Goal: Task Accomplishment & Management: Manage account settings

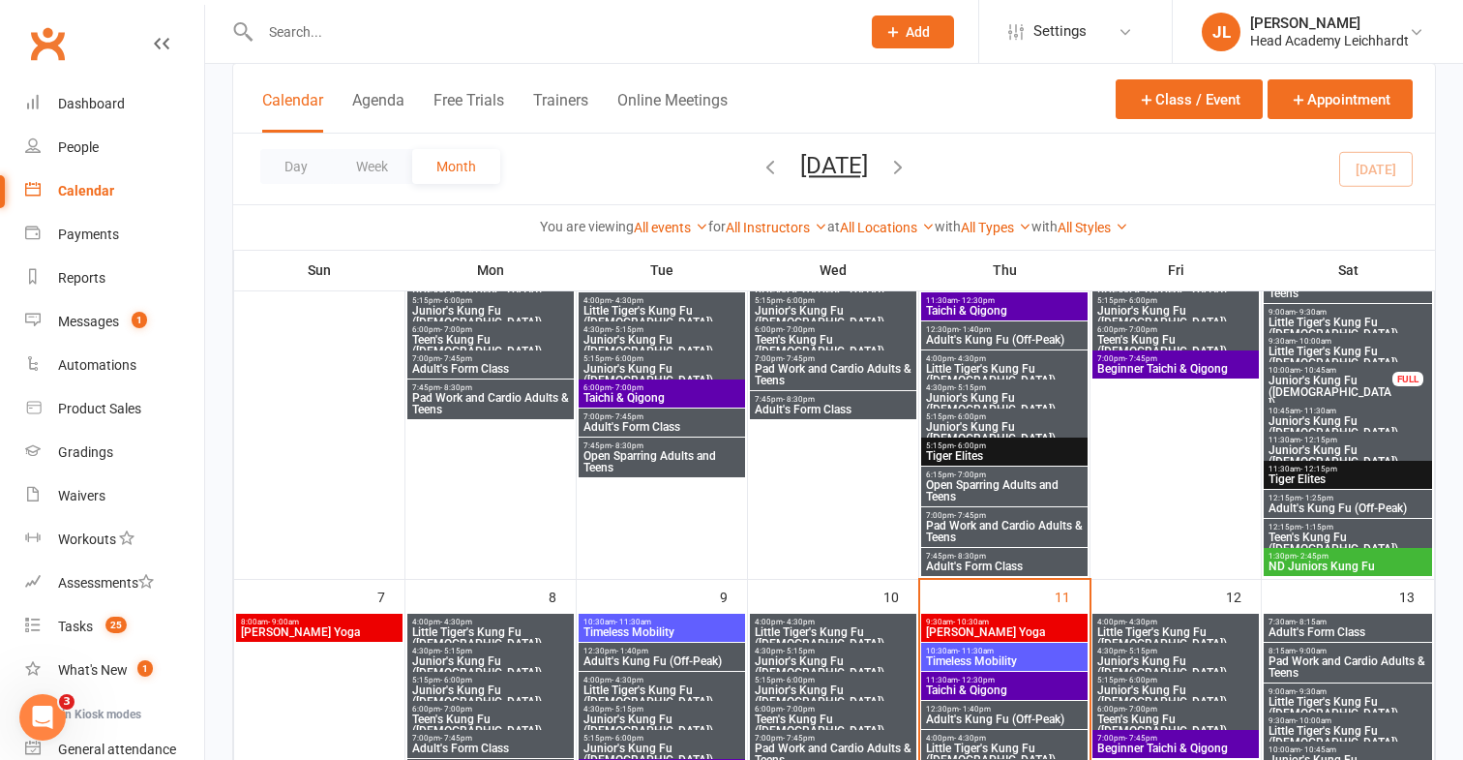
scroll to position [217, 0]
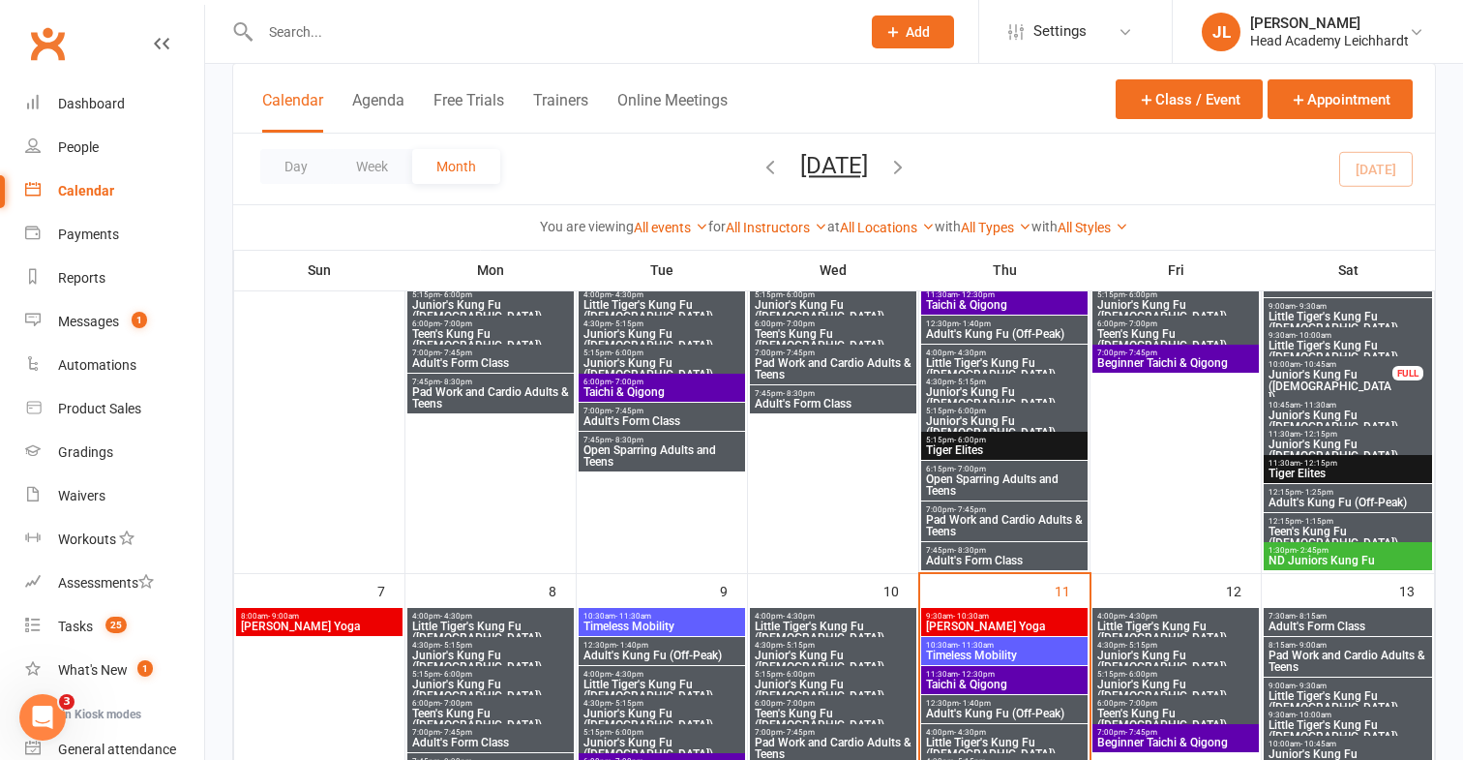
click at [532, 626] on span "Little Tiger's Kung Fu ([DEMOGRAPHIC_DATA])" at bounding box center [490, 631] width 159 height 23
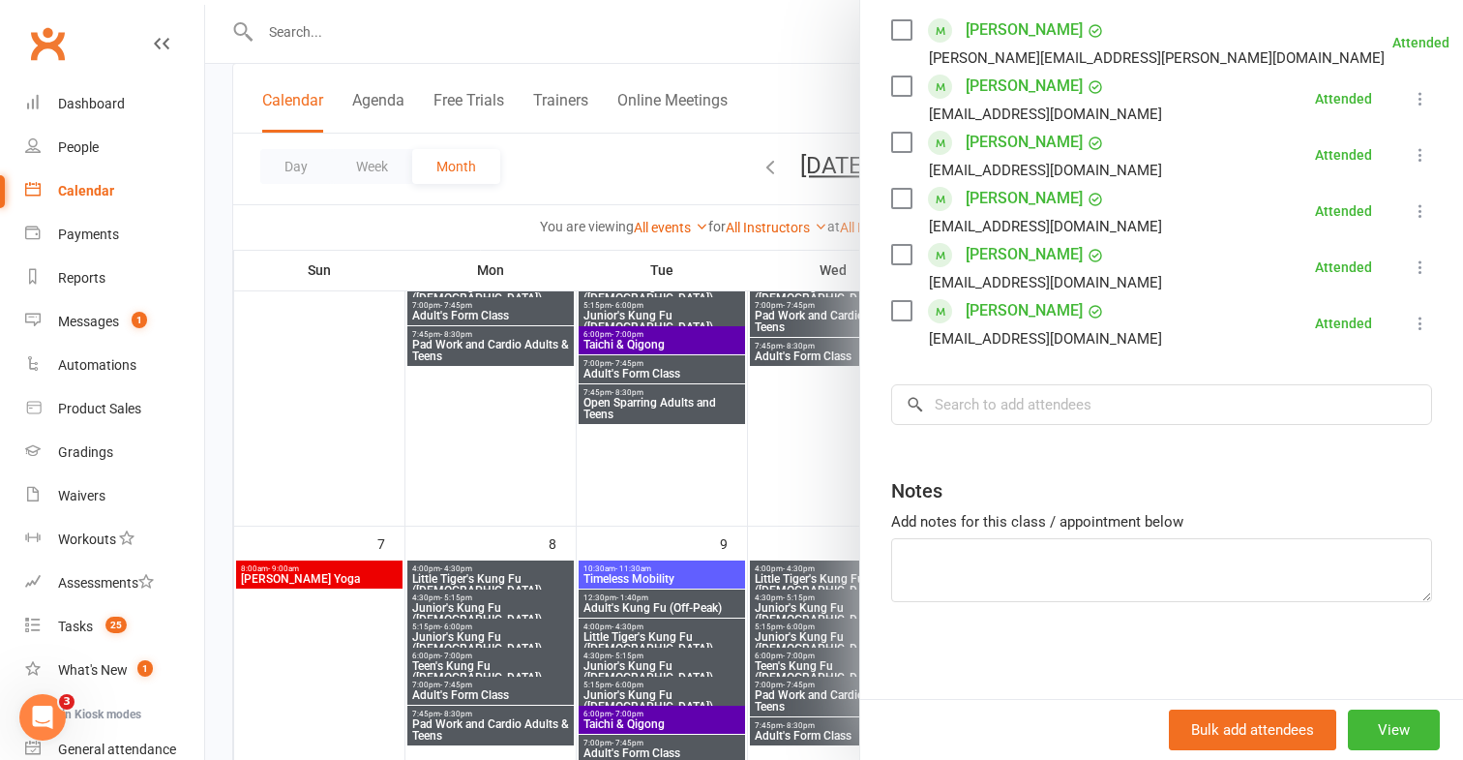
scroll to position [265, 0]
click at [1176, 412] on input "search" at bounding box center [1161, 404] width 541 height 41
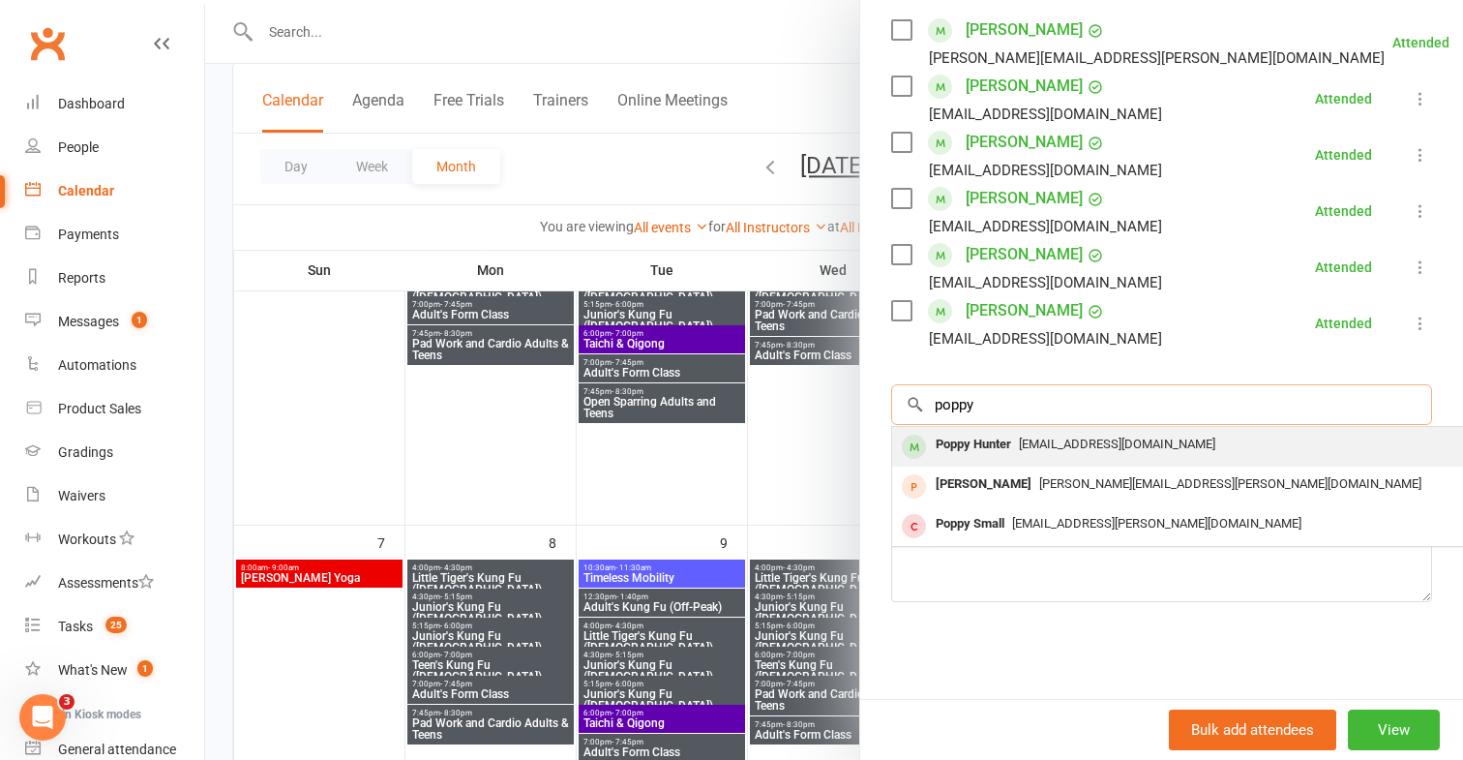
type input "poppy"
click at [1144, 446] on span "[EMAIL_ADDRESS][DOMAIN_NAME]" at bounding box center [1117, 444] width 196 height 15
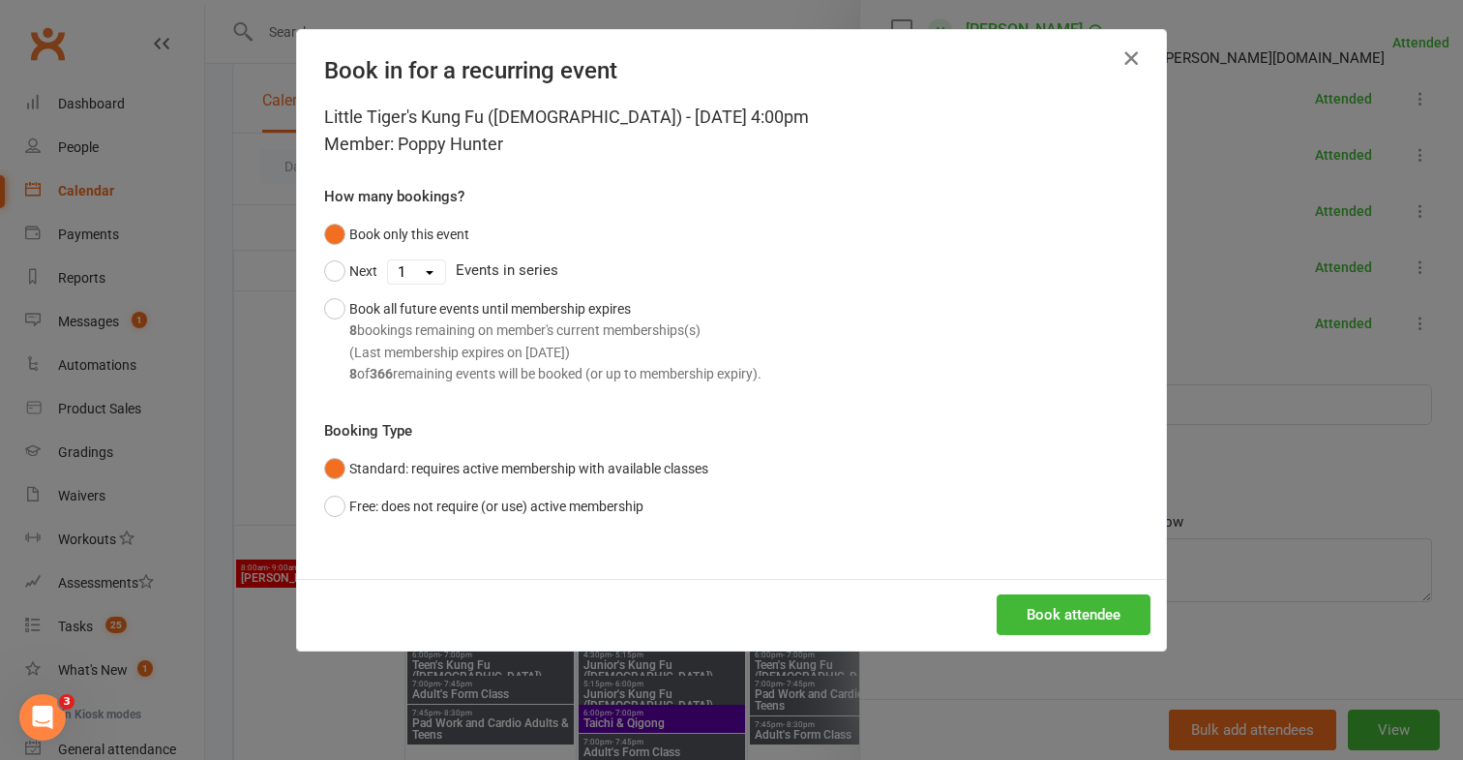
click at [1137, 65] on icon "button" at bounding box center [1131, 57] width 23 height 23
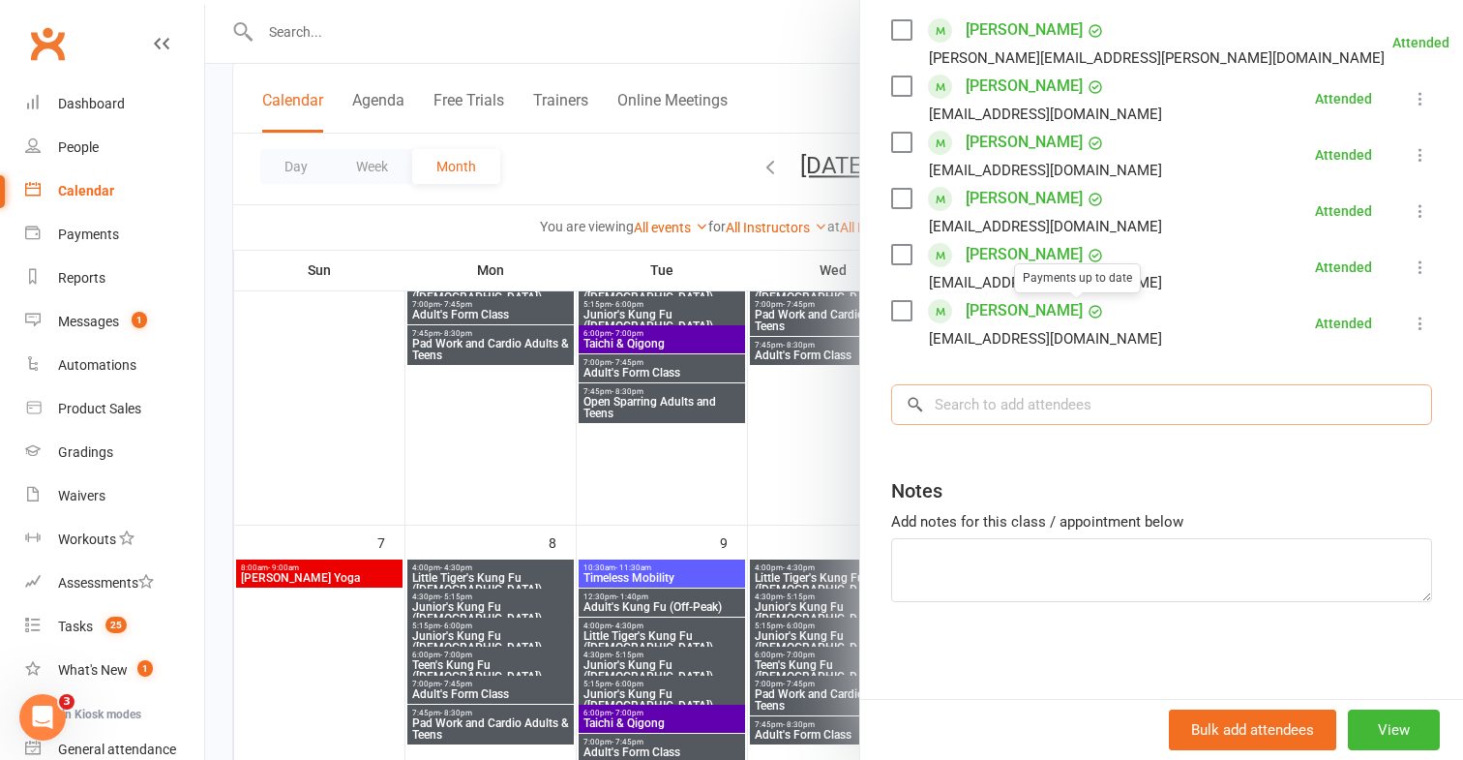
click at [1051, 404] on input "search" at bounding box center [1161, 404] width 541 height 41
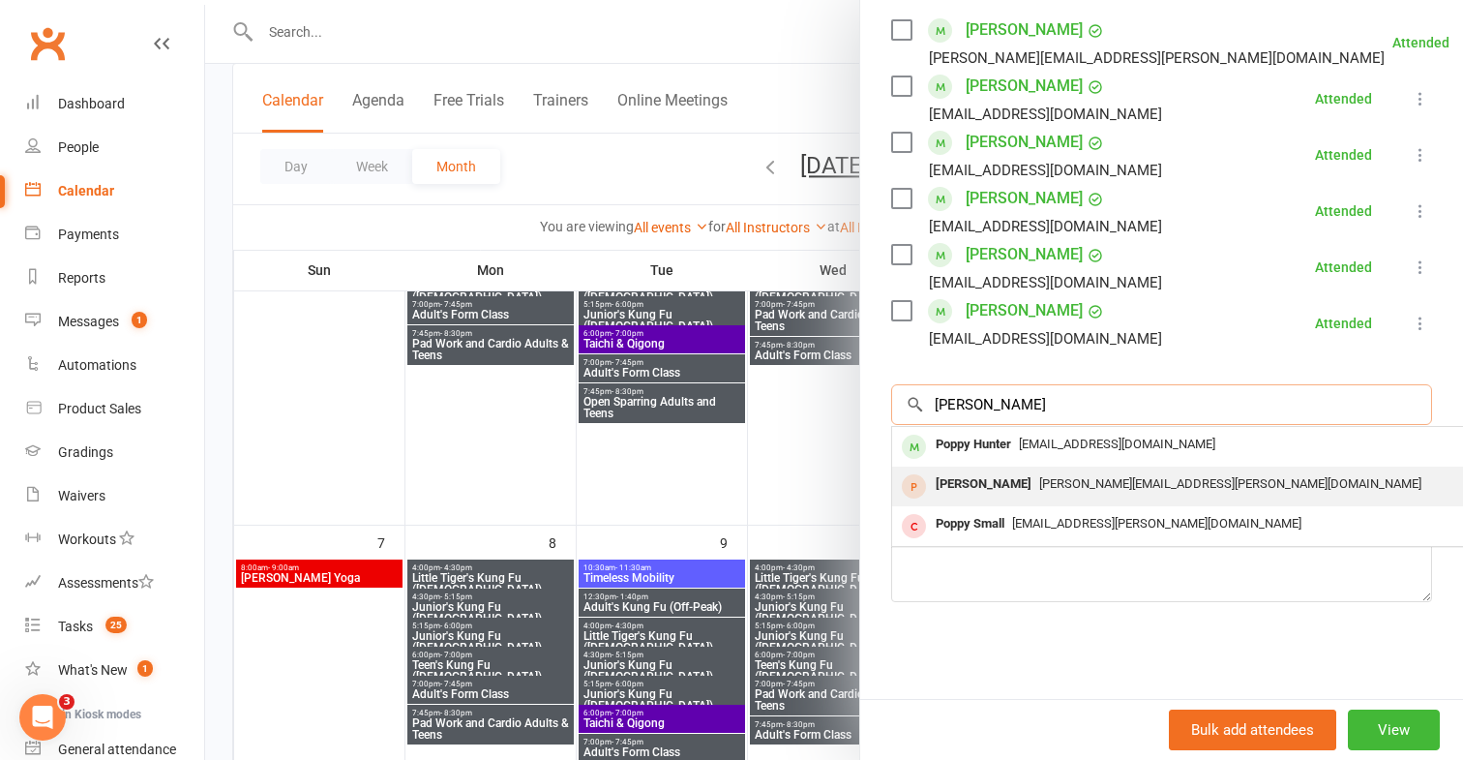
type input "[PERSON_NAME]"
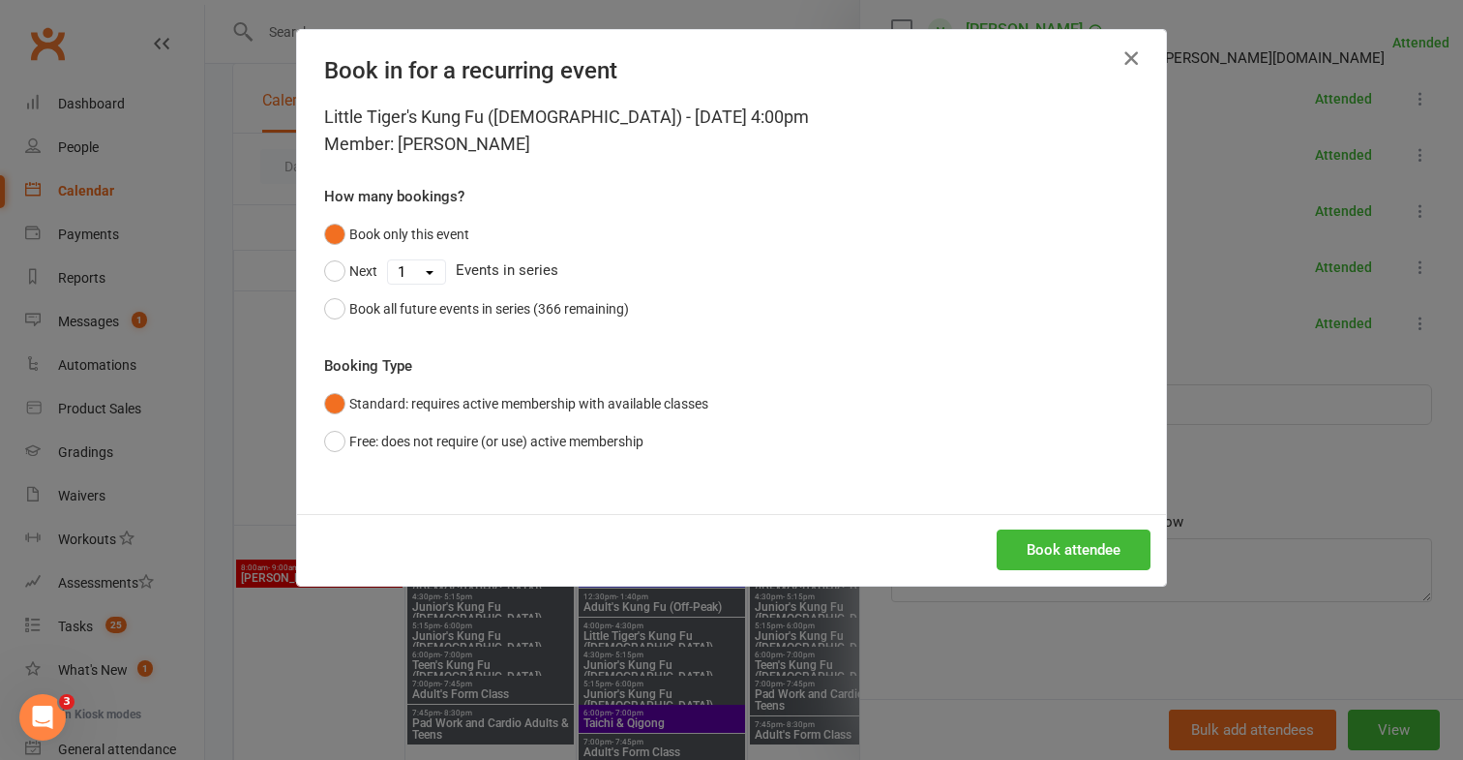
click at [1123, 63] on icon "button" at bounding box center [1131, 57] width 23 height 23
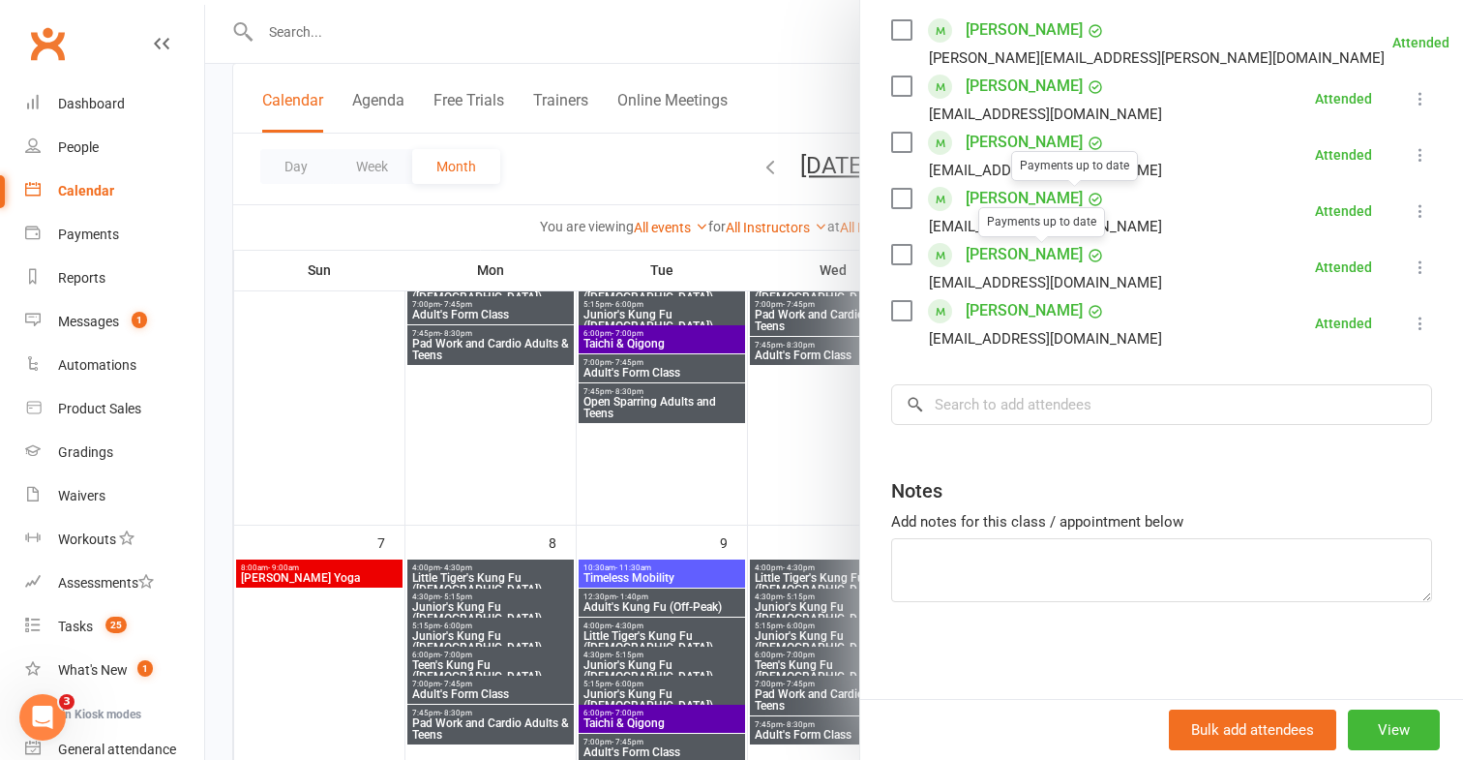
click at [992, 435] on div "Class kiosk mode Roll call 4:00 PM - 4:30 PM, [DATE] with [PERSON_NAME] at [GEO…" at bounding box center [1161, 218] width 603 height 962
click at [999, 416] on input "search" at bounding box center [1161, 404] width 541 height 41
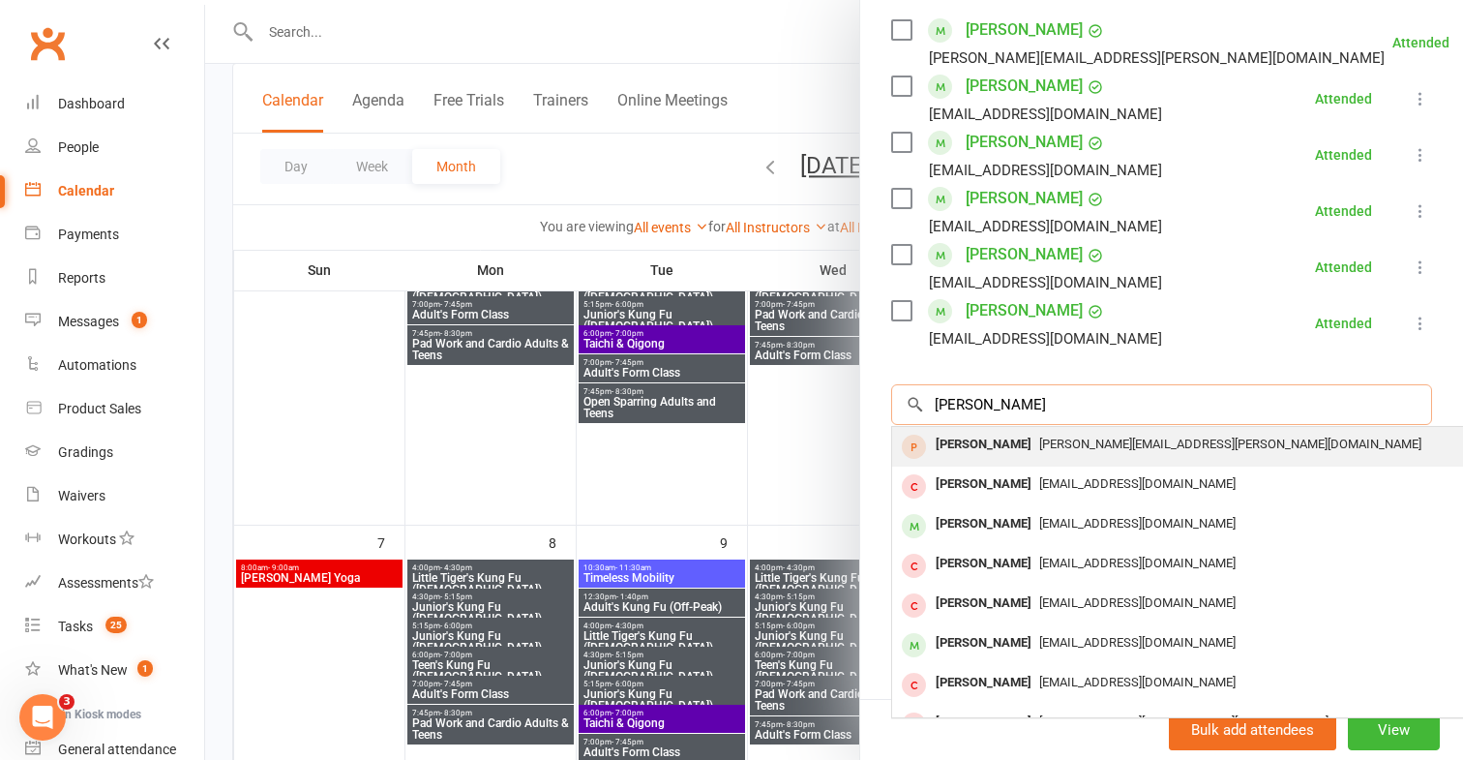
type input "[PERSON_NAME]"
click at [976, 444] on div "[PERSON_NAME]" at bounding box center [983, 445] width 111 height 28
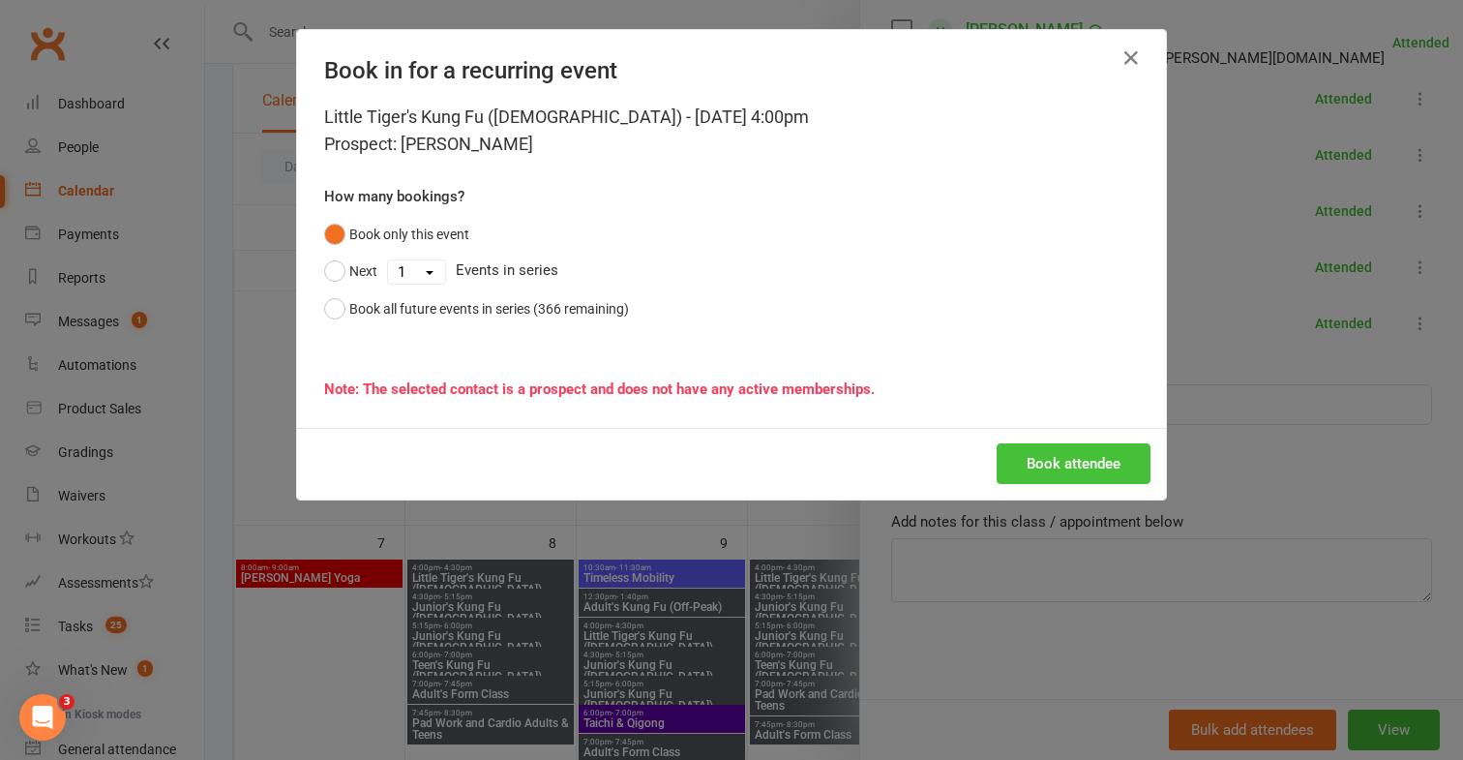
click at [1019, 463] on button "Book attendee" at bounding box center [1074, 463] width 154 height 41
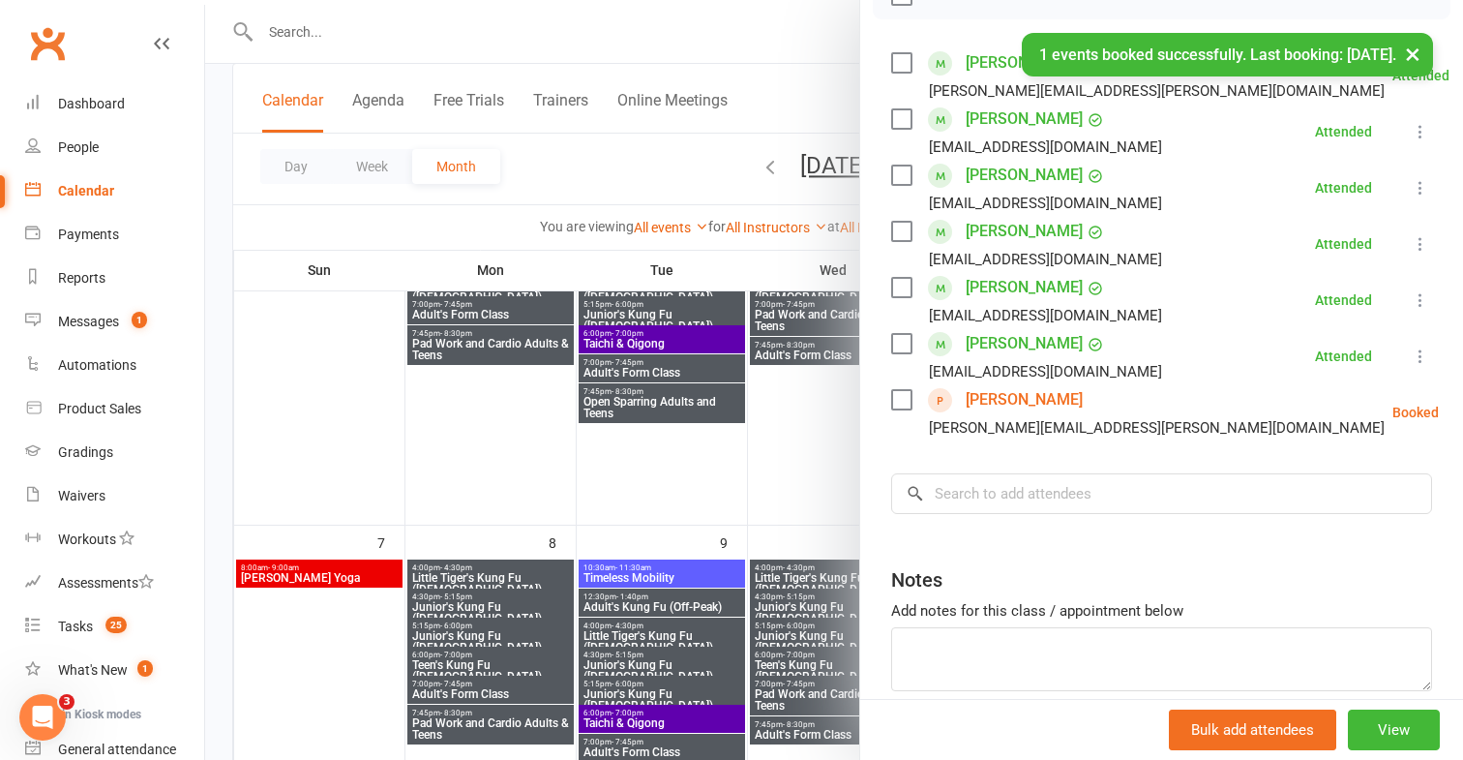
scroll to position [331, 0]
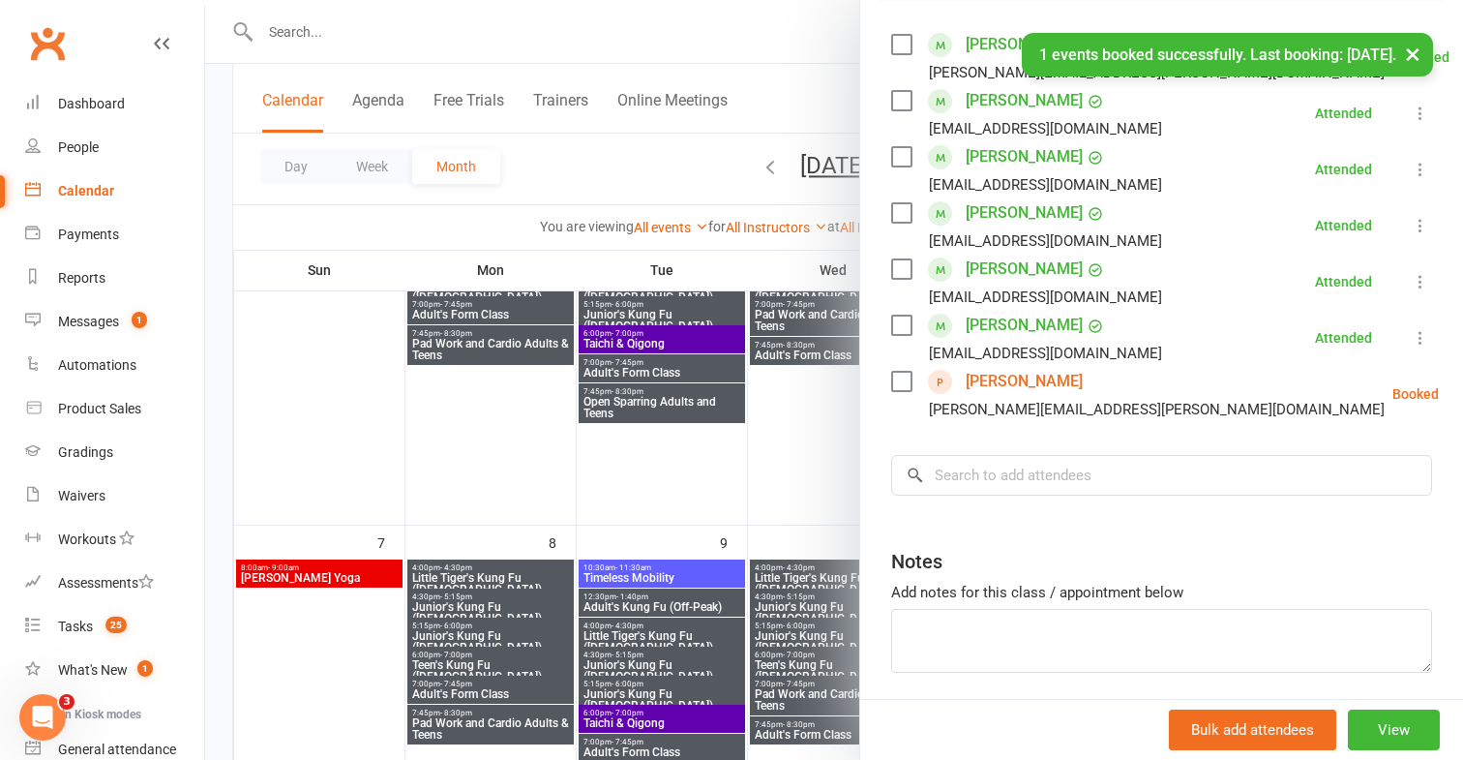
click at [1462, 396] on icon at bounding box center [1487, 393] width 19 height 19
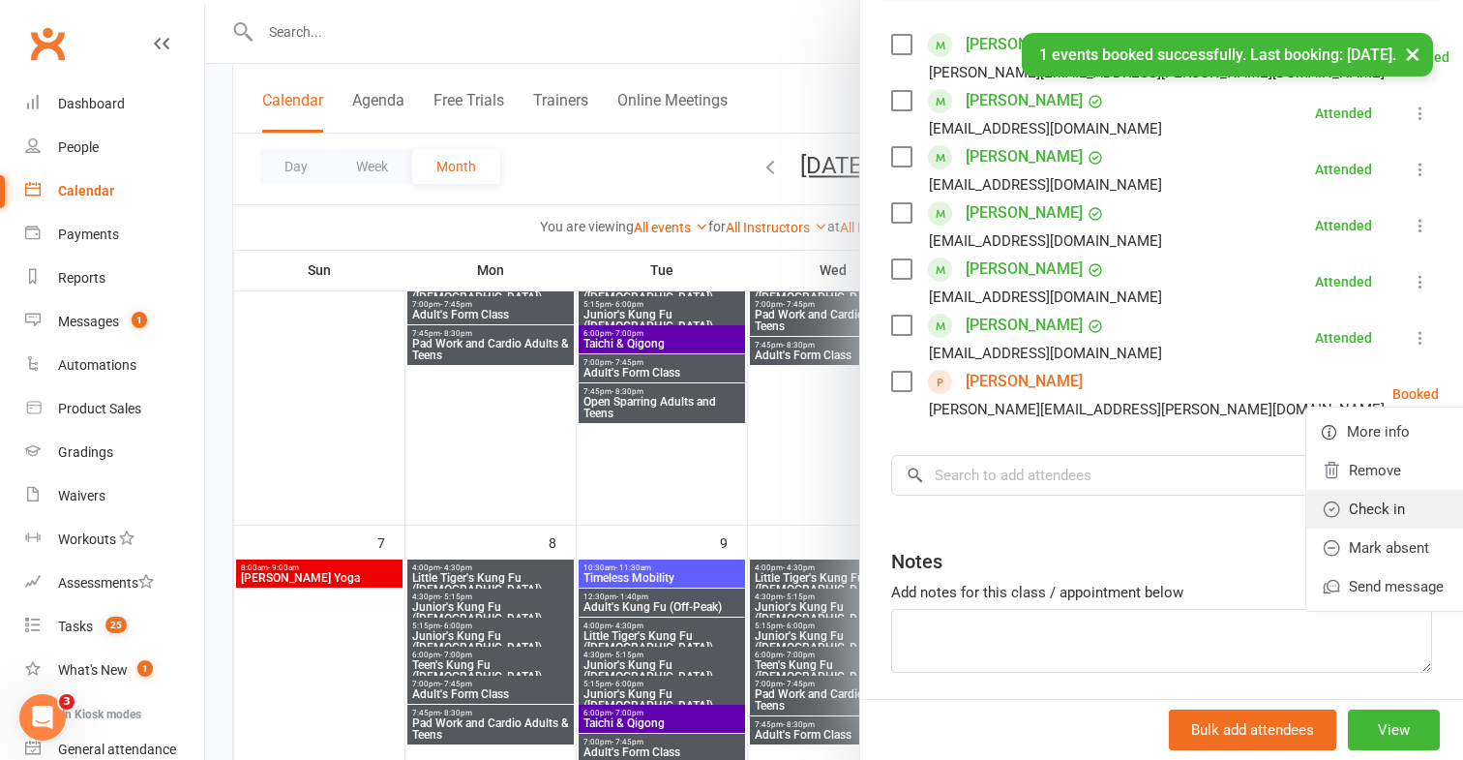
click at [1364, 505] on link "Check in" at bounding box center [1403, 509] width 192 height 39
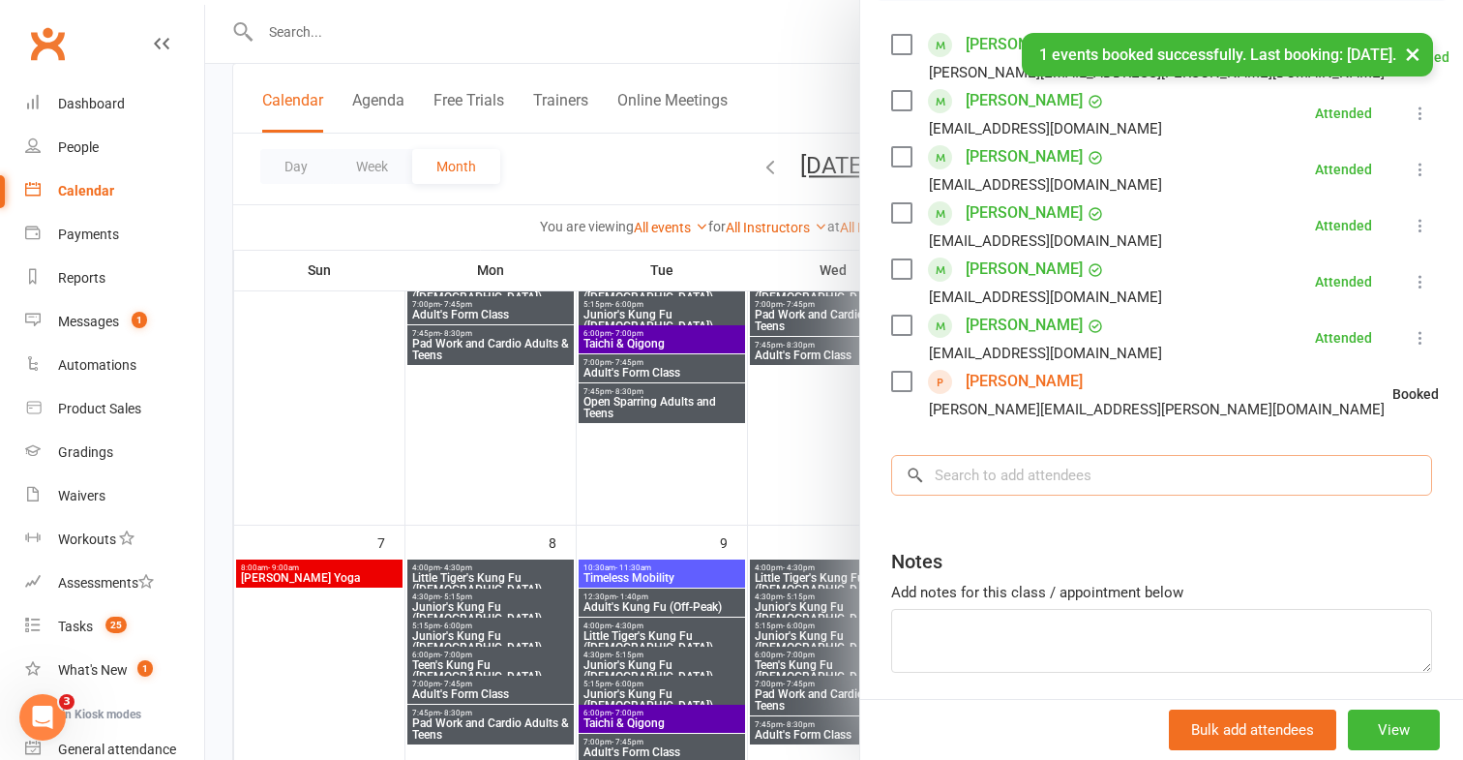
click at [1242, 480] on input "search" at bounding box center [1161, 475] width 541 height 41
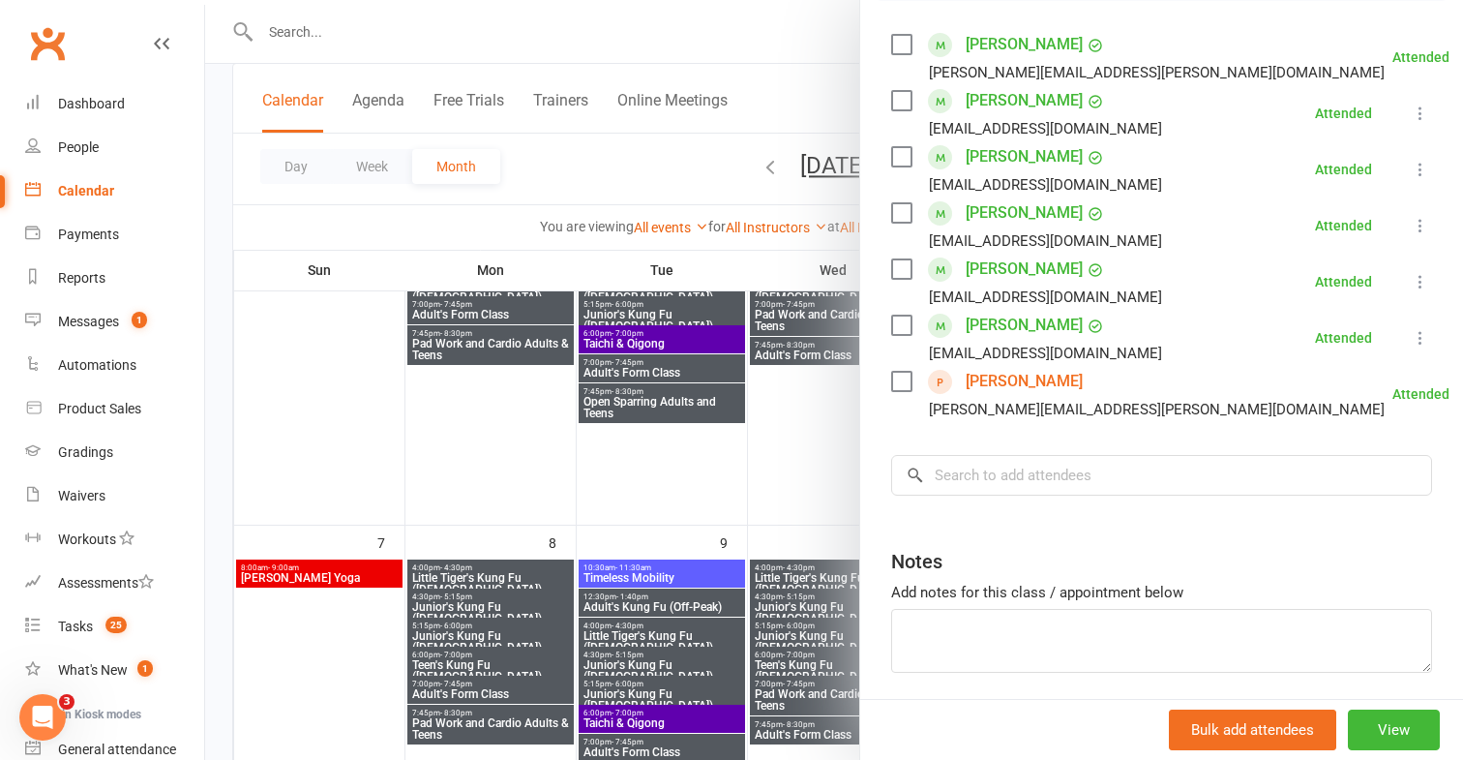
click at [487, 644] on div at bounding box center [834, 380] width 1258 height 760
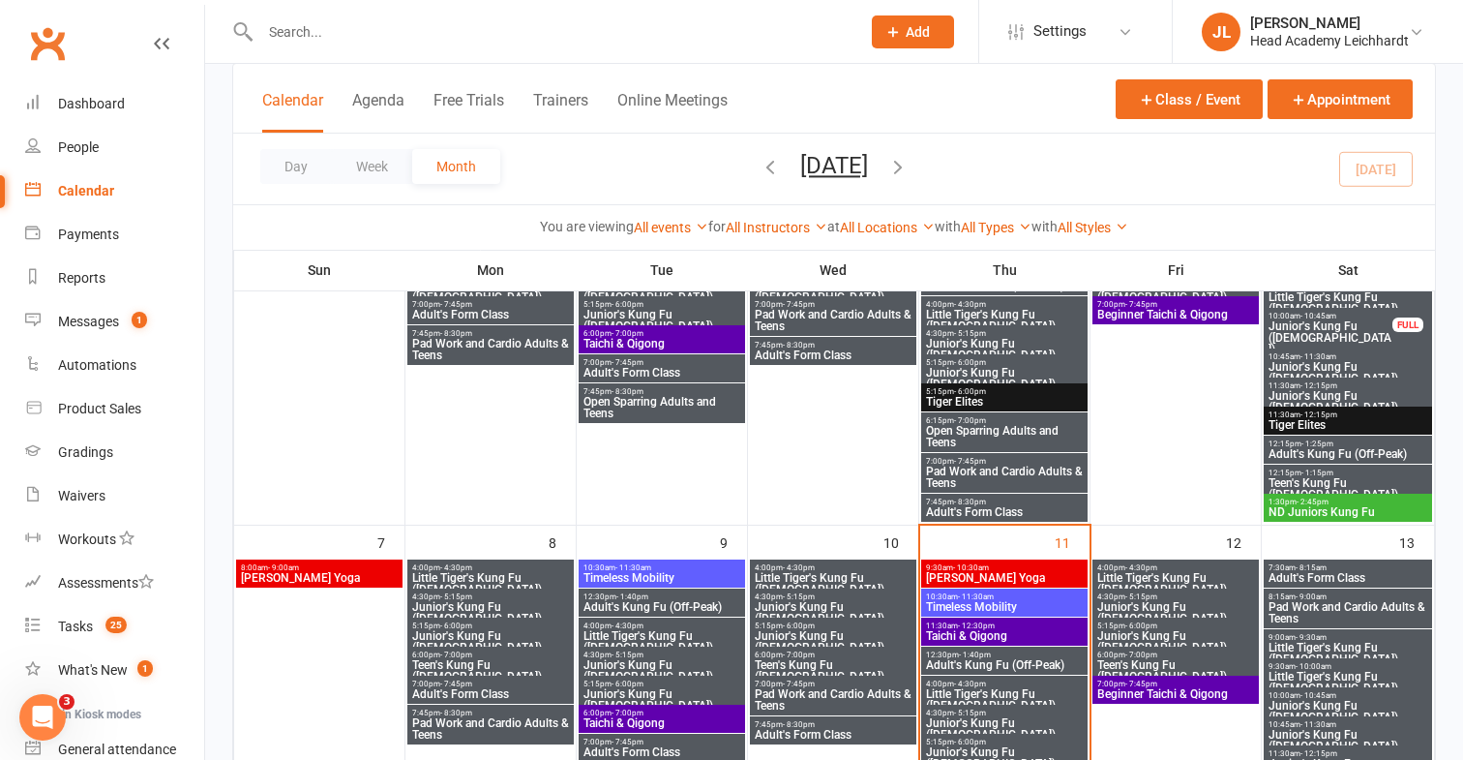
click at [485, 636] on span "Junior's Kung Fu ([DEMOGRAPHIC_DATA])" at bounding box center [490, 641] width 159 height 23
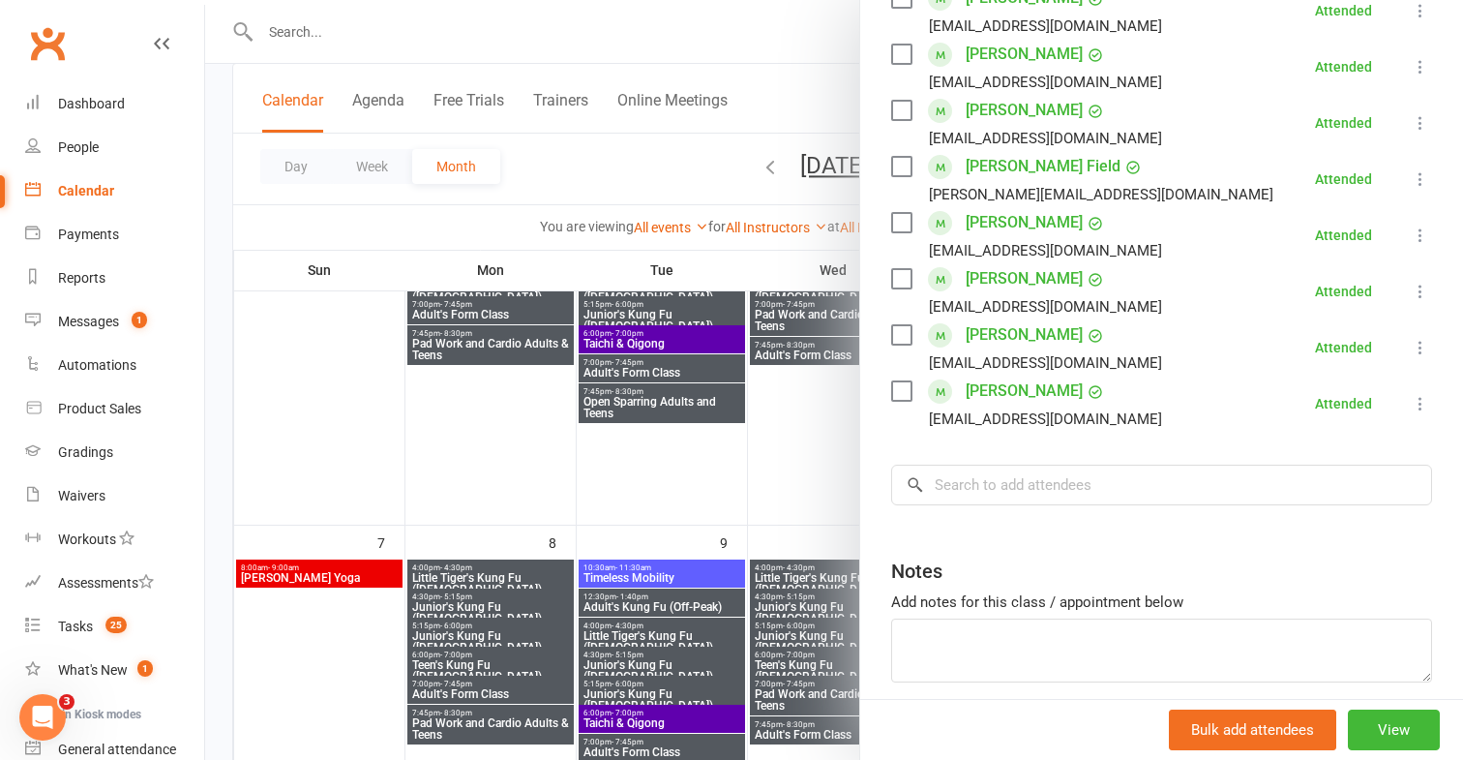
scroll to position [570, 0]
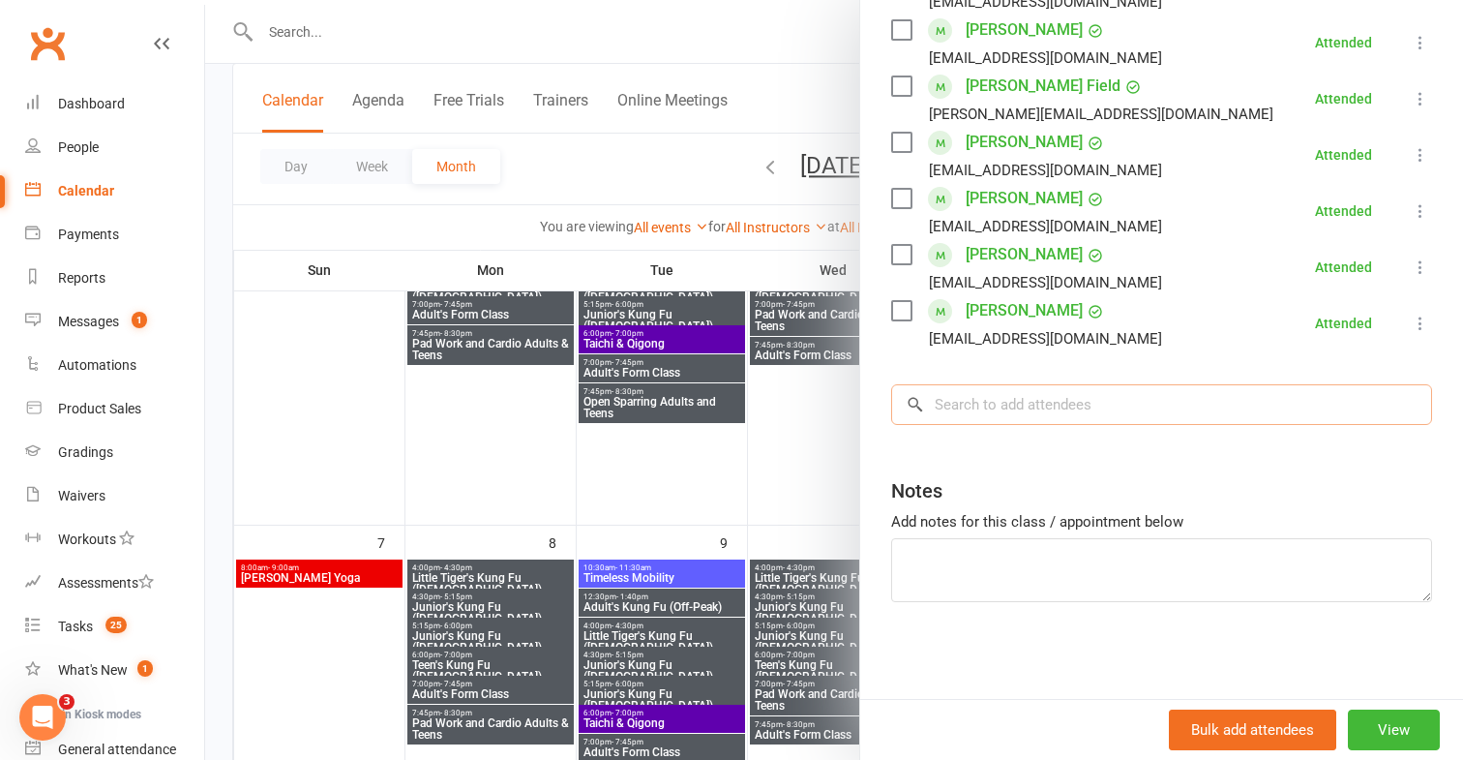
click at [1144, 405] on input "search" at bounding box center [1161, 404] width 541 height 41
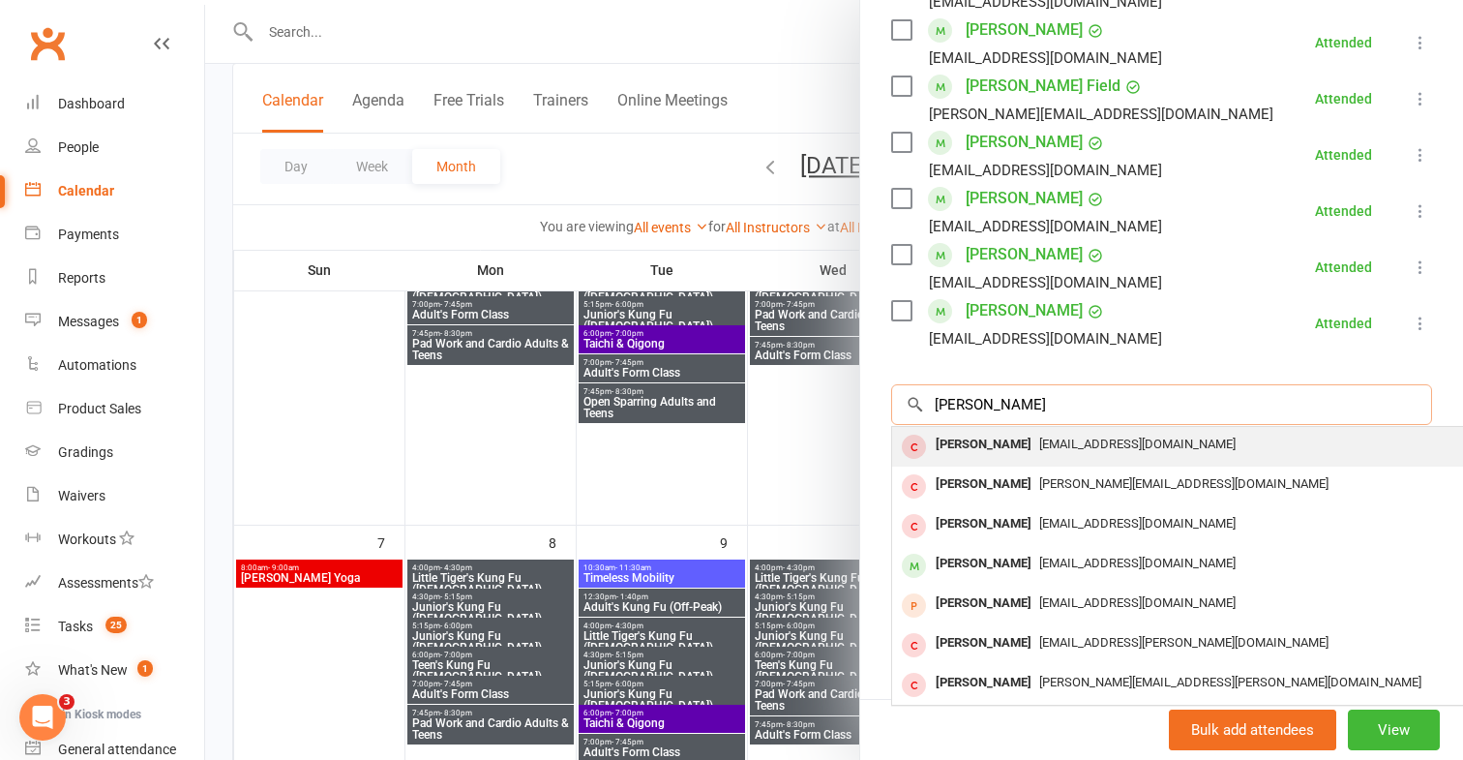
type input "[PERSON_NAME]"
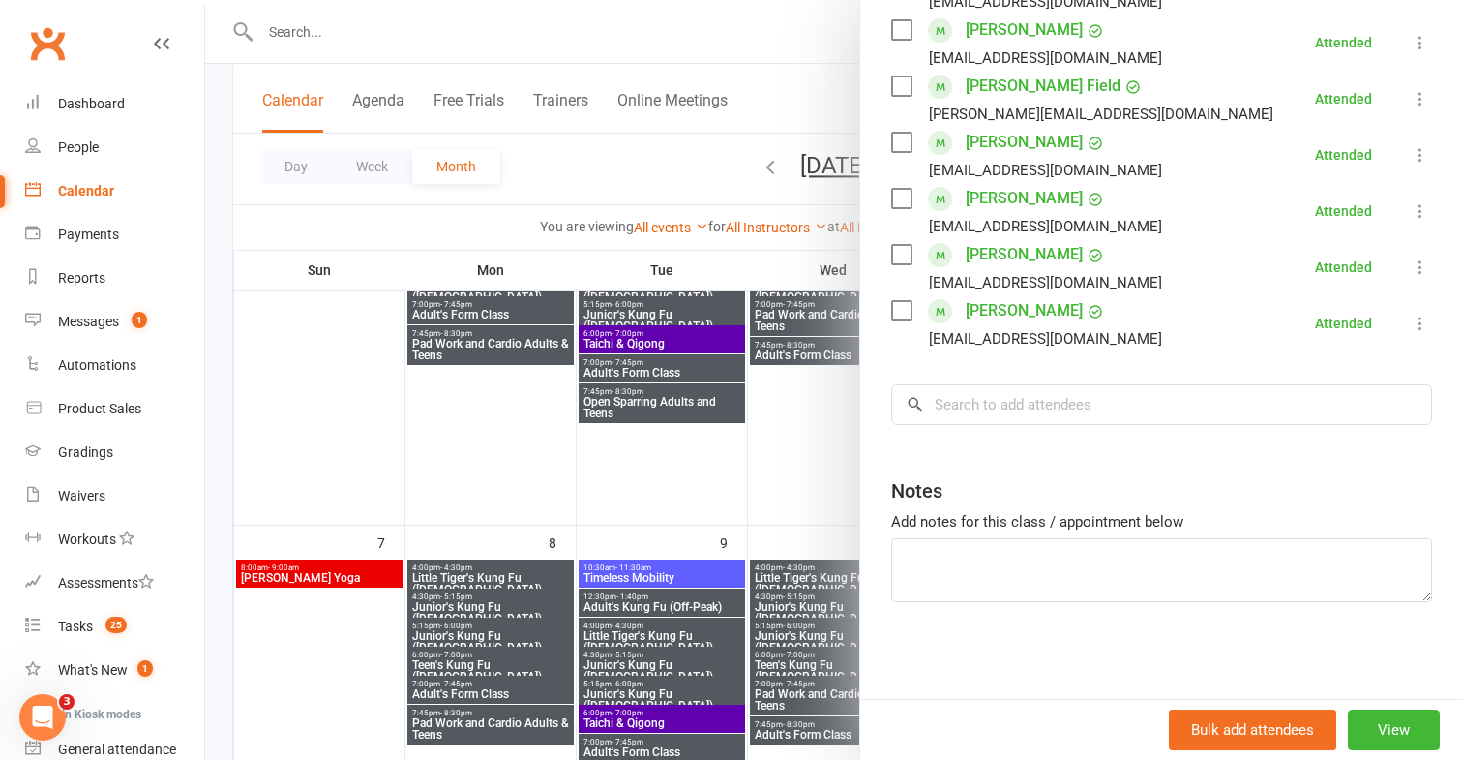
click at [1124, 446] on div "Class kiosk mode Roll call 5:15 PM - 6:00 PM, [DATE] with [PERSON_NAME] at [GEO…" at bounding box center [1161, 105] width 603 height 1187
click at [1122, 418] on input "search" at bounding box center [1161, 404] width 541 height 41
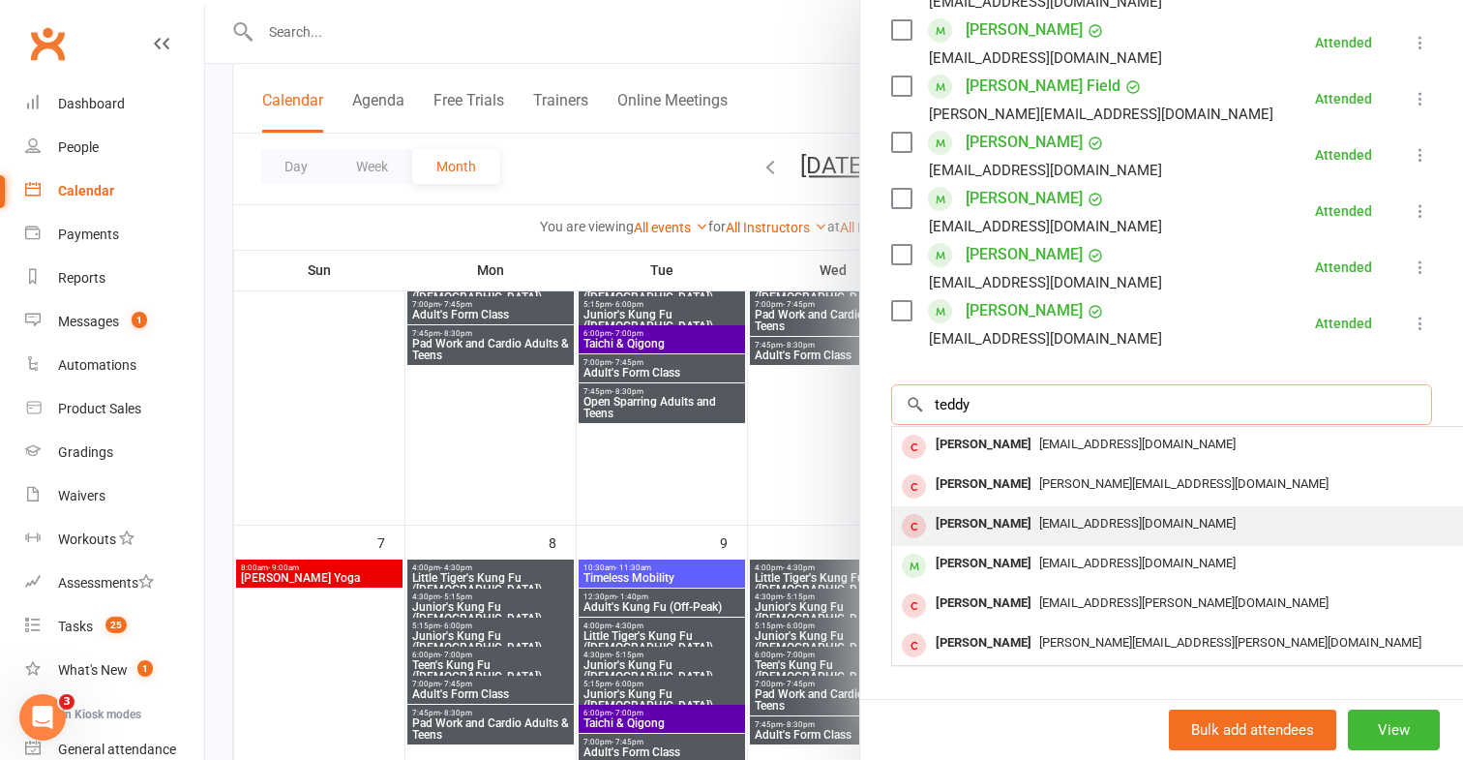
type input "teddy"
click at [1062, 520] on span "[EMAIL_ADDRESS][DOMAIN_NAME]" at bounding box center [1137, 523] width 196 height 15
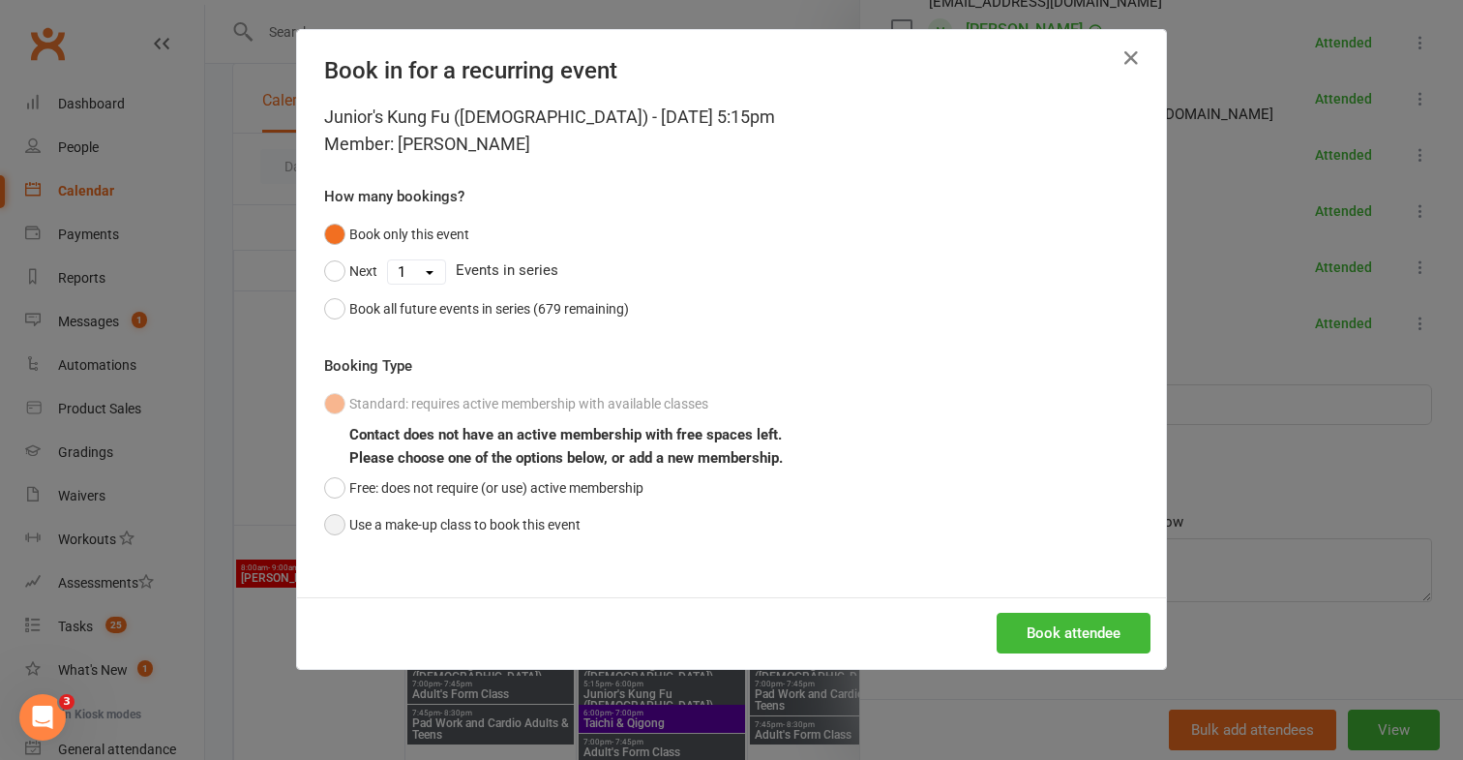
click at [417, 508] on button "Use a make-up class to book this event" at bounding box center [452, 524] width 256 height 37
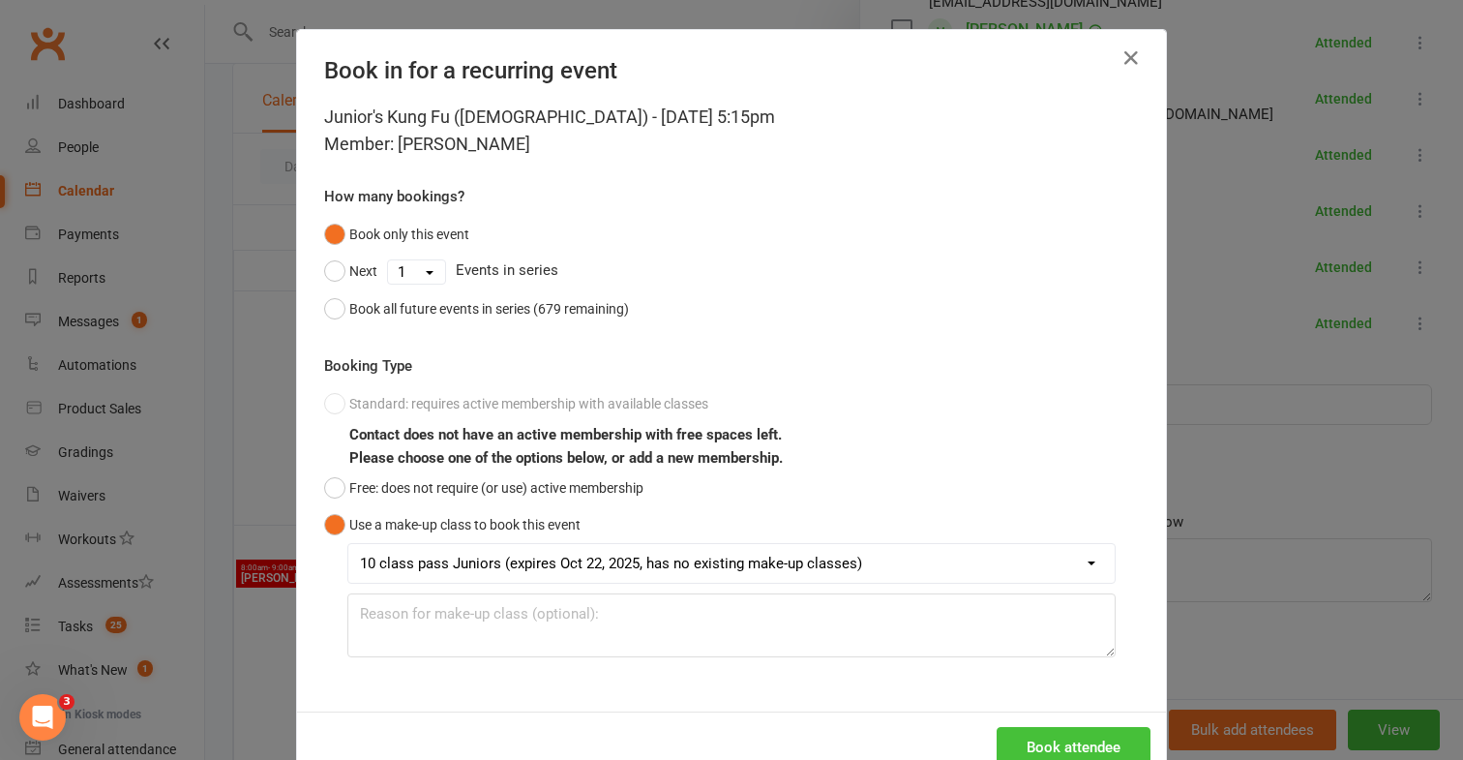
click at [1081, 736] on button "Book attendee" at bounding box center [1074, 747] width 154 height 41
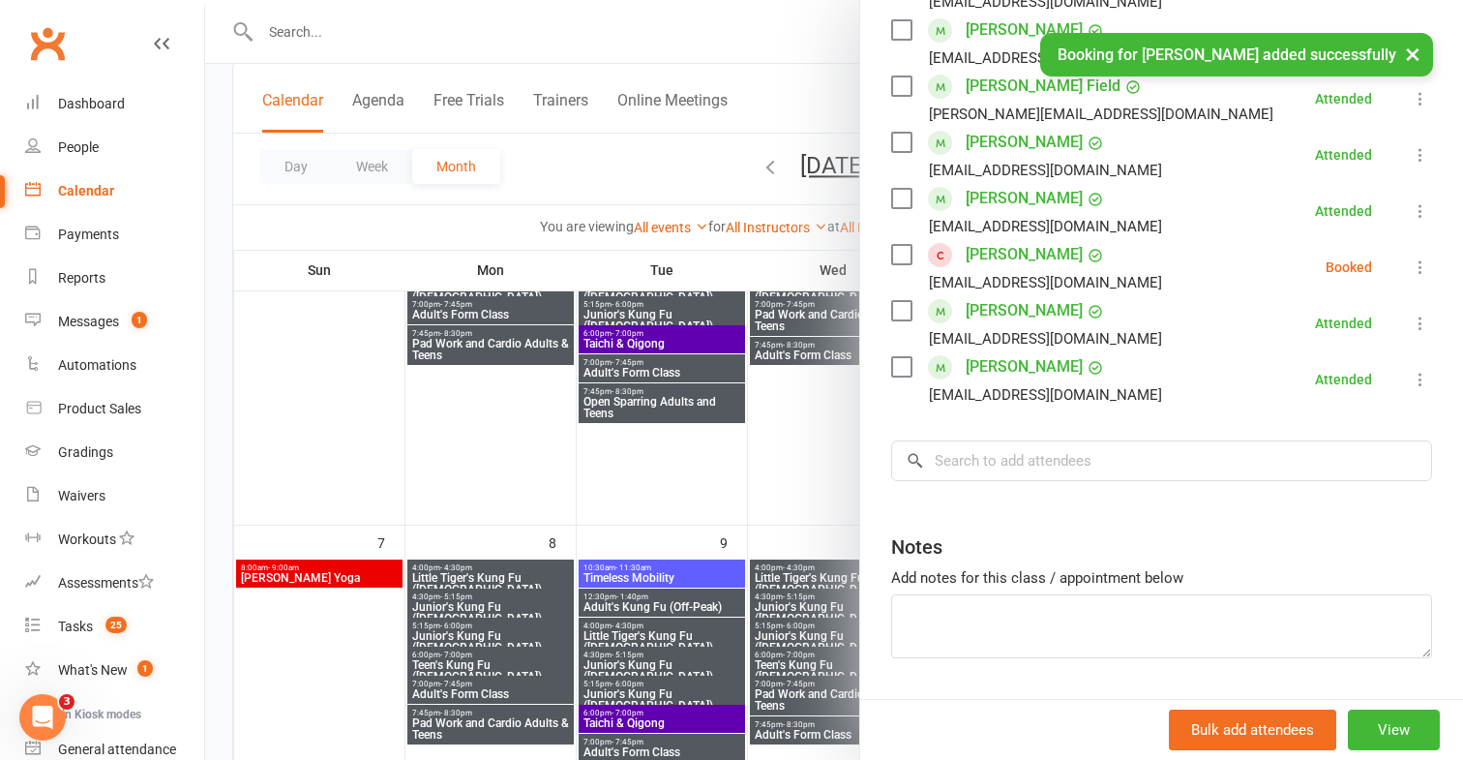
click at [1414, 255] on li "[PERSON_NAME] [EMAIL_ADDRESS][DOMAIN_NAME] Booked More info Remove Check in Mar…" at bounding box center [1161, 267] width 541 height 56
click at [1425, 292] on li "[PERSON_NAME] [EMAIL_ADDRESS][DOMAIN_NAME] Booked More info Remove Check in Mar…" at bounding box center [1161, 267] width 541 height 56
click at [1425, 275] on icon at bounding box center [1420, 266] width 19 height 19
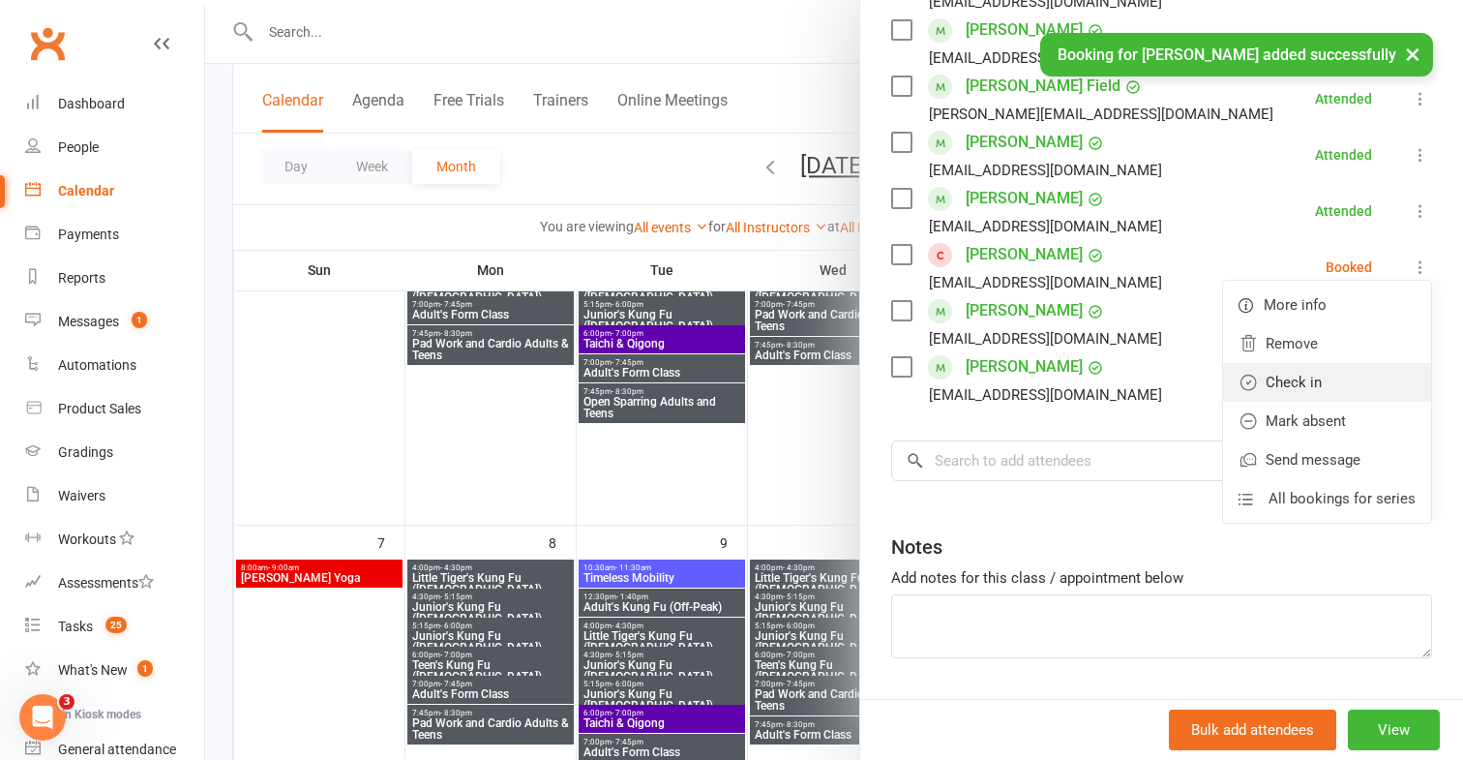
click at [1348, 382] on link "Check in" at bounding box center [1327, 382] width 208 height 39
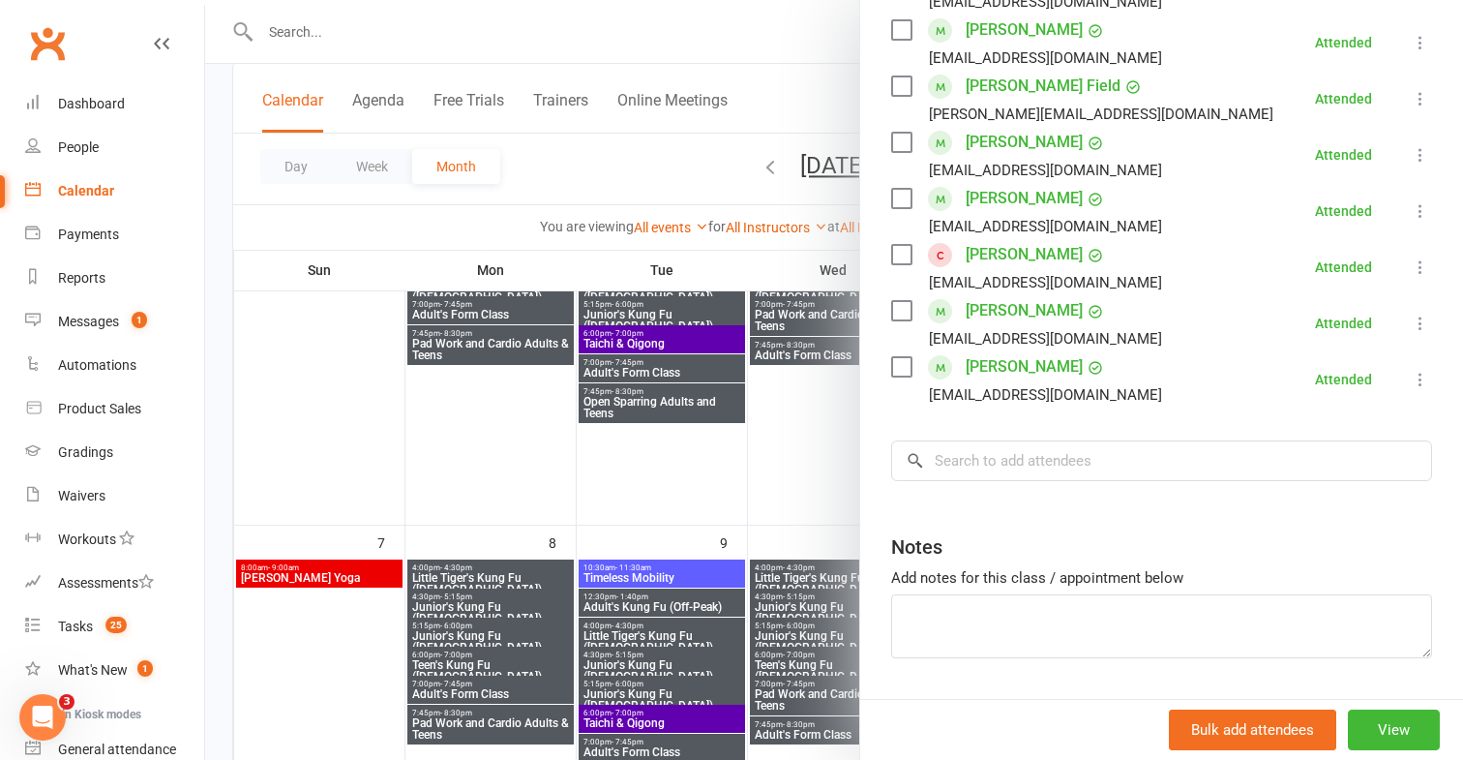
click at [992, 256] on link "[PERSON_NAME]" at bounding box center [1024, 254] width 117 height 31
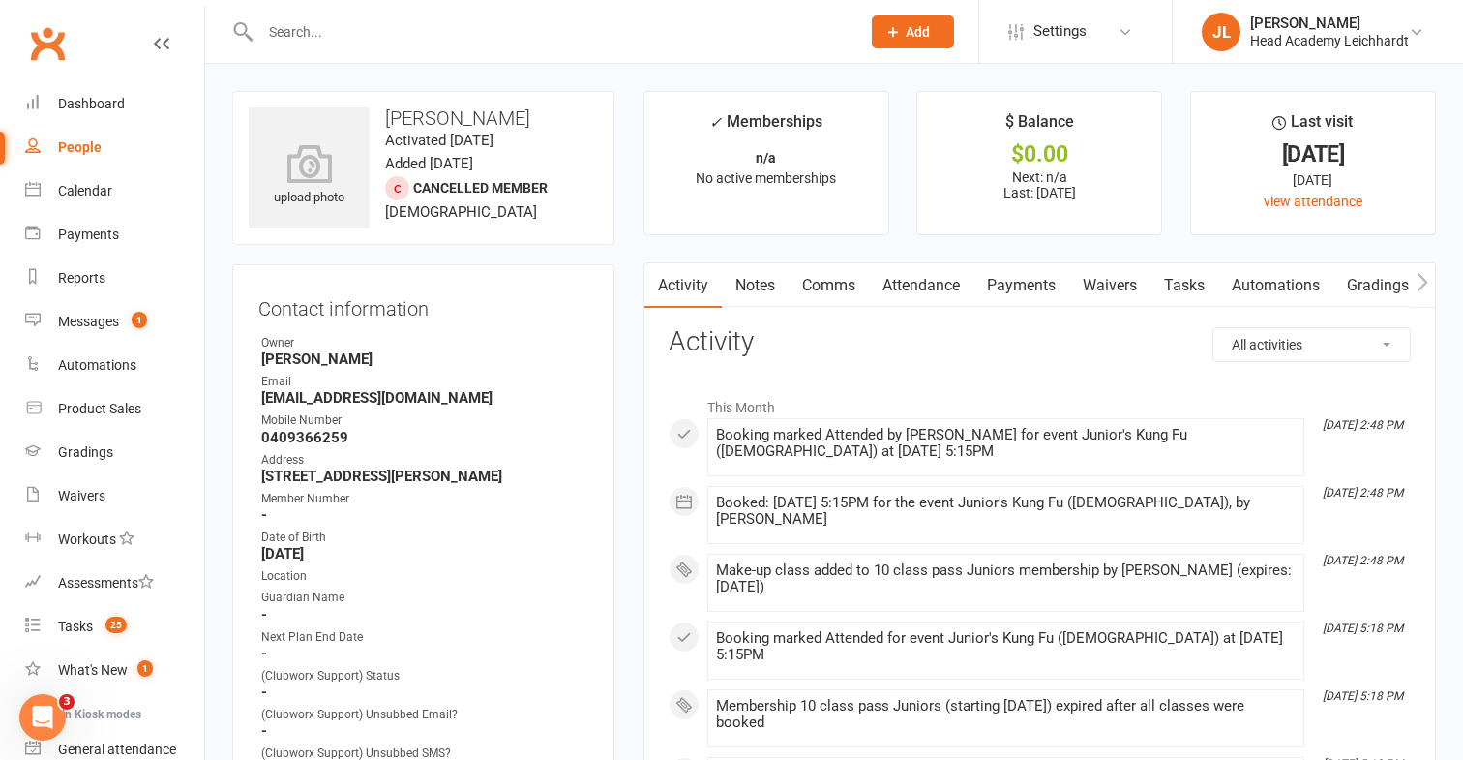
click at [400, 396] on strong "[EMAIL_ADDRESS][DOMAIN_NAME]" at bounding box center [424, 397] width 327 height 17
copy render-form-field "[EMAIL_ADDRESS][DOMAIN_NAME]"
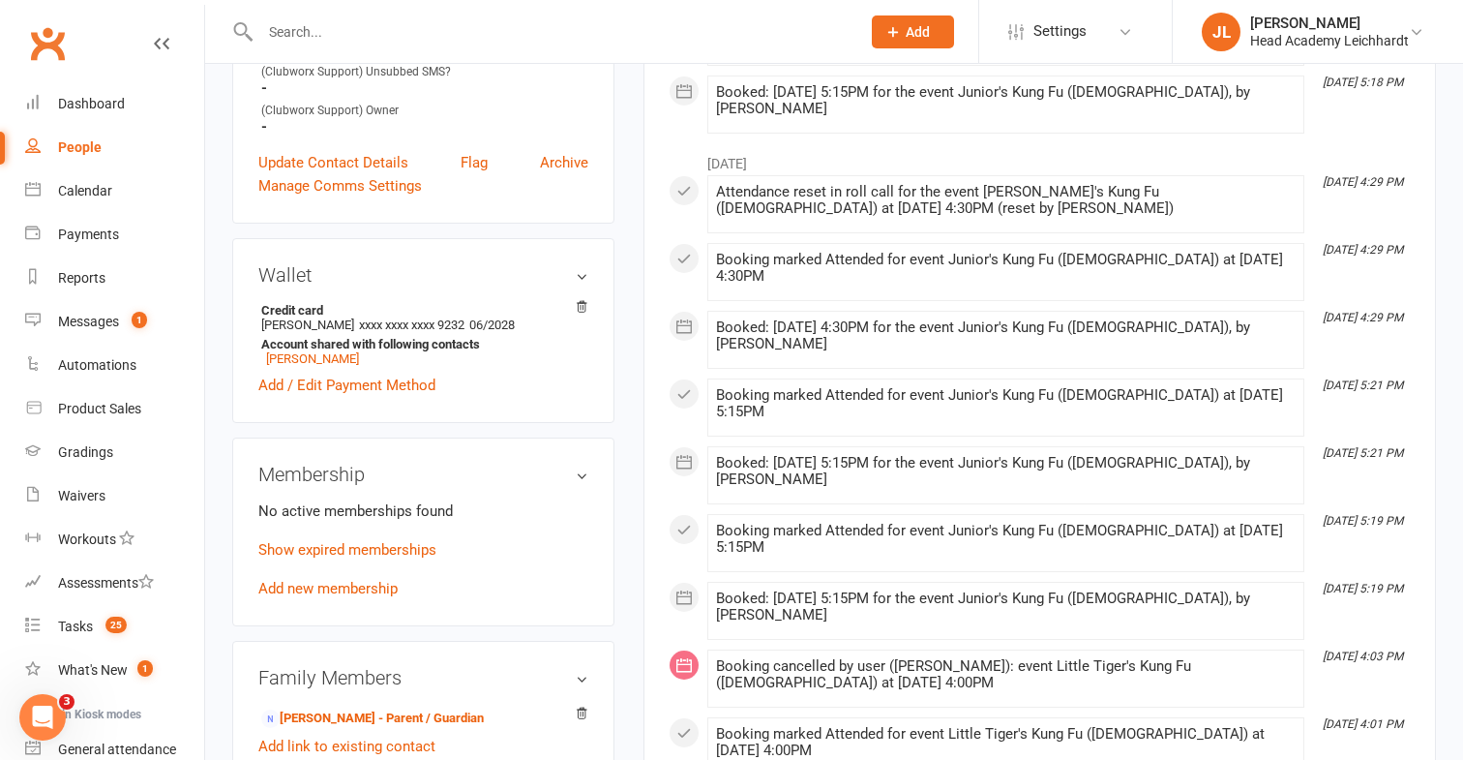
scroll to position [696, 0]
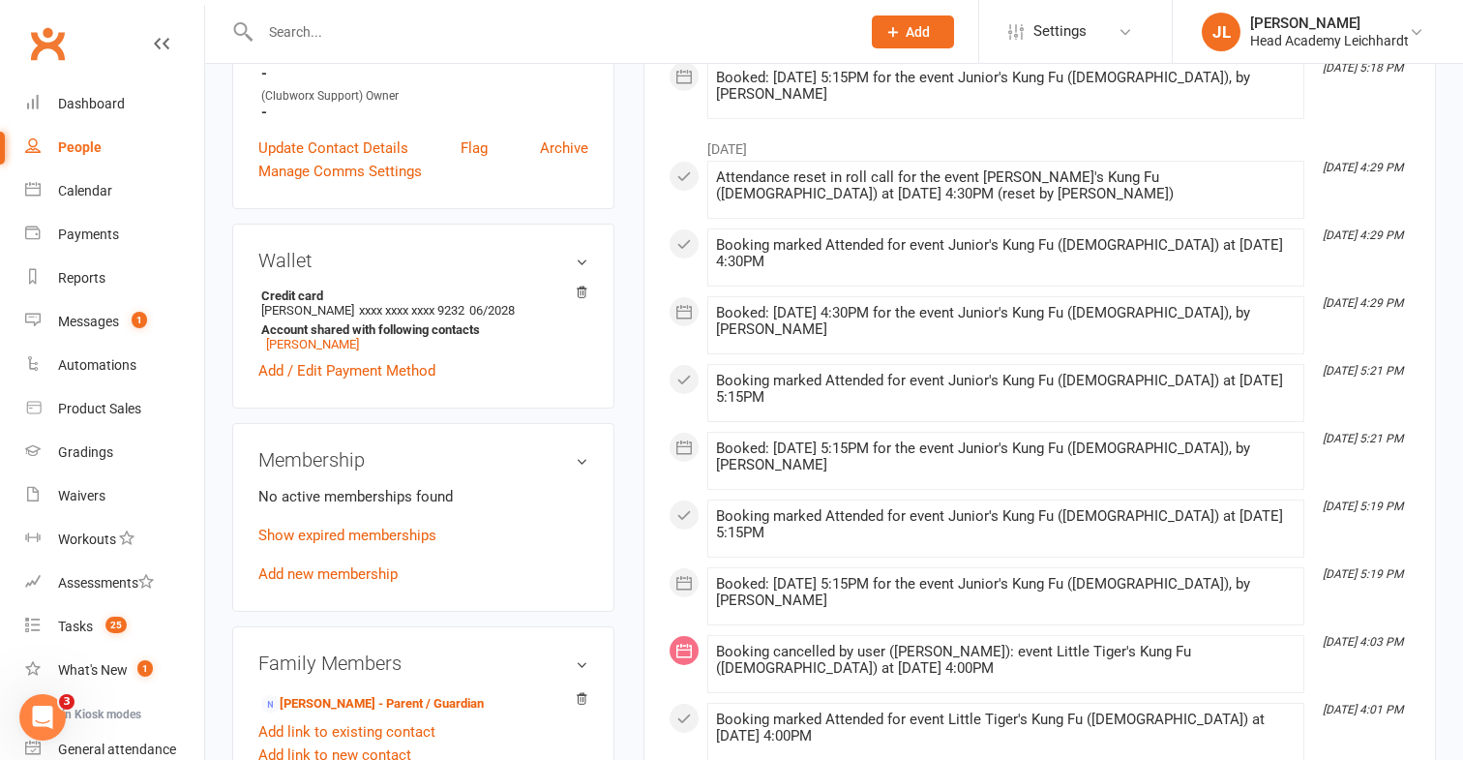
click at [383, 538] on p "Show expired memberships" at bounding box center [423, 535] width 330 height 23
click at [385, 538] on p "Show expired memberships" at bounding box center [423, 535] width 330 height 23
click at [387, 537] on link "Show expired memberships" at bounding box center [347, 535] width 178 height 17
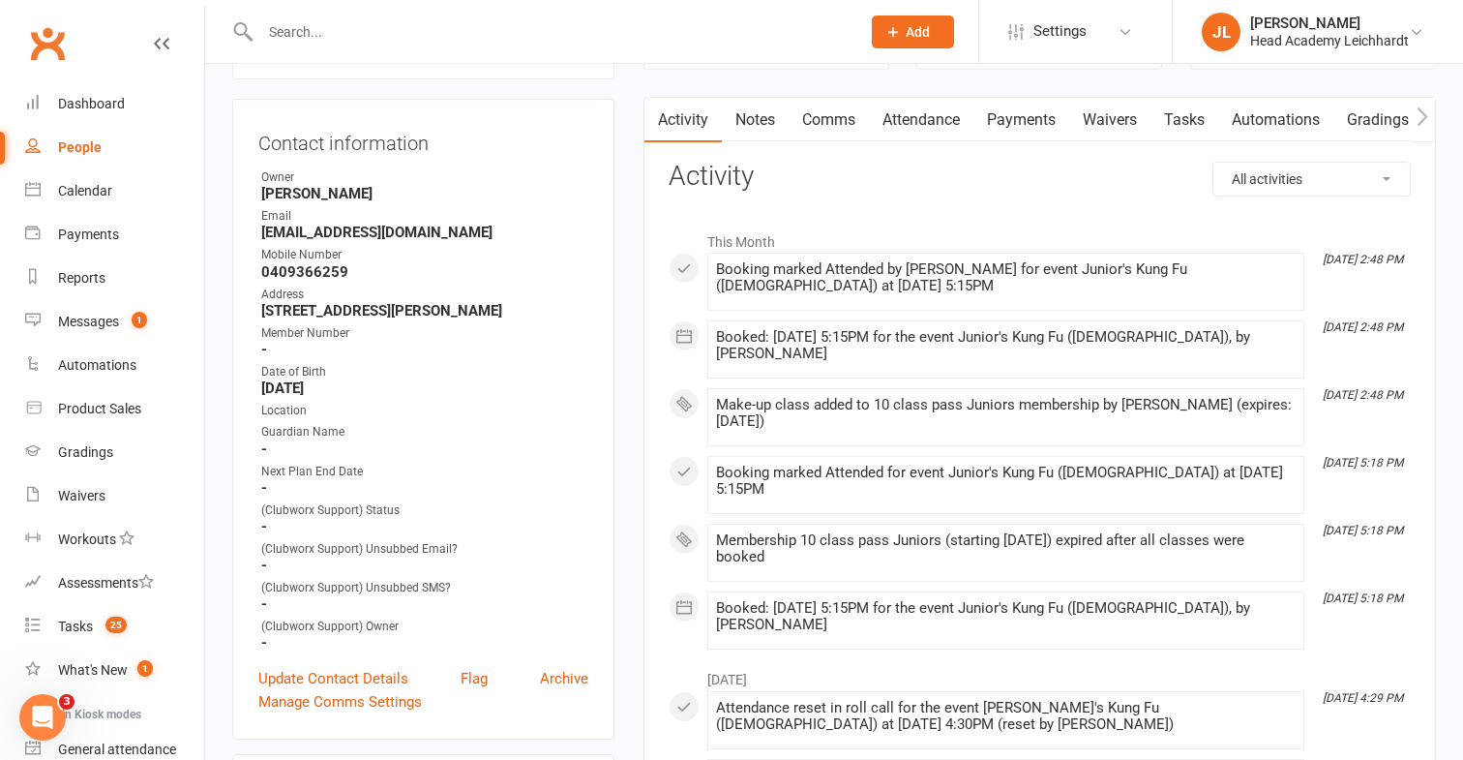
scroll to position [0, 0]
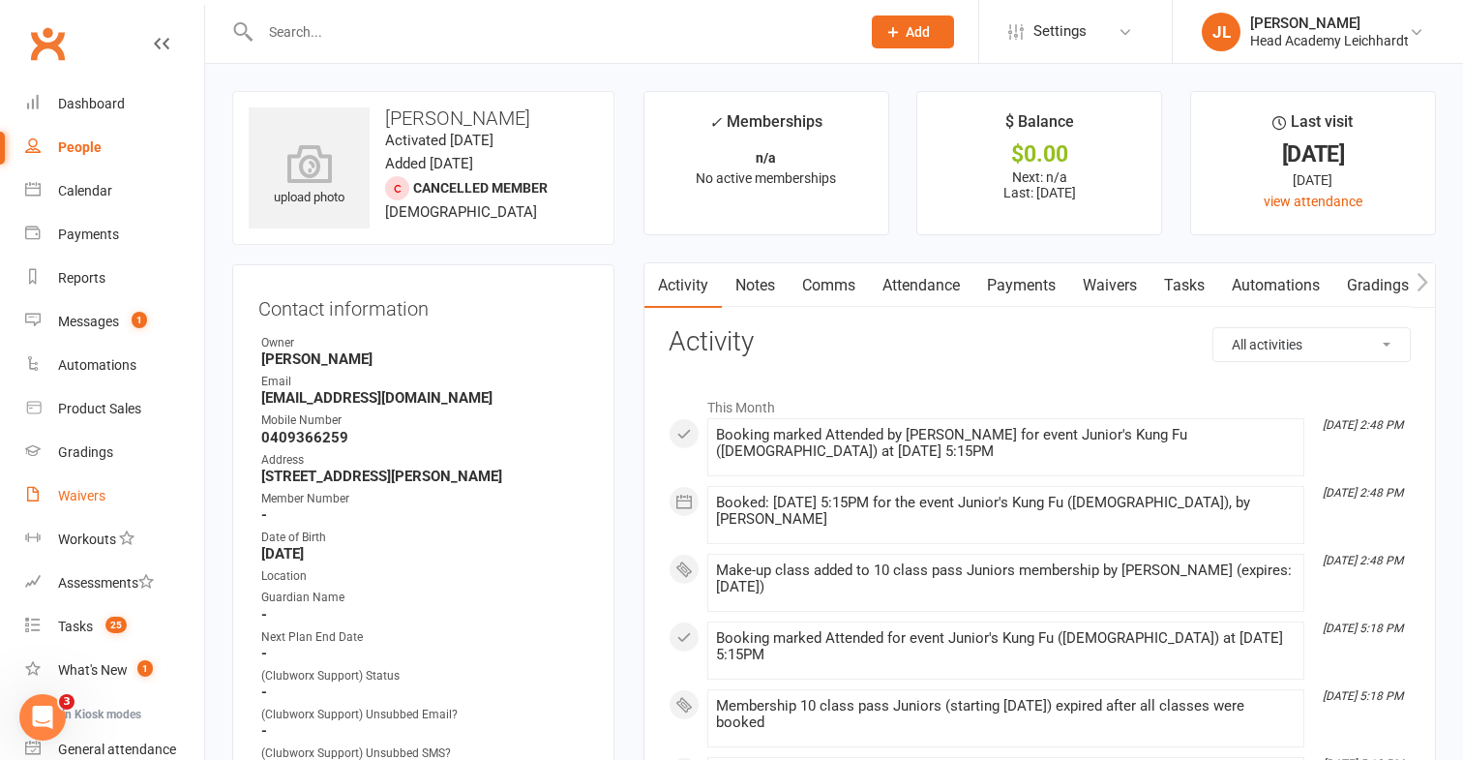
click at [83, 491] on div "Waivers" at bounding box center [81, 495] width 47 height 15
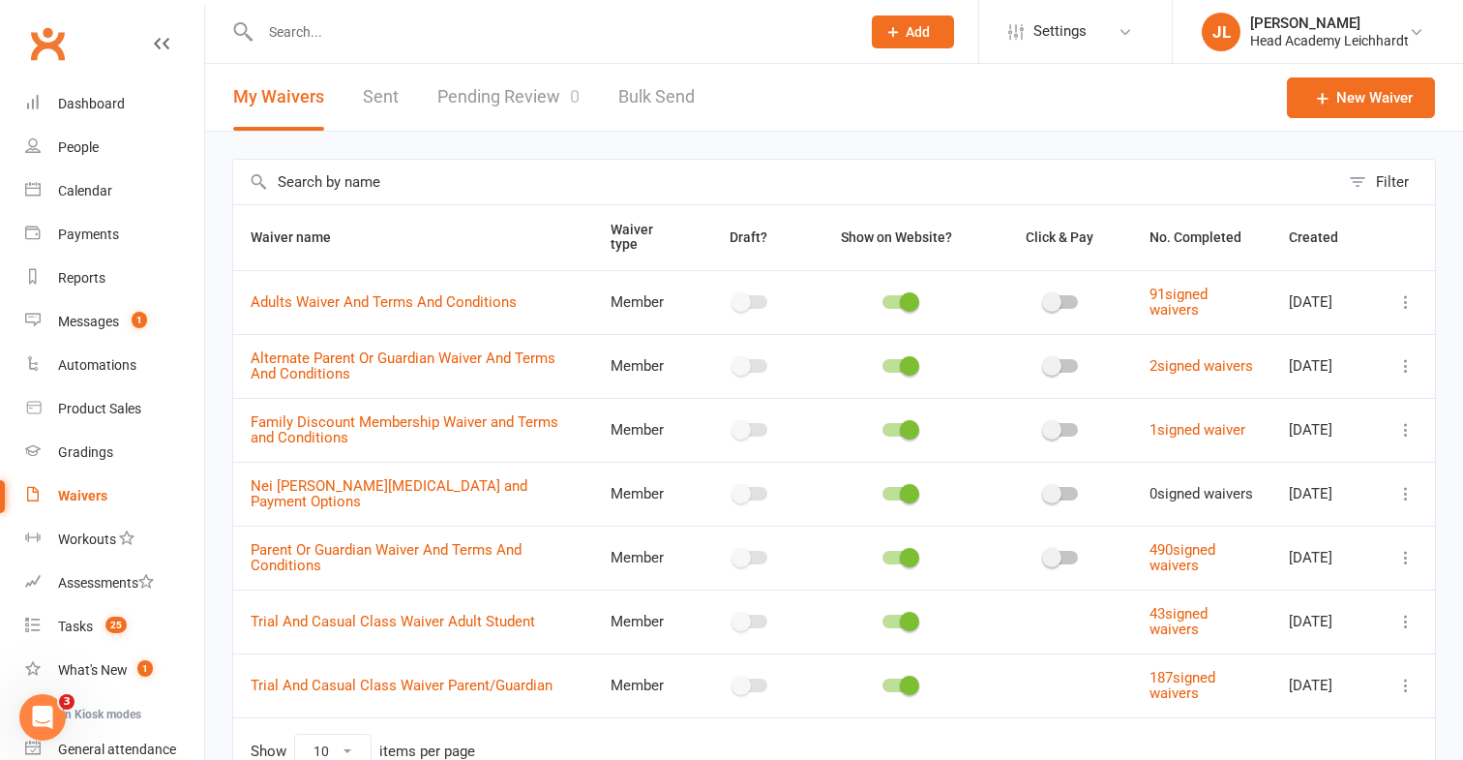
click at [1405, 567] on button at bounding box center [1406, 557] width 23 height 23
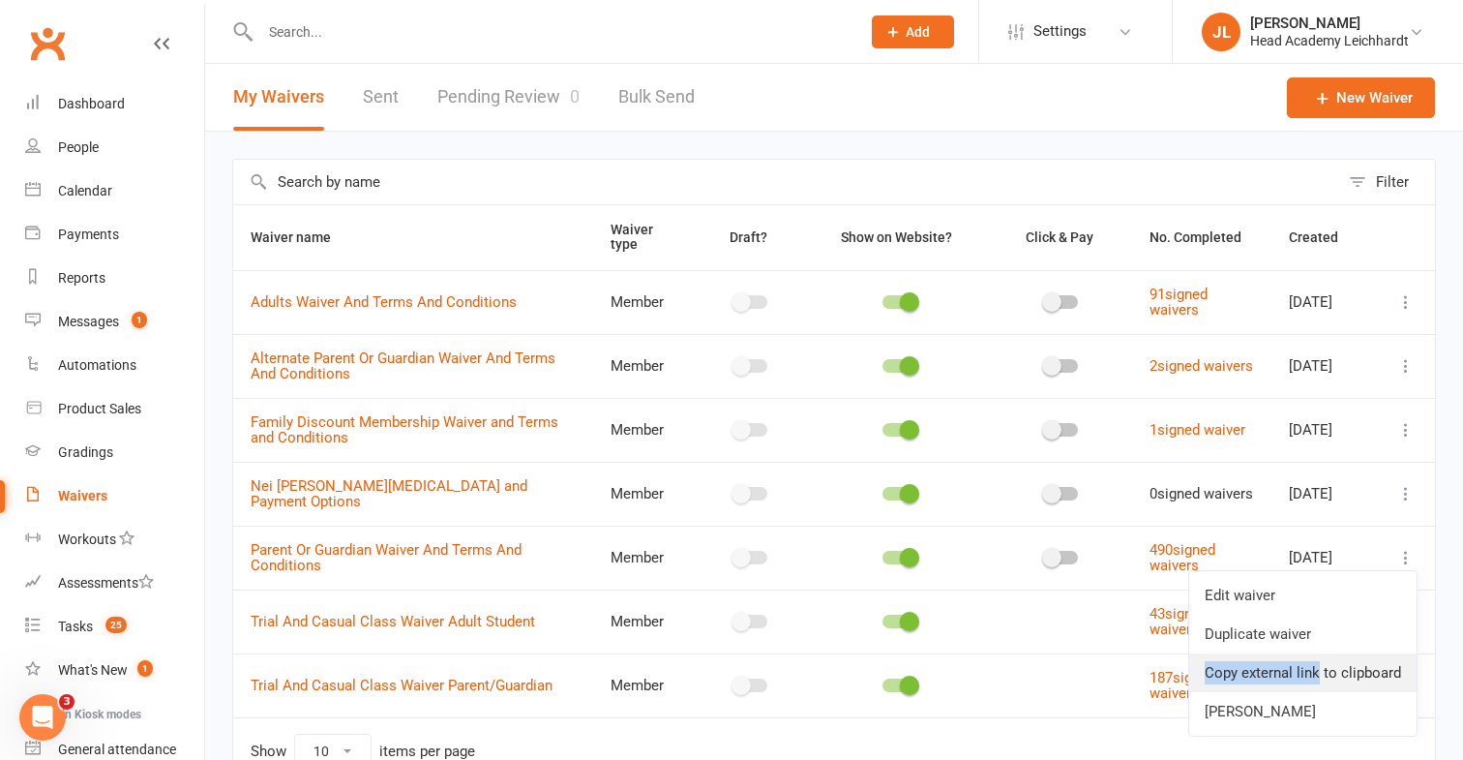
drag, startPoint x: 1332, startPoint y: 646, endPoint x: 1318, endPoint y: 662, distance: 21.3
click at [1318, 662] on ul "Edit waiver Duplicate waiver Copy external link to clipboard Delete waiver" at bounding box center [1303, 653] width 229 height 166
click at [1318, 662] on link "Copy external link to clipboard" at bounding box center [1303, 672] width 227 height 39
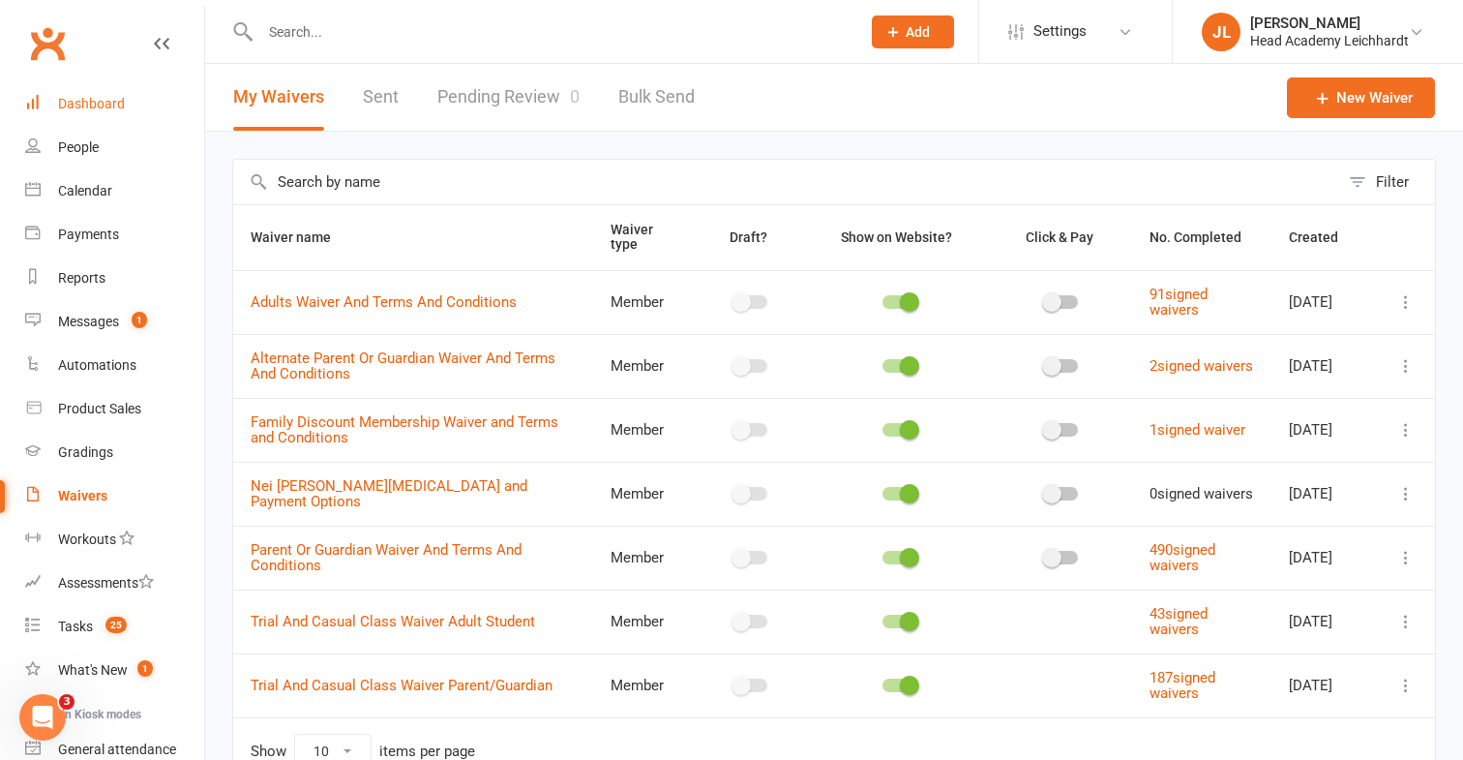
click at [139, 115] on link "Dashboard" at bounding box center [114, 104] width 179 height 44
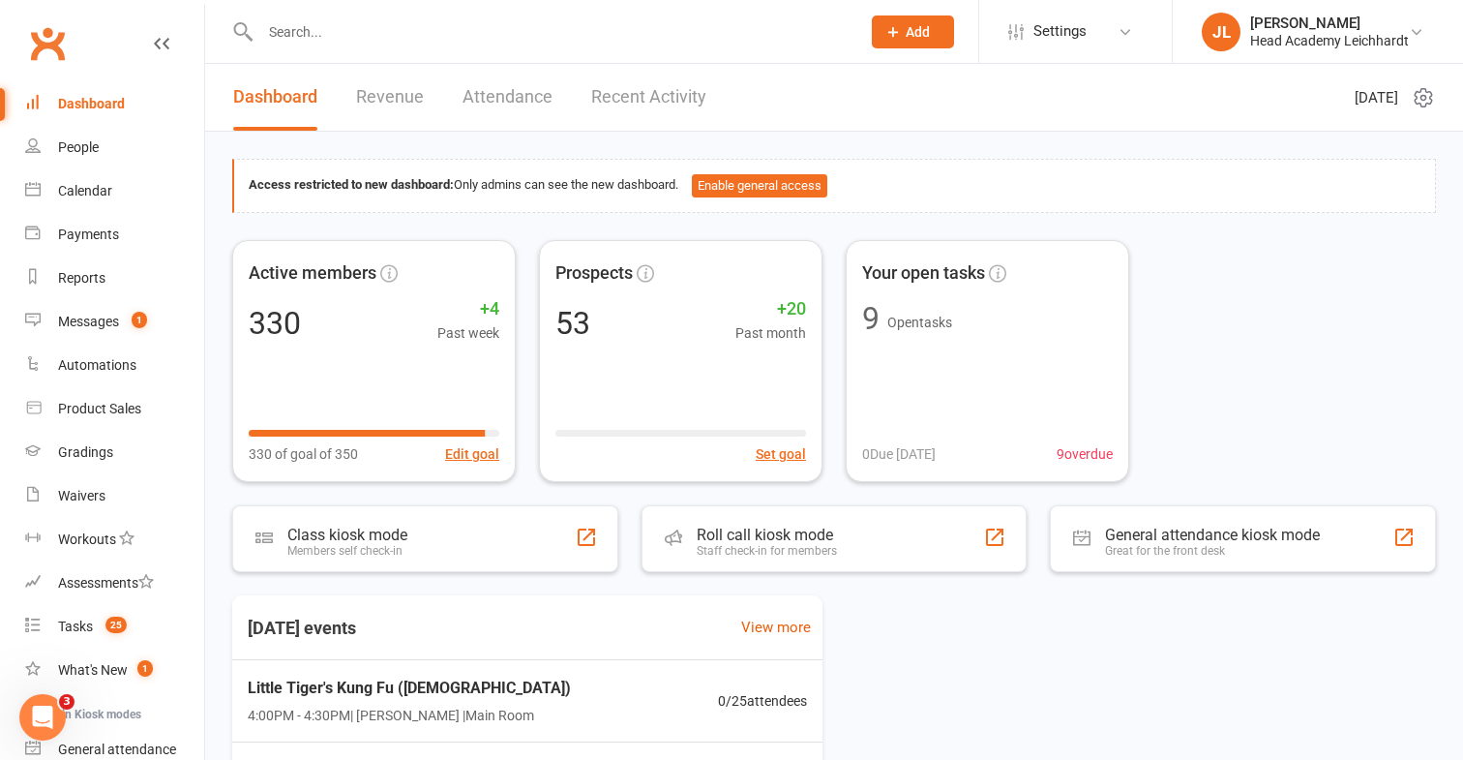
click at [609, 30] on input "text" at bounding box center [551, 31] width 592 height 27
click at [1077, 38] on span "Settings" at bounding box center [1060, 32] width 53 height 44
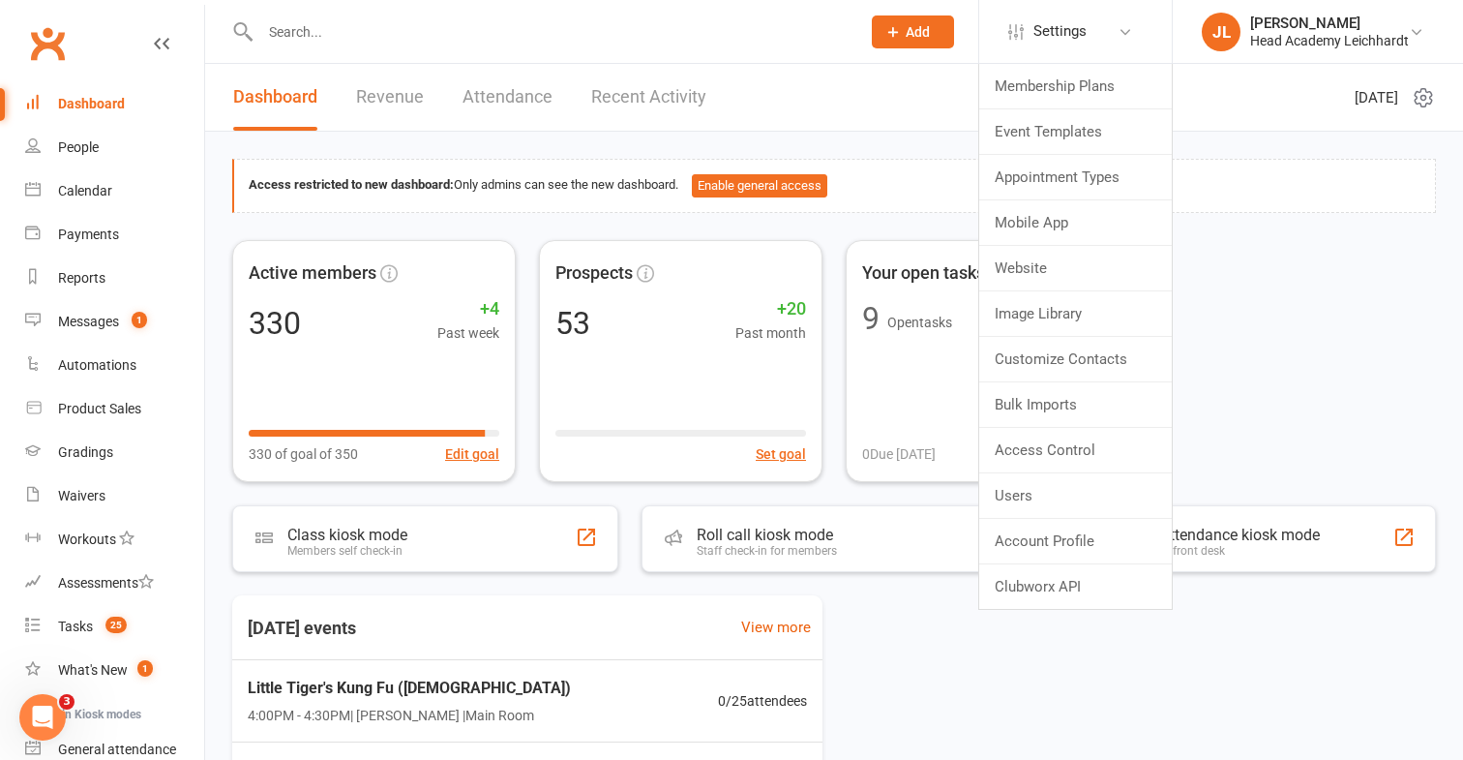
click at [623, 29] on input "text" at bounding box center [551, 31] width 592 height 27
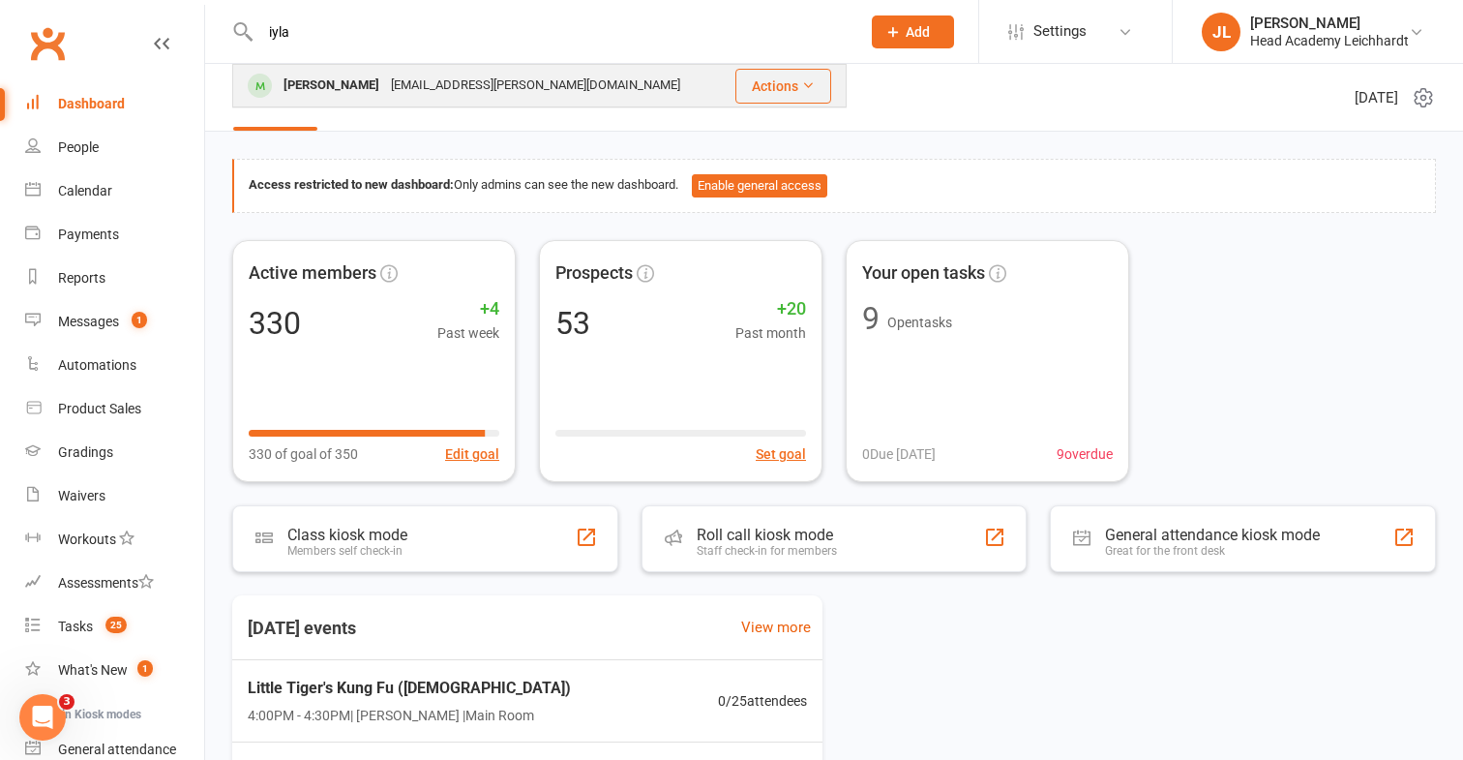
type input "iyla"
click at [523, 94] on div "[PERSON_NAME] [EMAIL_ADDRESS][PERSON_NAME][DOMAIN_NAME]" at bounding box center [480, 86] width 492 height 40
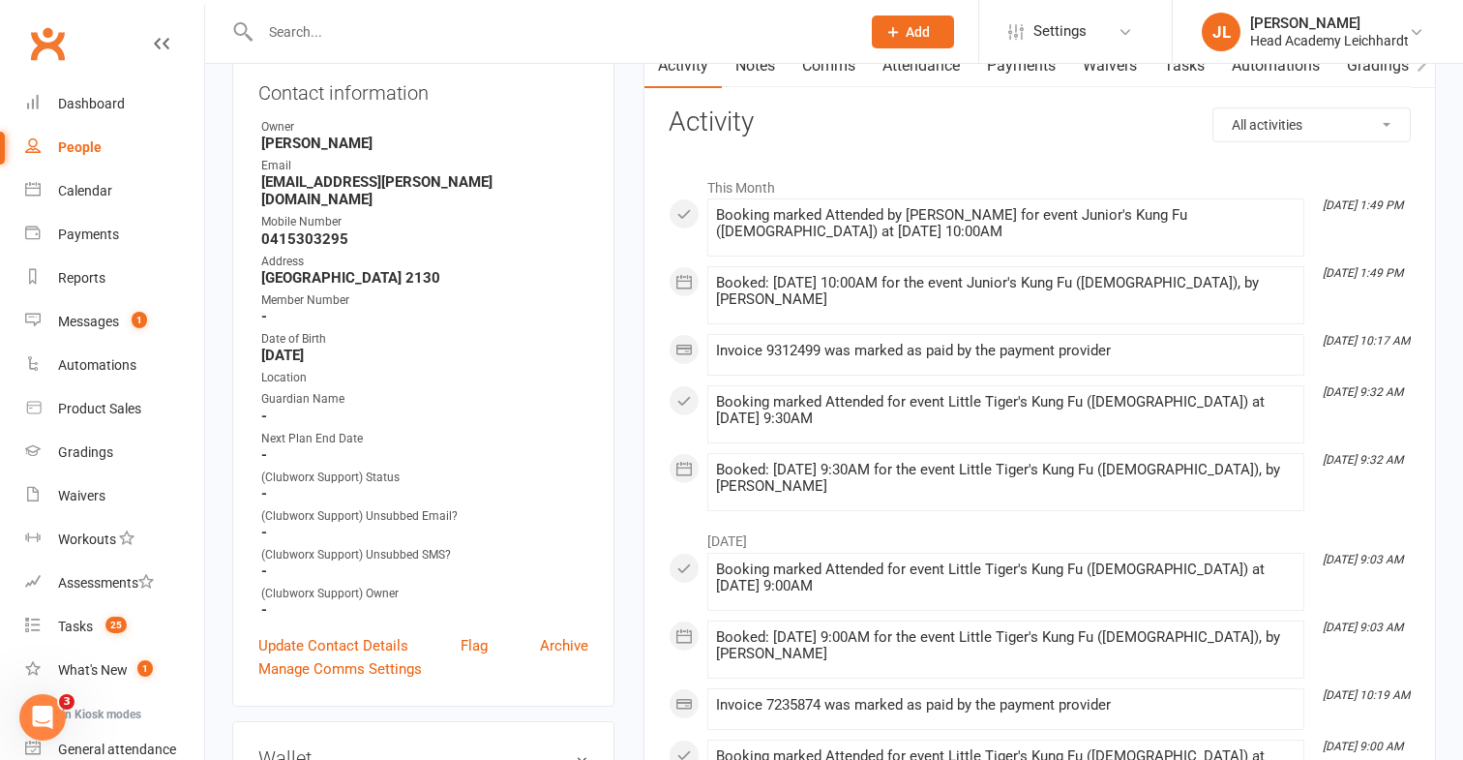
scroll to position [182, 0]
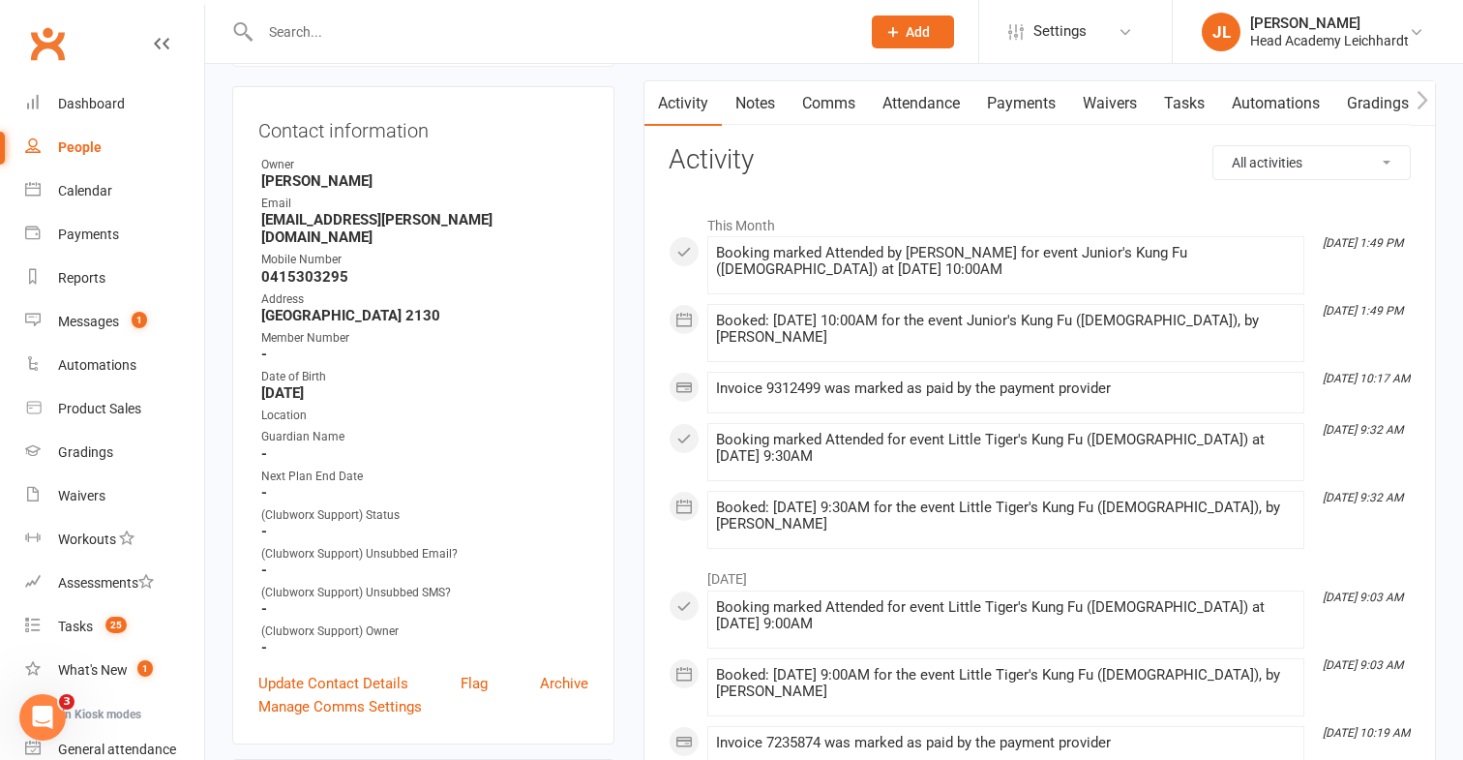
click at [1020, 120] on link "Payments" at bounding box center [1022, 103] width 96 height 45
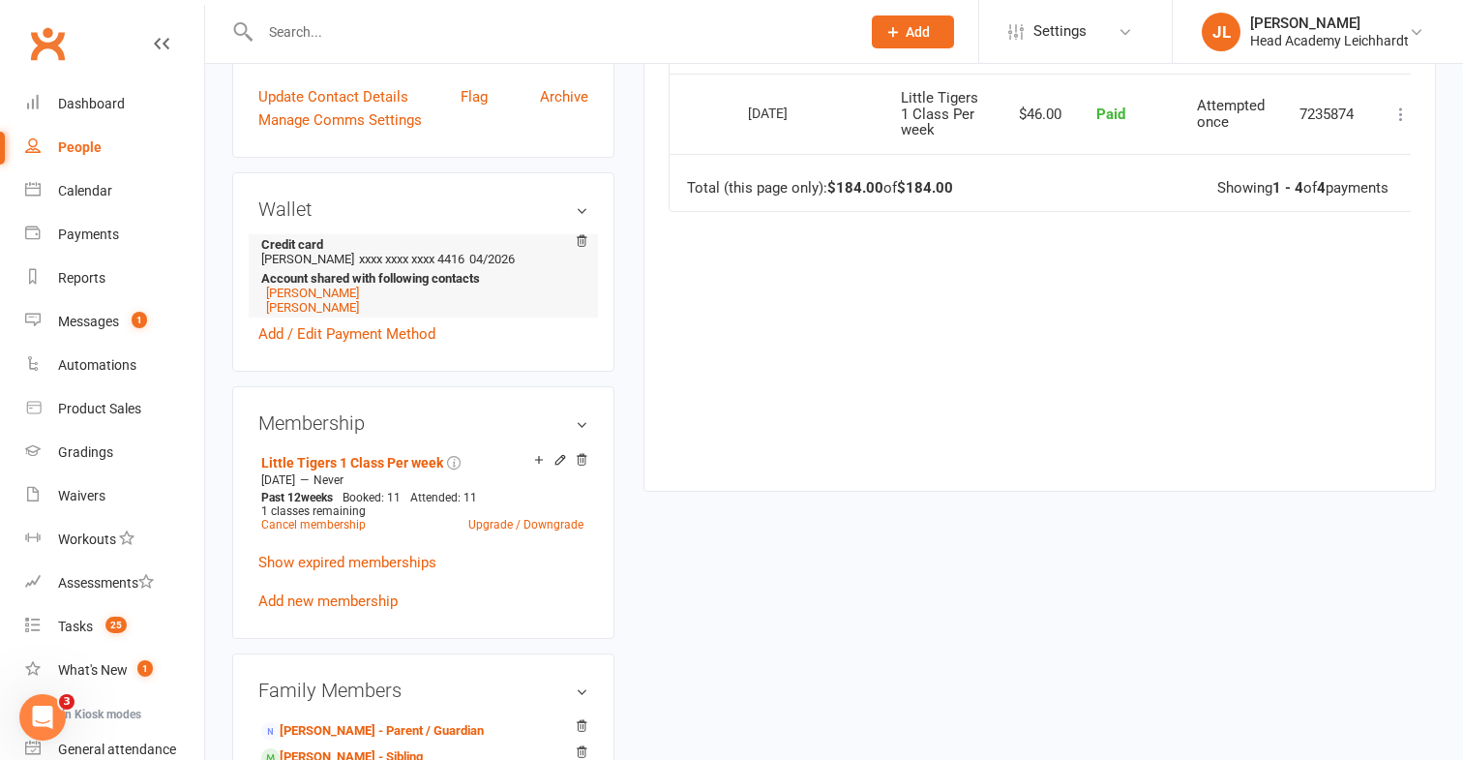
scroll to position [777, 0]
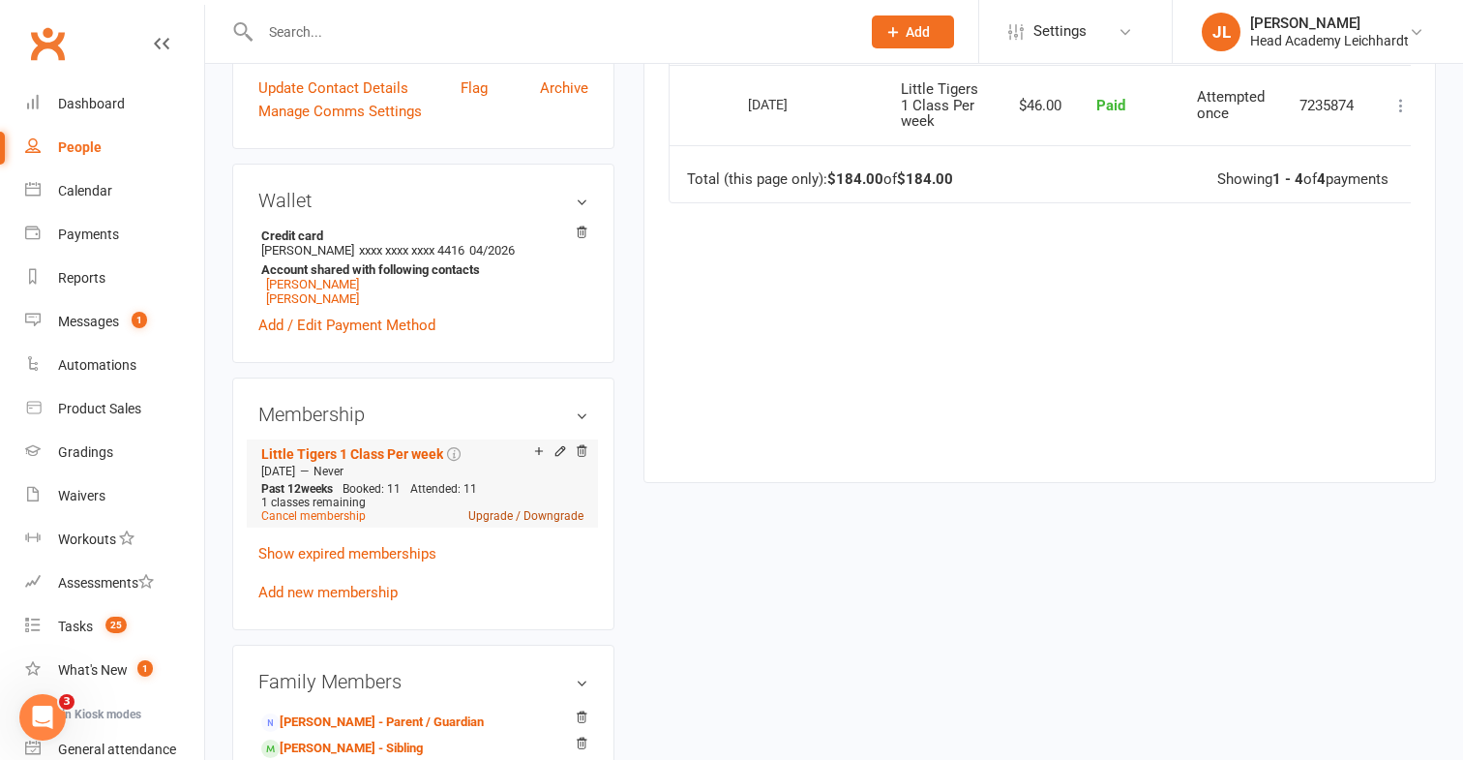
click at [506, 509] on link "Upgrade / Downgrade" at bounding box center [525, 516] width 115 height 14
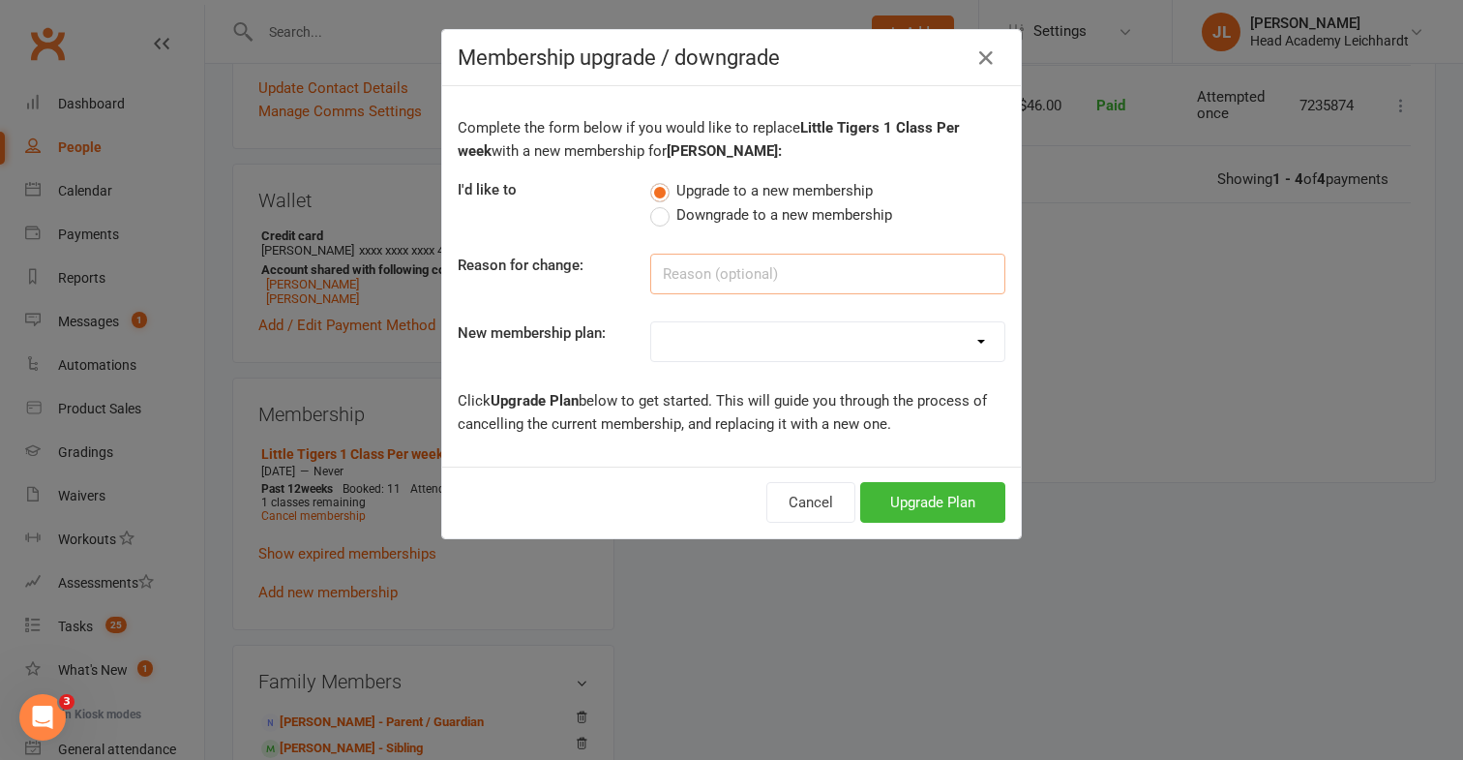
click at [742, 259] on input at bounding box center [827, 274] width 355 height 41
type input "Juniors"
click at [719, 323] on select "10 Class Pass Little Tigers Little Tigers 1 Class Per week Little Tigers 2 Clas…" at bounding box center [827, 341] width 353 height 39
select select "4"
click at [651, 322] on select "10 Class Pass Little Tigers Little Tigers 1 Class Per week Little Tigers 2 Clas…" at bounding box center [827, 341] width 353 height 39
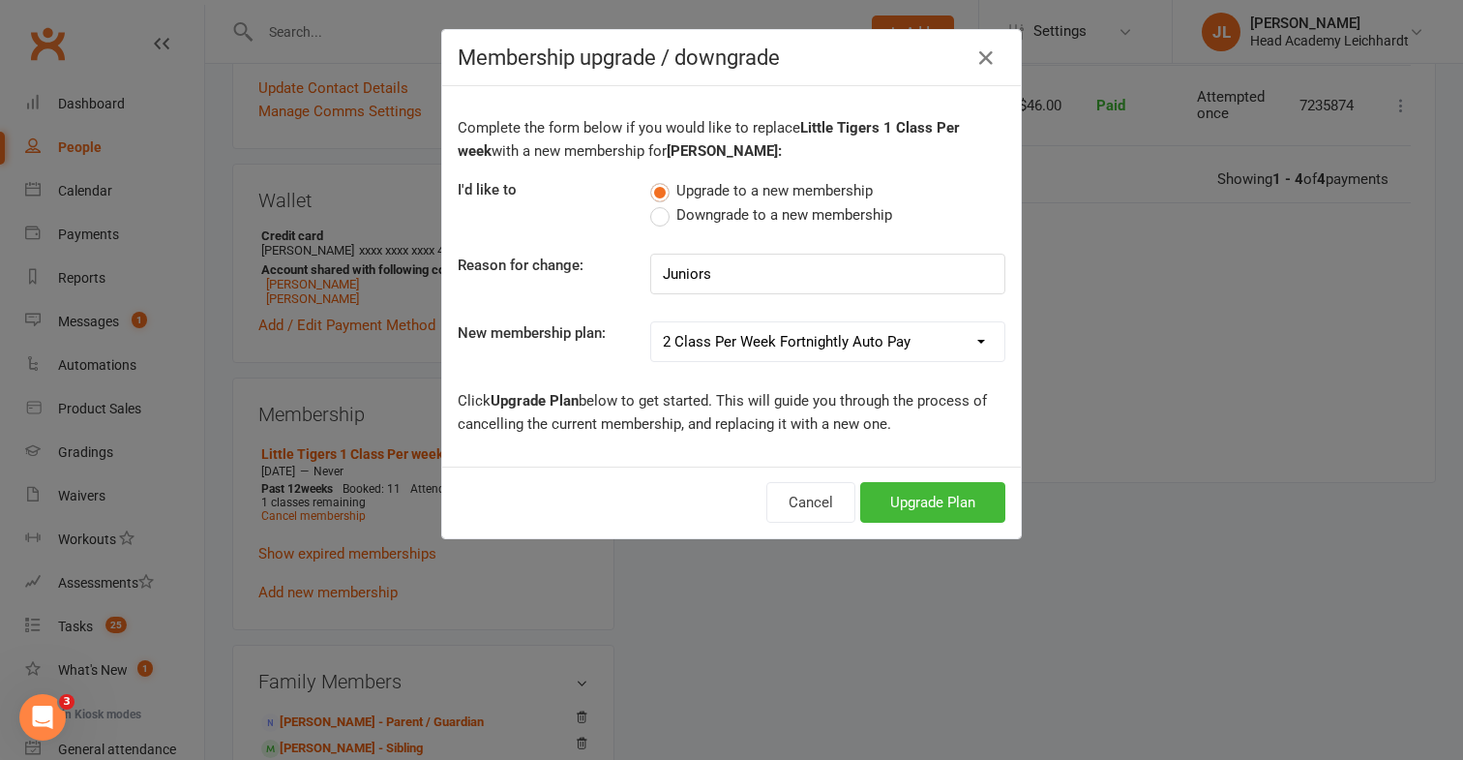
click at [898, 481] on div "Cancel Upgrade Plan" at bounding box center [731, 503] width 579 height 72
click at [897, 495] on button "Upgrade Plan" at bounding box center [932, 502] width 145 height 41
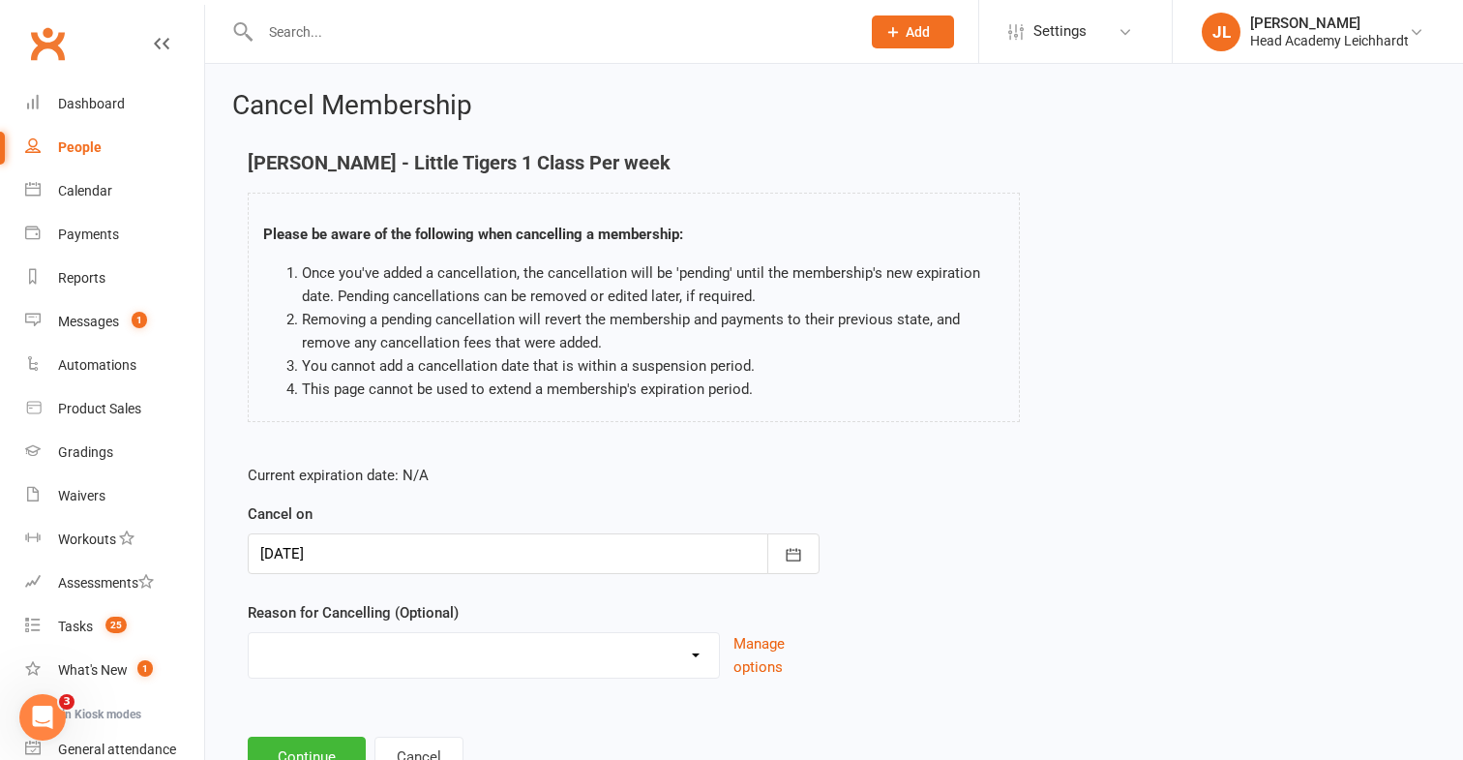
click at [438, 563] on div at bounding box center [534, 553] width 572 height 41
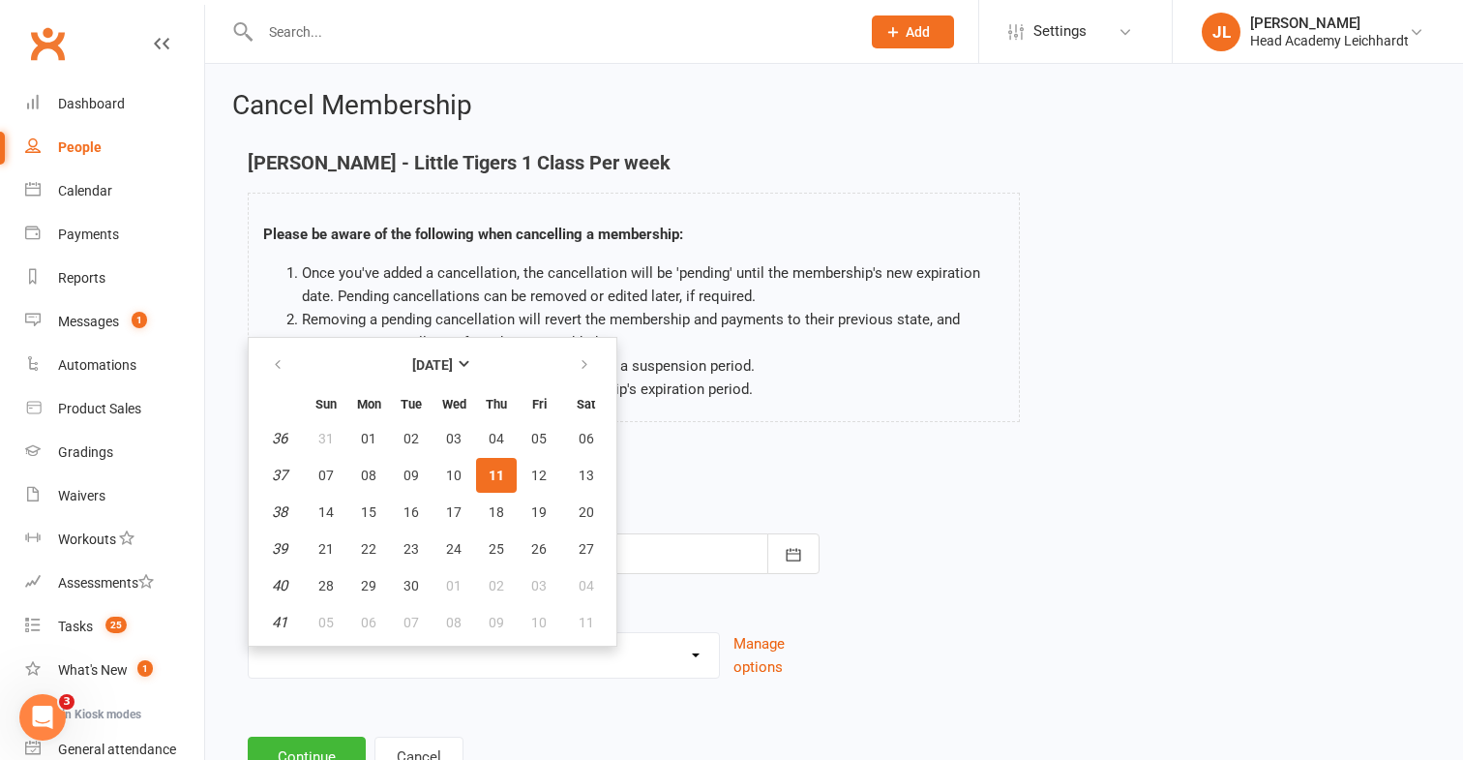
click at [497, 471] on span "11" at bounding box center [496, 474] width 15 height 15
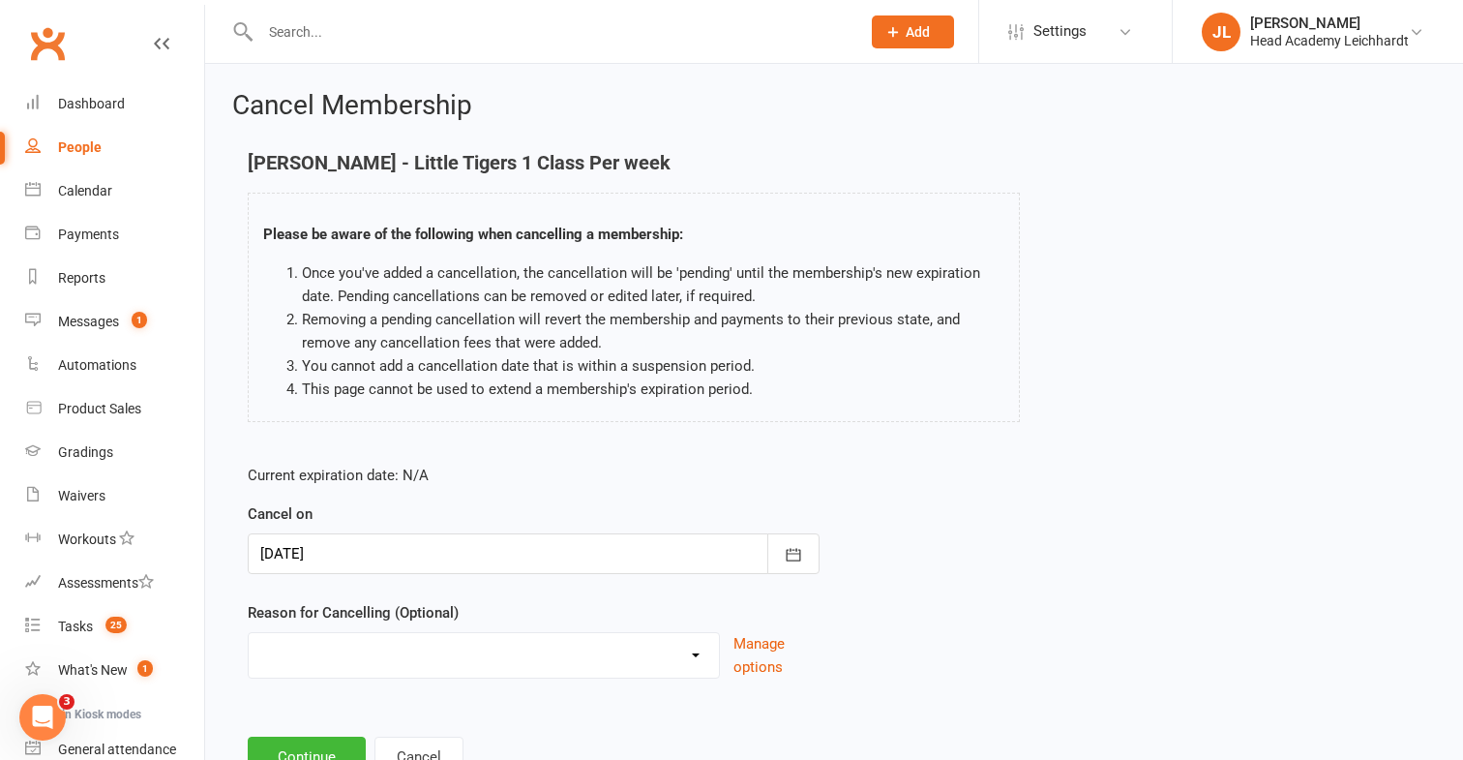
click at [409, 641] on select "Holiday Injury Membership downgrade Membership upgrade Other reason" at bounding box center [484, 652] width 470 height 39
select select "3"
click at [249, 633] on select "Holiday Injury Membership downgrade Membership upgrade Other reason" at bounding box center [484, 652] width 470 height 39
click at [312, 747] on button "Continue" at bounding box center [307, 757] width 118 height 41
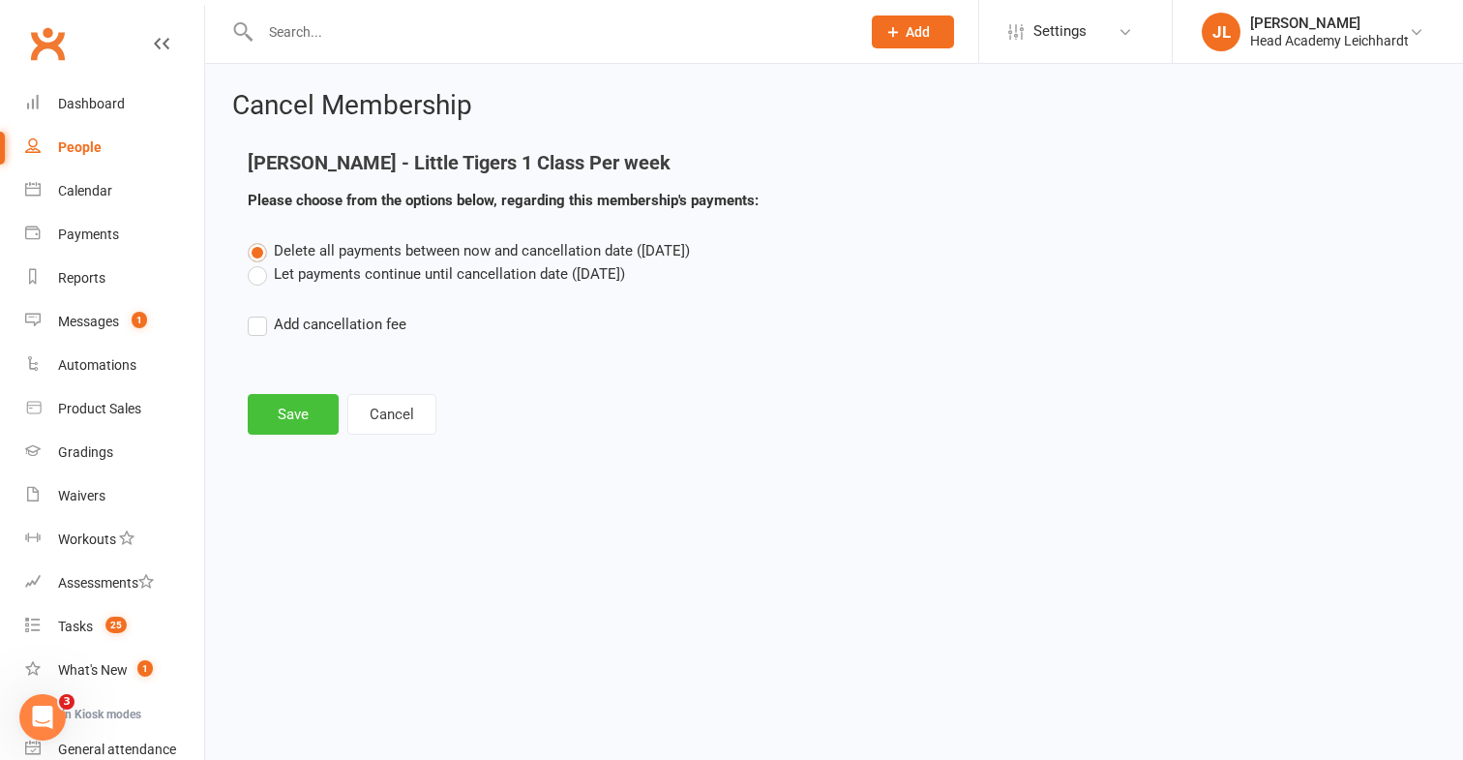
click at [321, 425] on button "Save" at bounding box center [293, 414] width 91 height 41
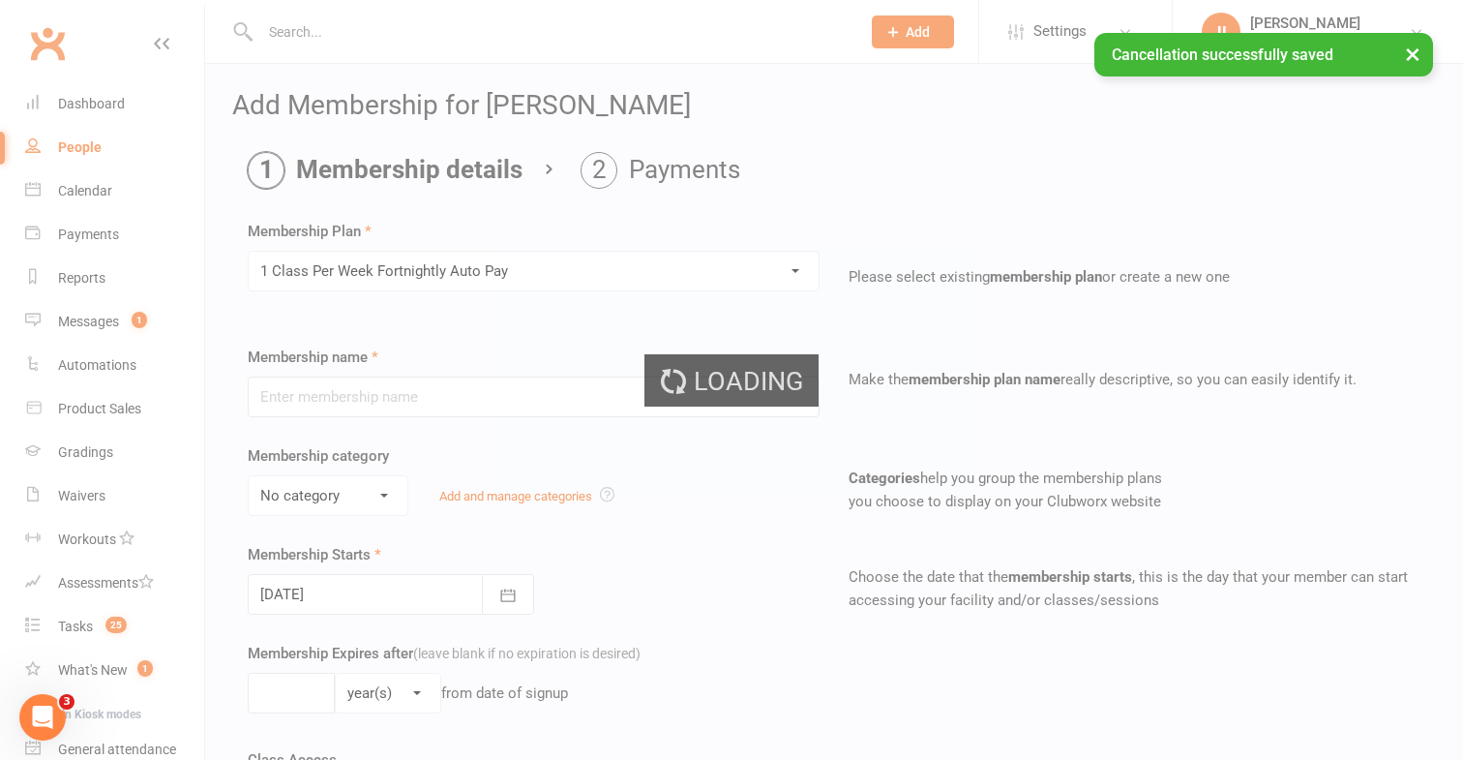
type input "1 Class Per Week Fortnightly Auto Pay"
select select "3"
type input "0"
type input "12"
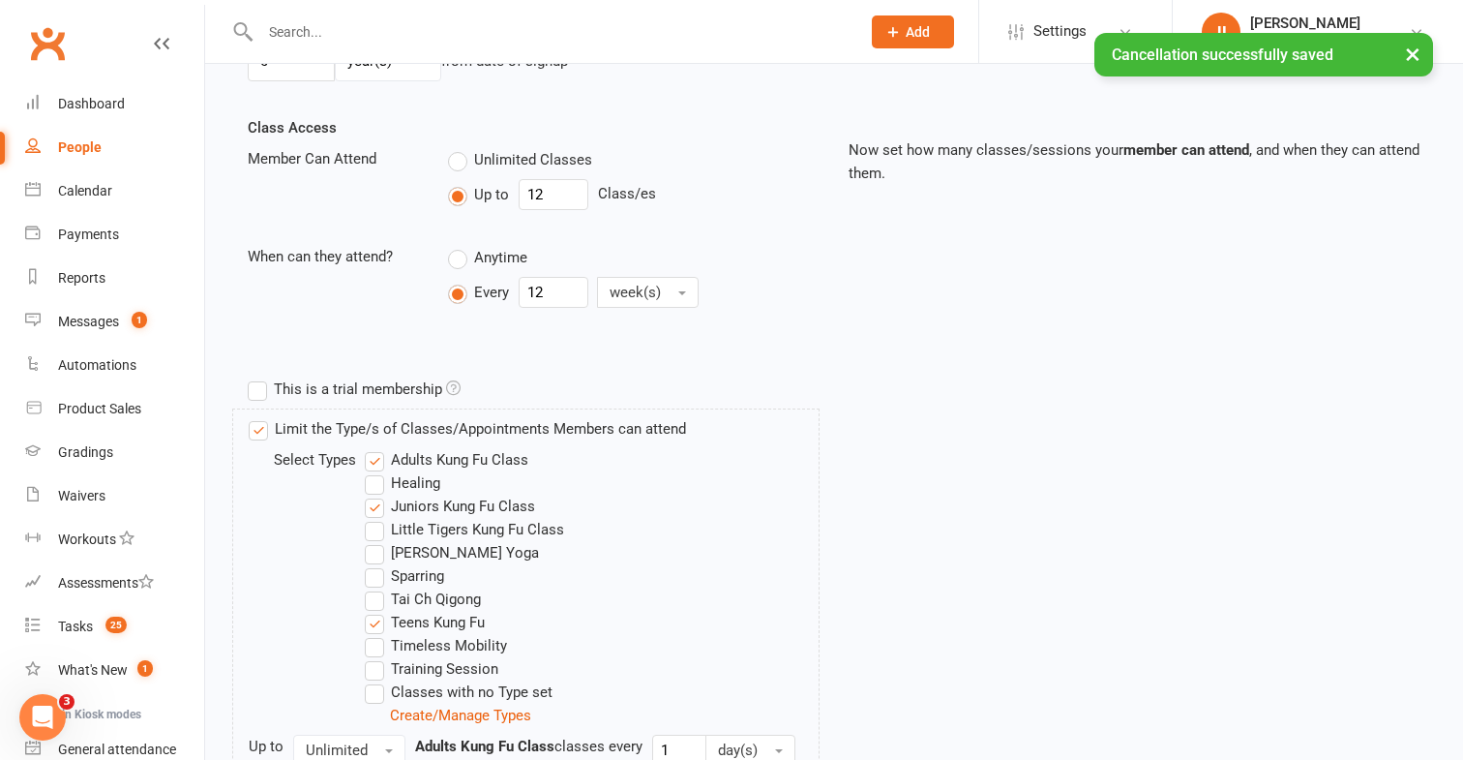
scroll to position [913, 0]
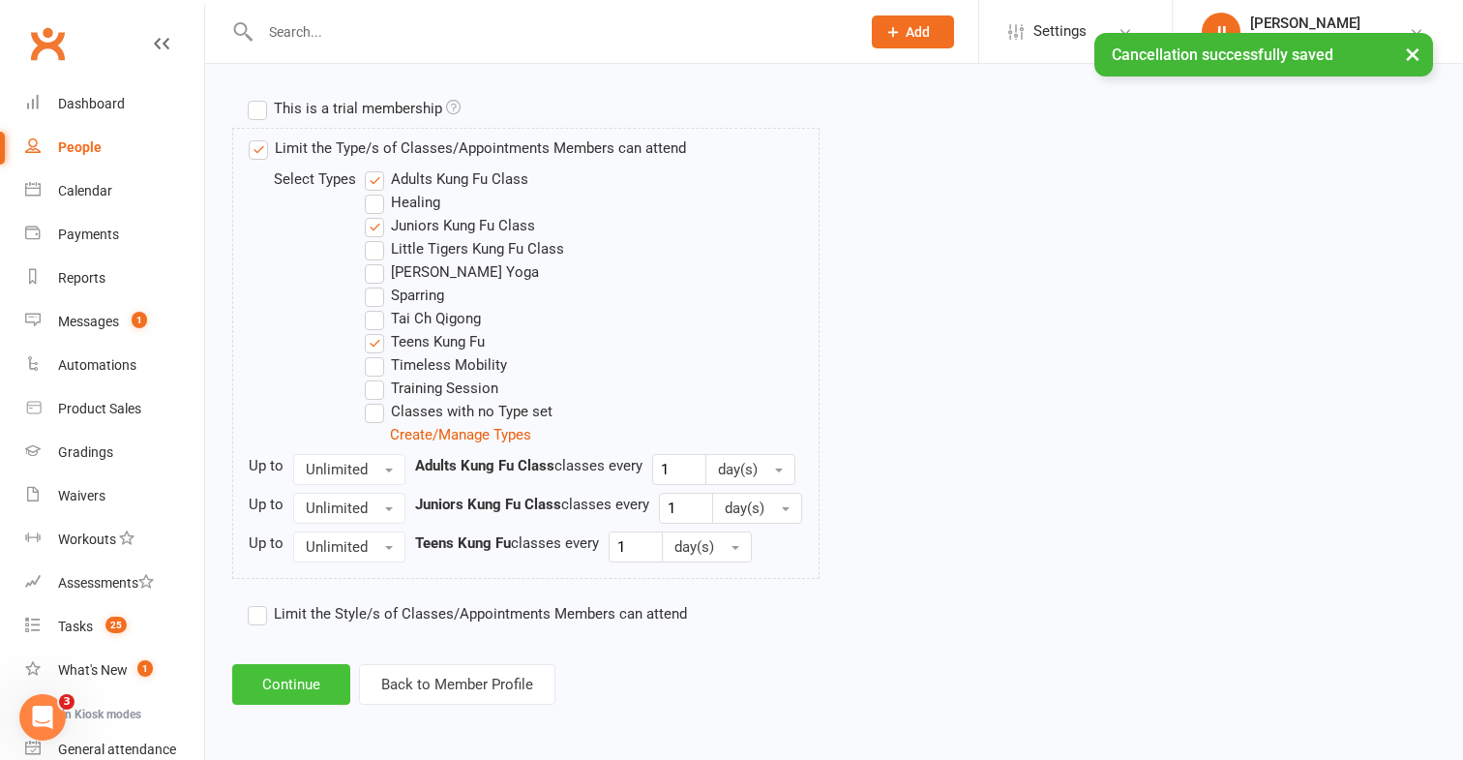
click at [282, 664] on button "Continue" at bounding box center [291, 684] width 118 height 41
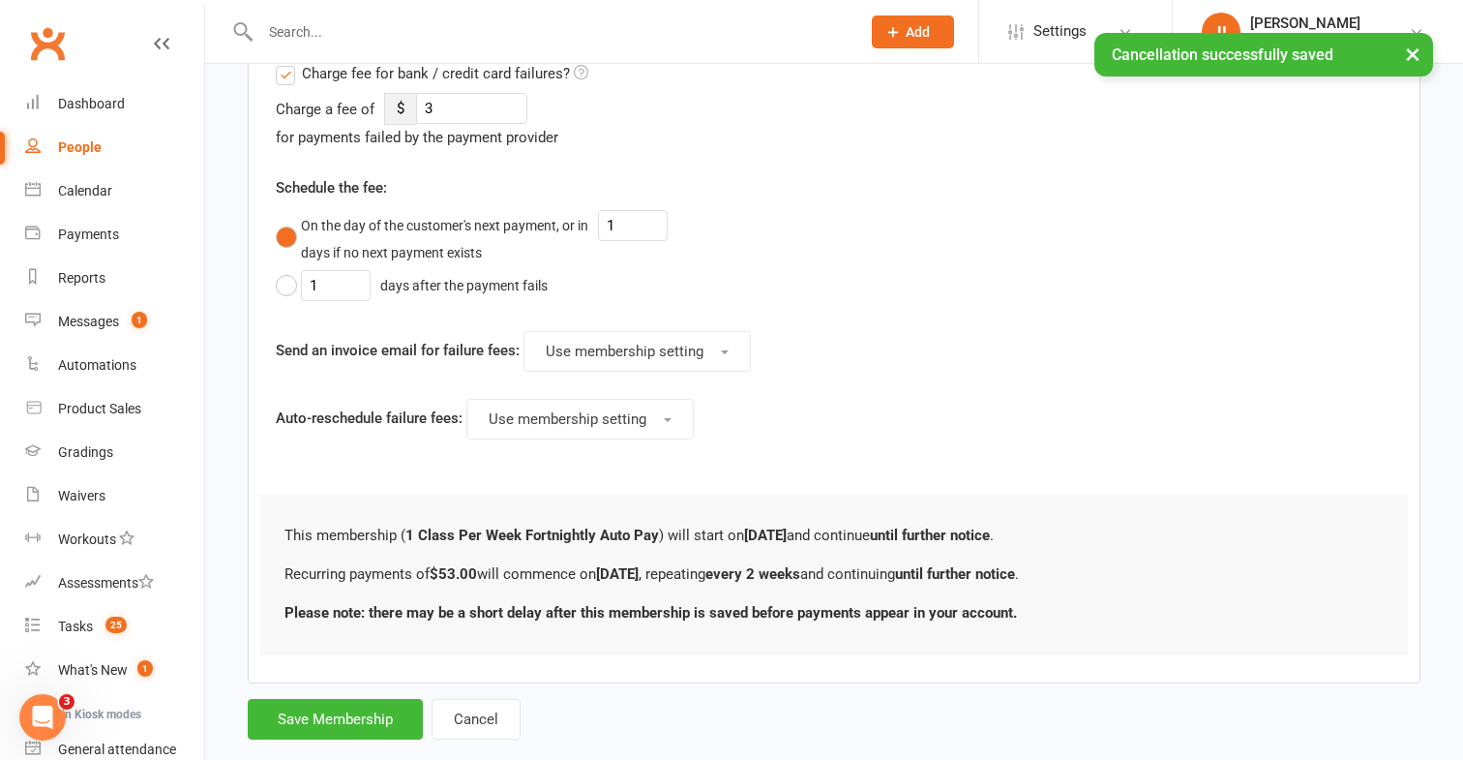
scroll to position [0, 0]
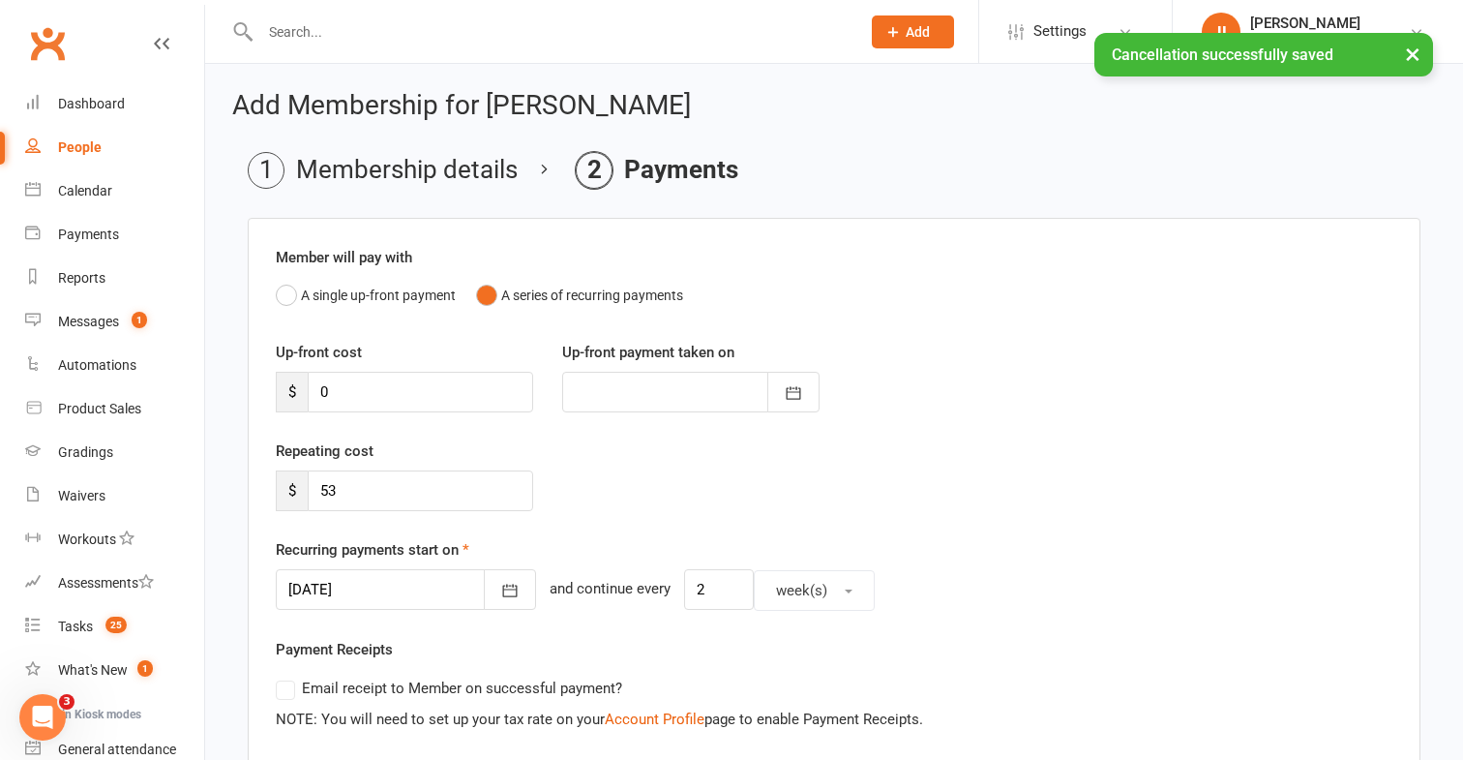
click at [350, 575] on div at bounding box center [406, 589] width 260 height 41
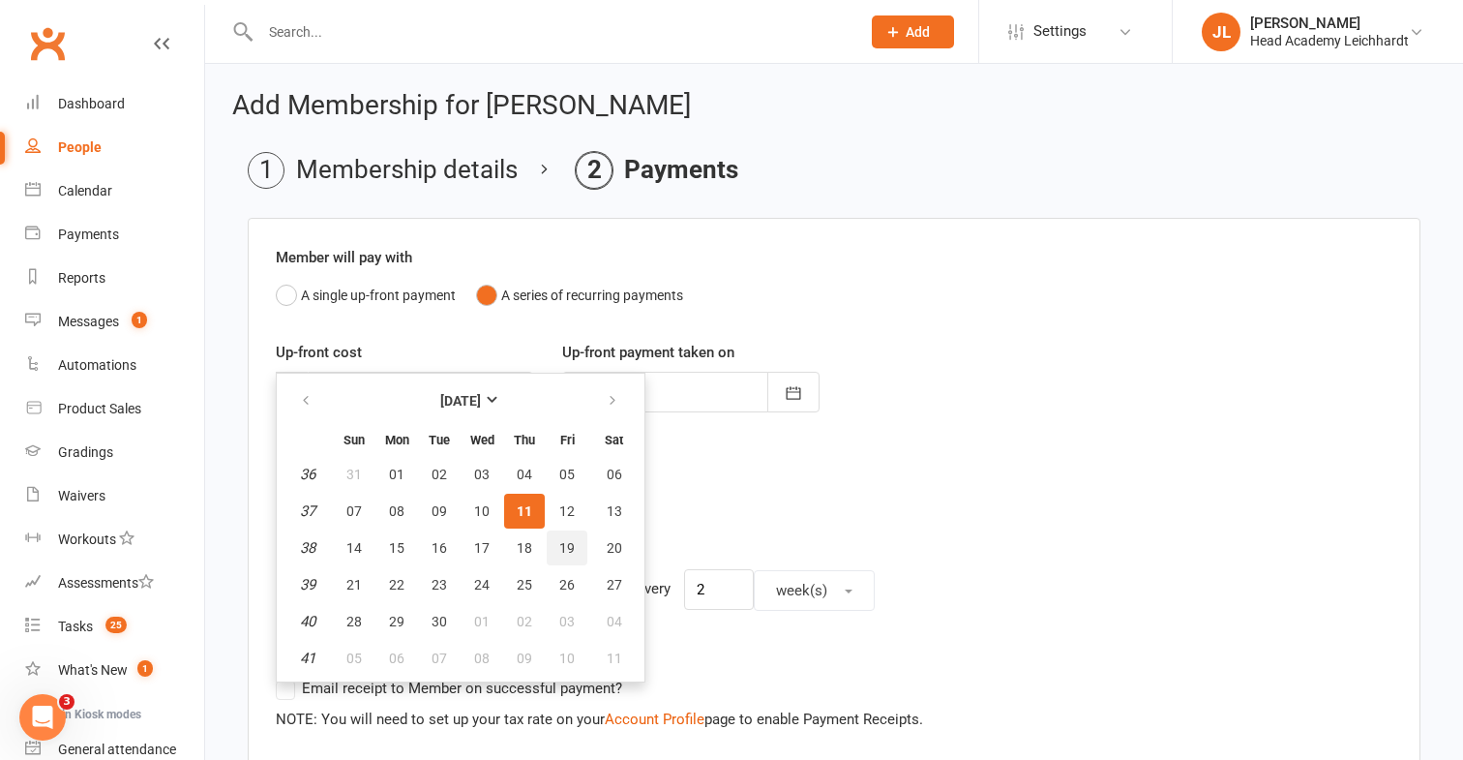
click at [557, 532] on button "19" at bounding box center [567, 547] width 41 height 35
type input "[DATE]"
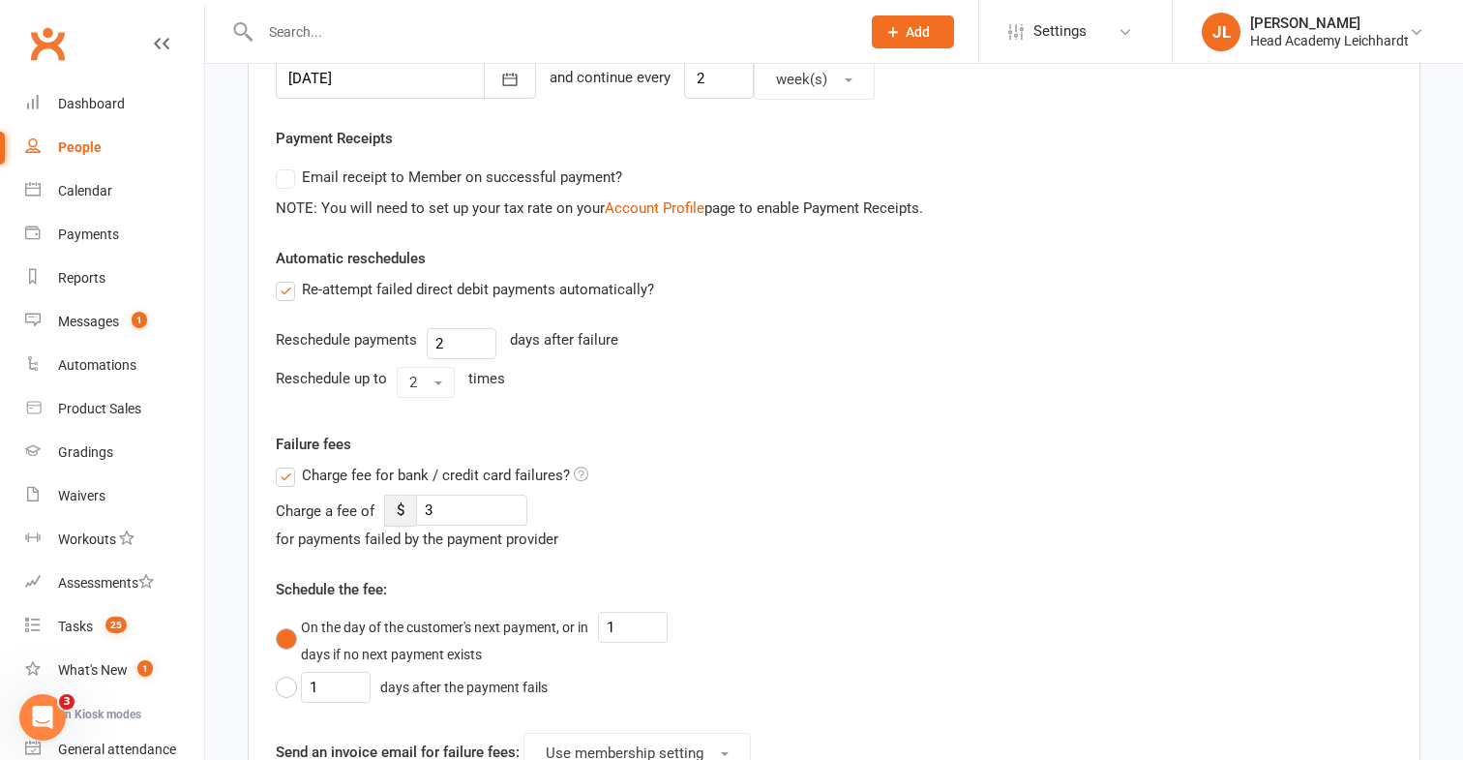
scroll to position [950, 0]
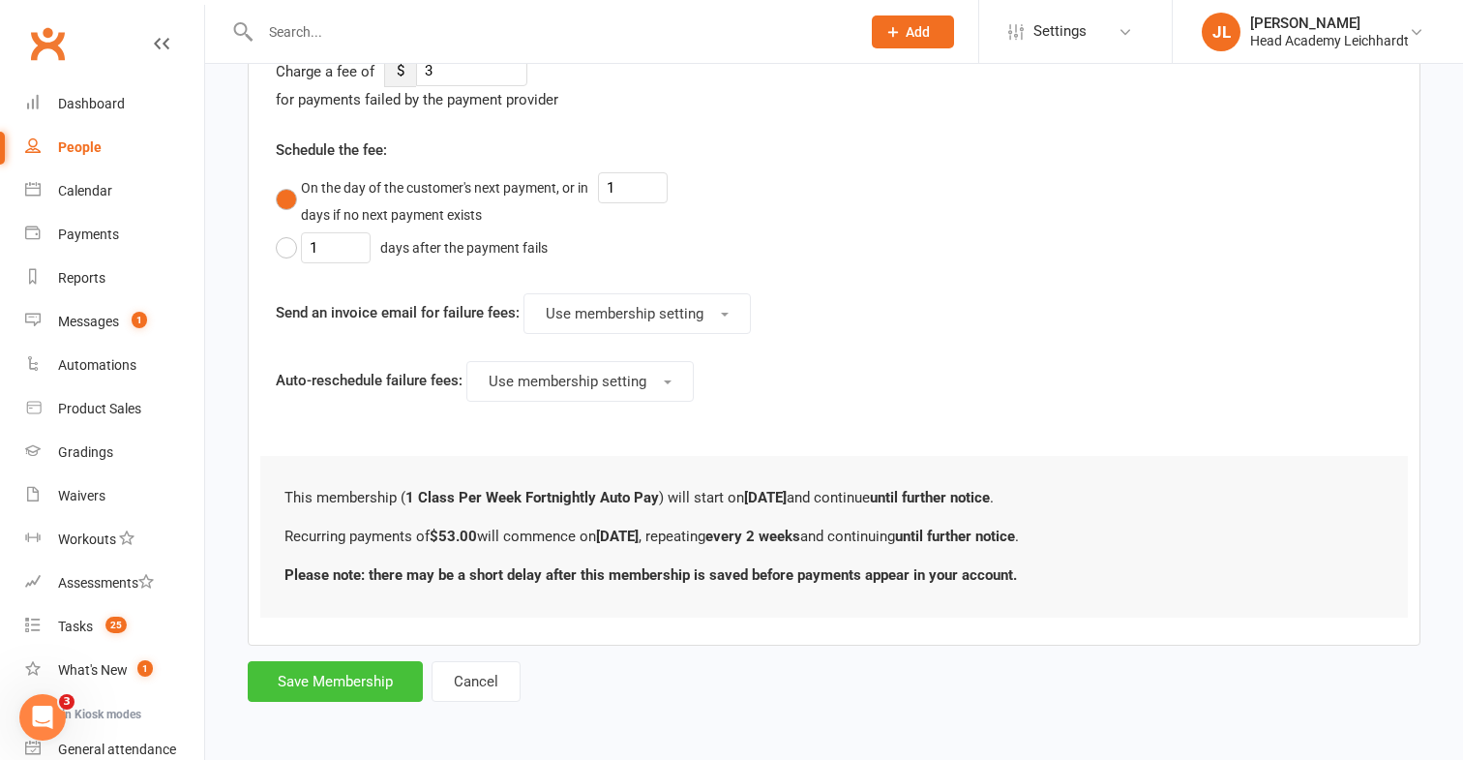
click at [360, 683] on button "Save Membership" at bounding box center [335, 681] width 175 height 41
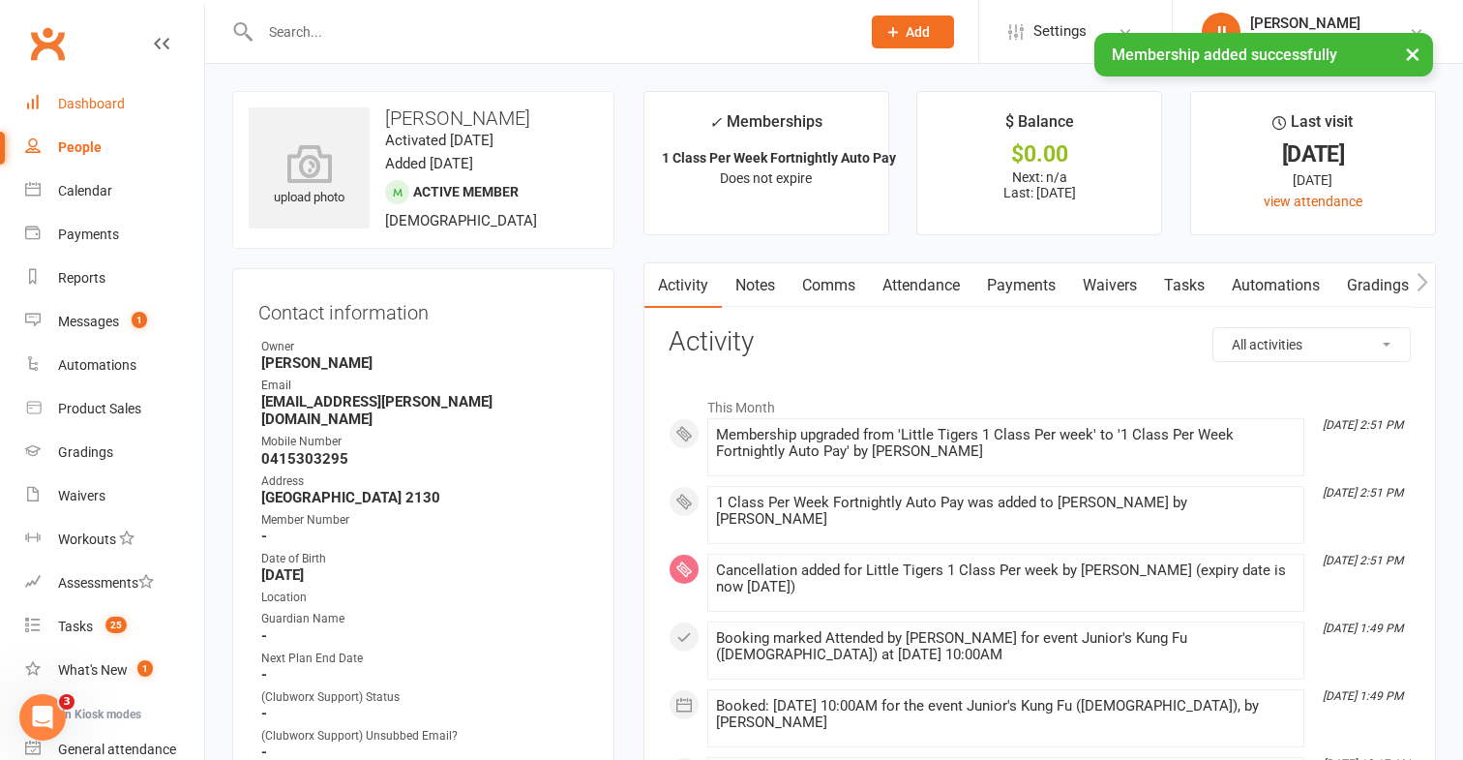
click at [130, 113] on link "Dashboard" at bounding box center [114, 104] width 179 height 44
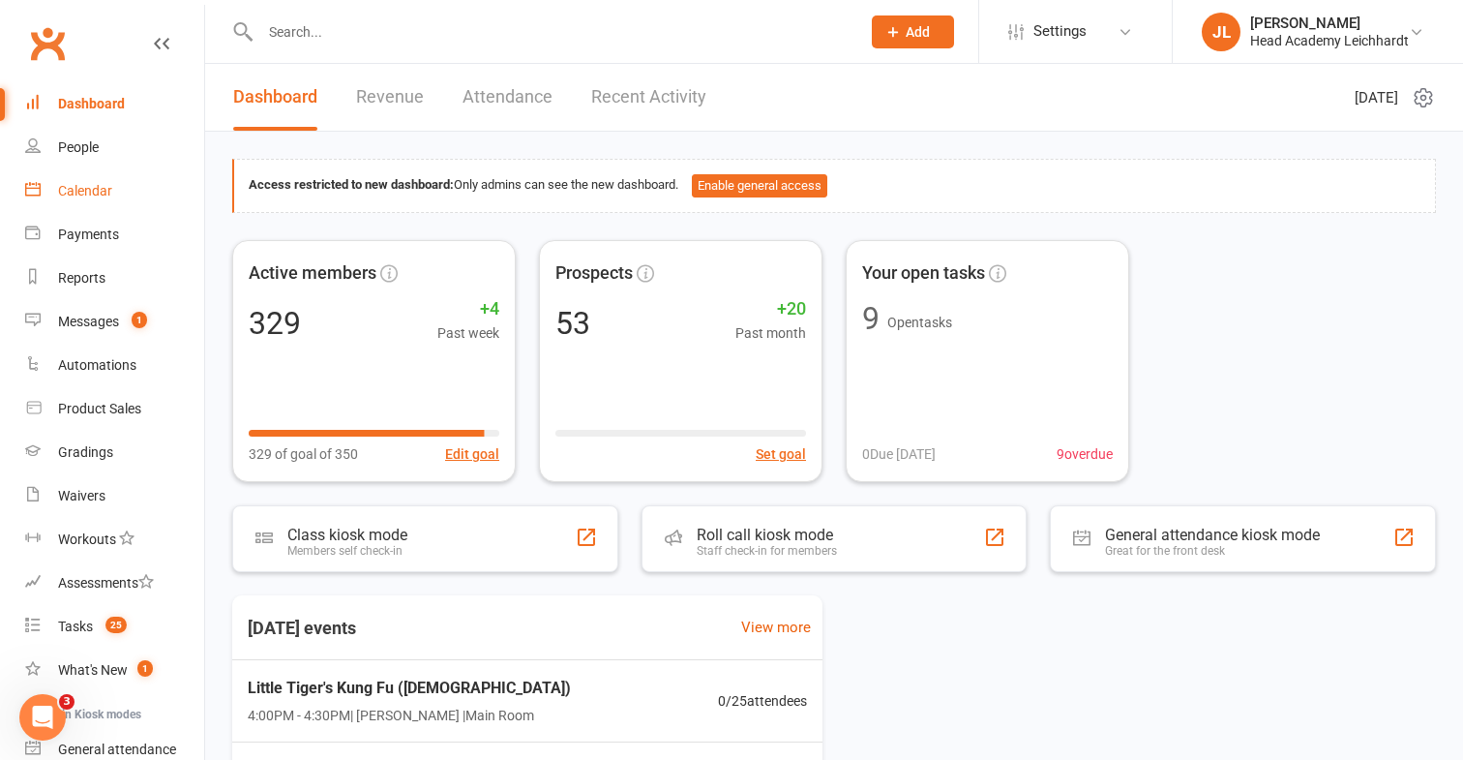
click at [150, 195] on link "Calendar" at bounding box center [114, 191] width 179 height 44
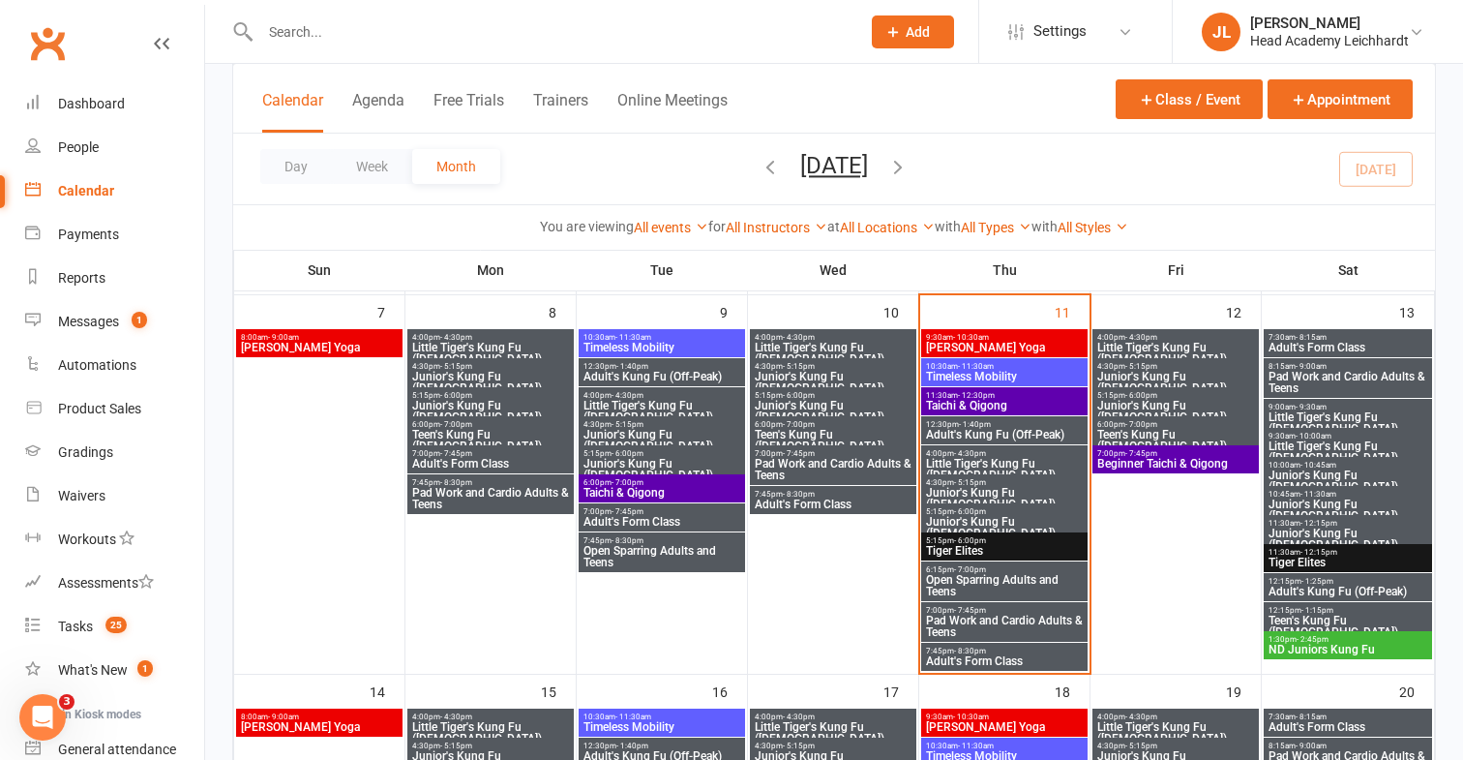
scroll to position [494, 0]
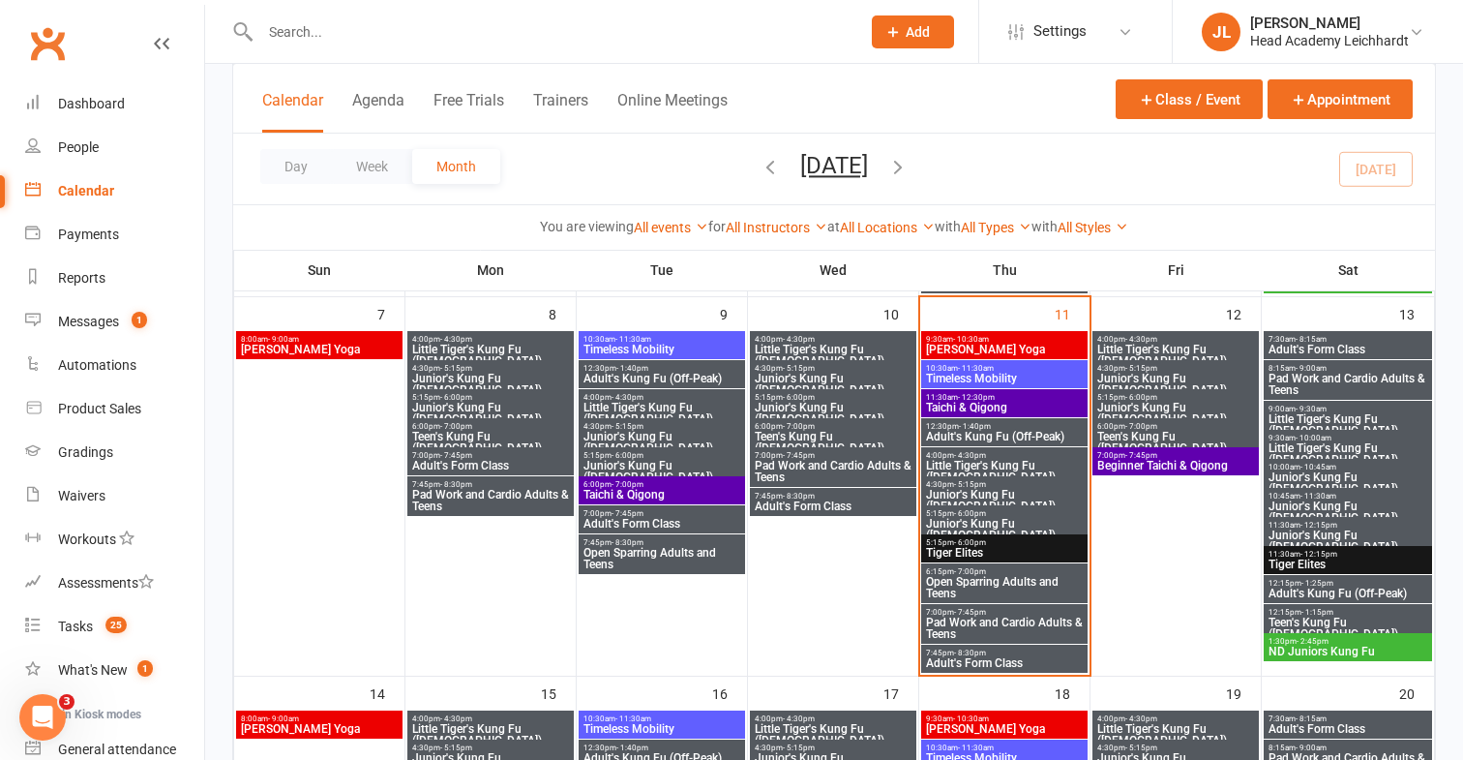
click at [659, 428] on span "4:30pm - 5:15pm" at bounding box center [662, 426] width 159 height 9
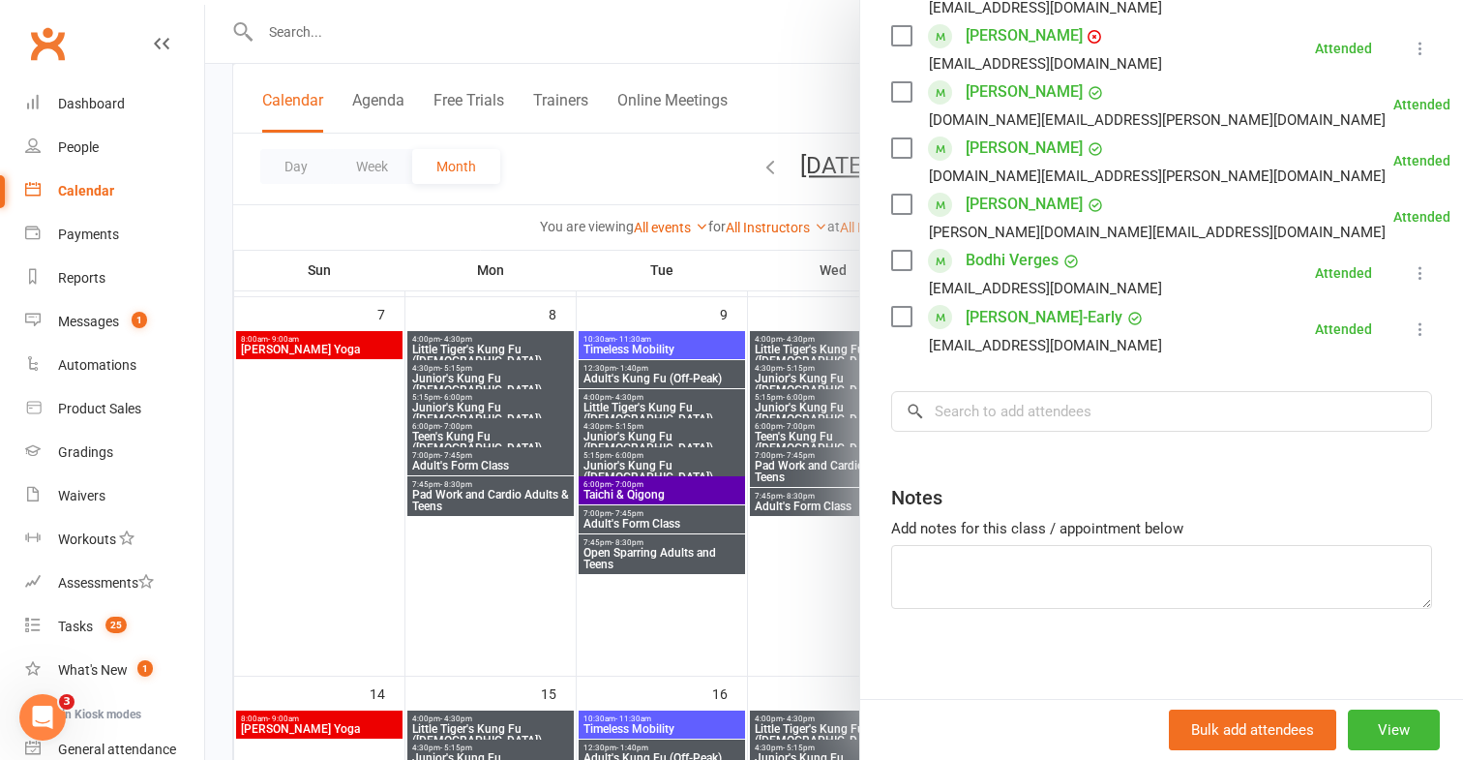
scroll to position [907, 0]
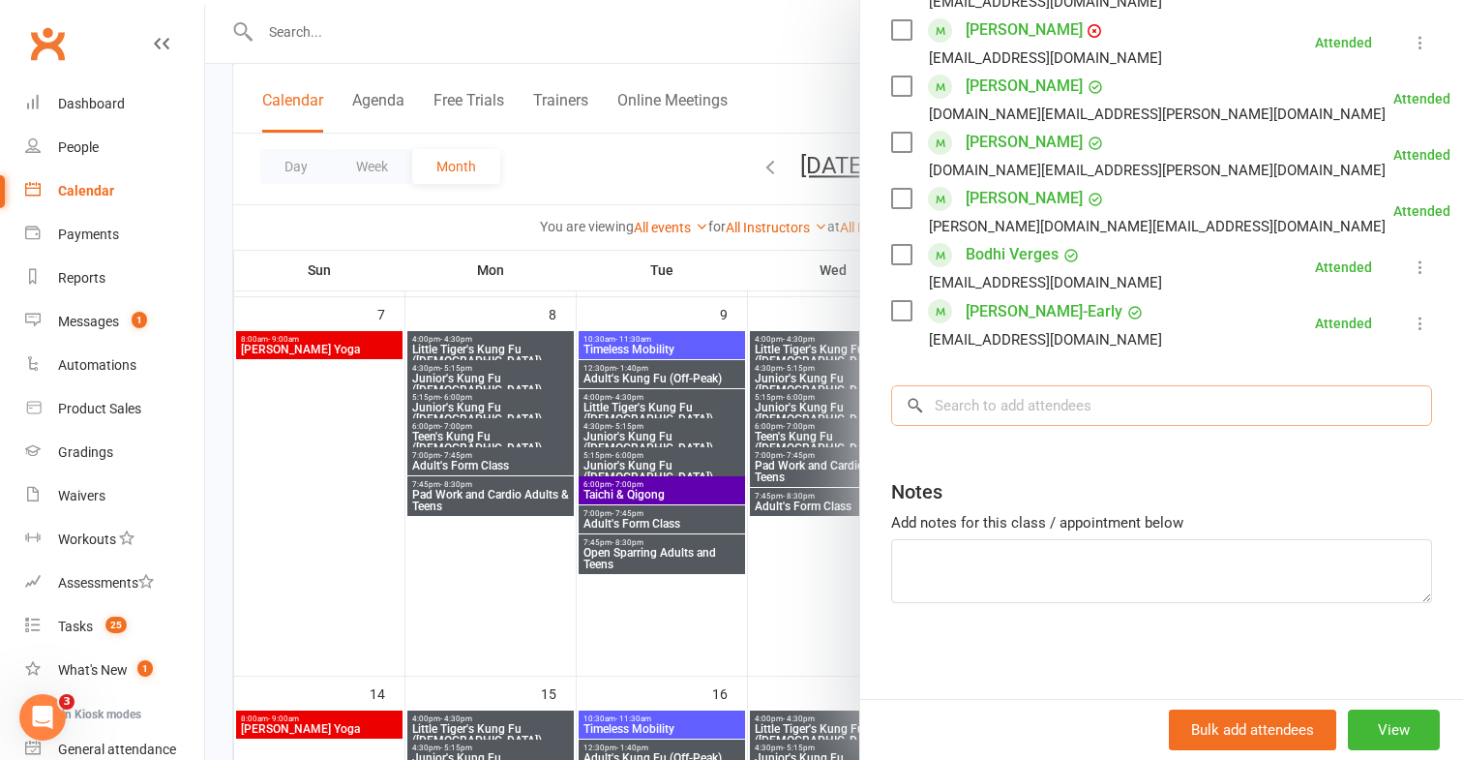
click at [1092, 424] on input "search" at bounding box center [1161, 405] width 541 height 41
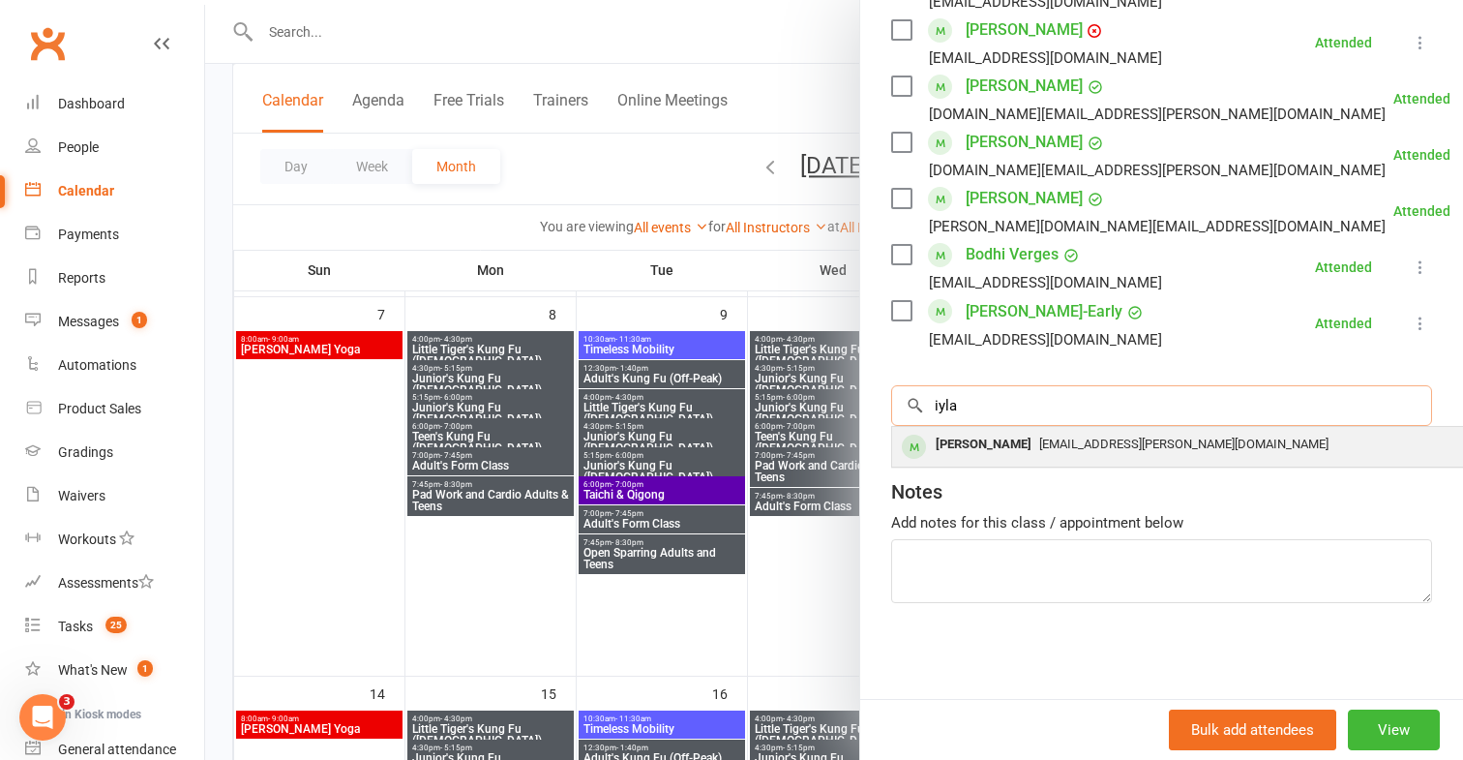
type input "iyla"
click at [1089, 431] on div "[EMAIL_ADDRESS][PERSON_NAME][DOMAIN_NAME]" at bounding box center [1181, 445] width 563 height 28
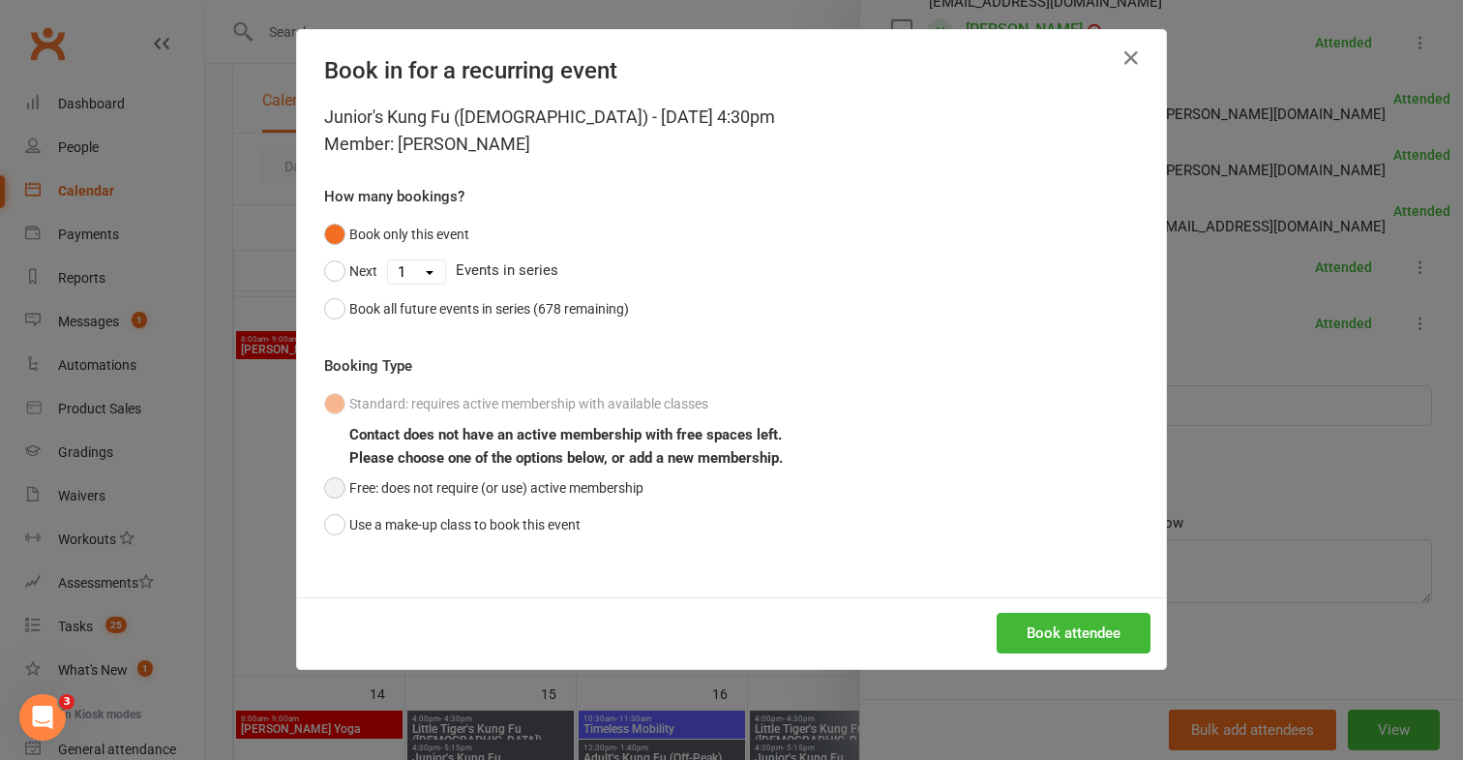
click at [546, 491] on button "Free: does not require (or use) active membership" at bounding box center [483, 487] width 319 height 37
click at [1063, 620] on button "Book attendee" at bounding box center [1074, 633] width 154 height 41
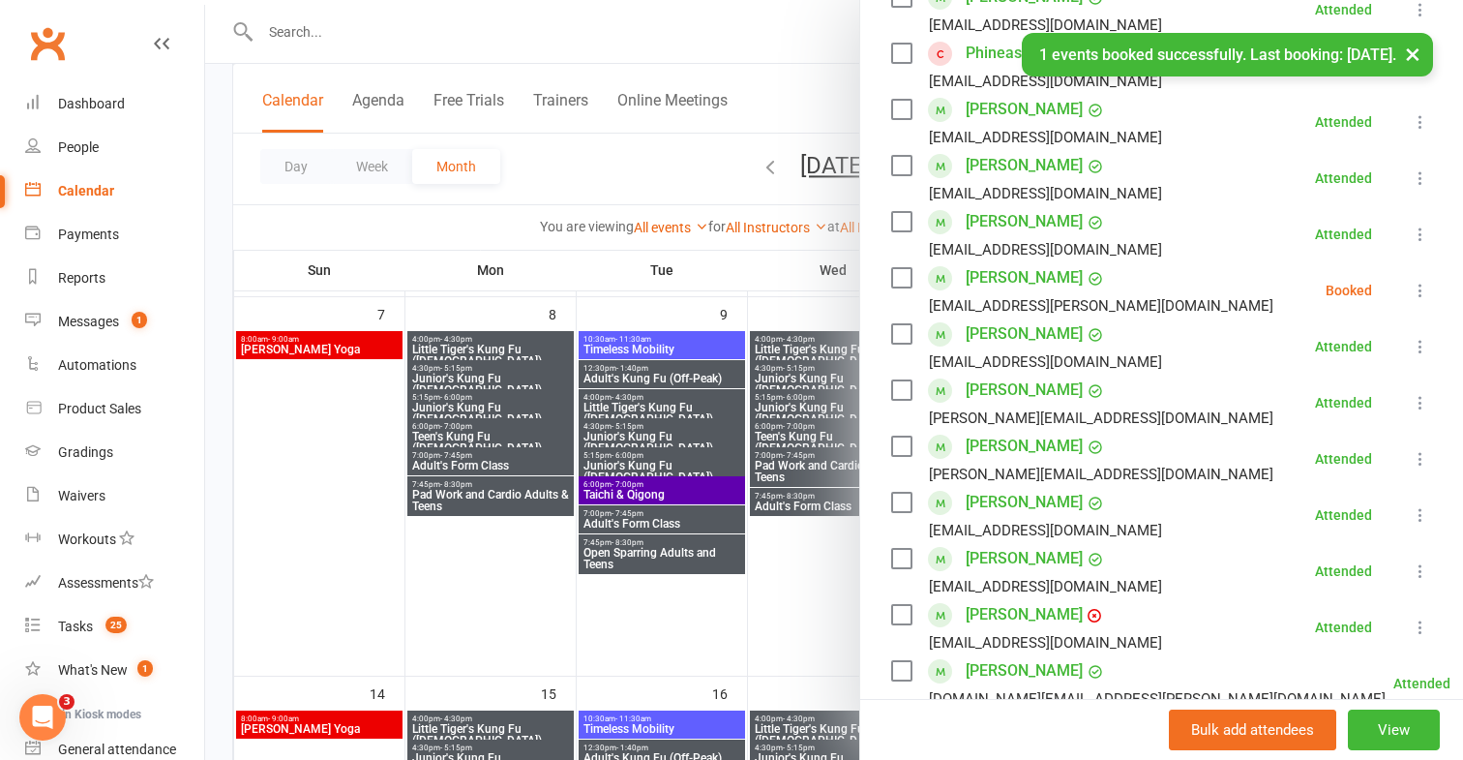
scroll to position [380, 0]
click at [1423, 299] on button at bounding box center [1420, 288] width 23 height 23
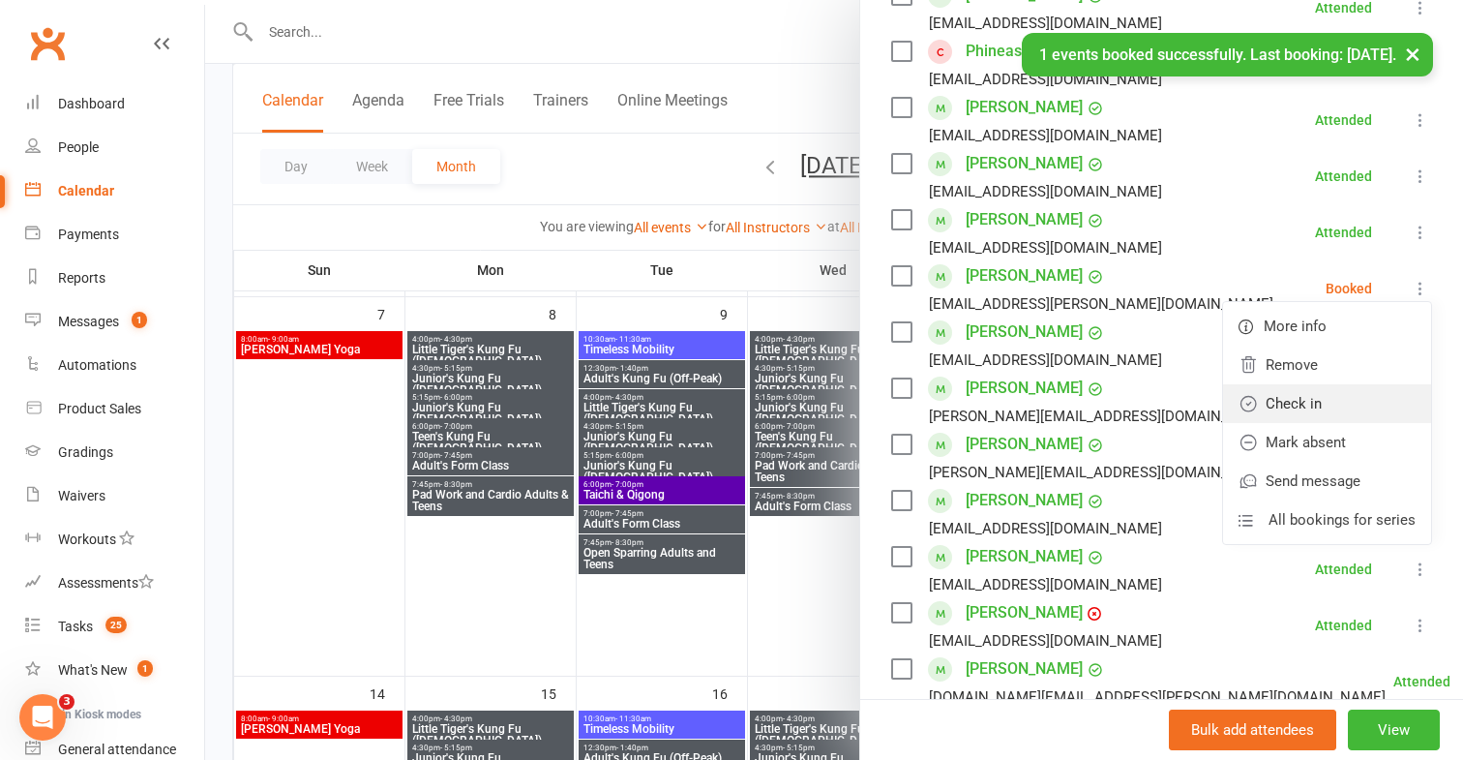
click at [1317, 410] on link "Check in" at bounding box center [1327, 403] width 208 height 39
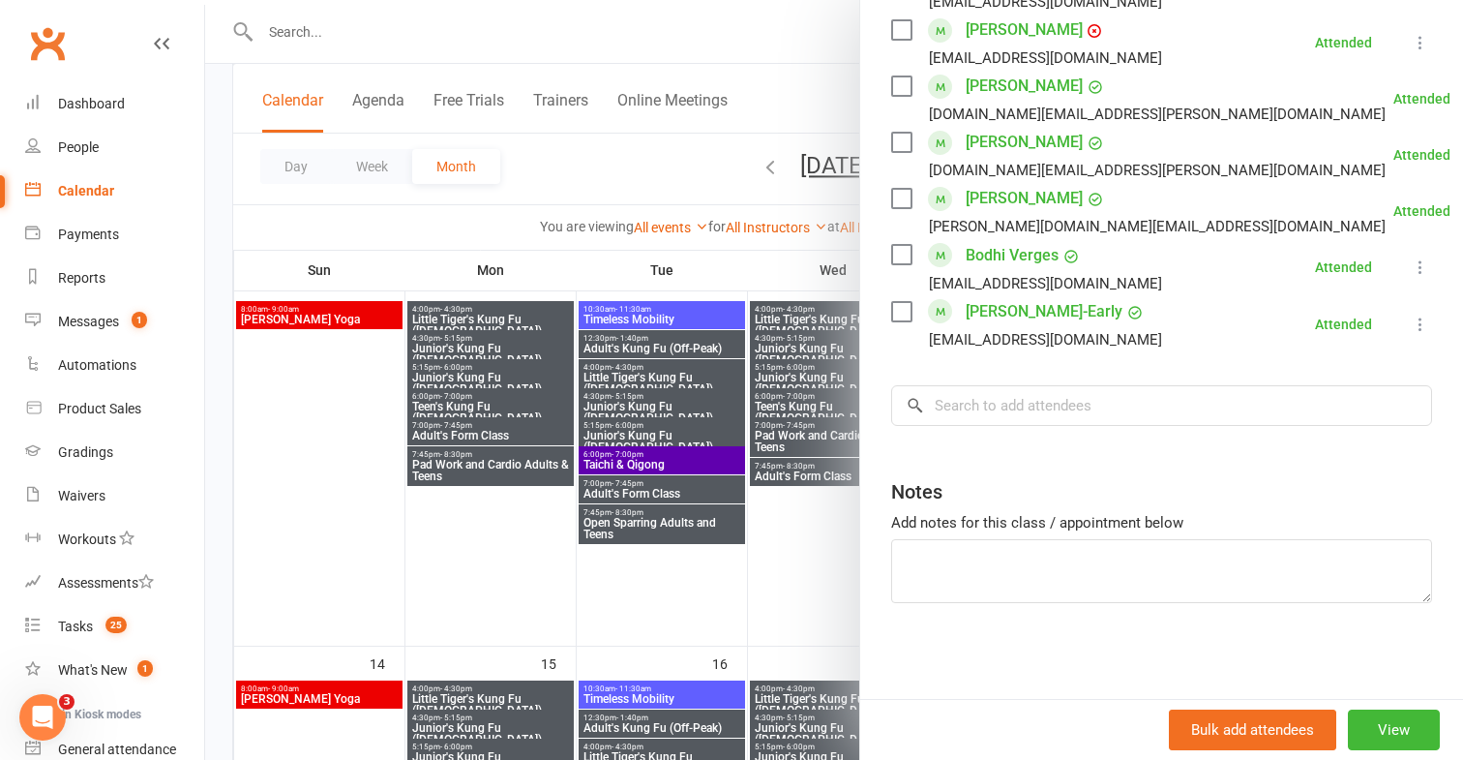
scroll to position [527, 0]
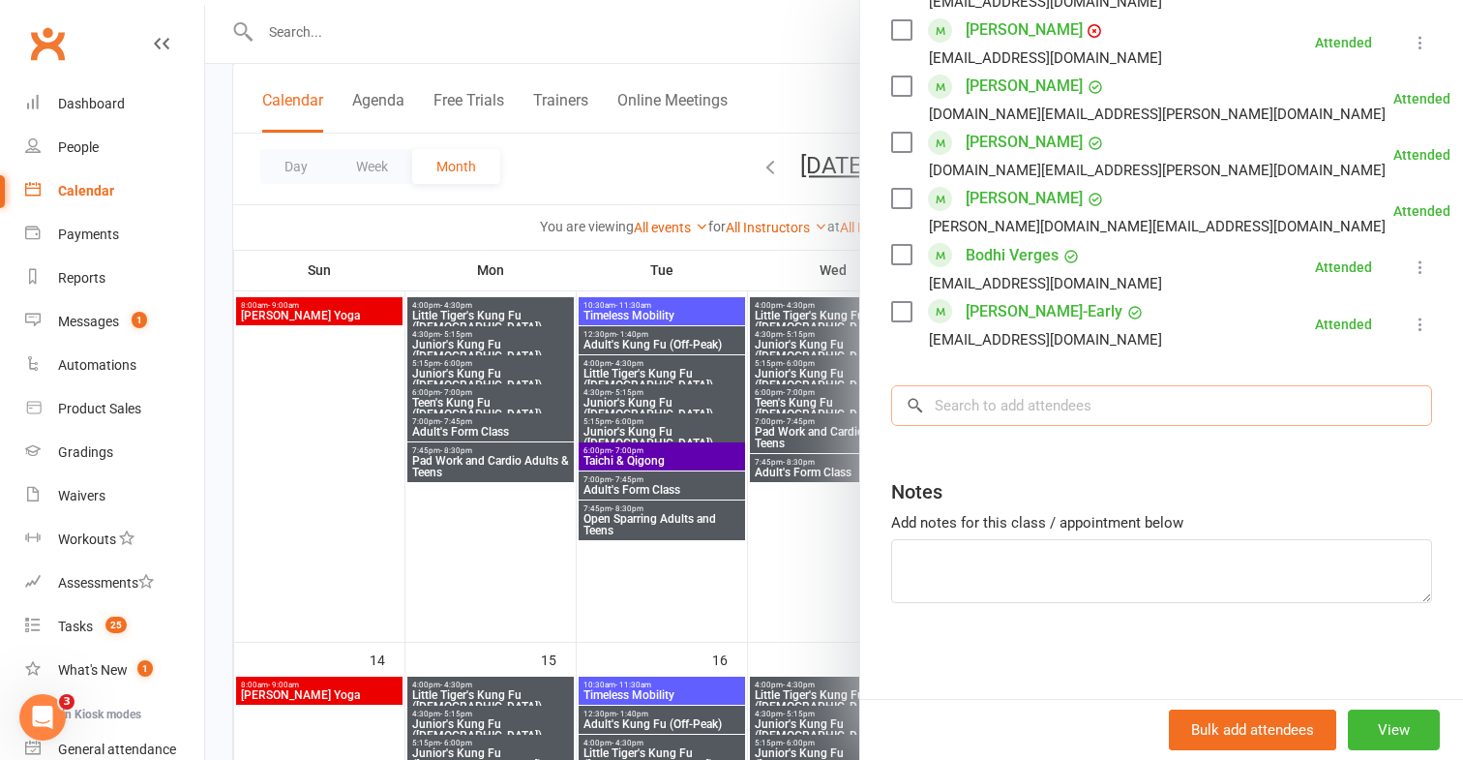
click at [1161, 399] on input "search" at bounding box center [1161, 405] width 541 height 41
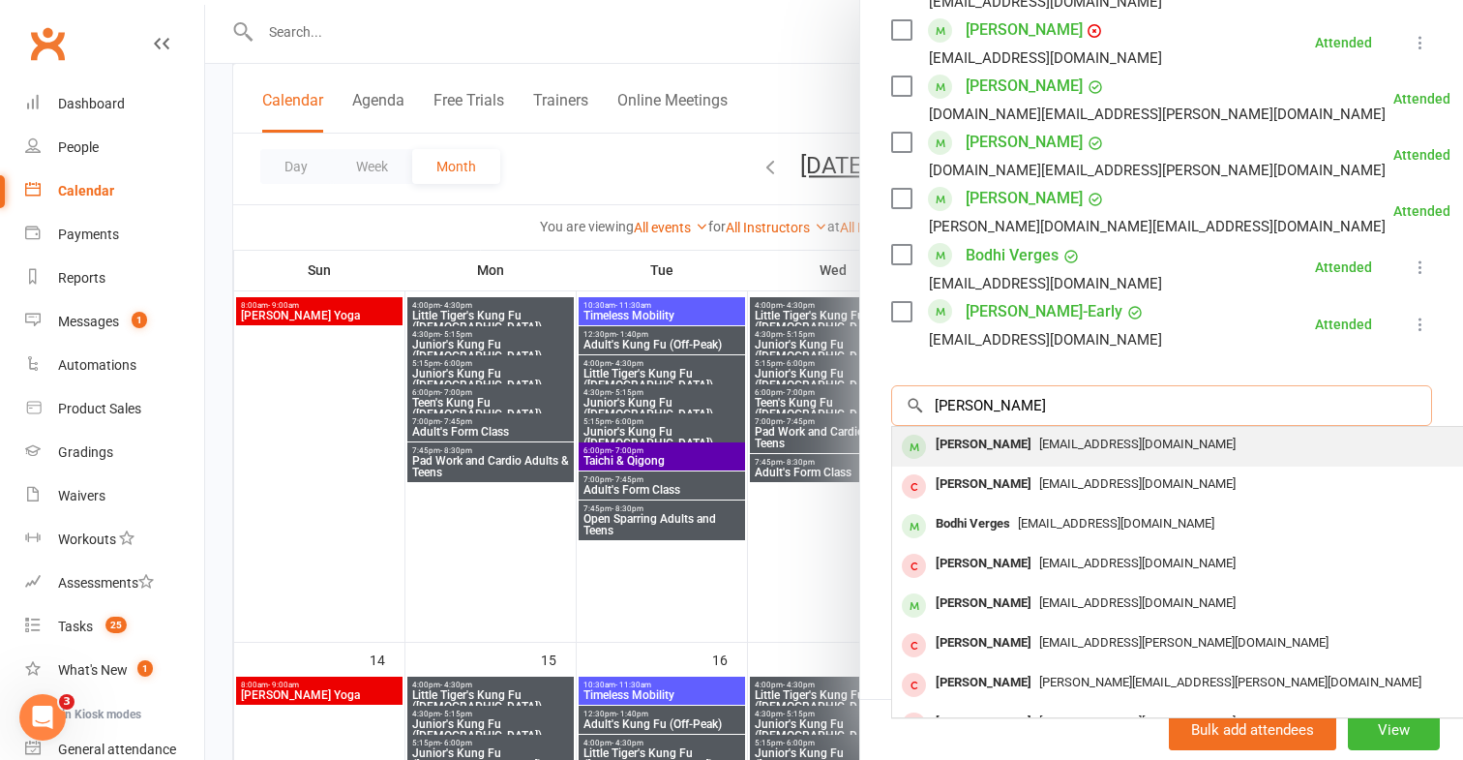
type input "[PERSON_NAME]"
click at [1119, 442] on span "[EMAIL_ADDRESS][DOMAIN_NAME]" at bounding box center [1137, 444] width 196 height 15
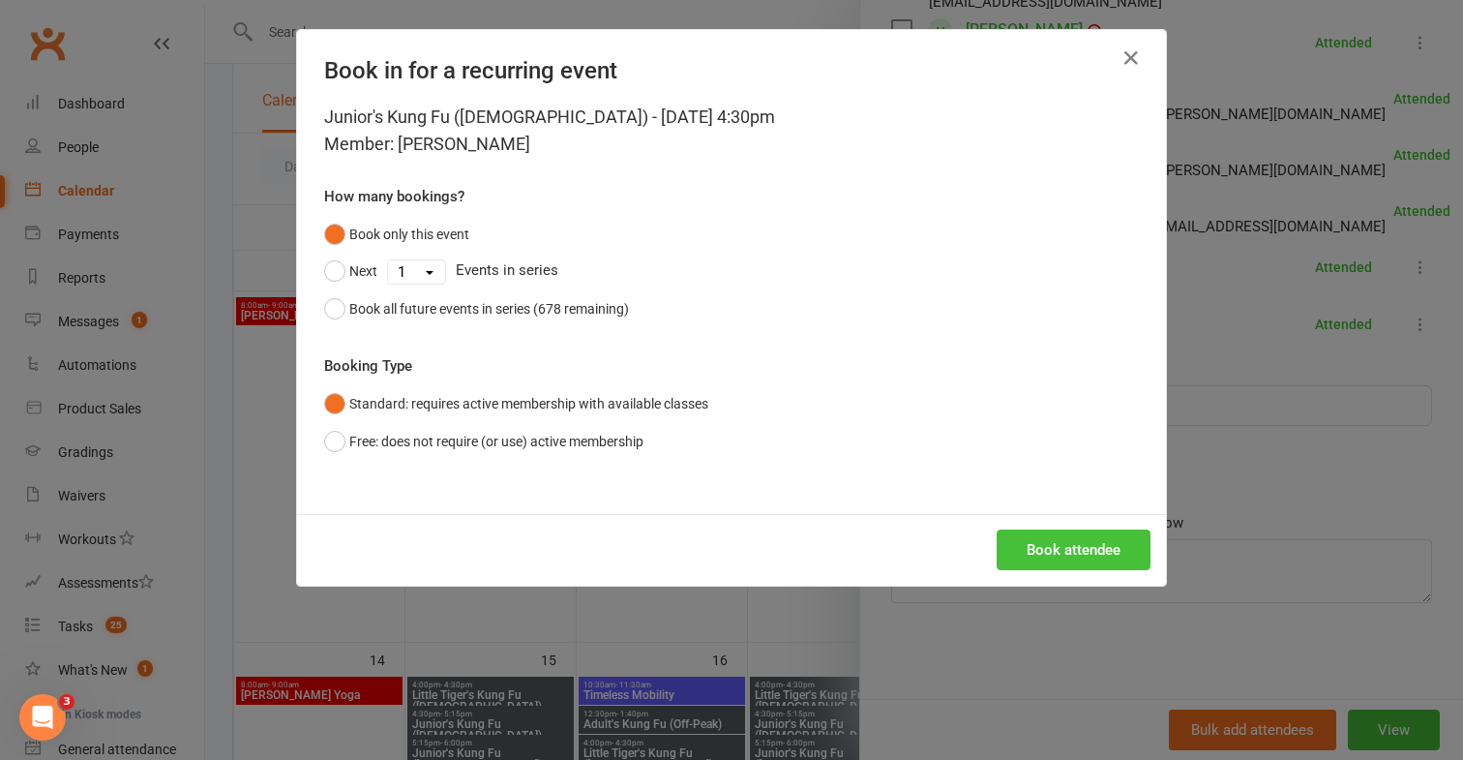
click at [1049, 551] on button "Book attendee" at bounding box center [1074, 549] width 154 height 41
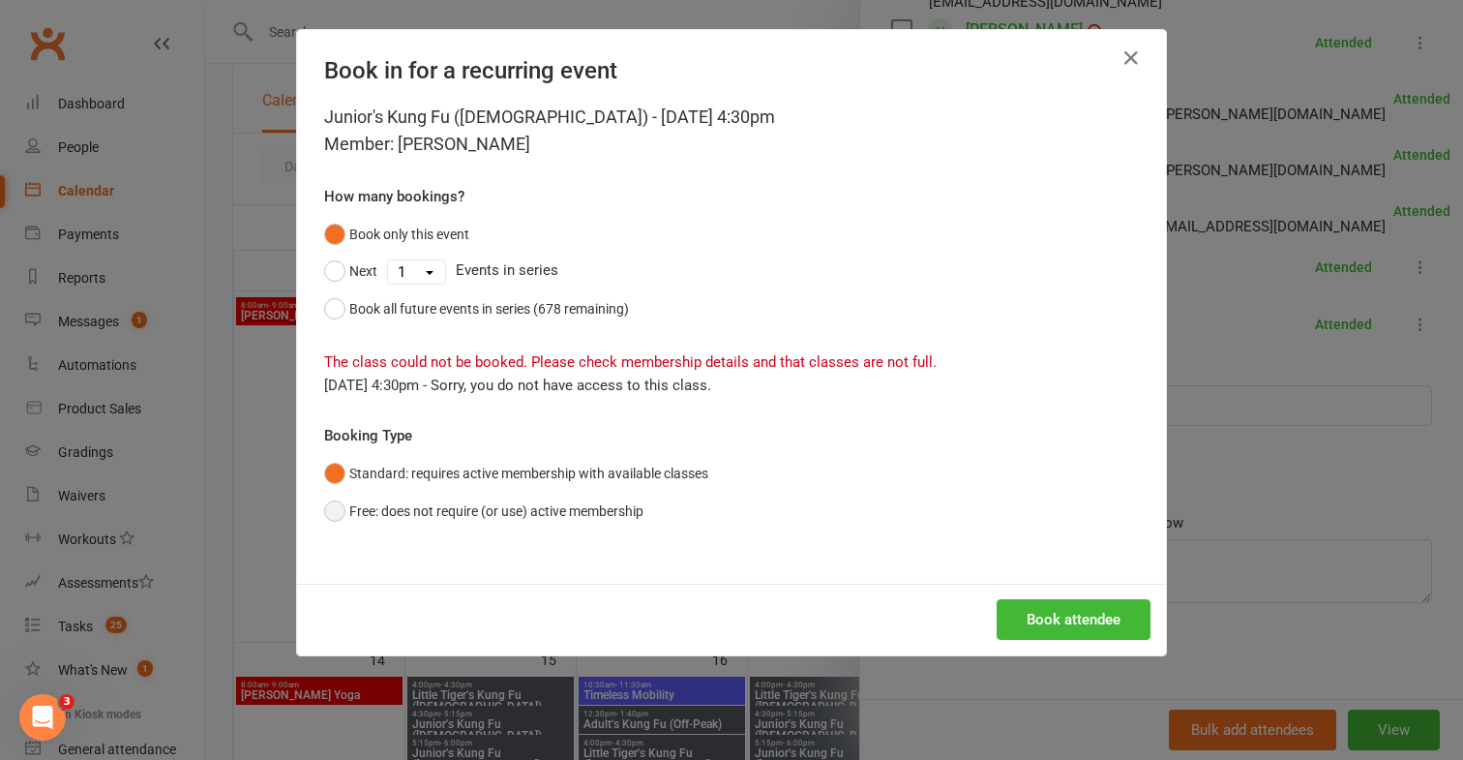
click at [614, 506] on button "Free: does not require (or use) active membership" at bounding box center [483, 511] width 319 height 37
click at [1046, 627] on button "Book attendee" at bounding box center [1074, 619] width 154 height 41
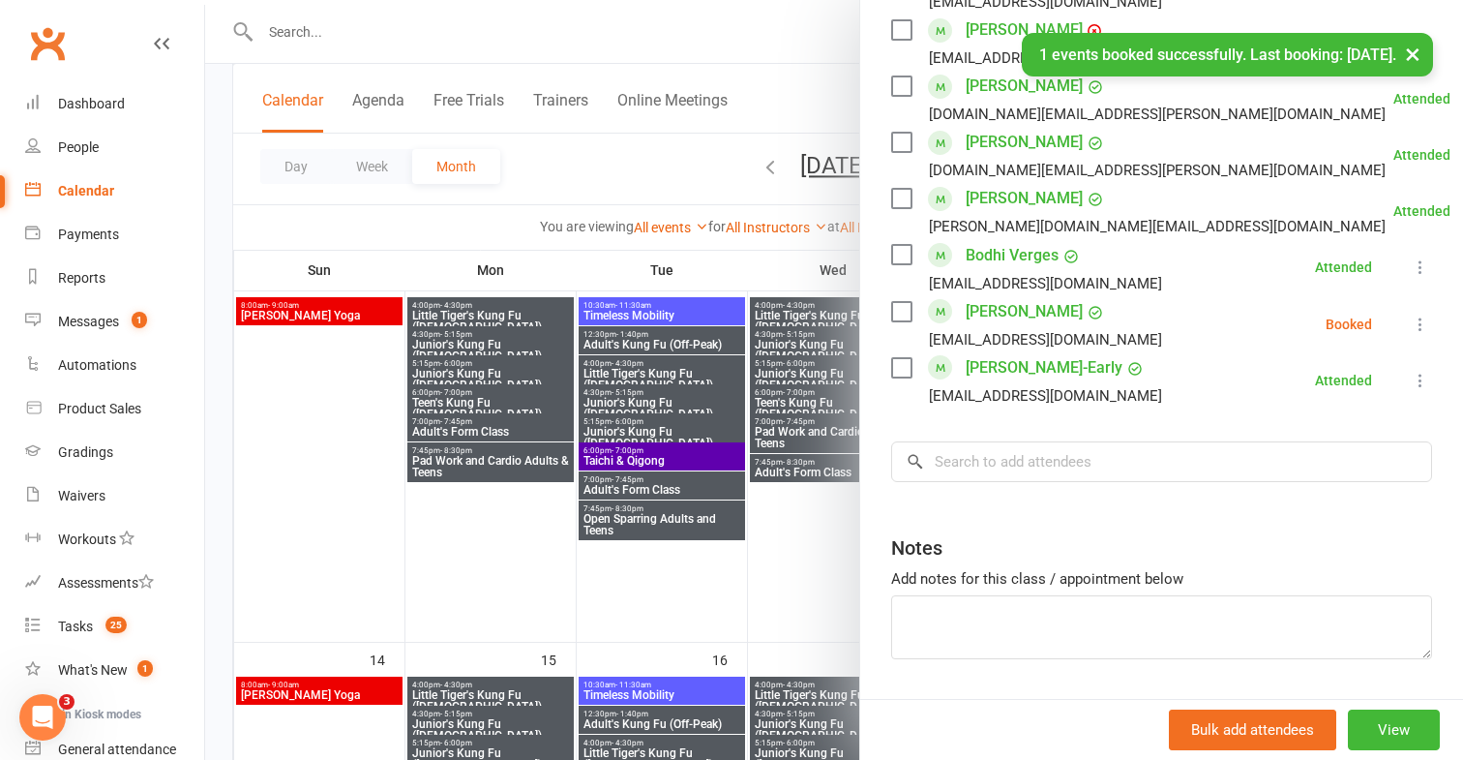
click at [1425, 315] on icon at bounding box center [1420, 324] width 19 height 19
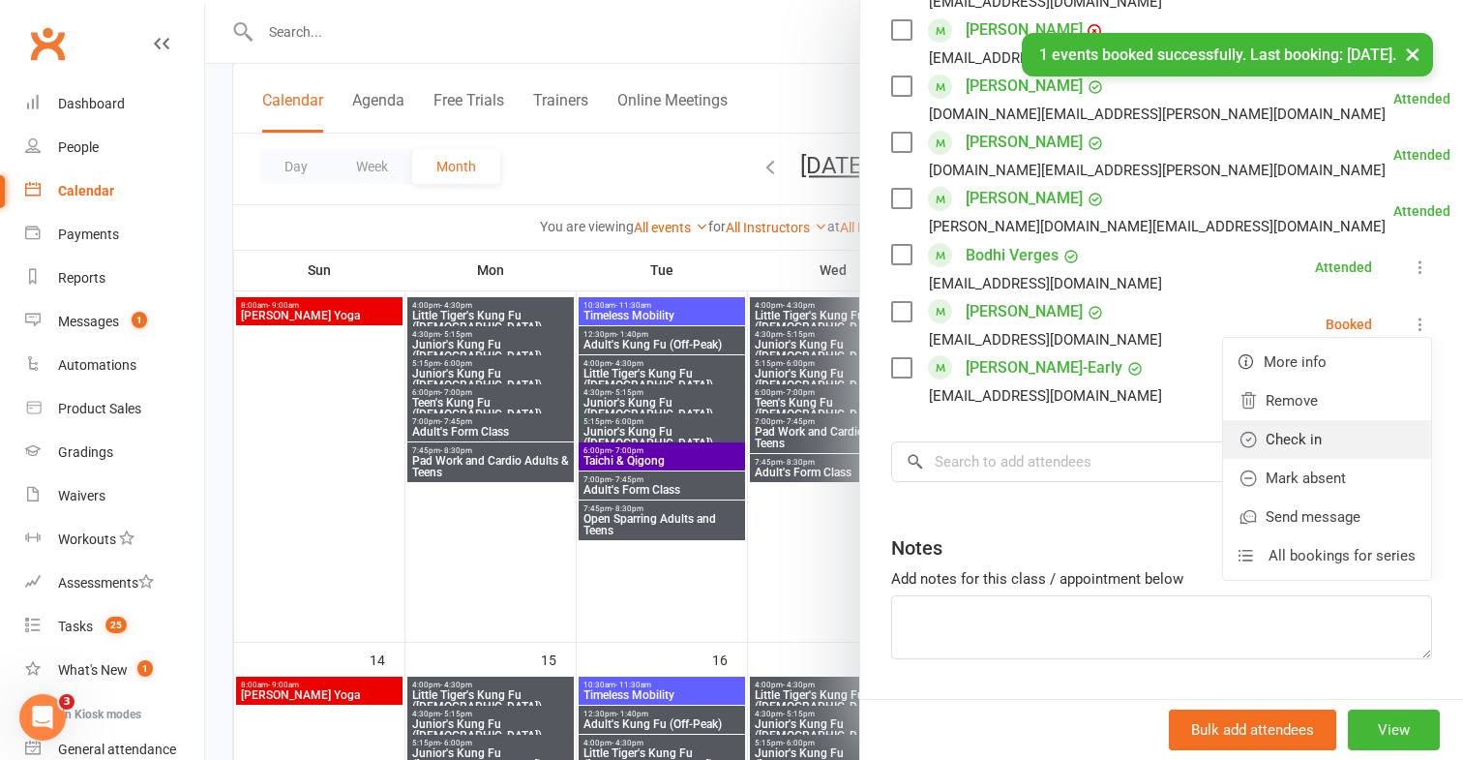
click at [1363, 432] on link "Check in" at bounding box center [1327, 439] width 208 height 39
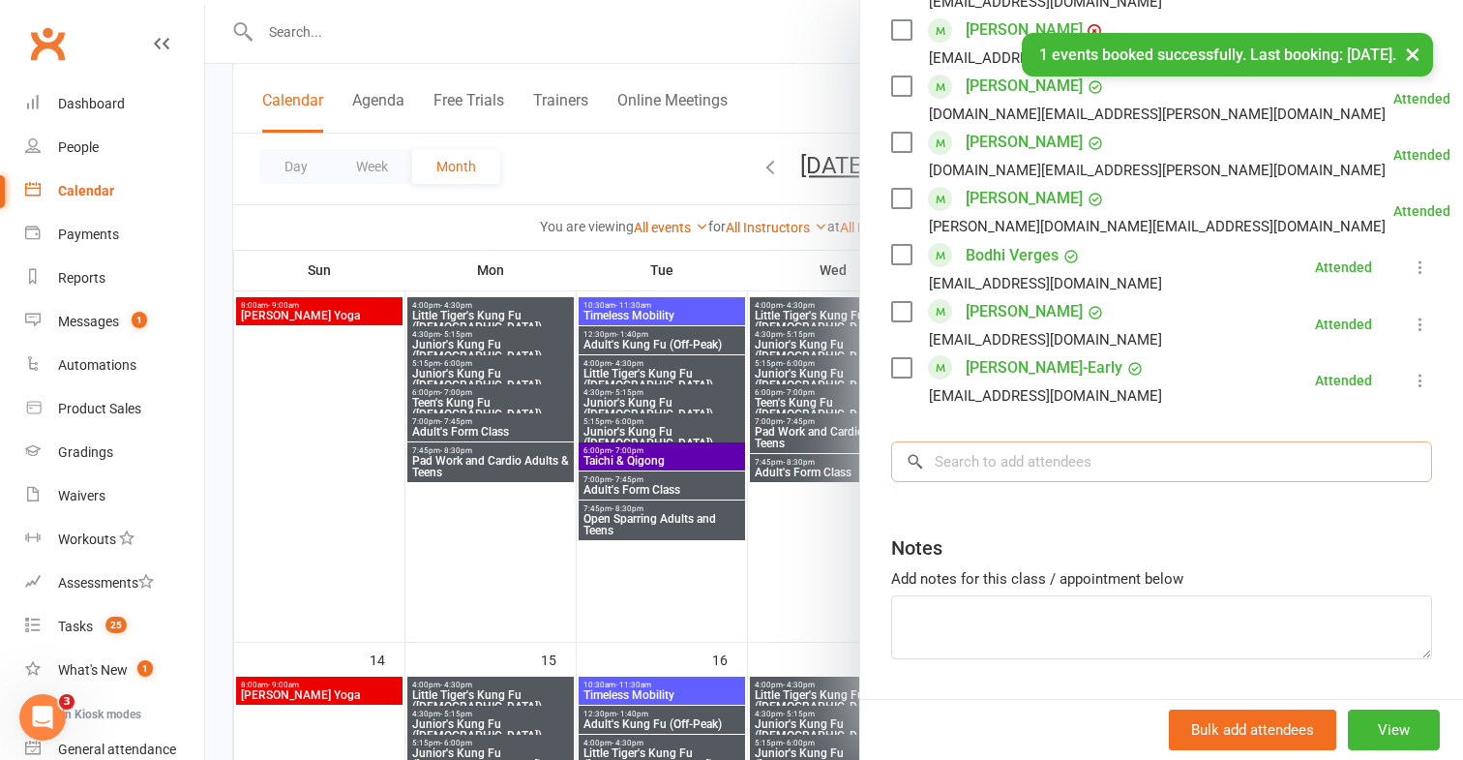
click at [1122, 455] on input "search" at bounding box center [1161, 461] width 541 height 41
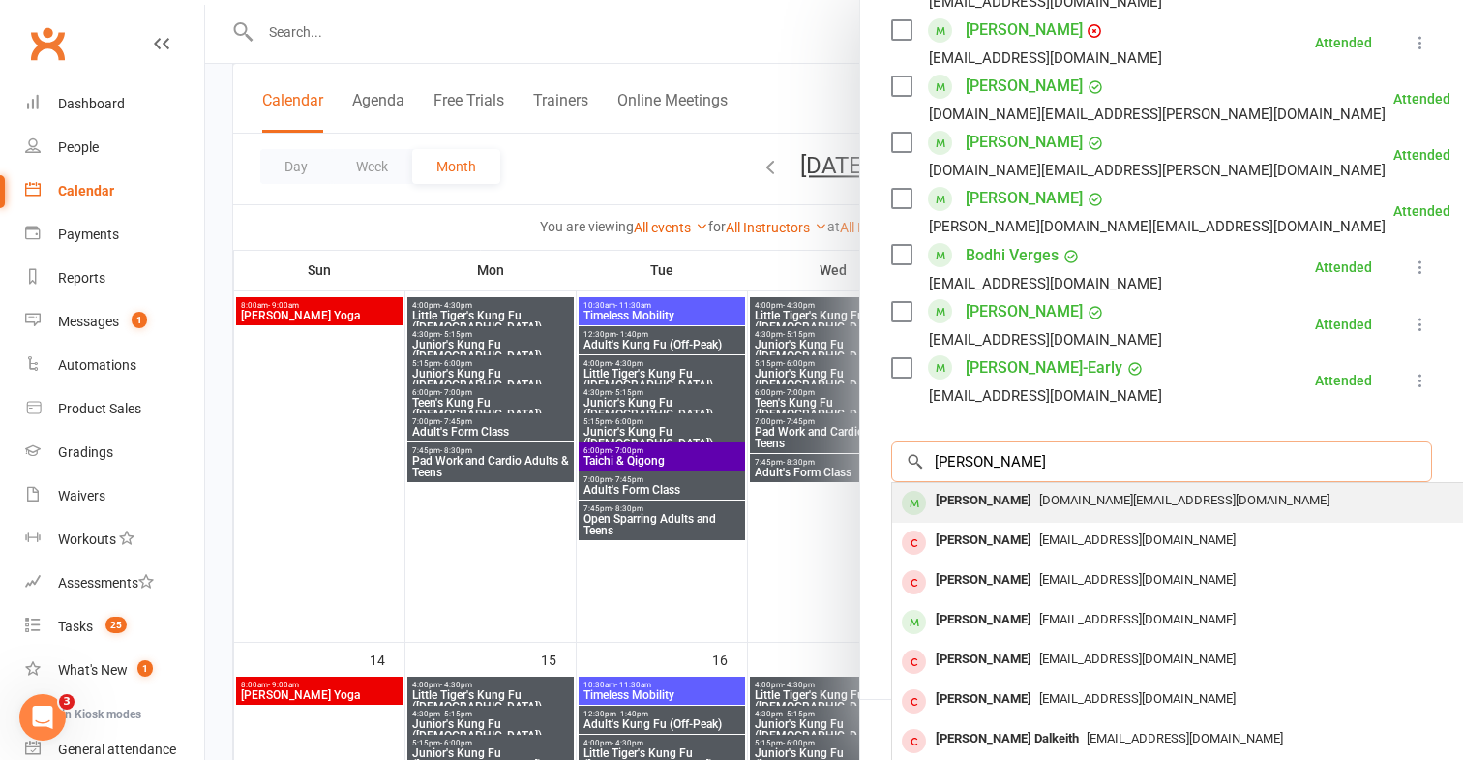
type input "[PERSON_NAME]"
click at [1095, 508] on div "[DOMAIN_NAME][EMAIL_ADDRESS][DOMAIN_NAME]" at bounding box center [1181, 501] width 563 height 28
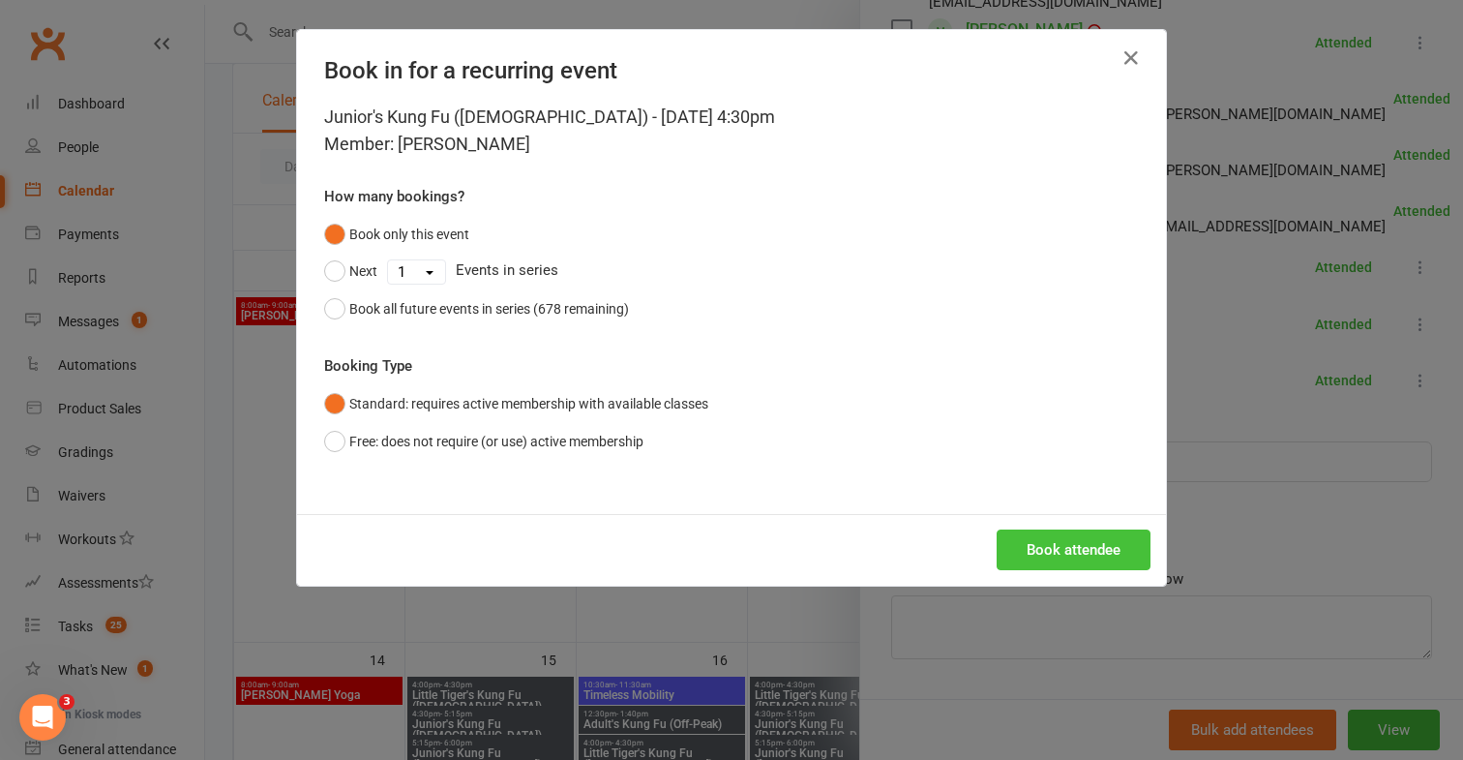
click at [1052, 537] on button "Book attendee" at bounding box center [1074, 549] width 154 height 41
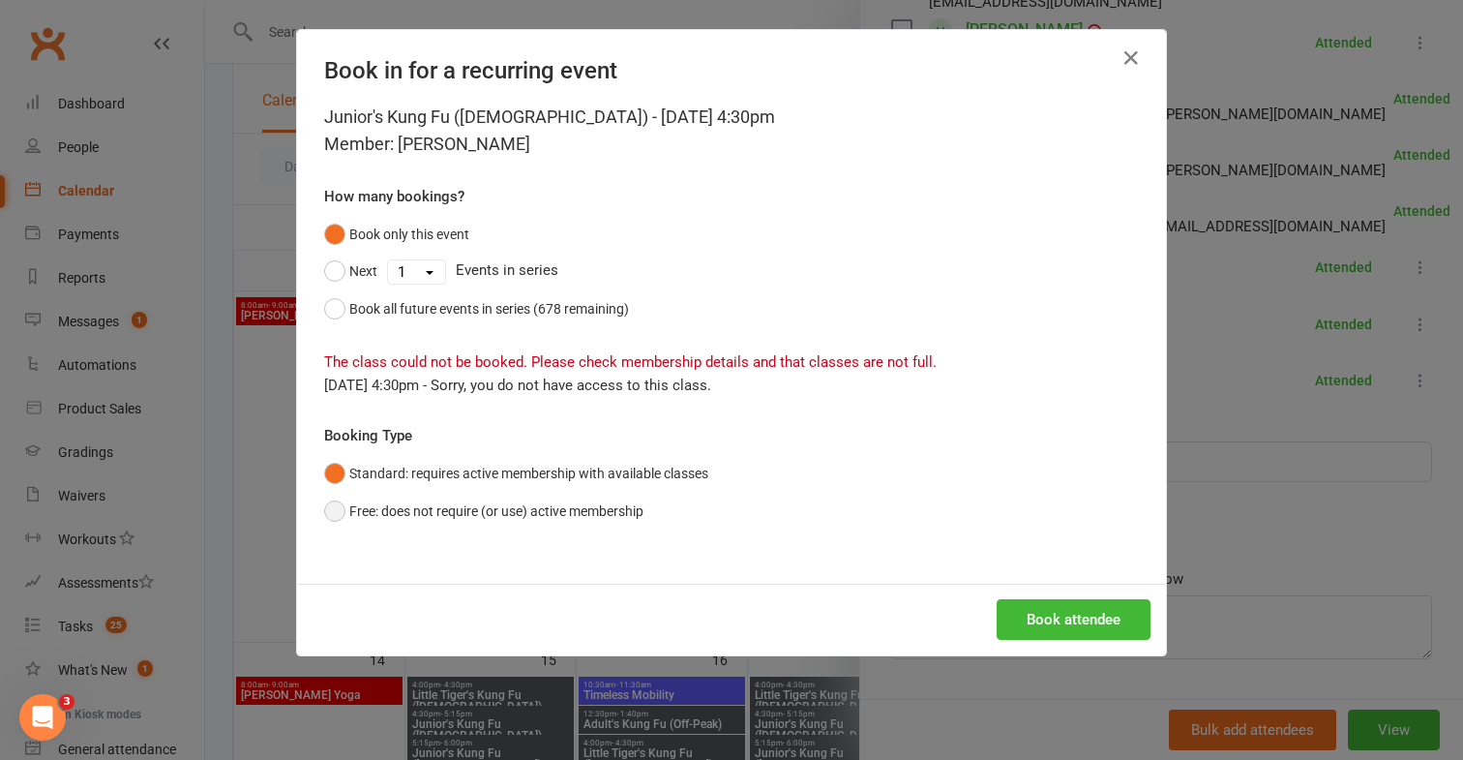
click at [636, 503] on button "Free: does not require (or use) active membership" at bounding box center [483, 511] width 319 height 37
click at [1014, 615] on button "Book attendee" at bounding box center [1074, 619] width 154 height 41
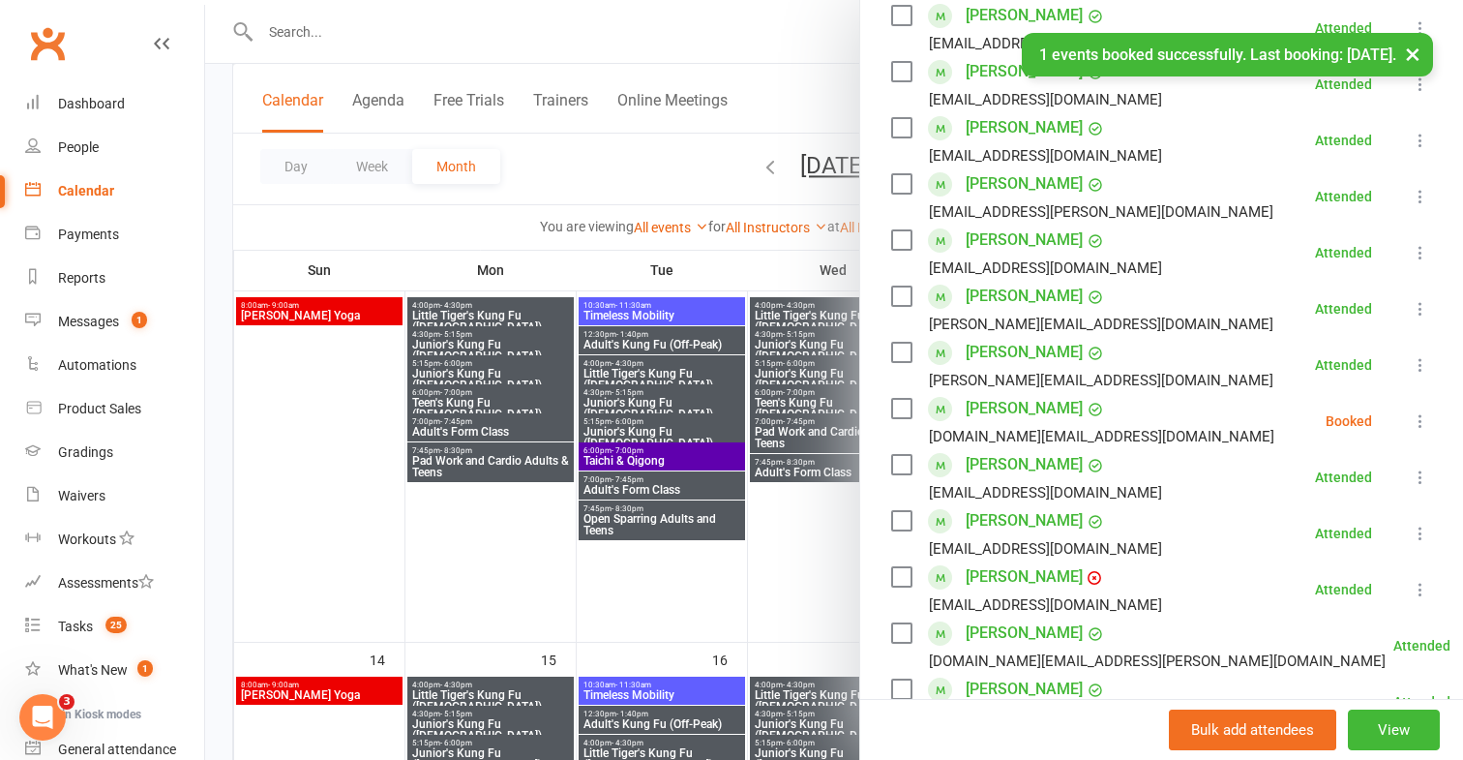
scroll to position [465, 0]
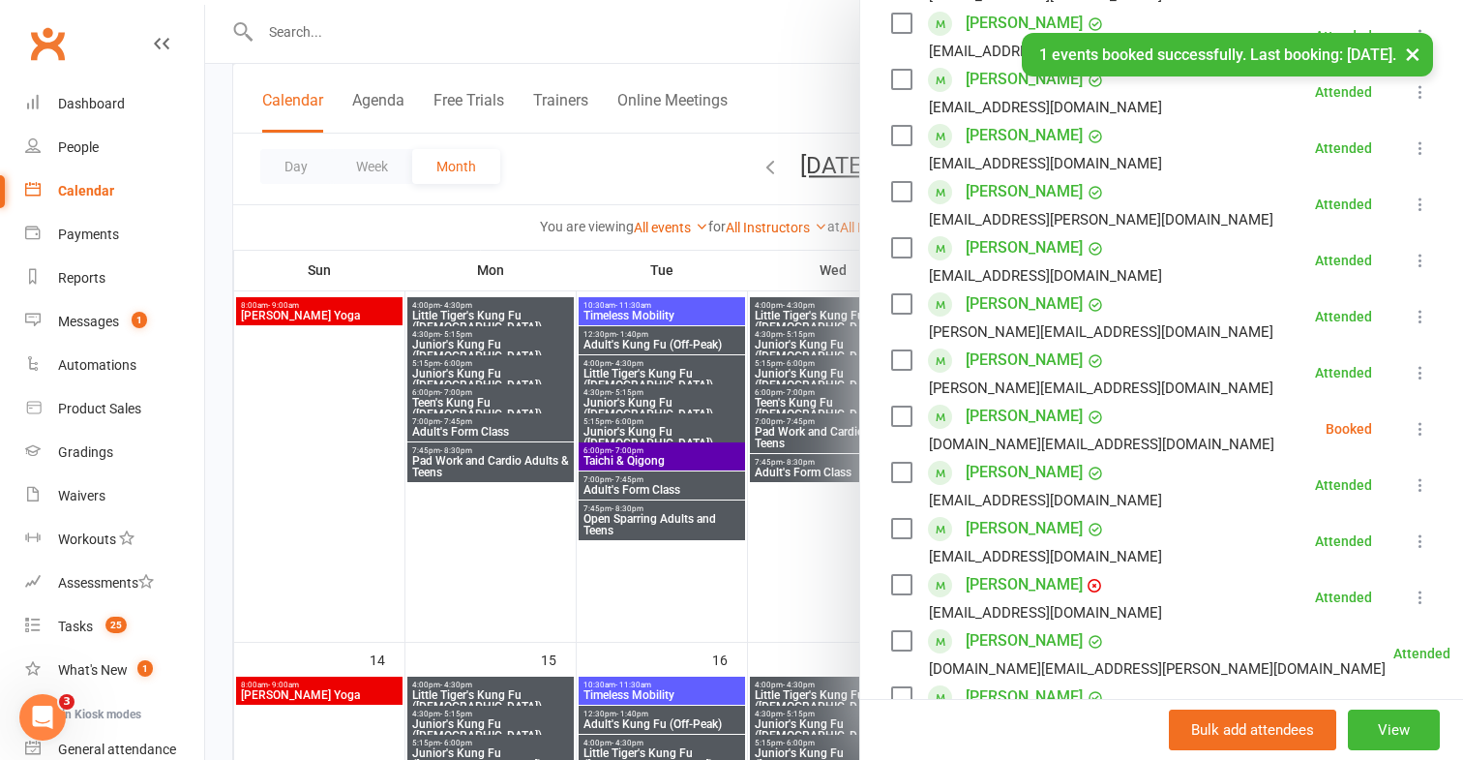
click at [1424, 435] on icon at bounding box center [1420, 428] width 19 height 19
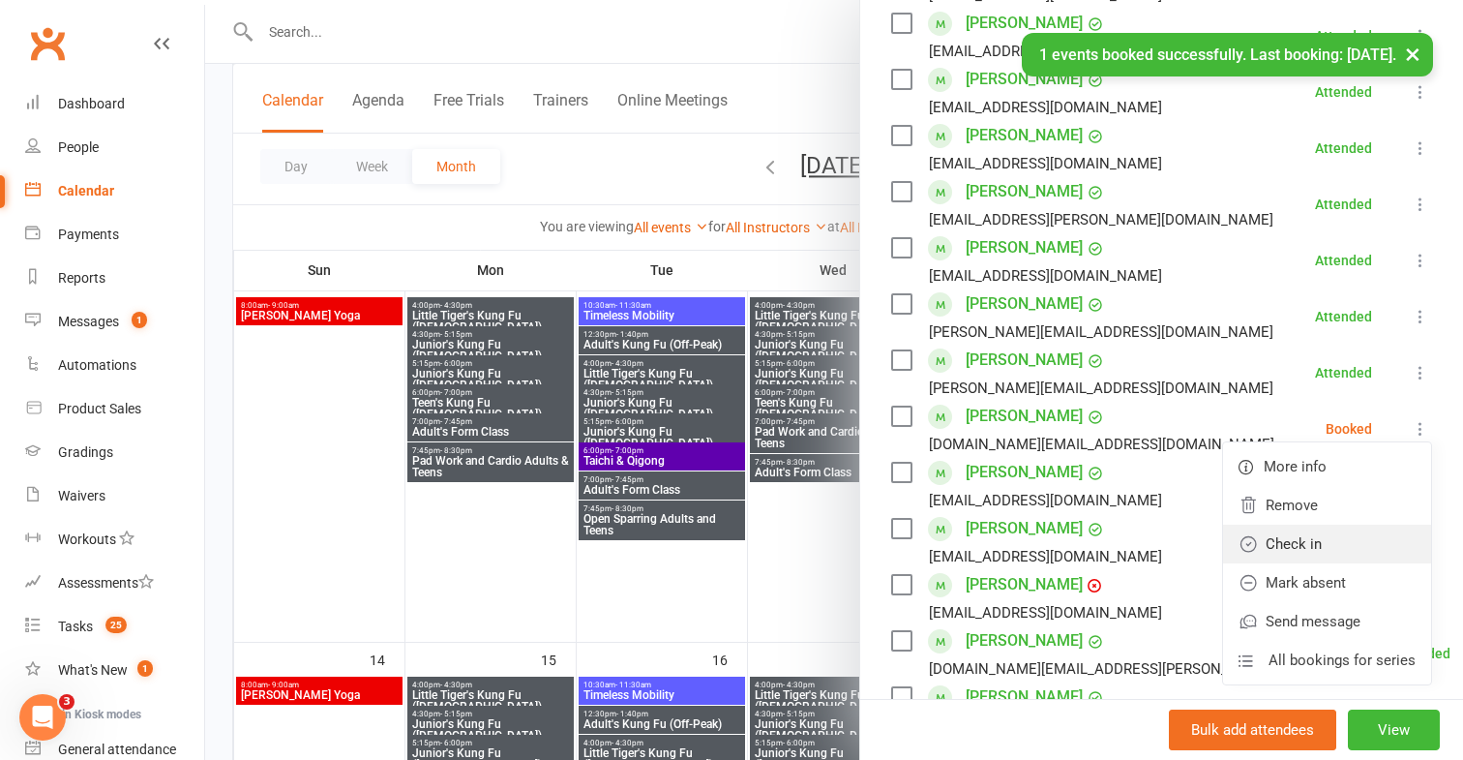
click at [1360, 543] on link "Check in" at bounding box center [1327, 544] width 208 height 39
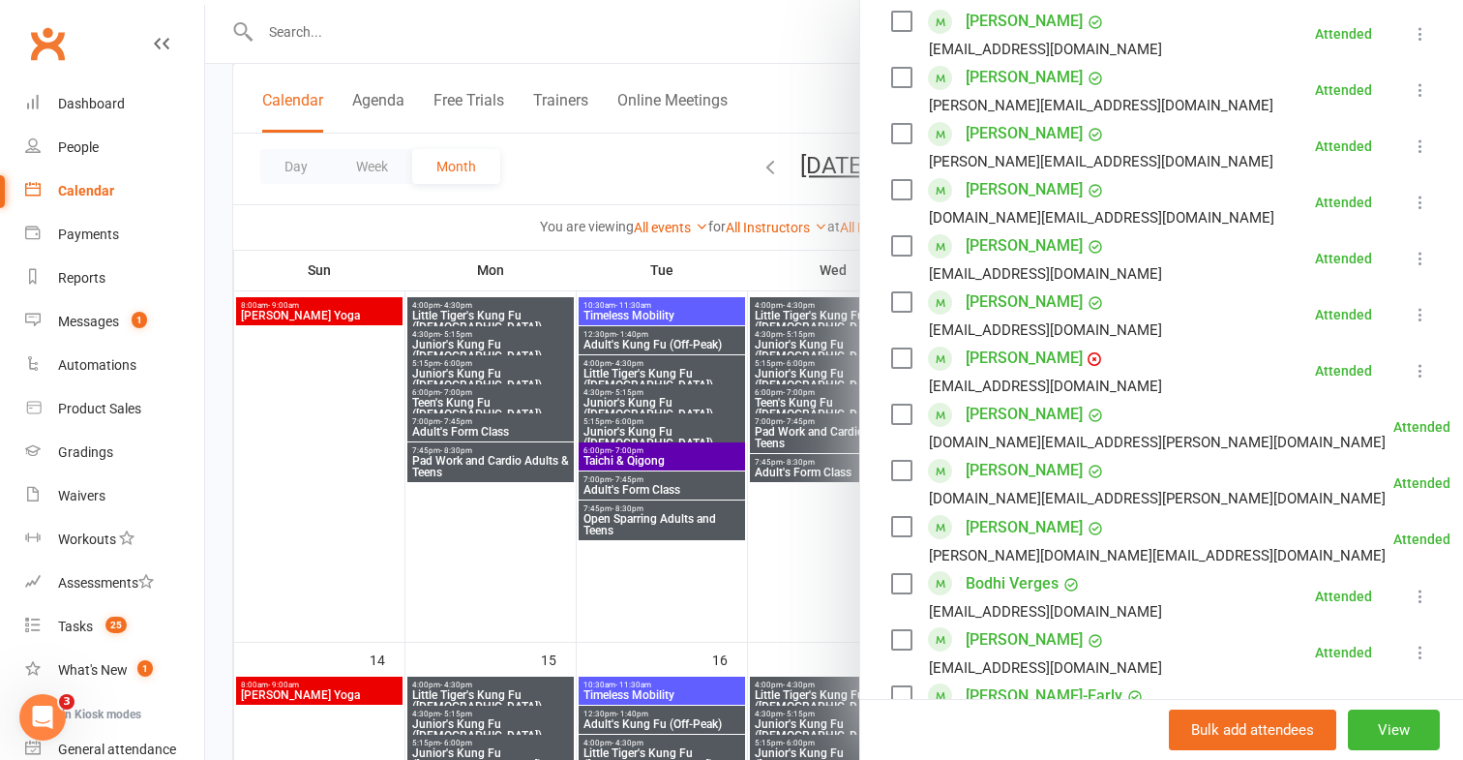
scroll to position [663, 0]
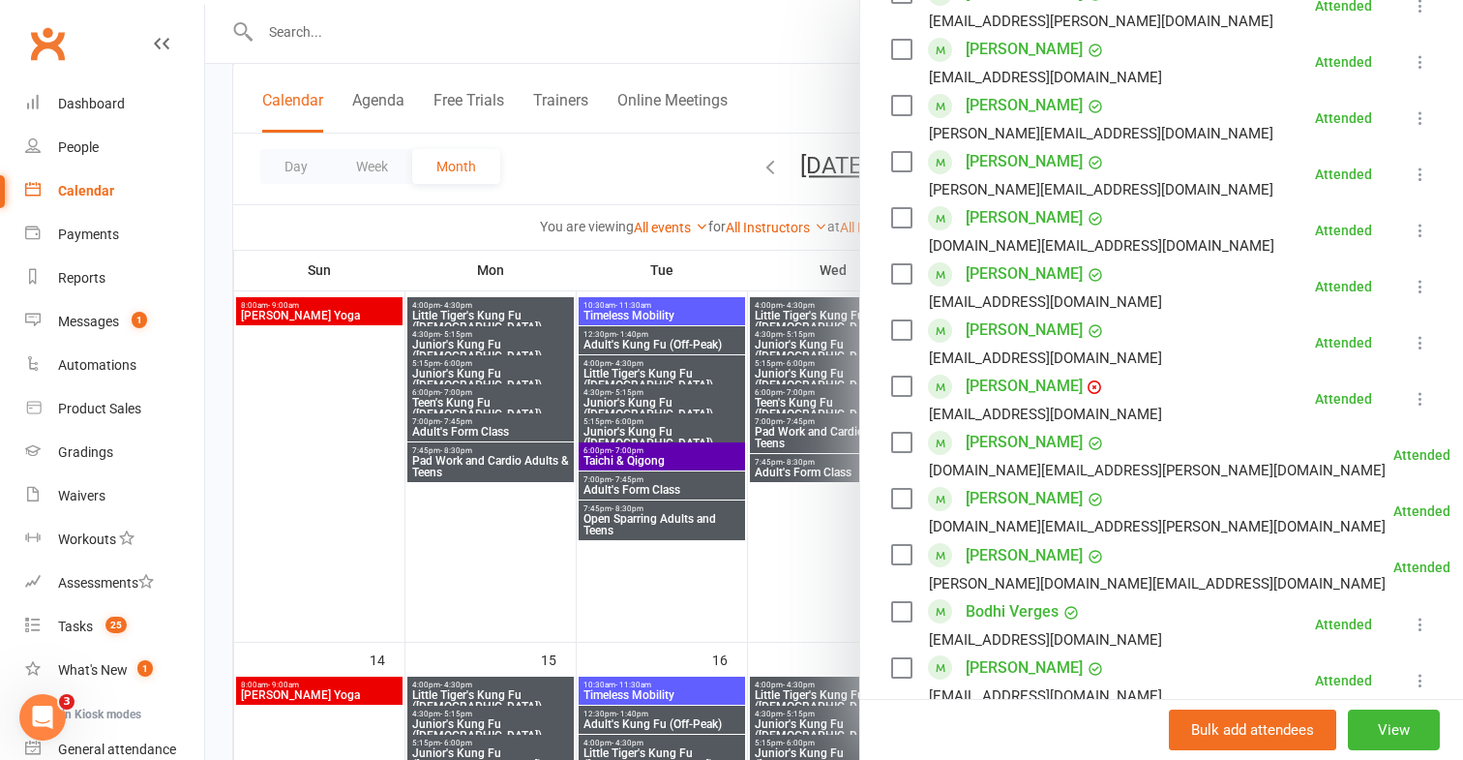
click at [414, 499] on div at bounding box center [834, 380] width 1258 height 760
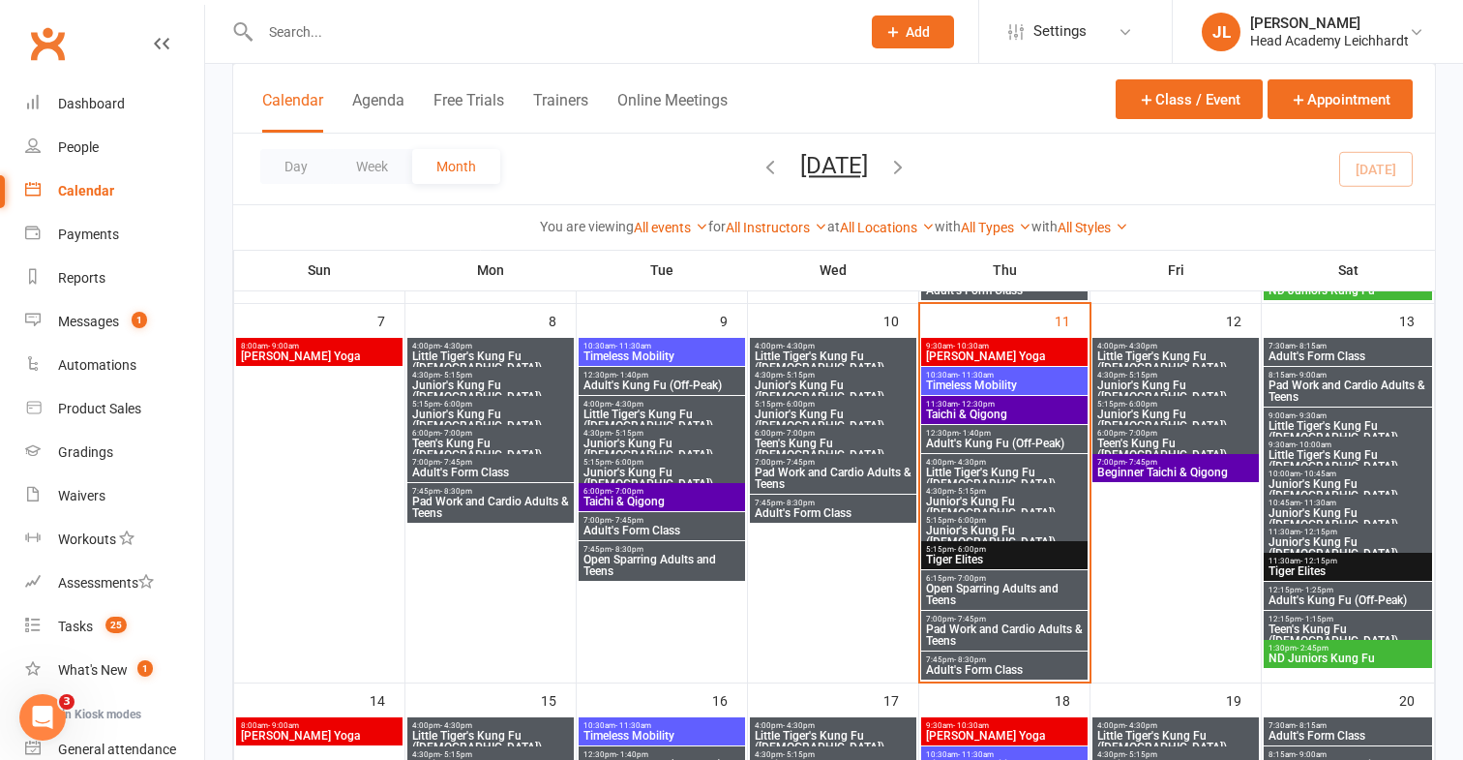
scroll to position [510, 0]
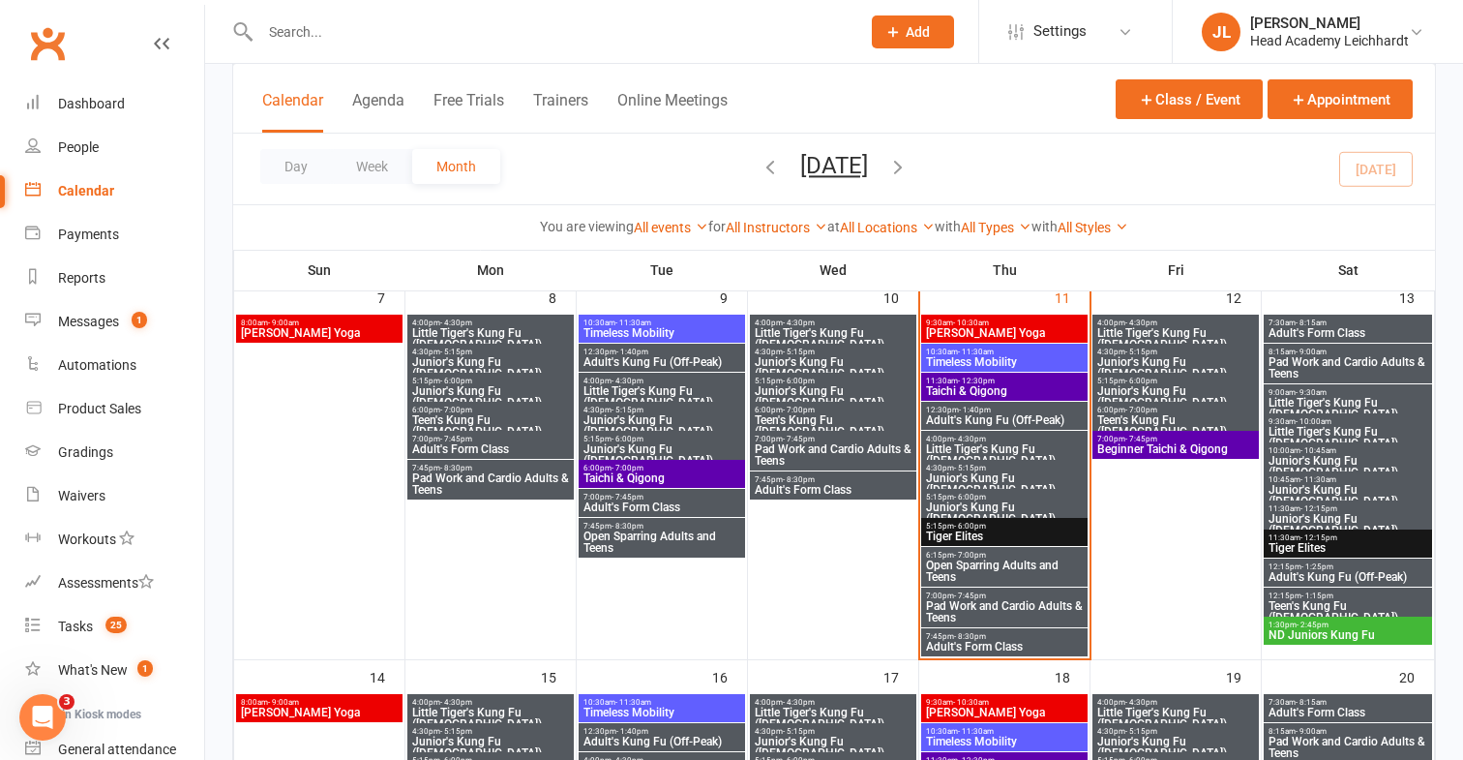
click at [637, 480] on span "Taichi & Qigong" at bounding box center [662, 478] width 159 height 12
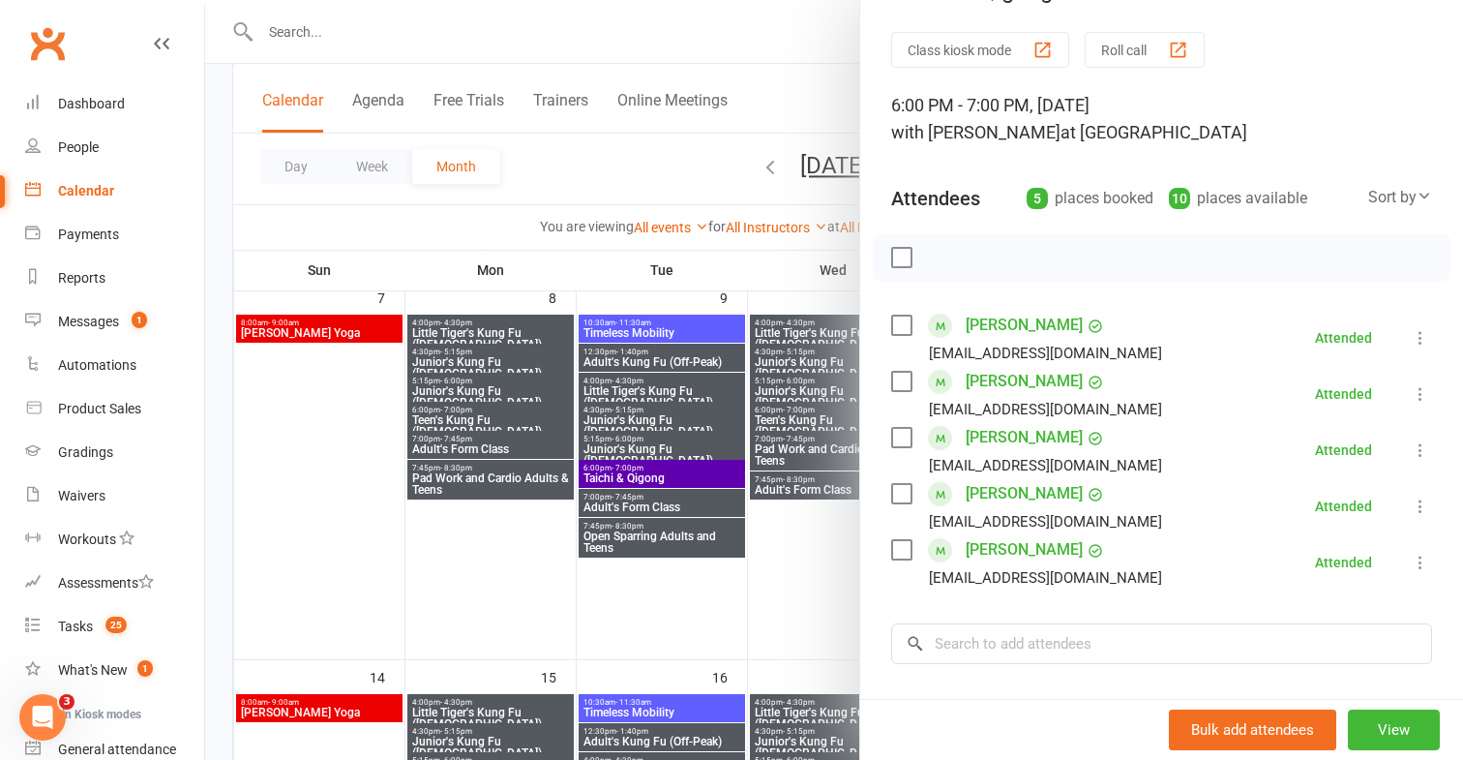
scroll to position [55, 0]
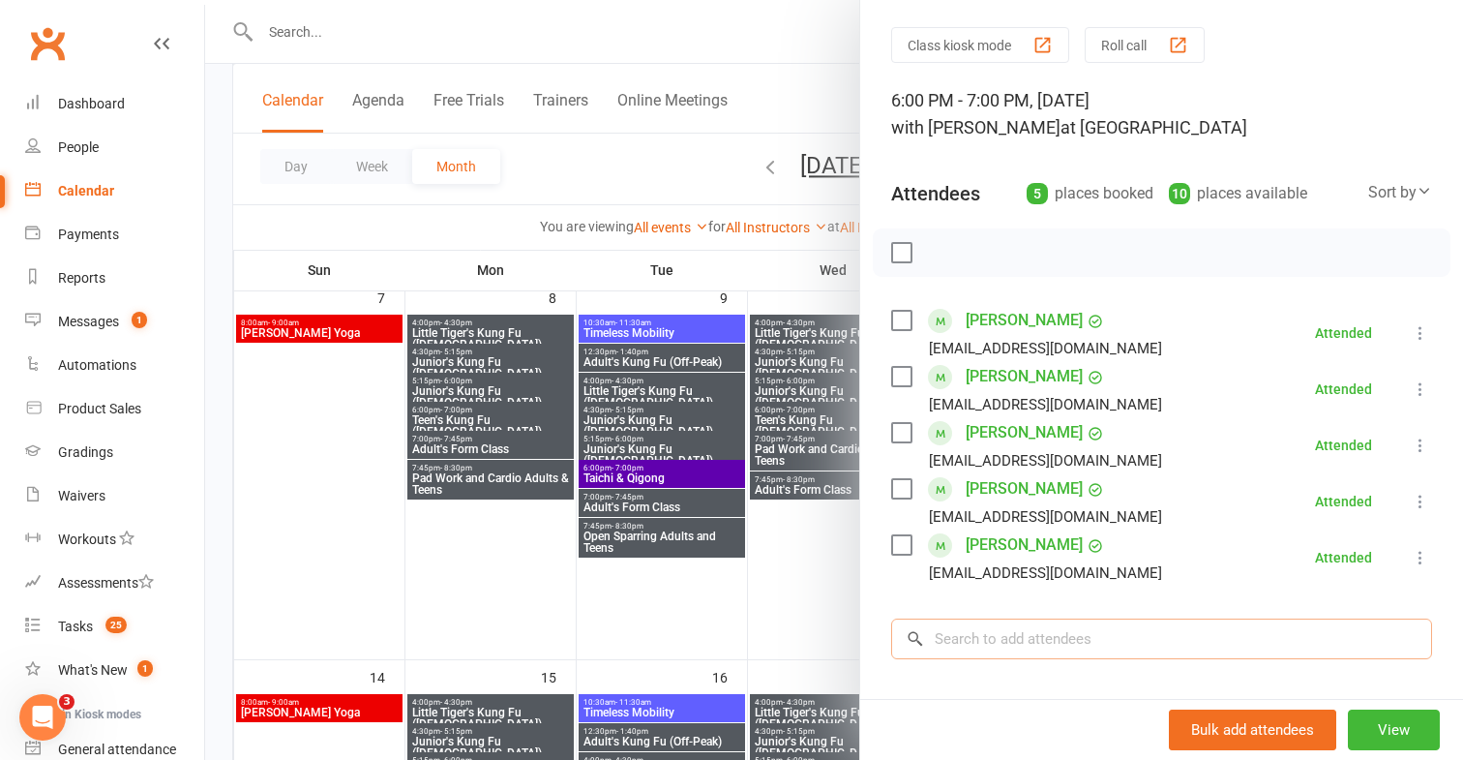
click at [1019, 629] on input "search" at bounding box center [1161, 638] width 541 height 41
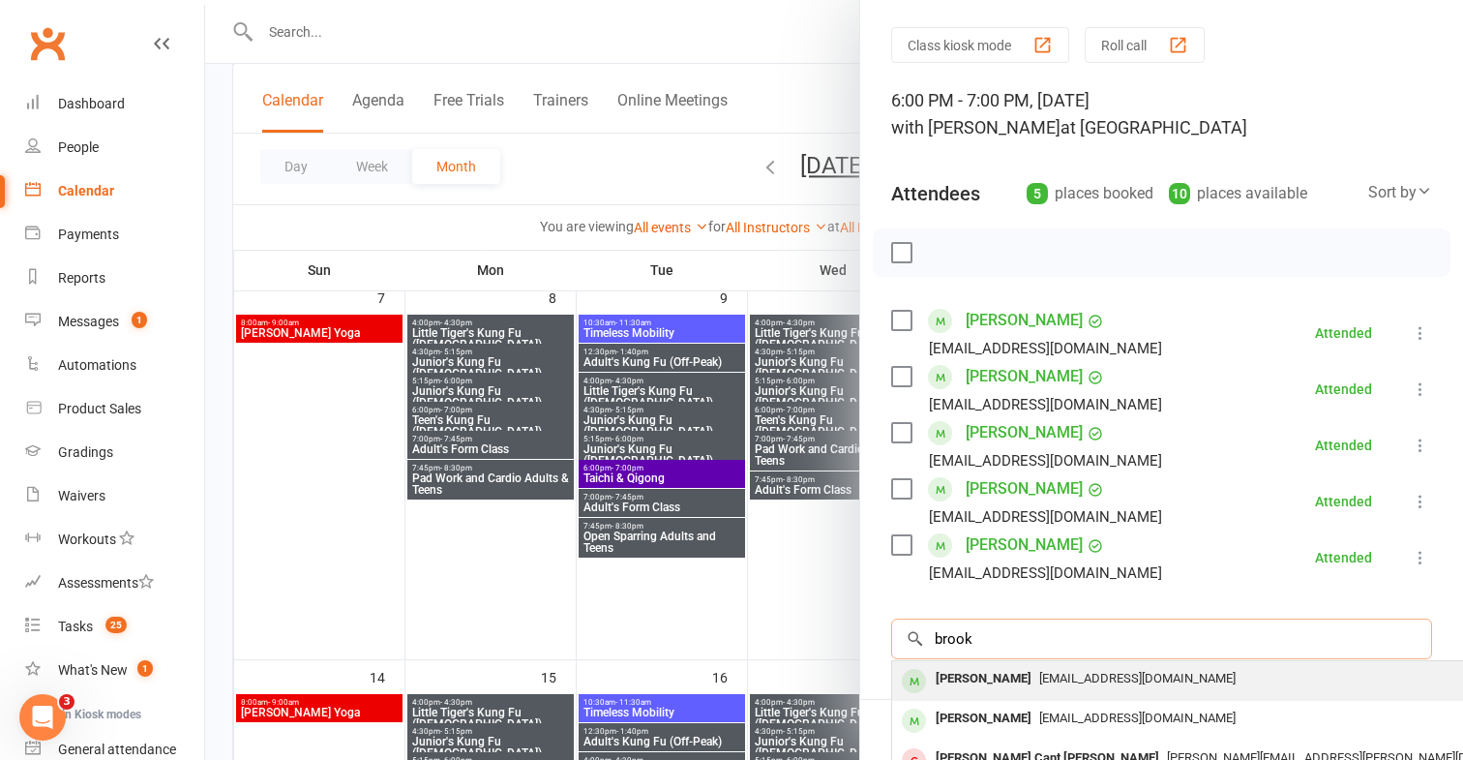
type input "brook"
click at [1029, 689] on div "[EMAIL_ADDRESS][DOMAIN_NAME]" at bounding box center [1181, 679] width 563 height 28
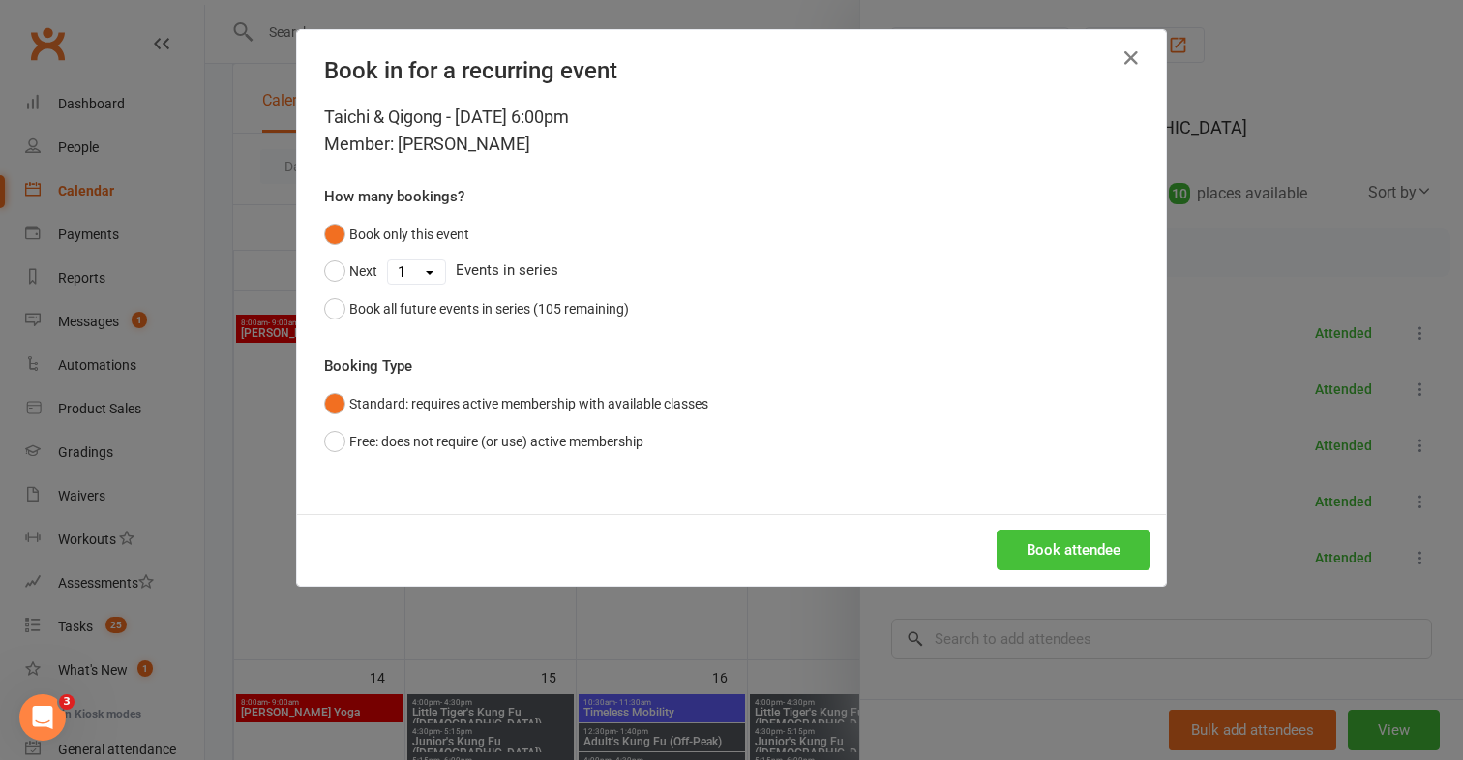
click at [1047, 566] on button "Book attendee" at bounding box center [1074, 549] width 154 height 41
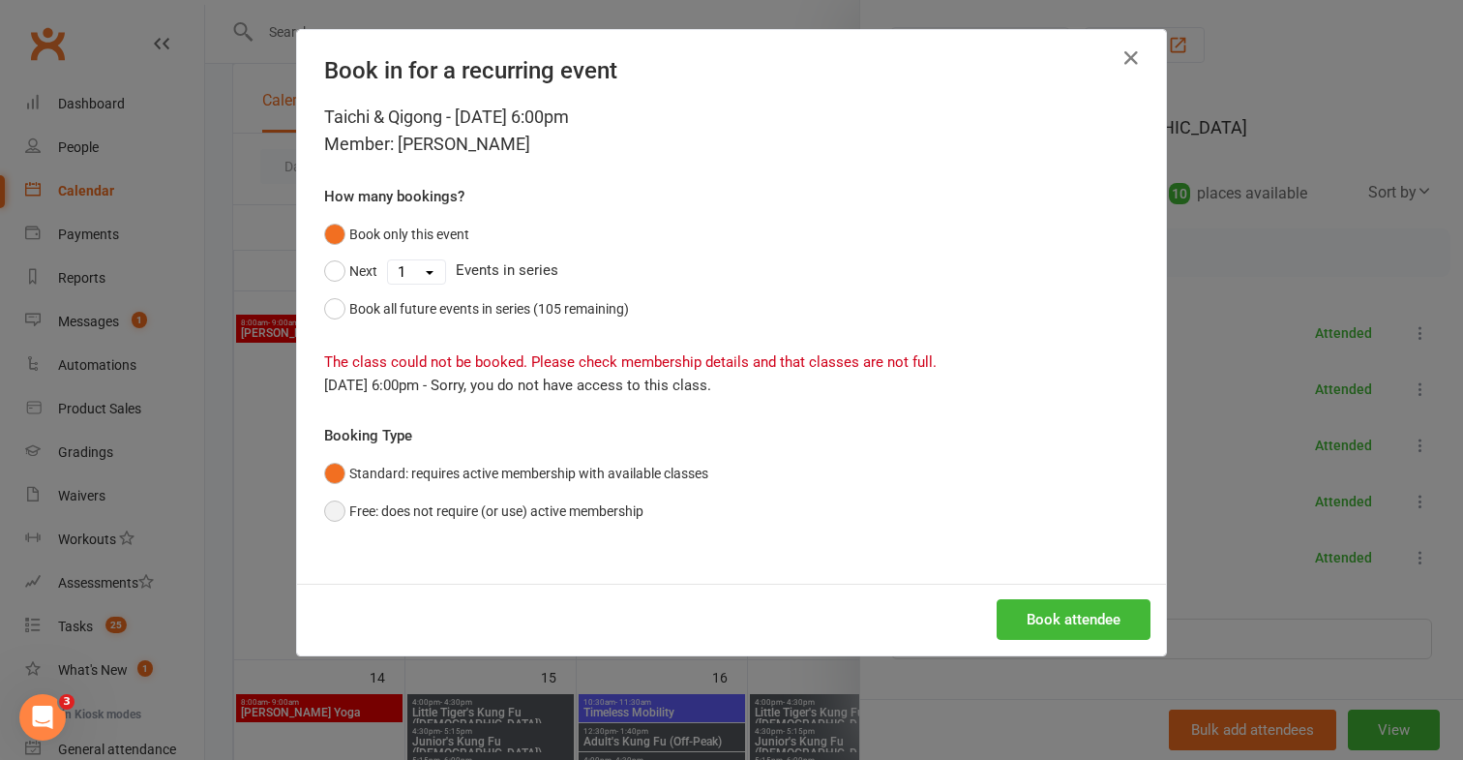
click at [634, 514] on button "Free: does not require (or use) active membership" at bounding box center [483, 511] width 319 height 37
click at [1015, 612] on button "Book attendee" at bounding box center [1074, 619] width 154 height 41
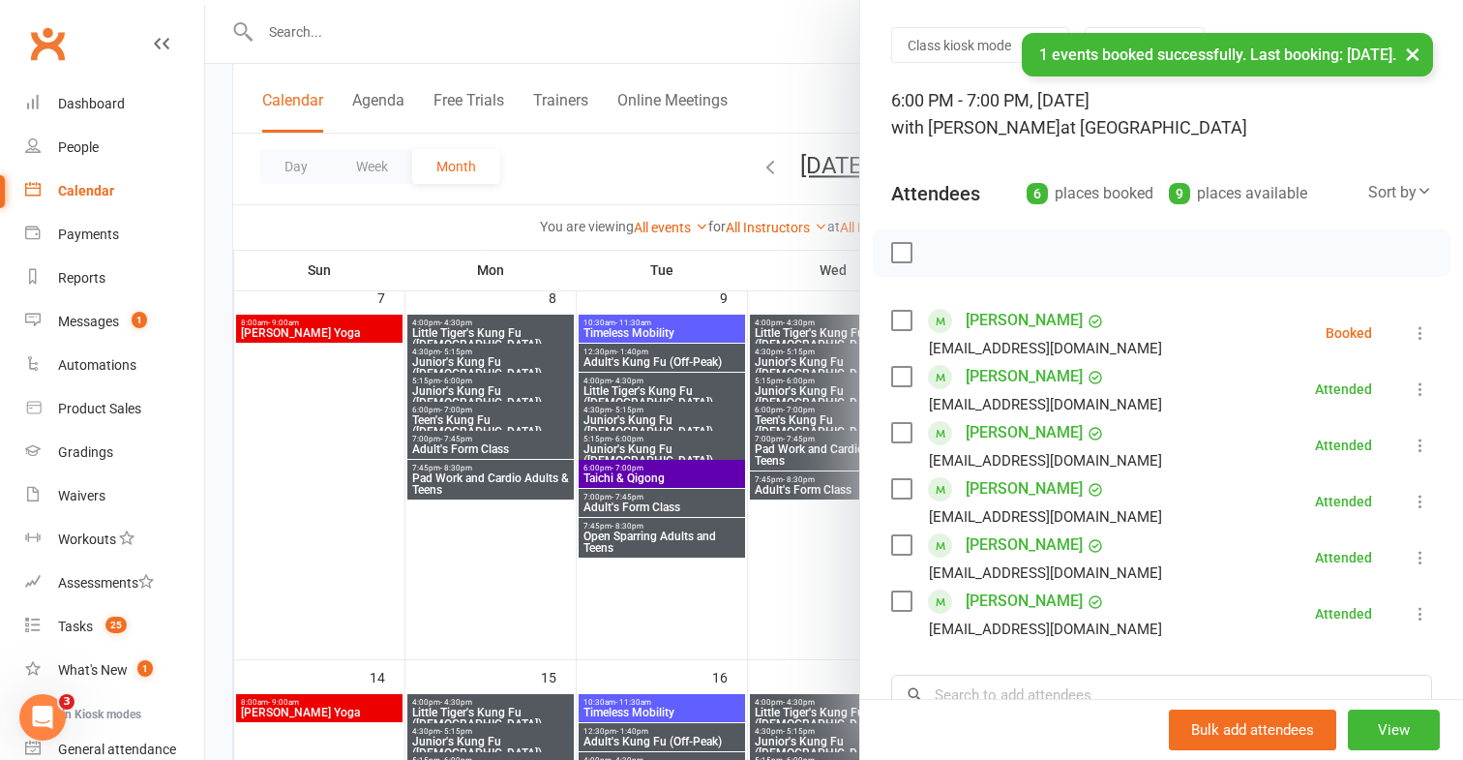
click at [1418, 340] on icon at bounding box center [1420, 332] width 19 height 19
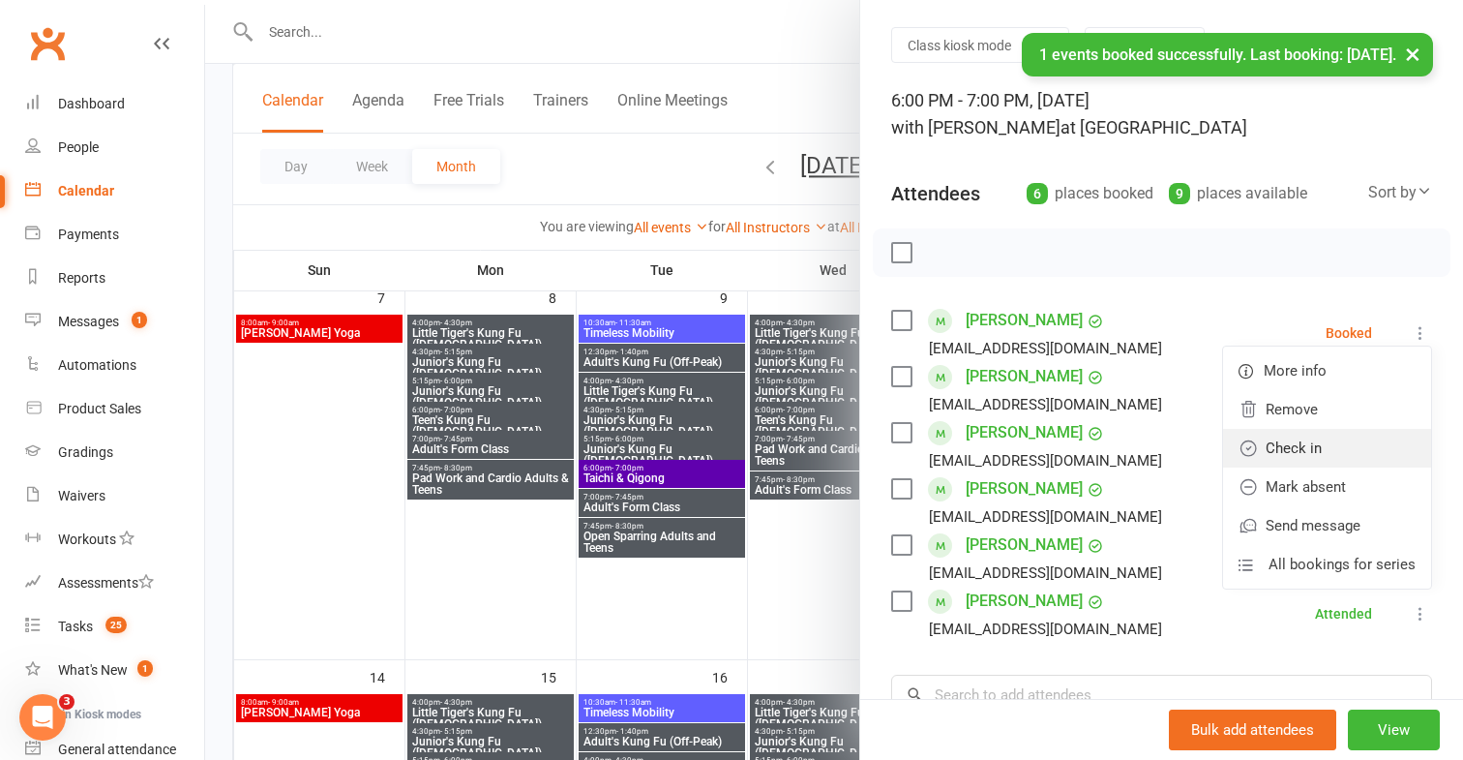
click at [1332, 437] on link "Check in" at bounding box center [1327, 448] width 208 height 39
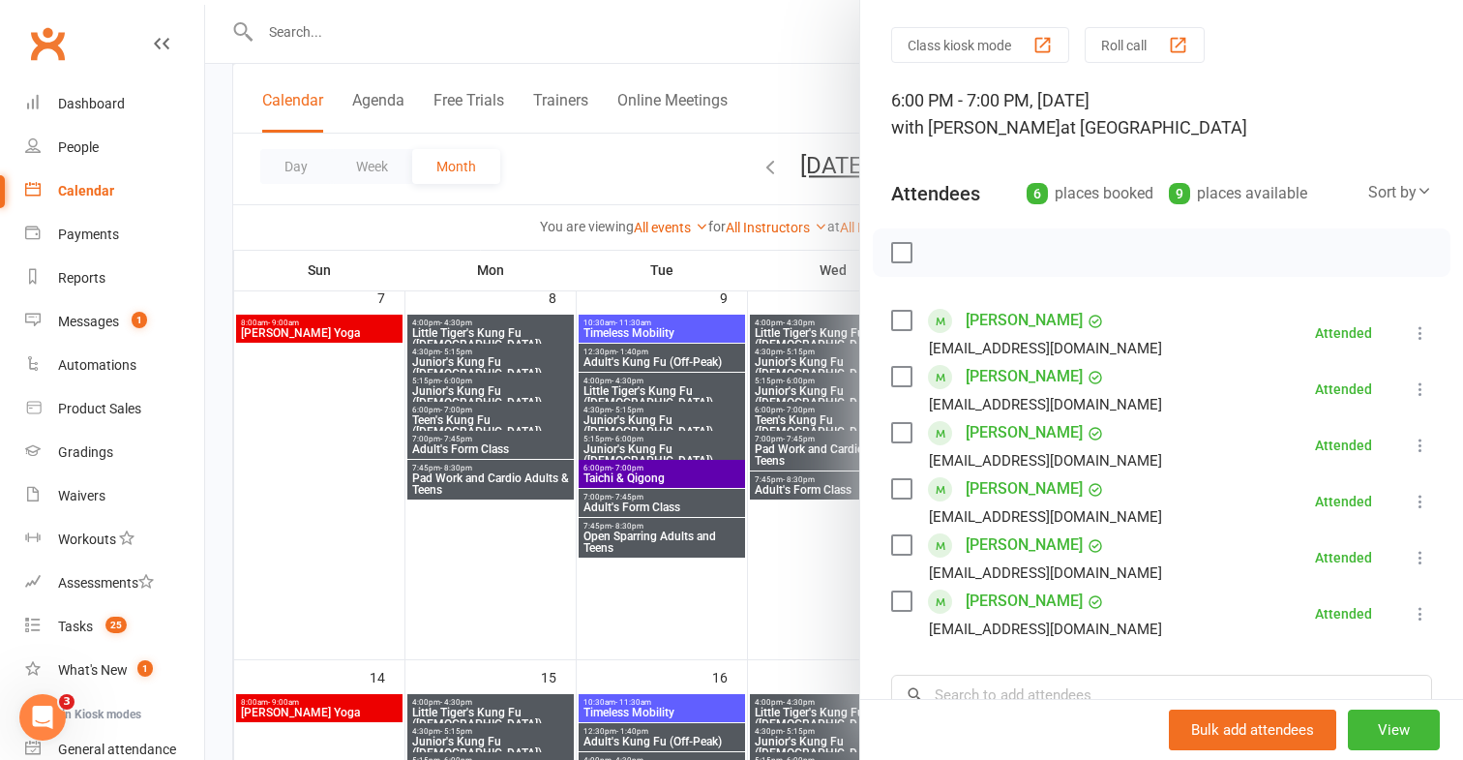
click at [774, 588] on div at bounding box center [834, 380] width 1258 height 760
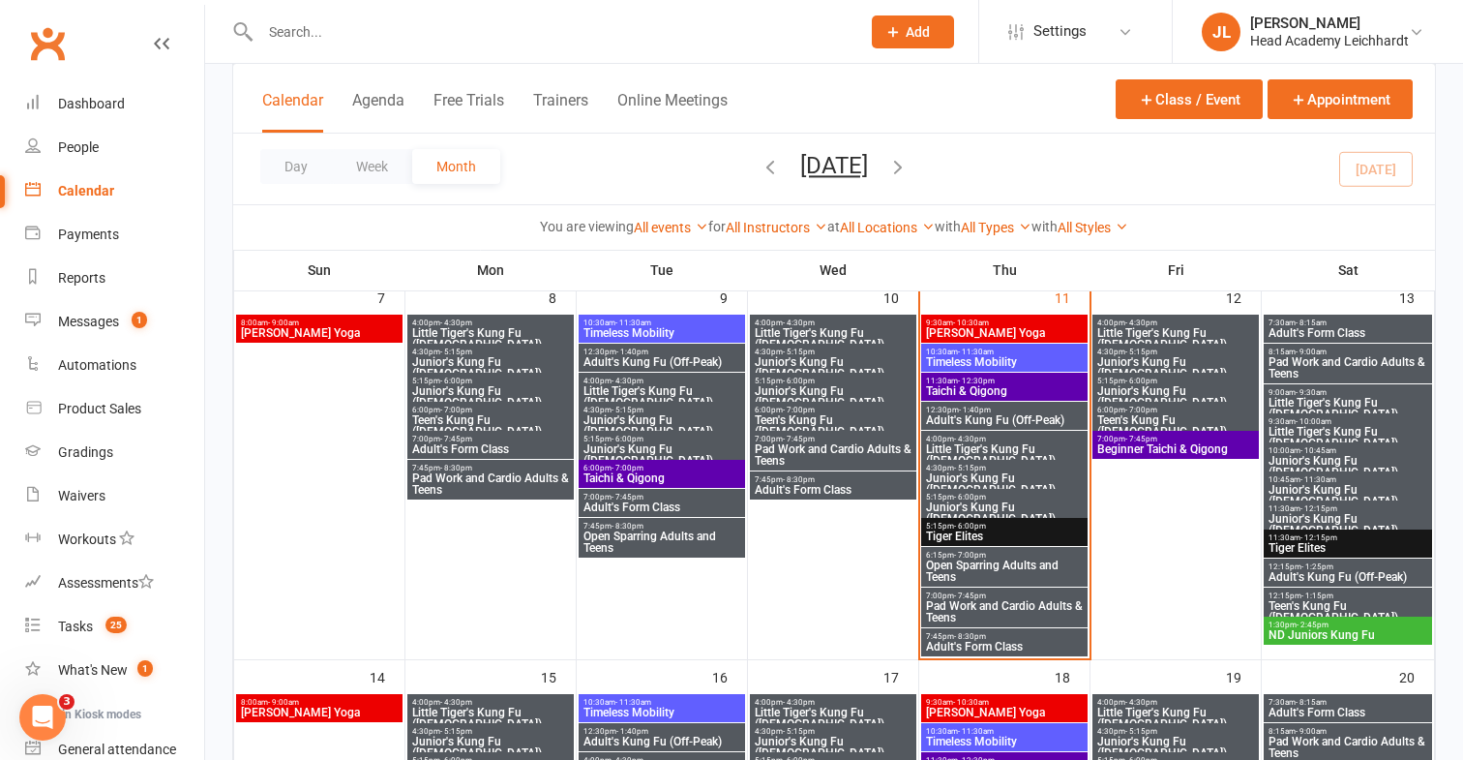
click at [870, 323] on span "4:00pm - 4:30pm" at bounding box center [833, 322] width 159 height 9
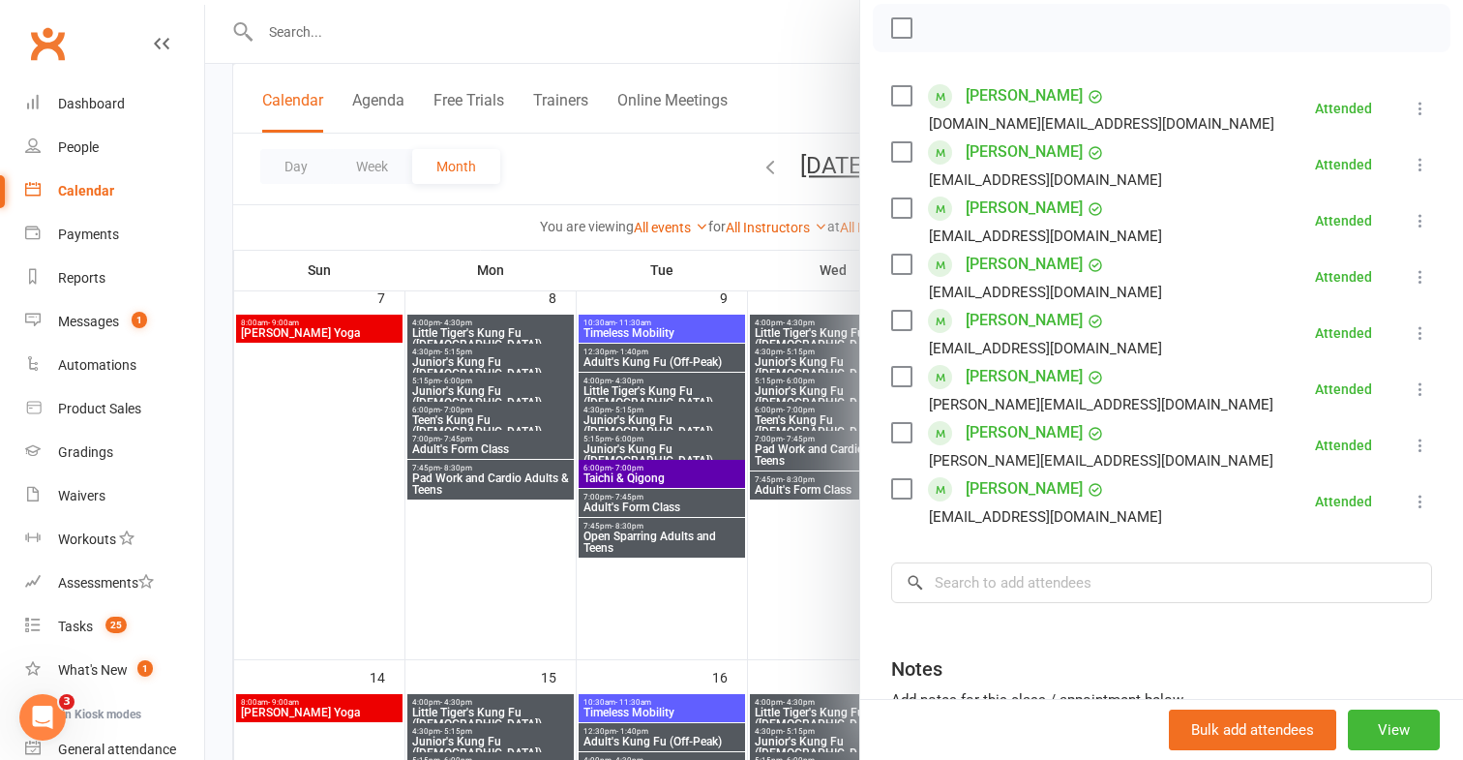
scroll to position [284, 0]
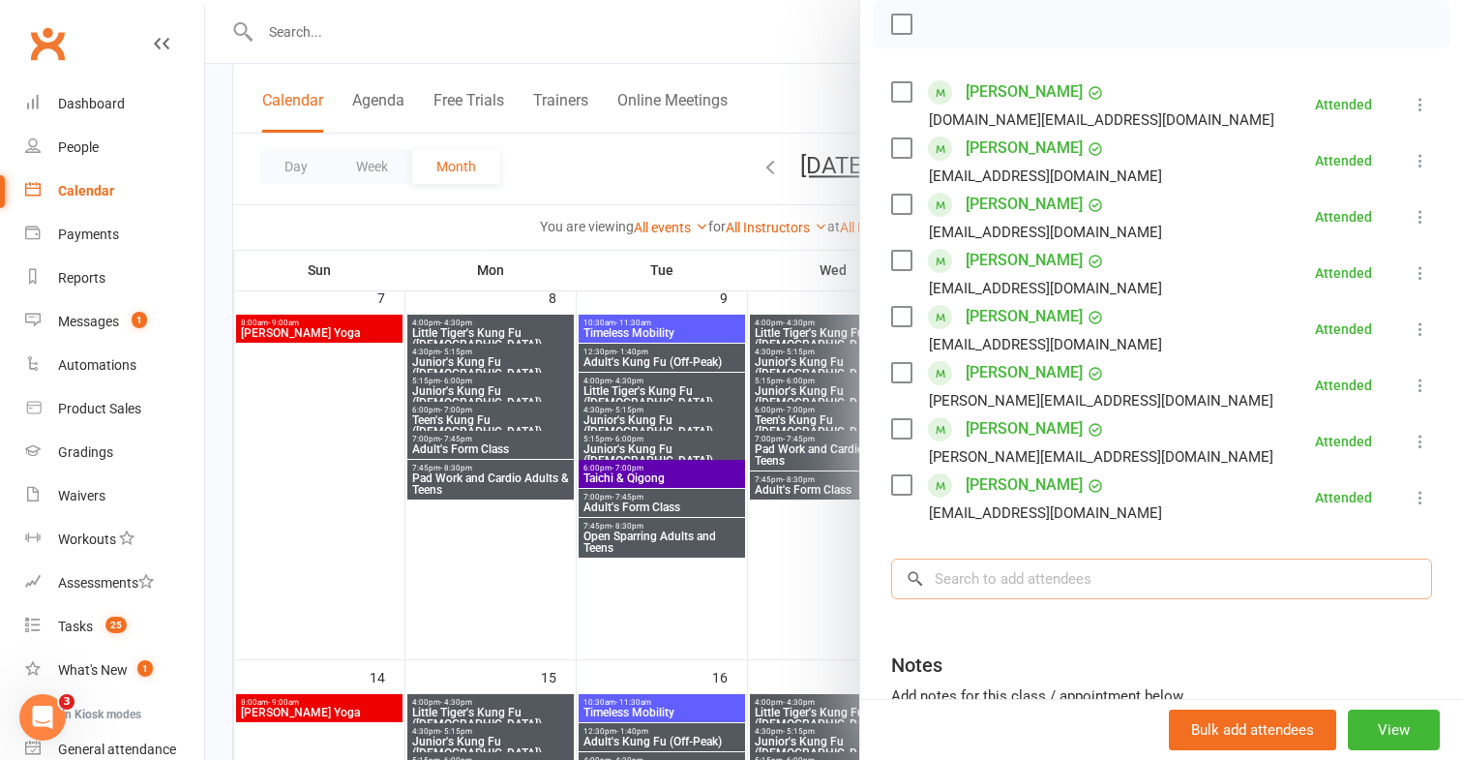
click at [1111, 577] on input "search" at bounding box center [1161, 578] width 541 height 41
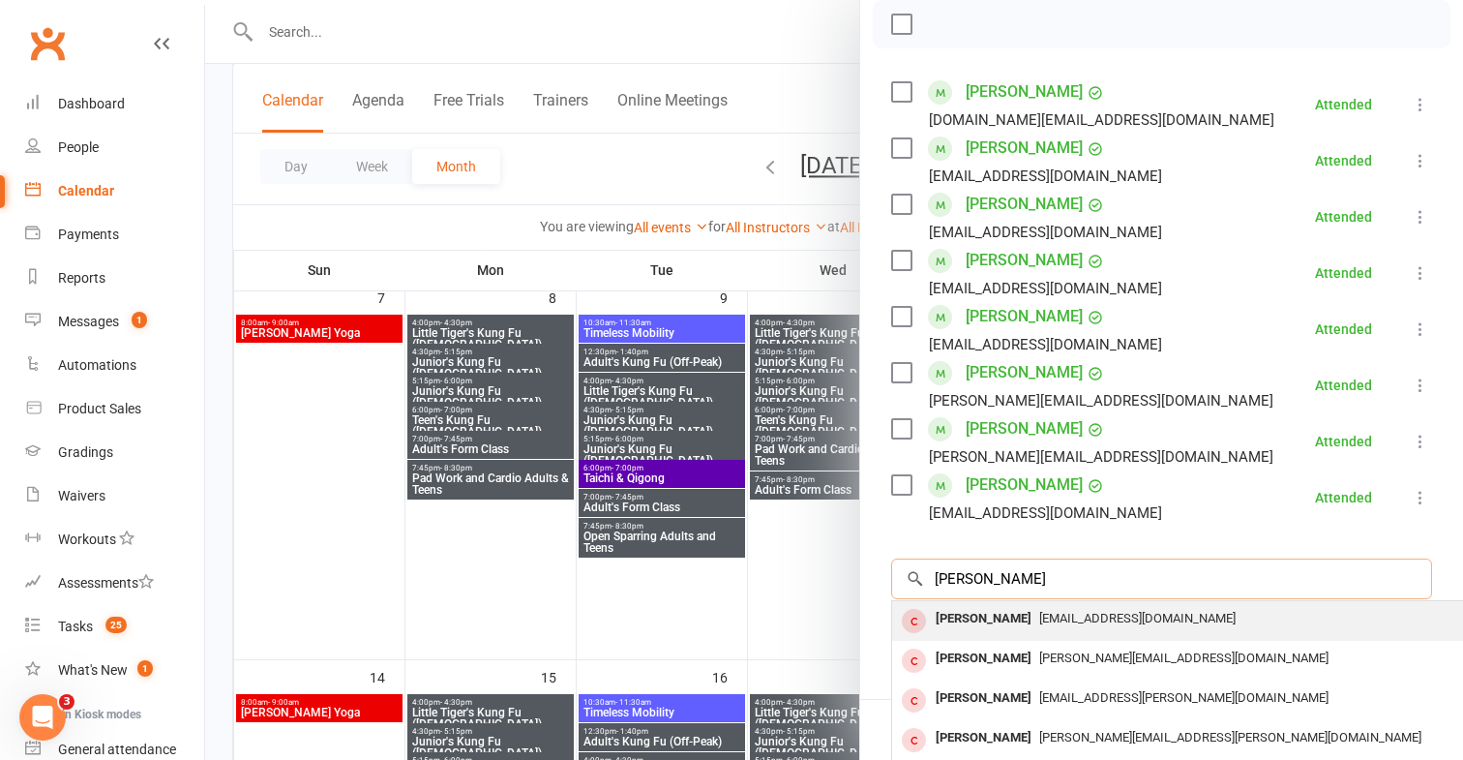
type input "[PERSON_NAME]"
click at [1075, 616] on span "[EMAIL_ADDRESS][DOMAIN_NAME]" at bounding box center [1137, 618] width 196 height 15
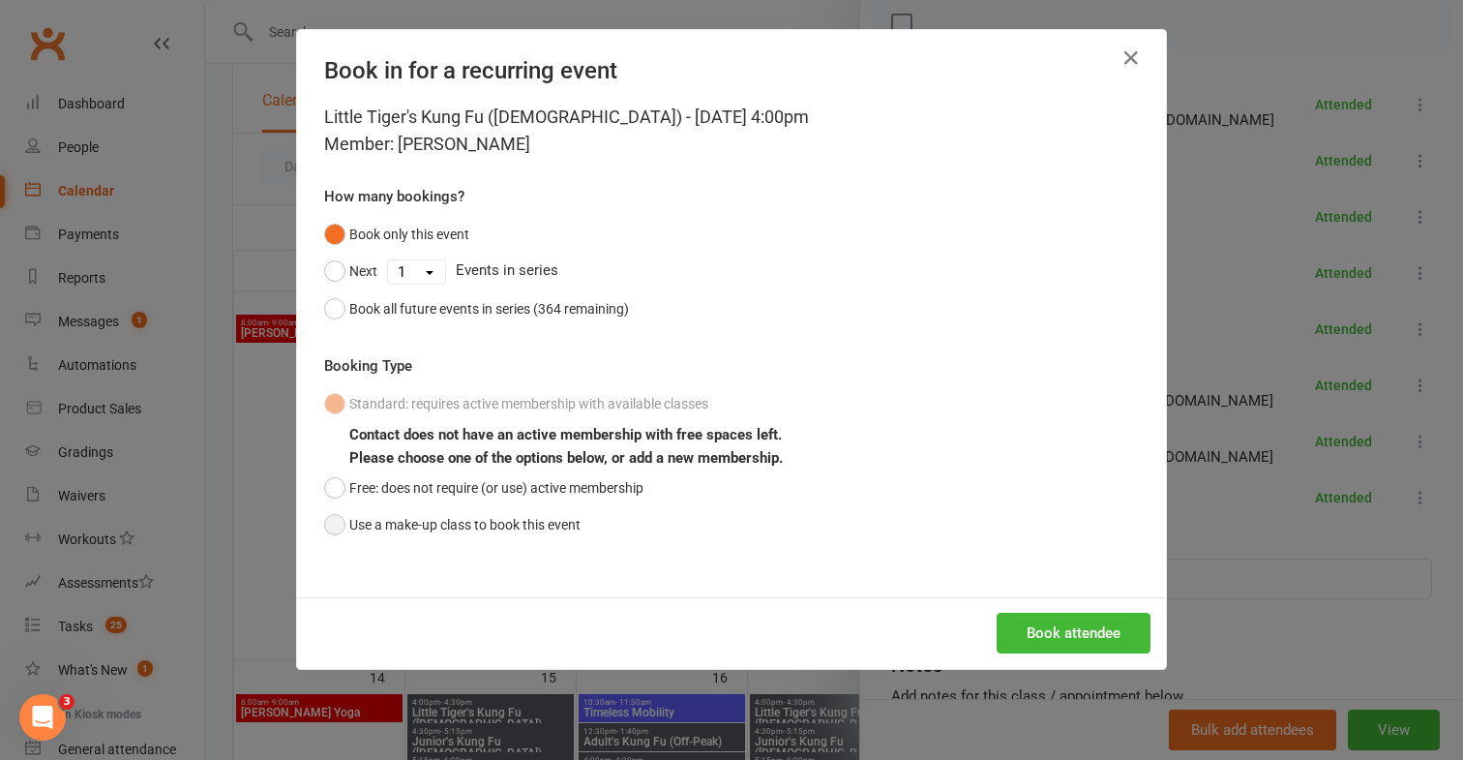
click at [551, 520] on button "Use a make-up class to book this event" at bounding box center [452, 524] width 256 height 37
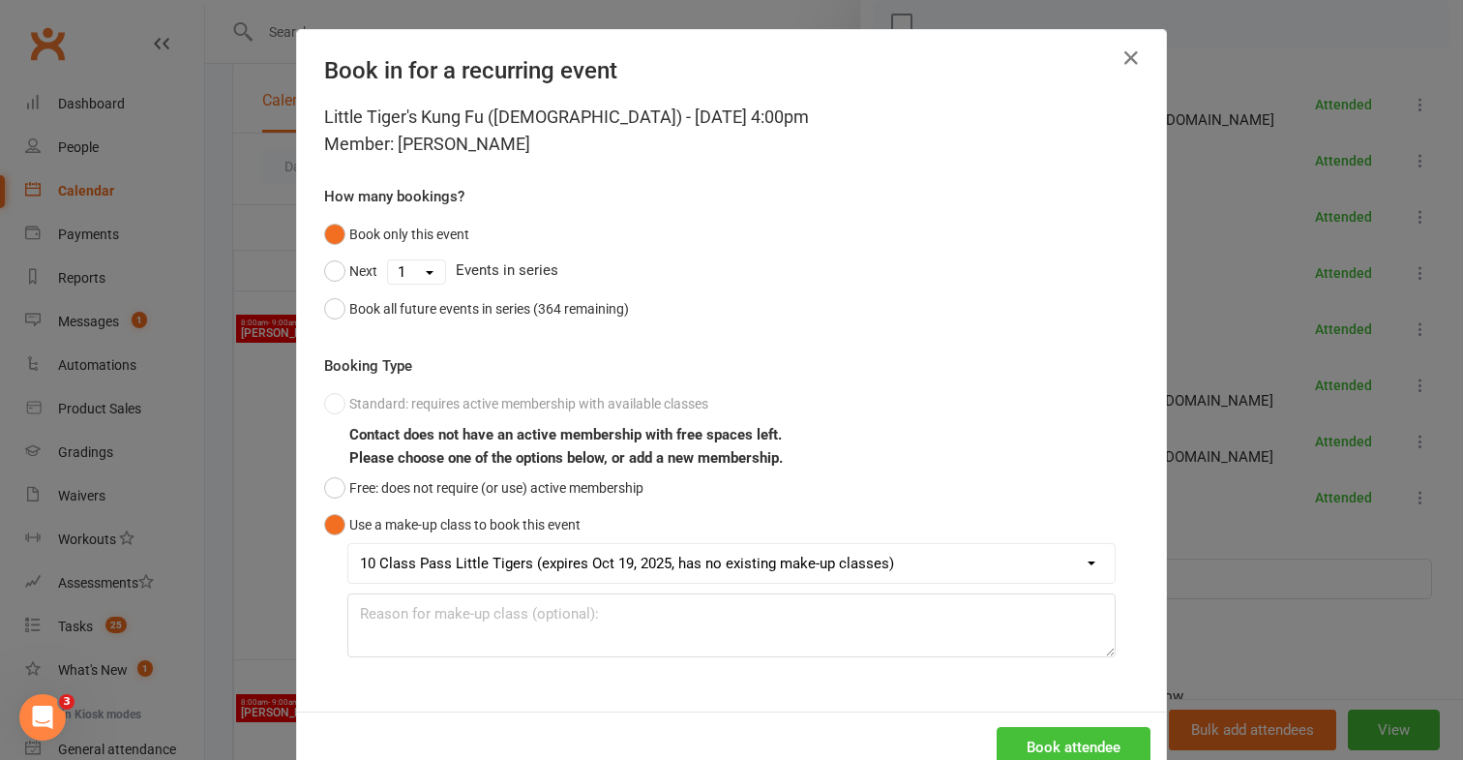
click at [1064, 733] on button "Book attendee" at bounding box center [1074, 747] width 154 height 41
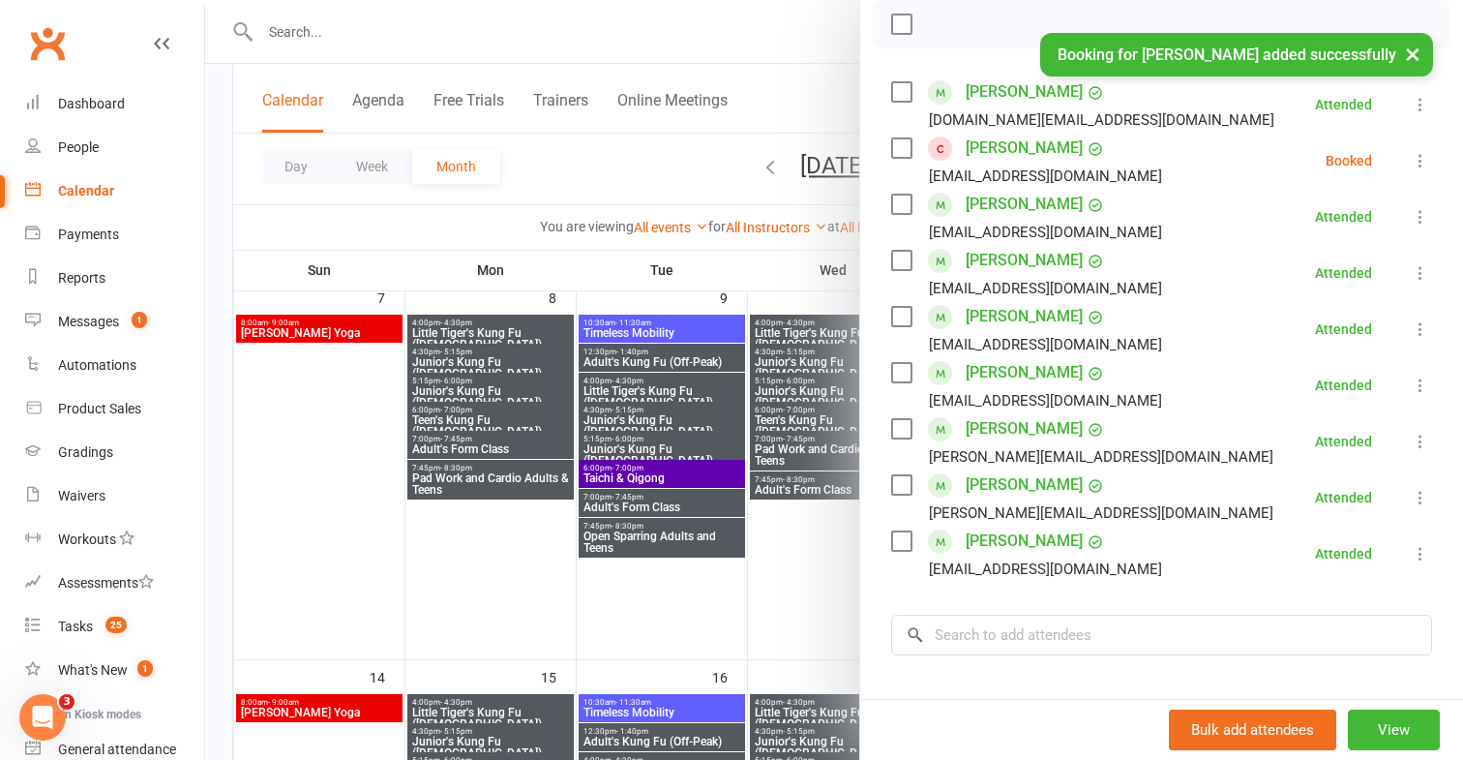
click at [1430, 152] on icon at bounding box center [1420, 160] width 19 height 19
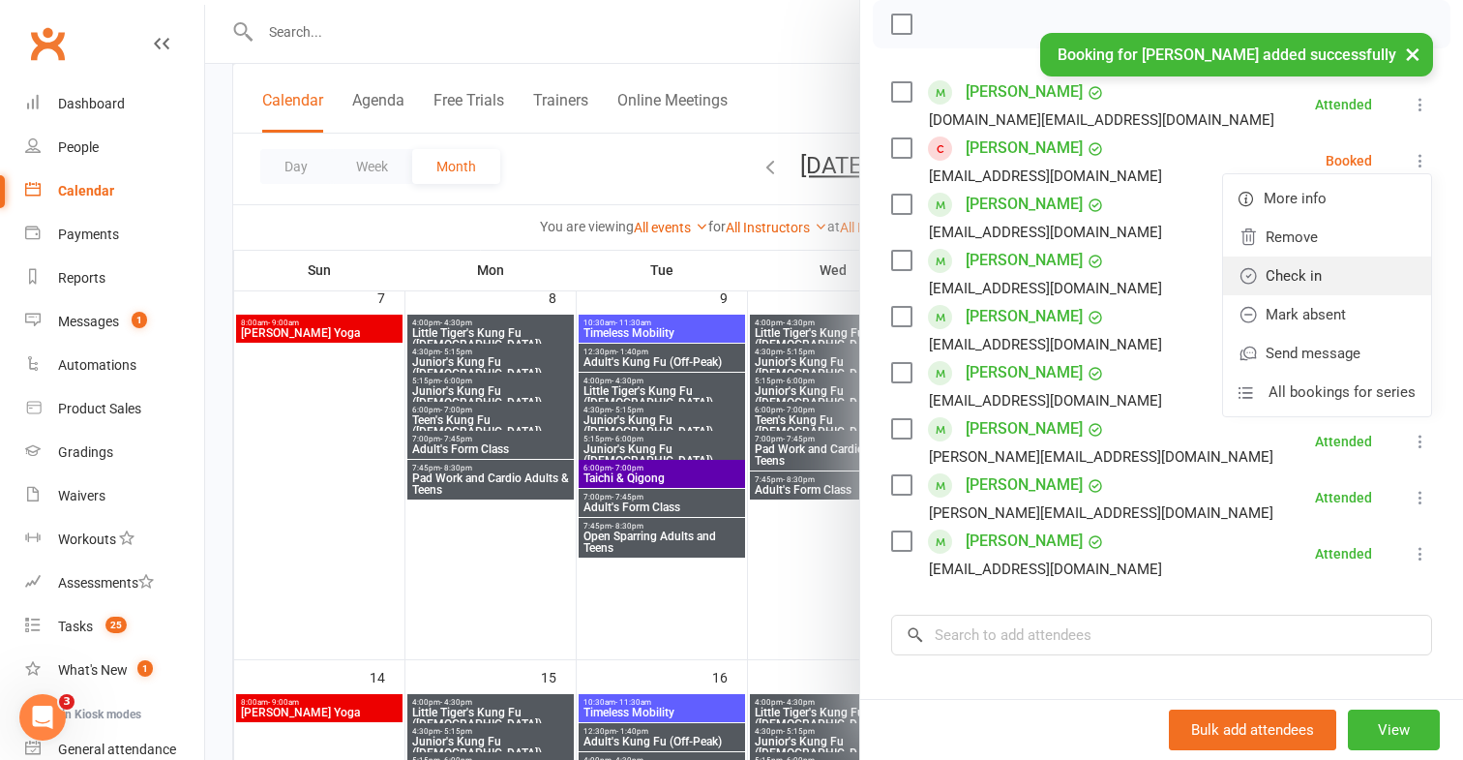
click at [1323, 273] on link "Check in" at bounding box center [1327, 275] width 208 height 39
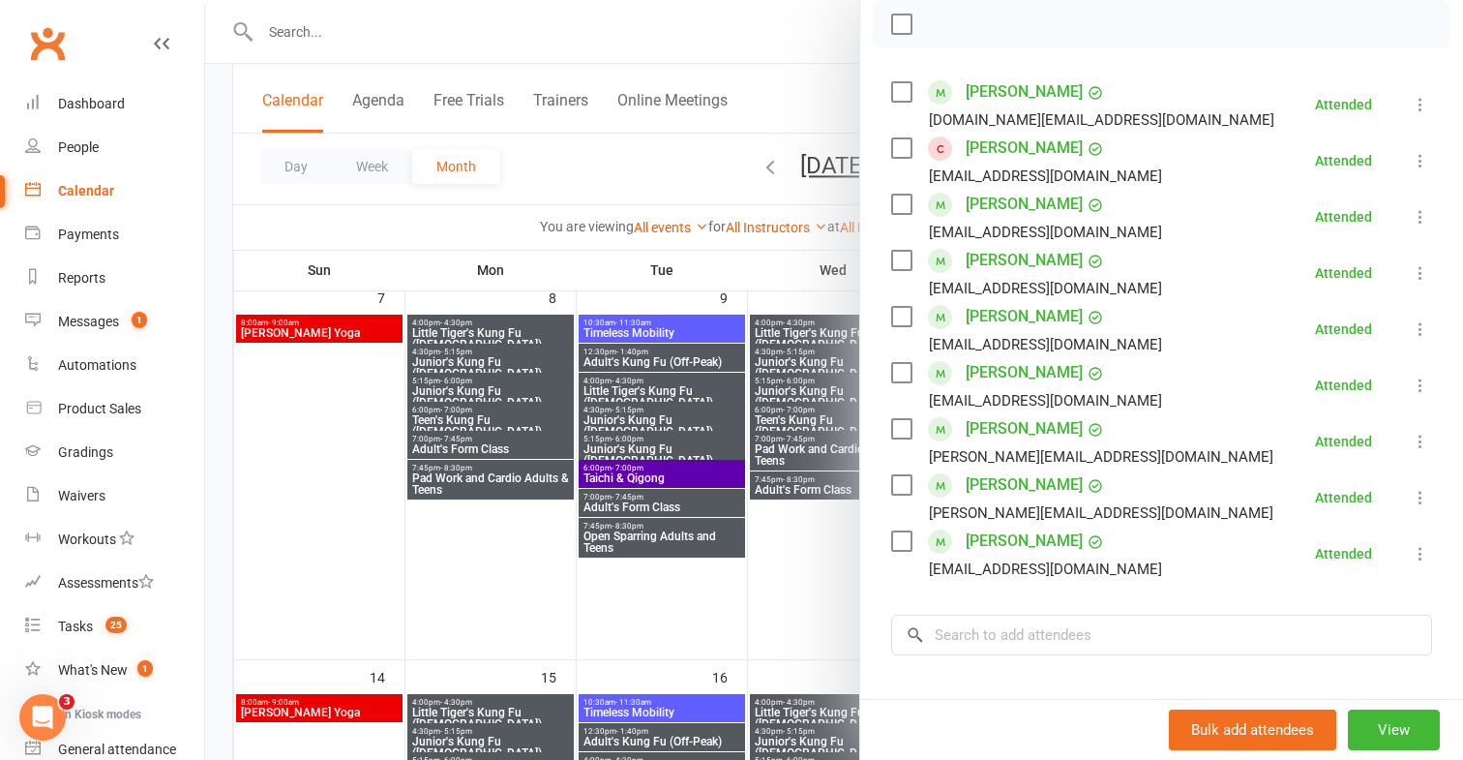
click at [681, 155] on div at bounding box center [834, 380] width 1258 height 760
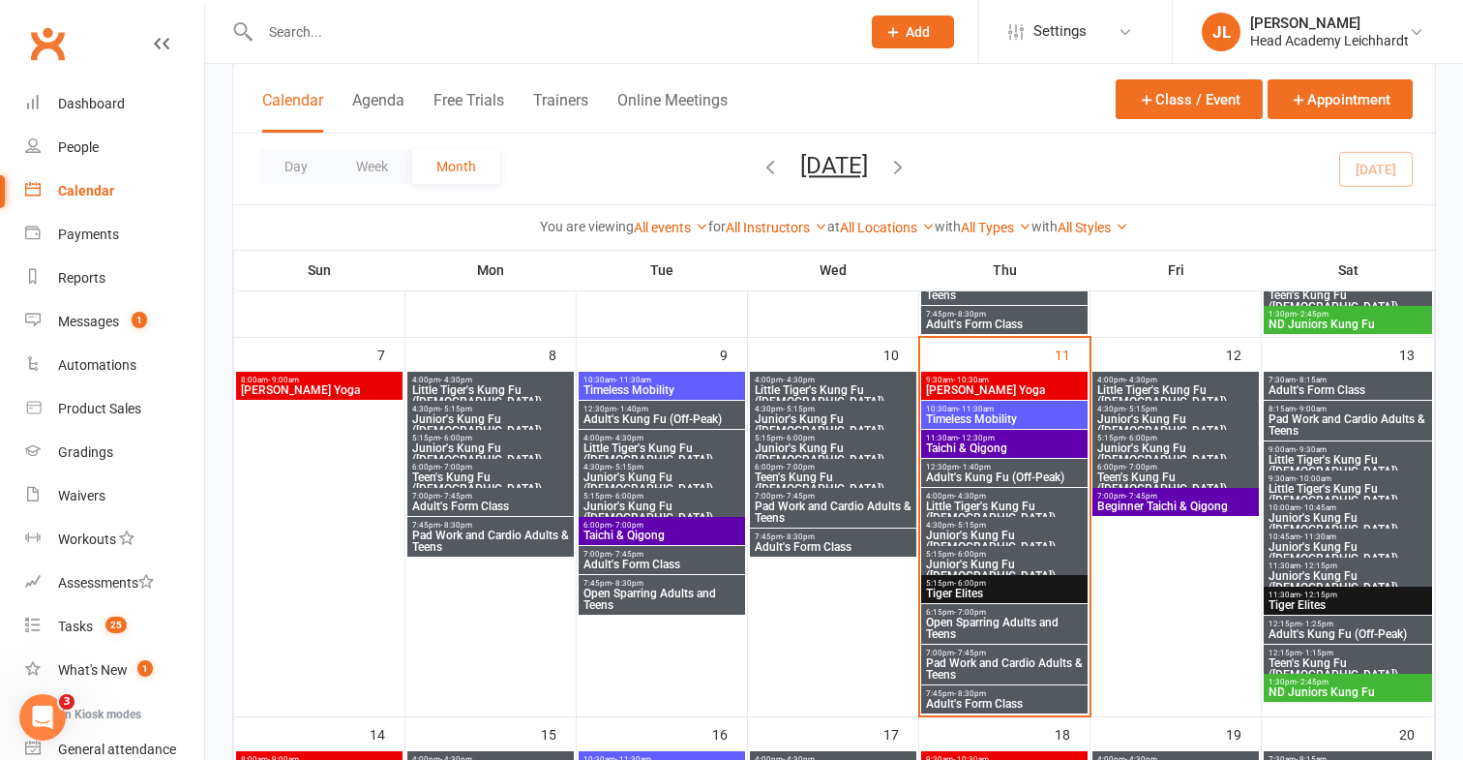
scroll to position [451, 0]
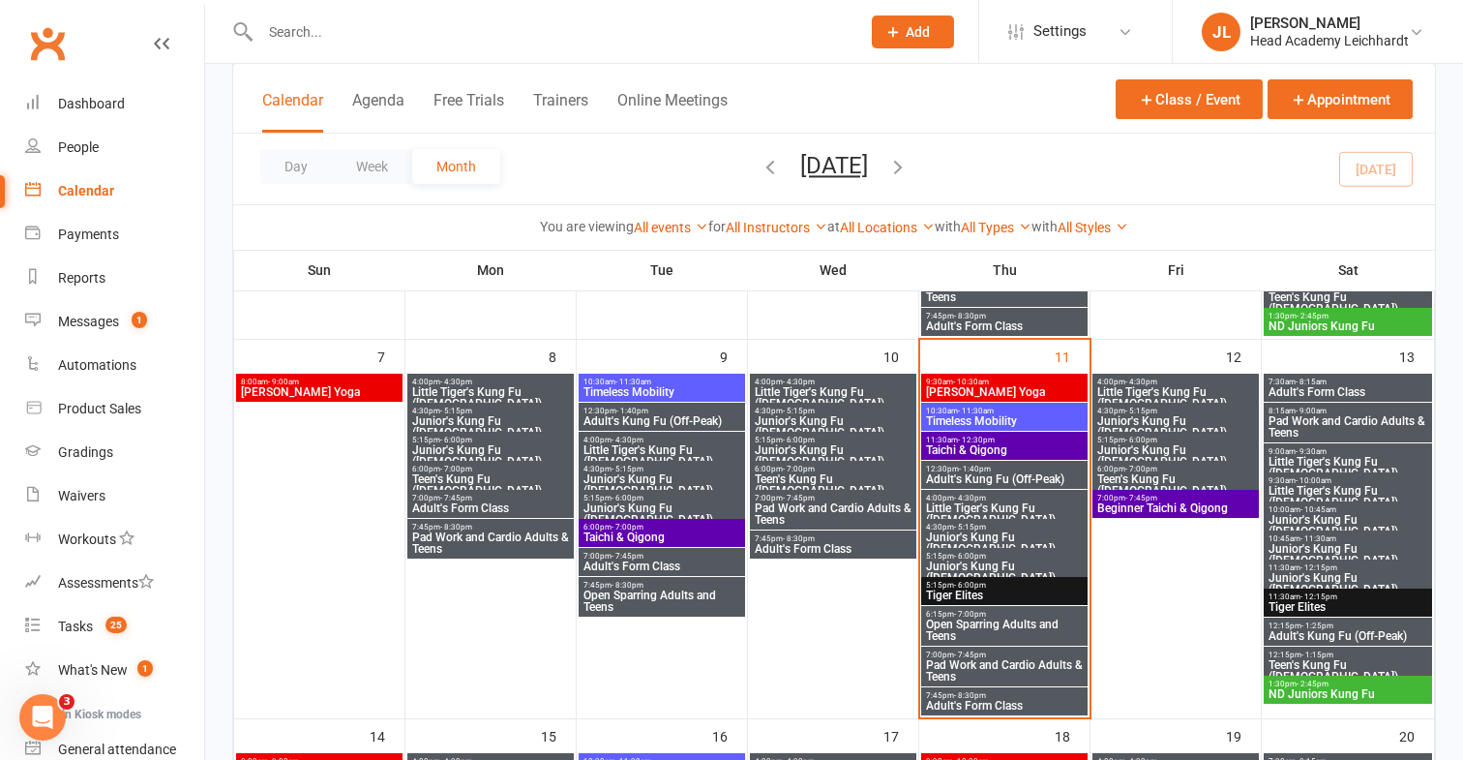
click at [878, 517] on span "Pad Work and Cardio Adults & Teens" at bounding box center [833, 513] width 159 height 23
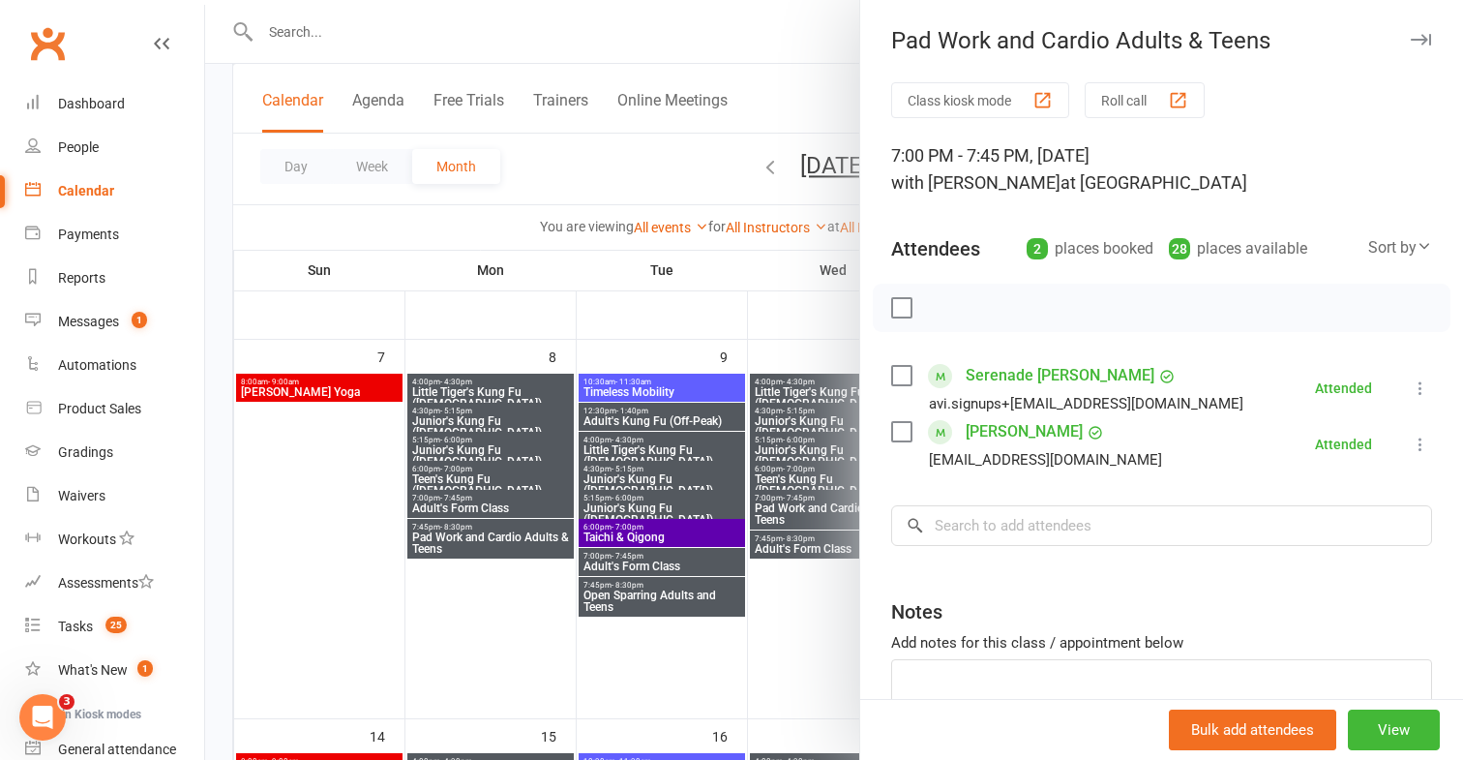
click at [822, 606] on div at bounding box center [834, 380] width 1258 height 760
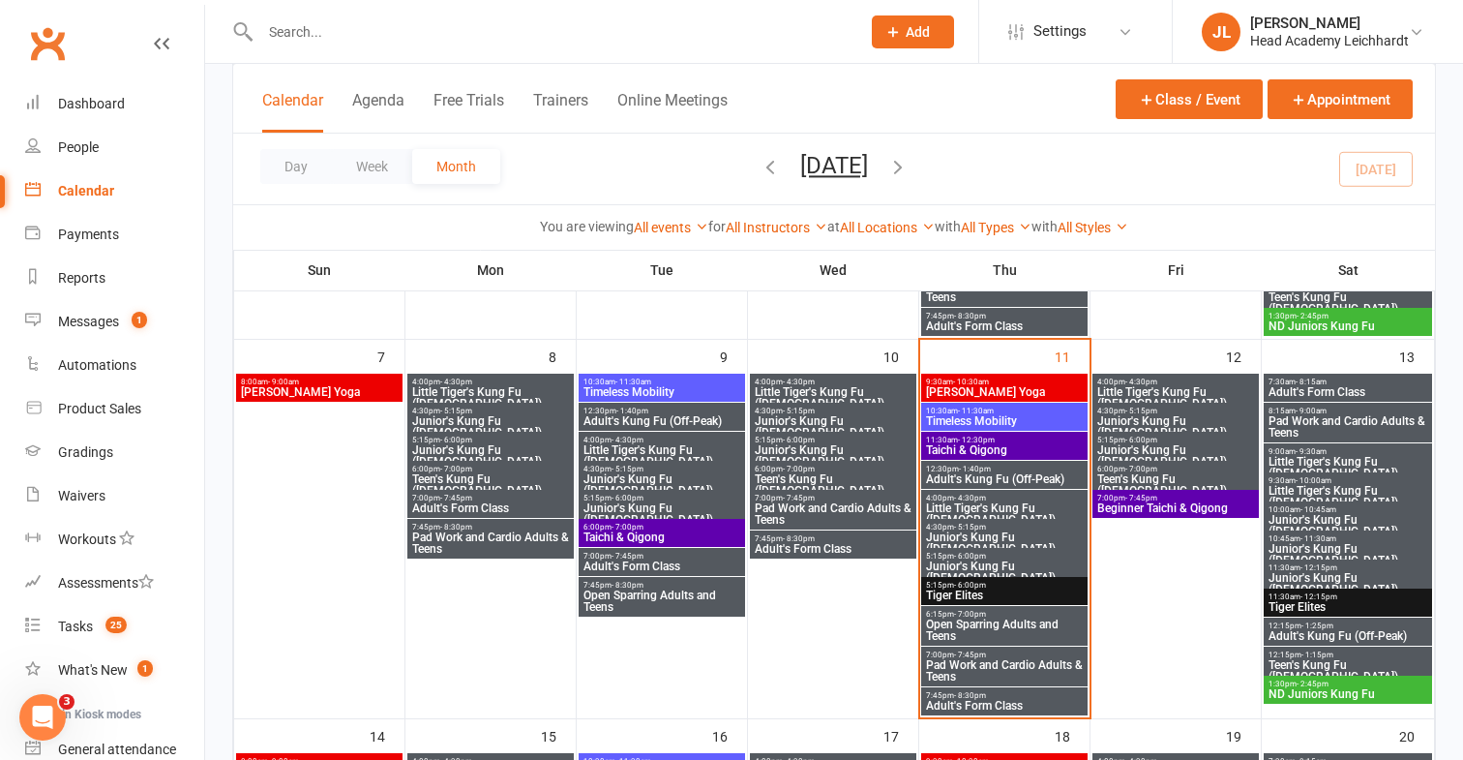
click at [846, 552] on span "Adult's Form Class" at bounding box center [833, 549] width 159 height 12
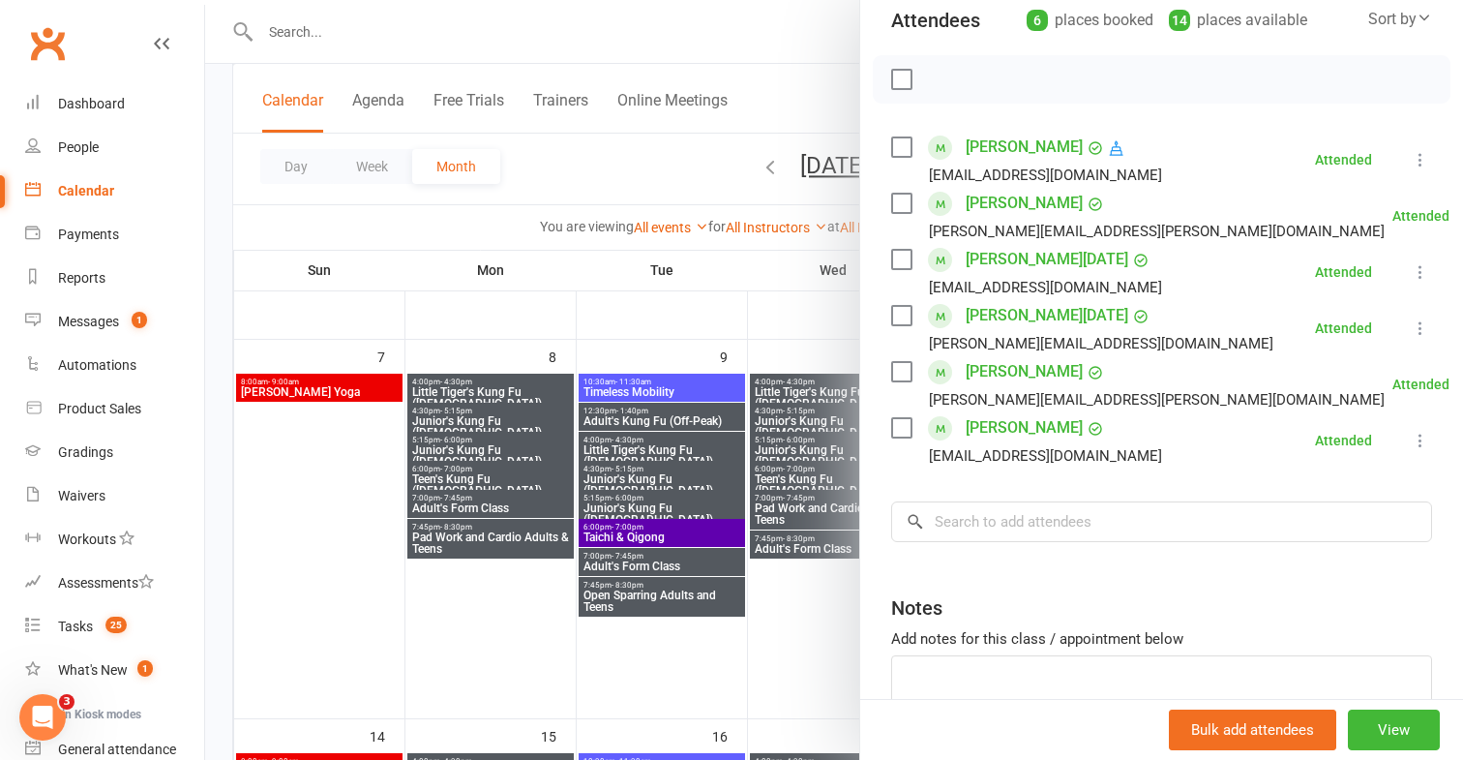
scroll to position [266, 0]
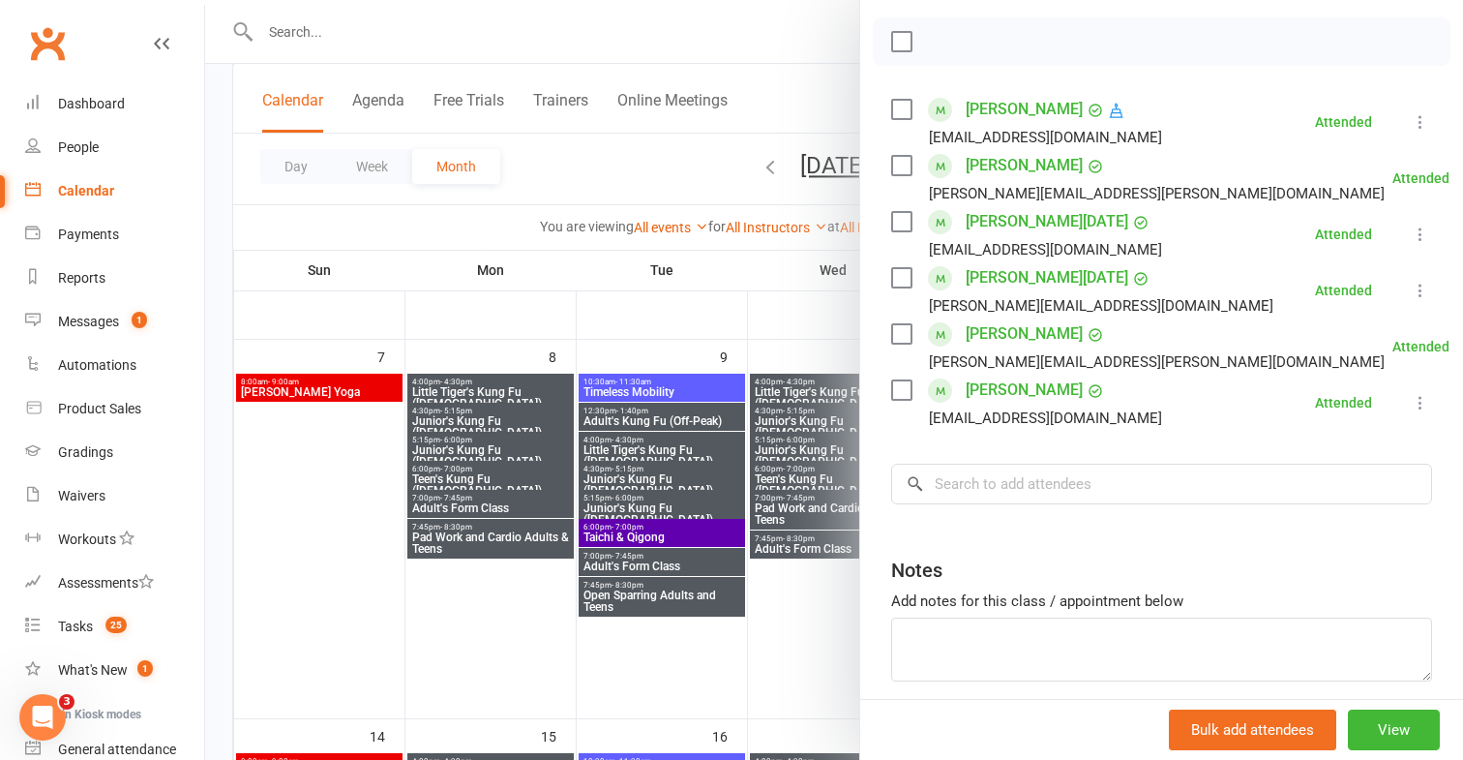
click at [820, 634] on div at bounding box center [834, 380] width 1258 height 760
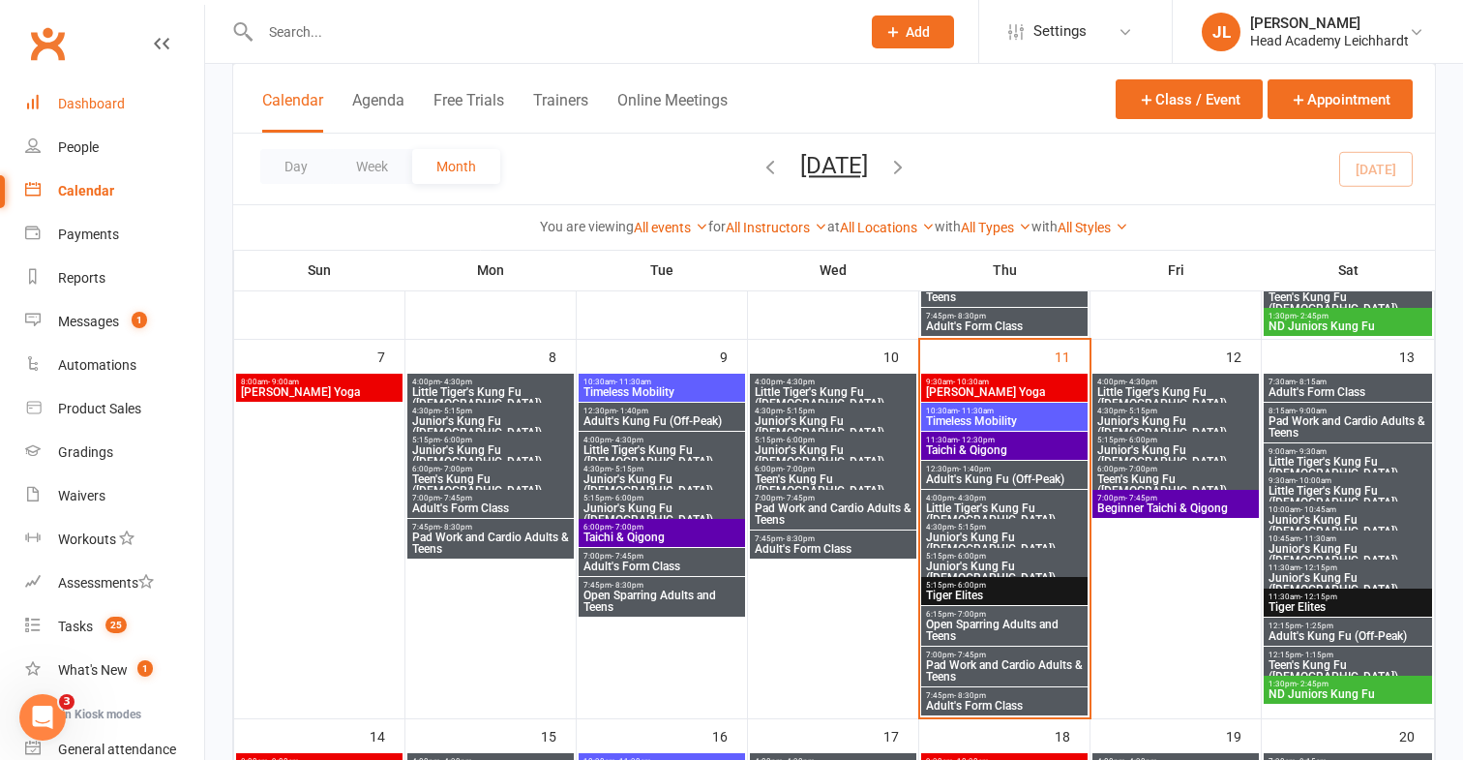
click at [138, 123] on link "Dashboard" at bounding box center [114, 104] width 179 height 44
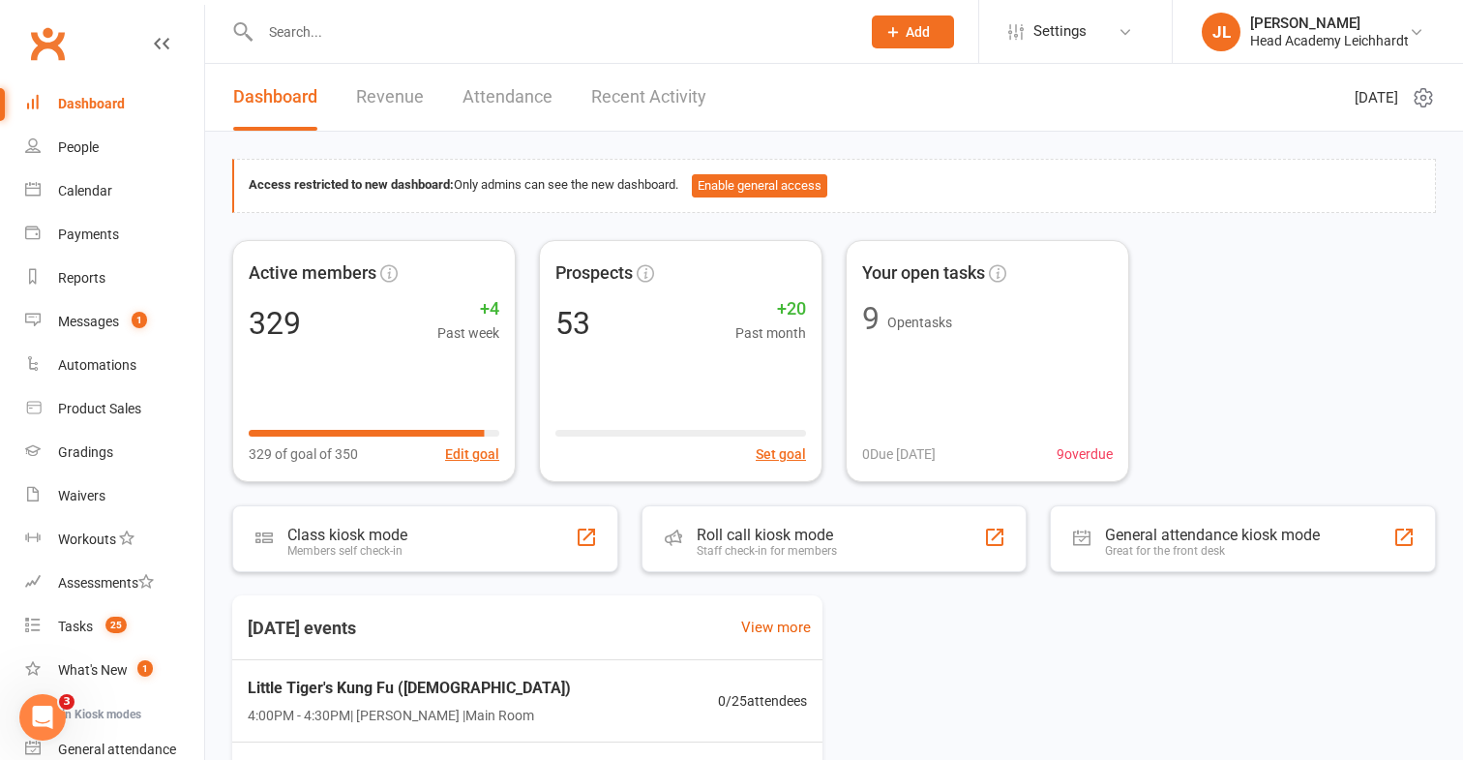
click at [712, 46] on div at bounding box center [539, 31] width 615 height 63
click at [727, 38] on input "text" at bounding box center [551, 31] width 592 height 27
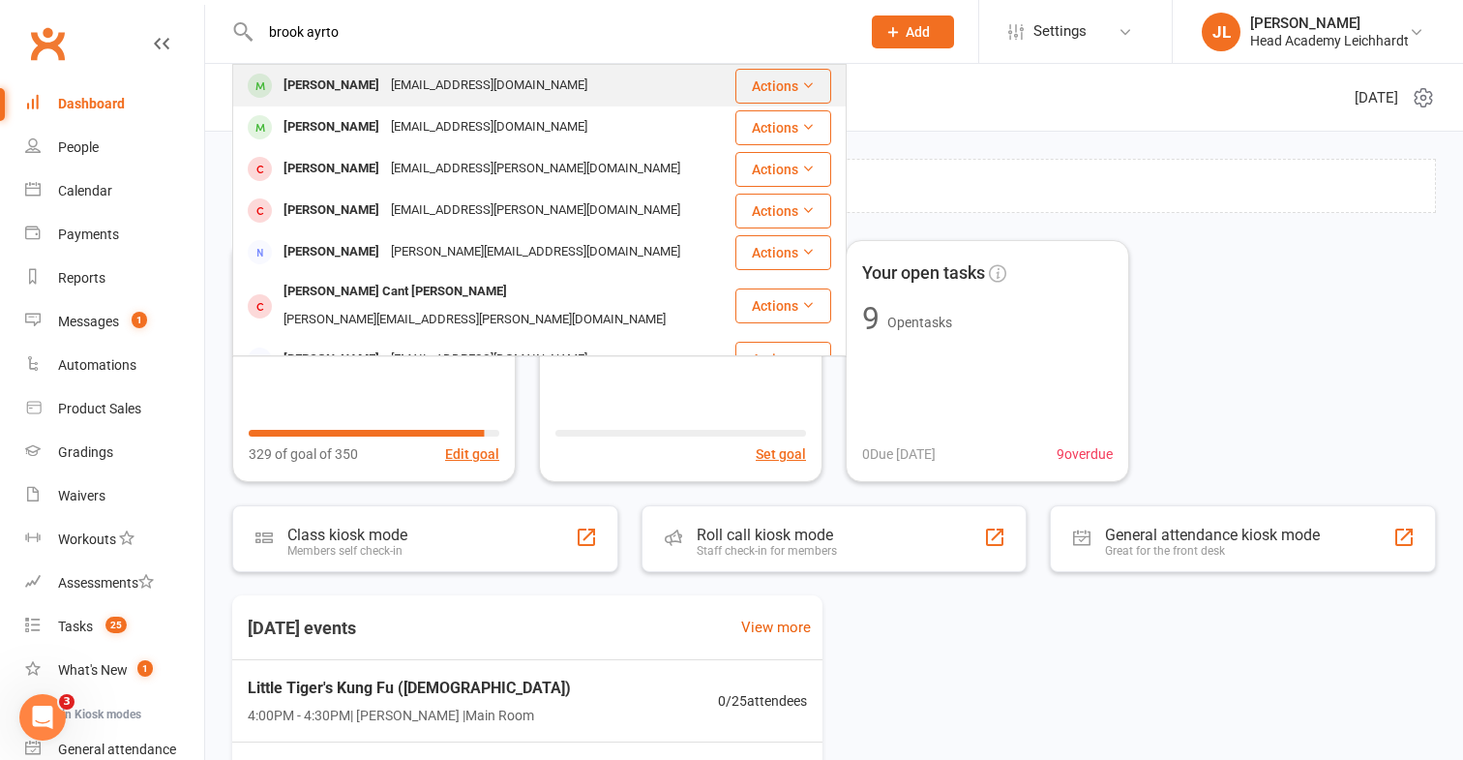
type input "brook ayrto"
click at [669, 72] on div "[PERSON_NAME] [PERSON_NAME][EMAIL_ADDRESS][DOMAIN_NAME]" at bounding box center [483, 86] width 499 height 40
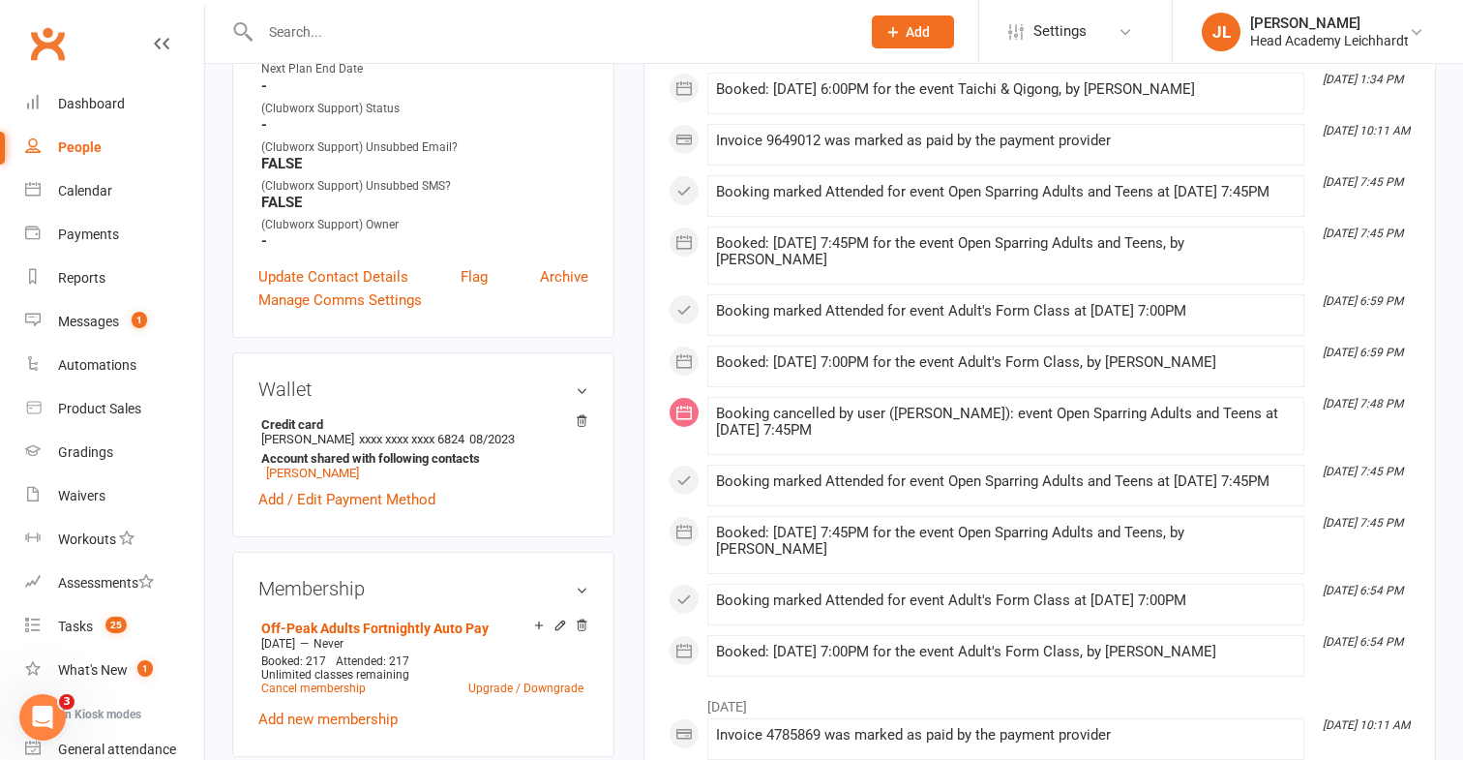
scroll to position [555, 0]
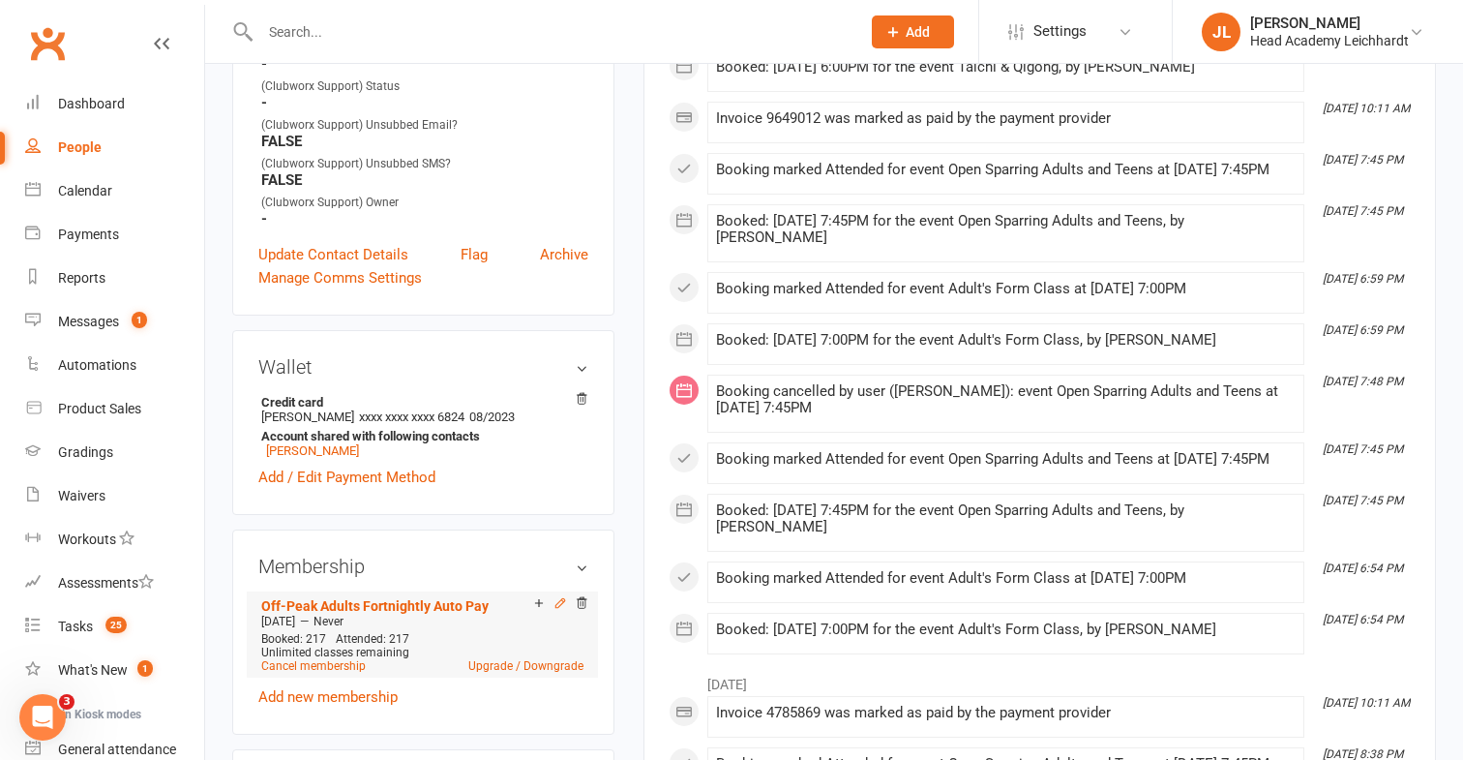
click at [559, 596] on icon at bounding box center [561, 603] width 14 height 14
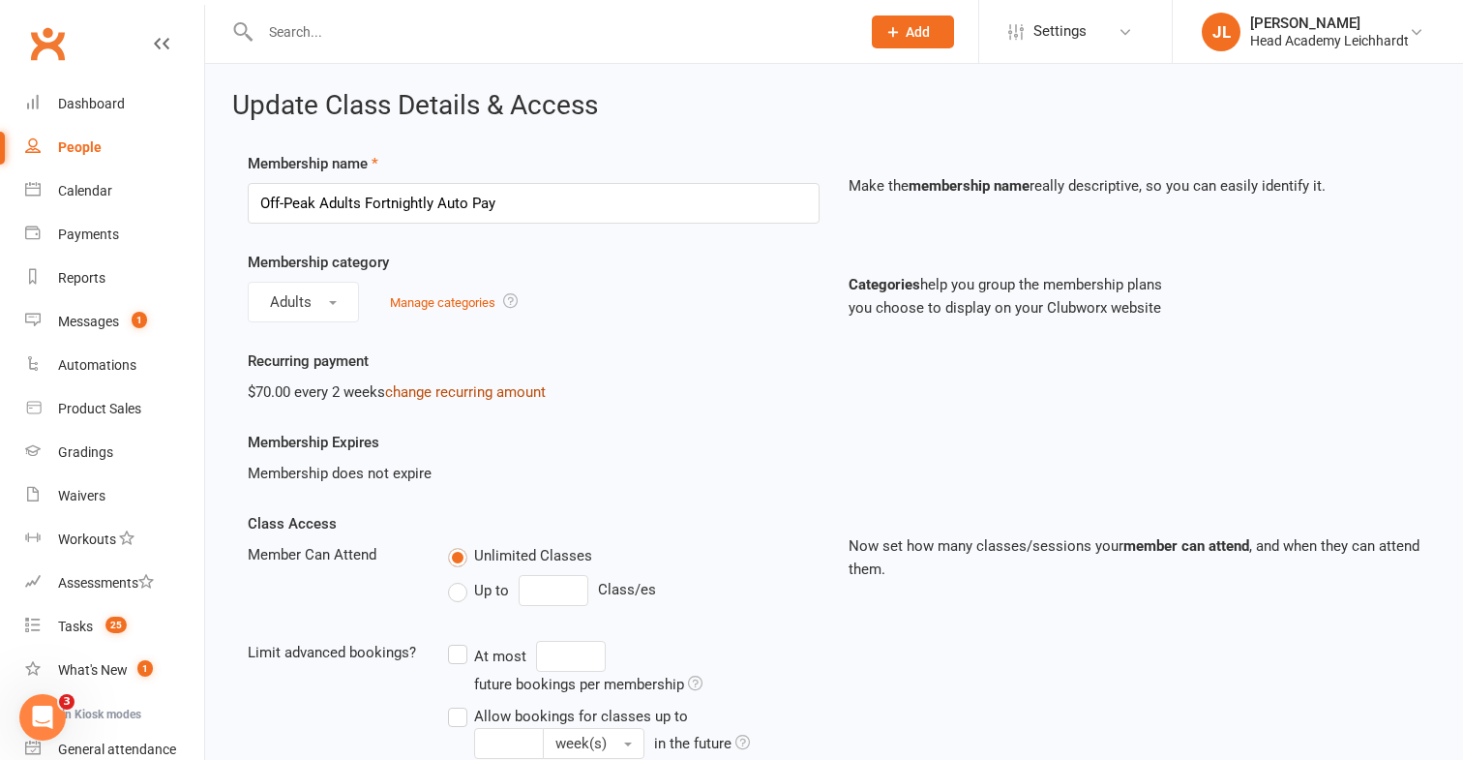
click at [414, 392] on link "change recurring amount" at bounding box center [465, 391] width 161 height 17
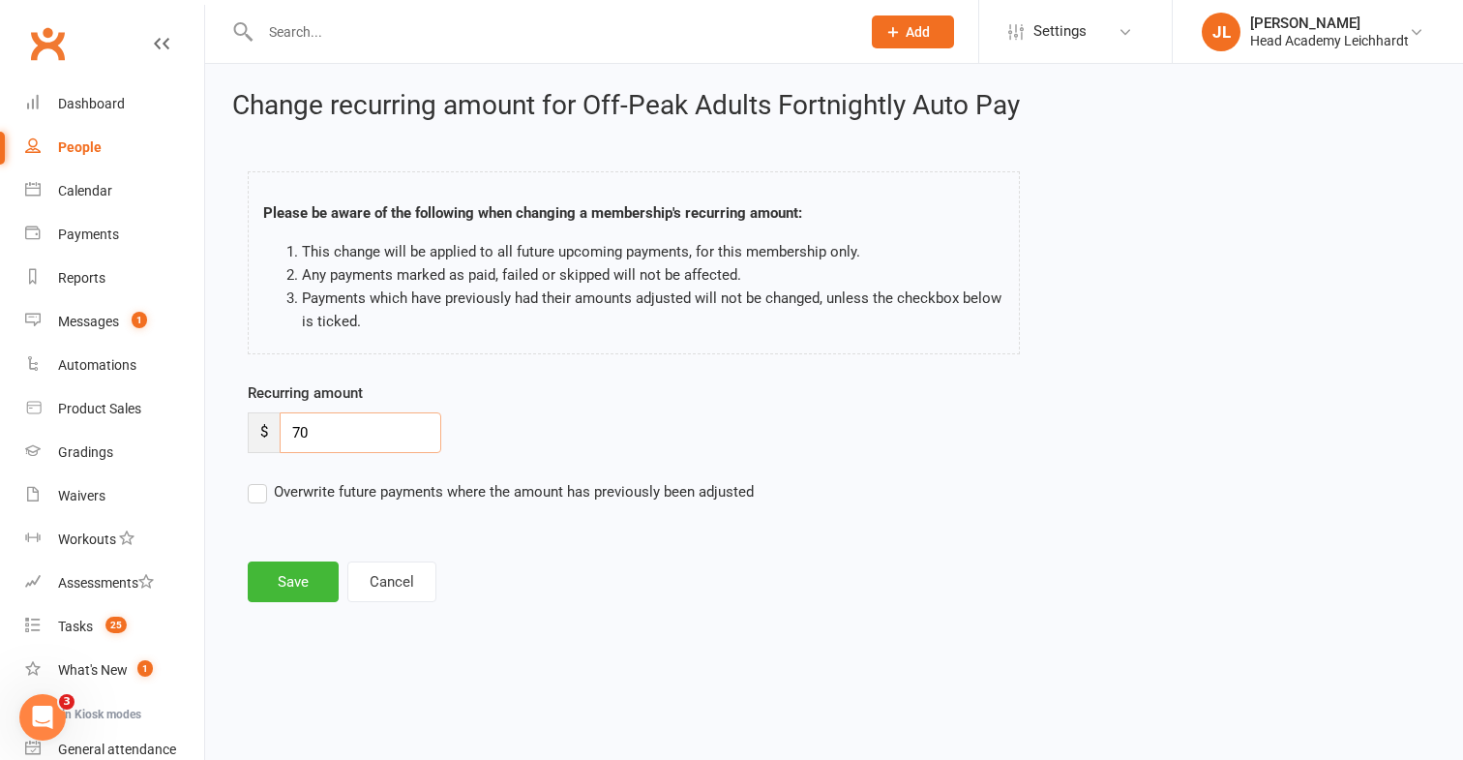
click at [301, 430] on input "70" at bounding box center [361, 432] width 162 height 41
type input "90"
click at [305, 591] on button "Save" at bounding box center [293, 581] width 91 height 41
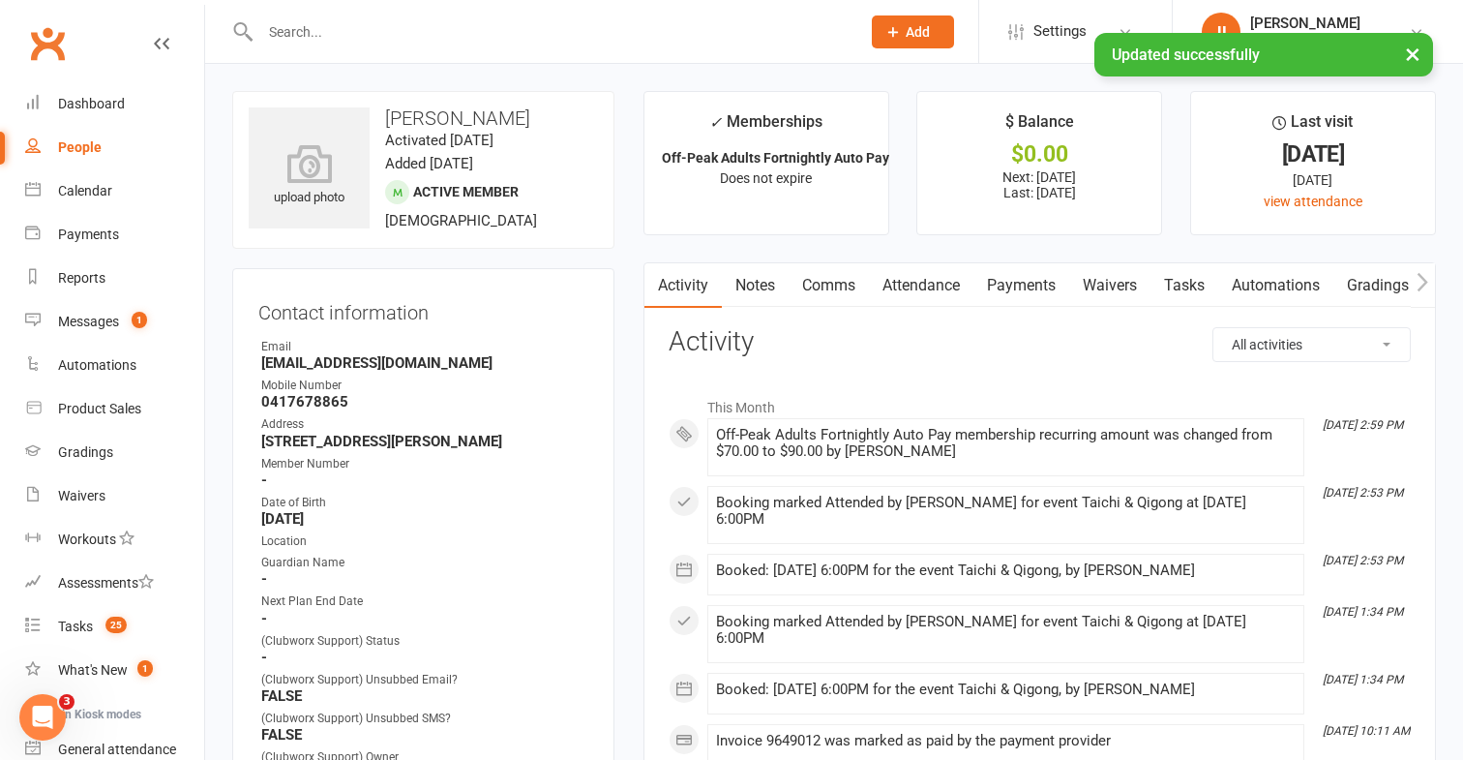
click at [1007, 268] on link "Payments" at bounding box center [1022, 285] width 96 height 45
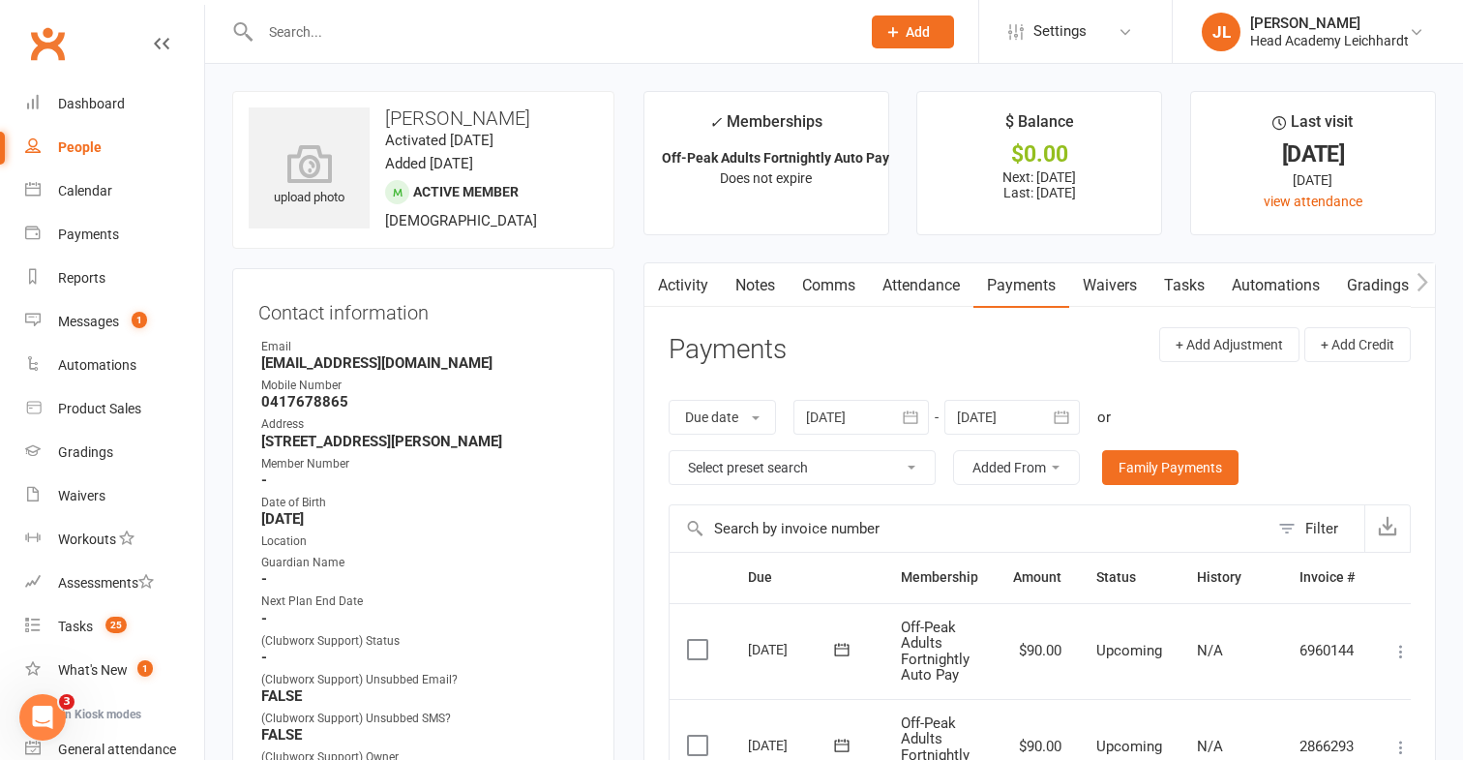
click at [740, 286] on link "Notes" at bounding box center [755, 285] width 67 height 45
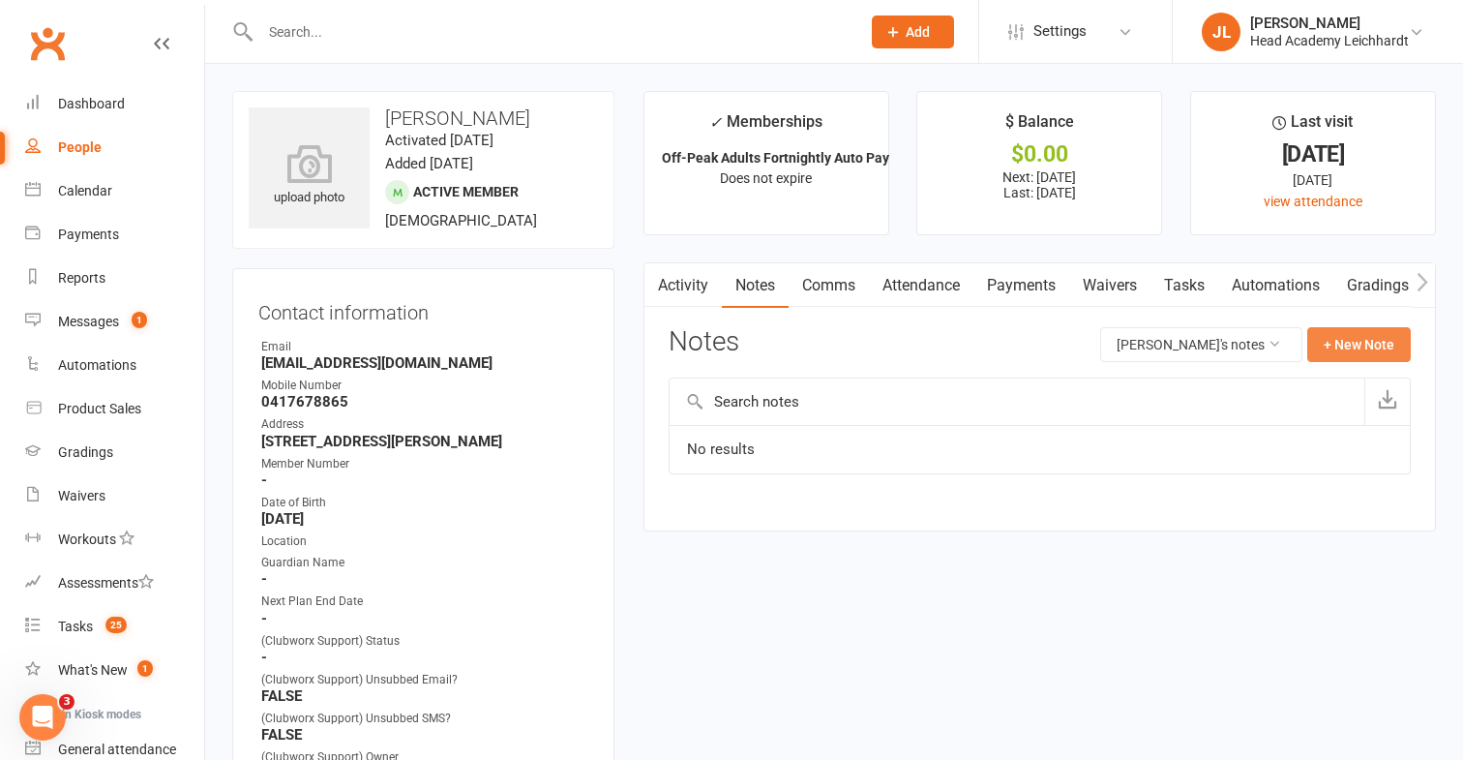
click at [1342, 346] on button "+ New Note" at bounding box center [1360, 344] width 104 height 35
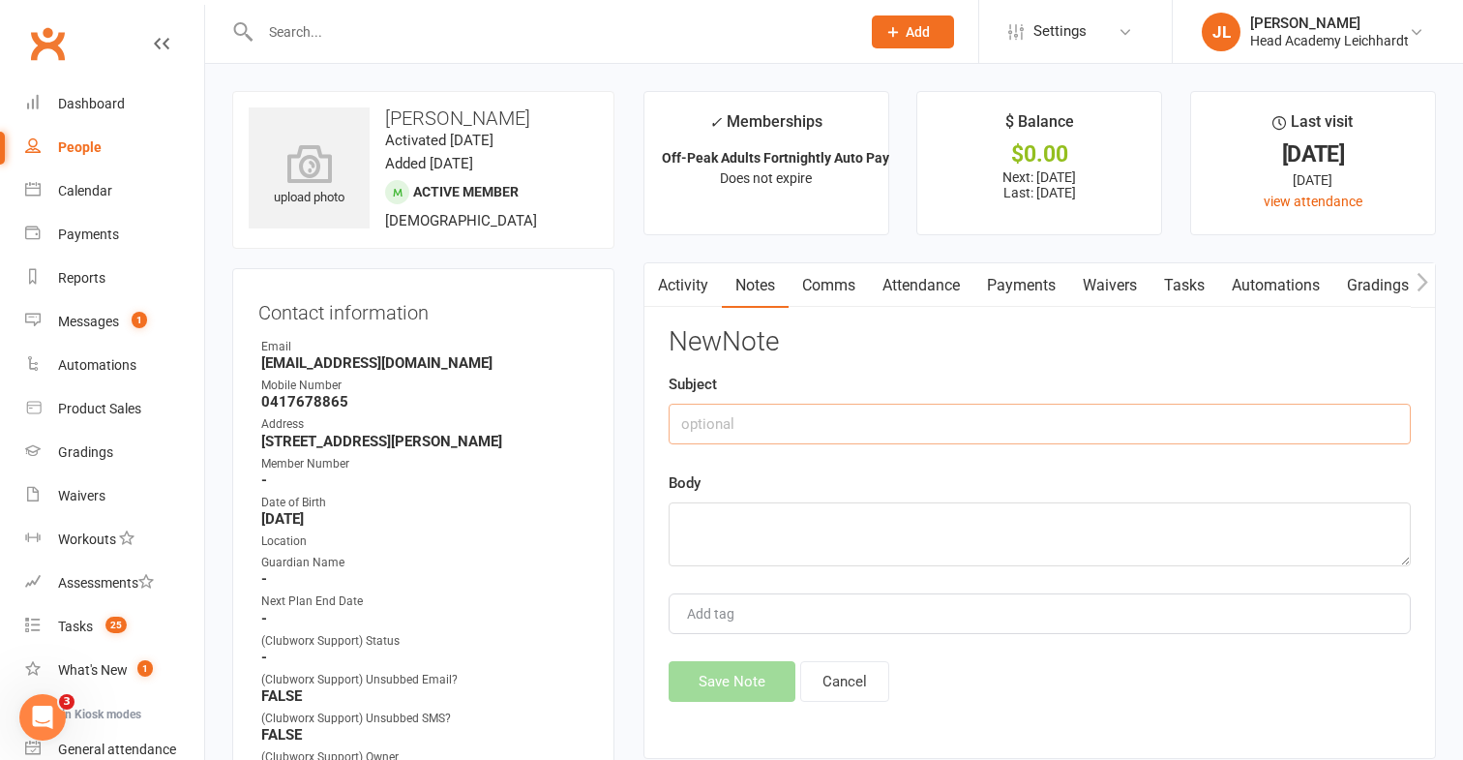
click at [1051, 413] on input "text" at bounding box center [1040, 424] width 742 height 41
type input "Taichi add-on"
type textarea "$"
type textarea "+$20/fortnight"
click at [753, 681] on button "Save Note" at bounding box center [732, 681] width 127 height 41
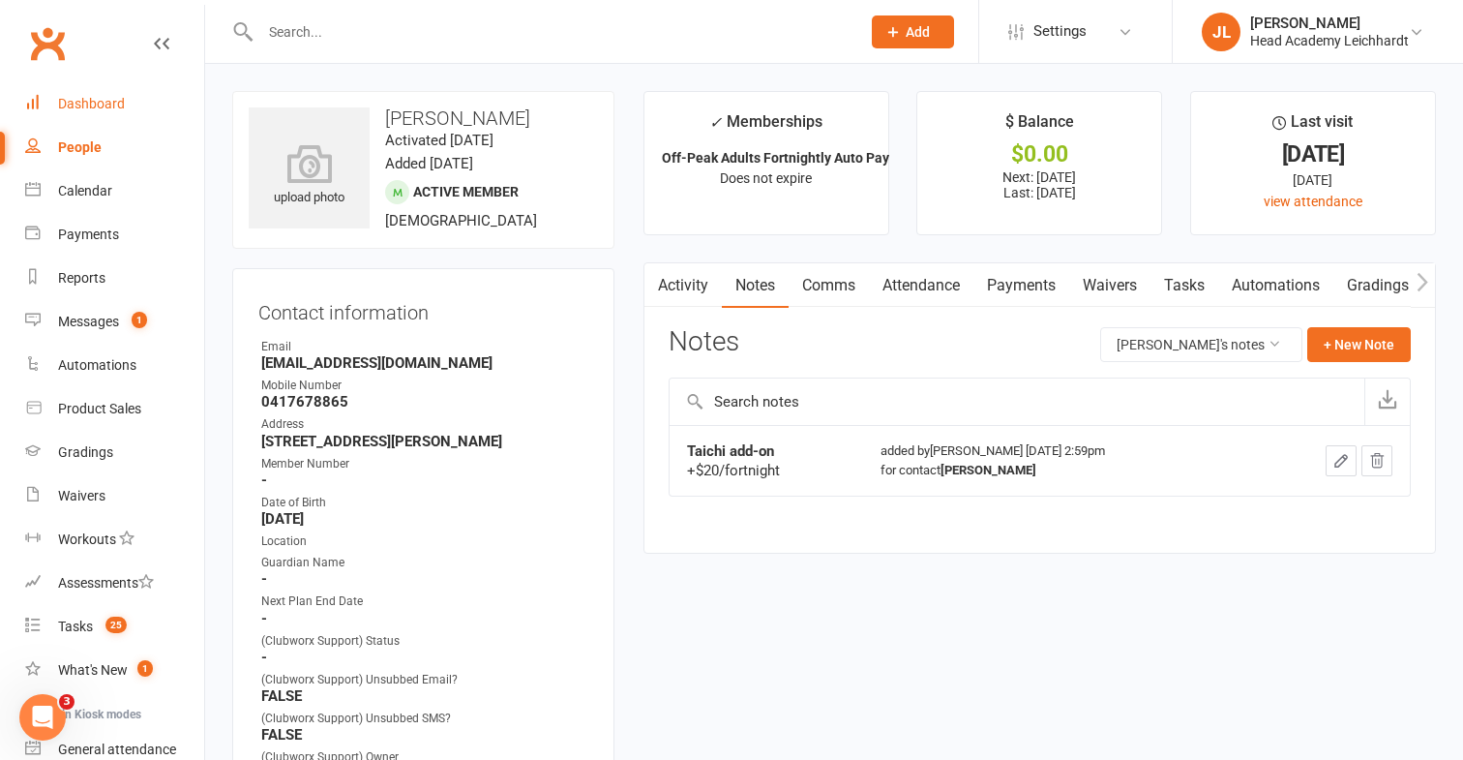
click at [145, 125] on link "Dashboard" at bounding box center [114, 104] width 179 height 44
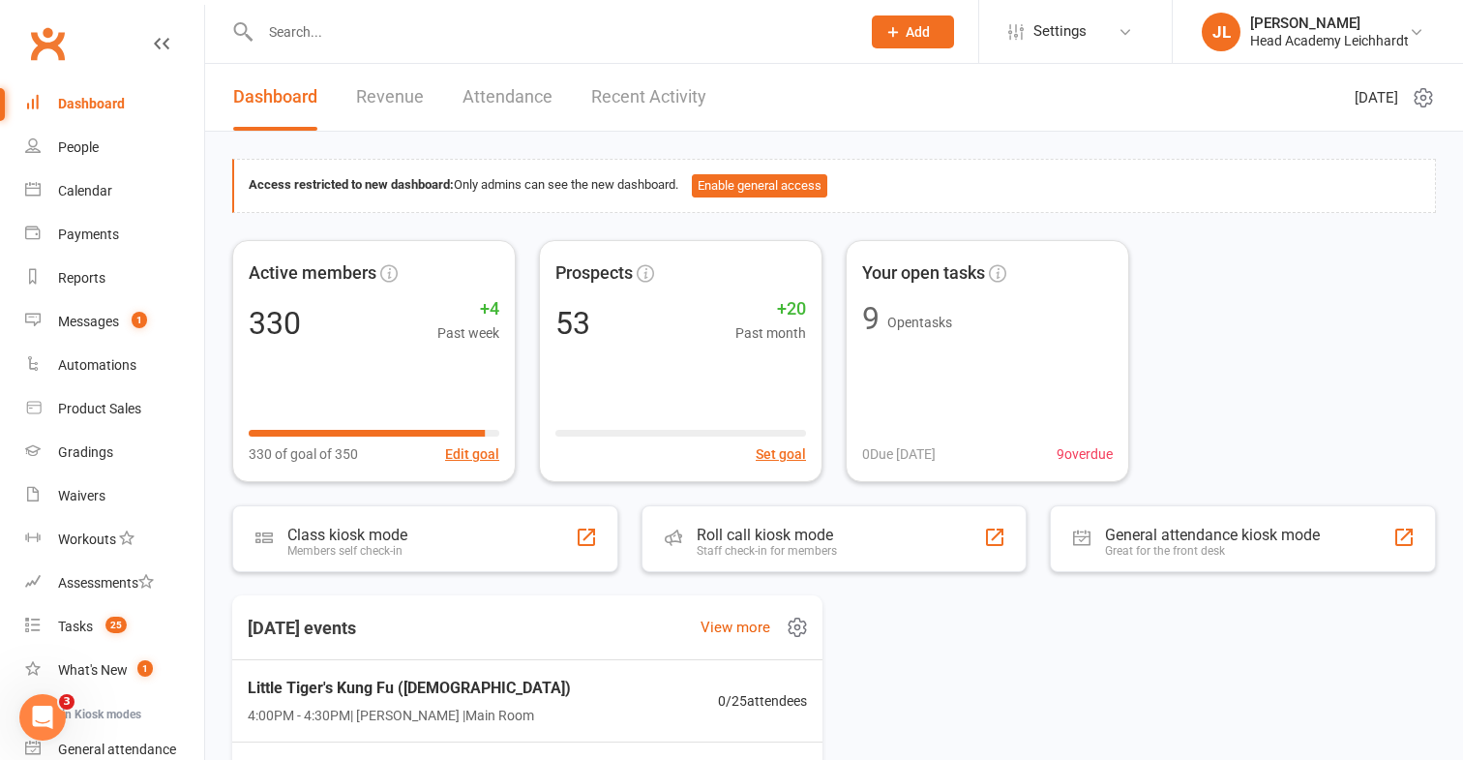
drag, startPoint x: 629, startPoint y: 600, endPoint x: 663, endPoint y: 600, distance: 33.9
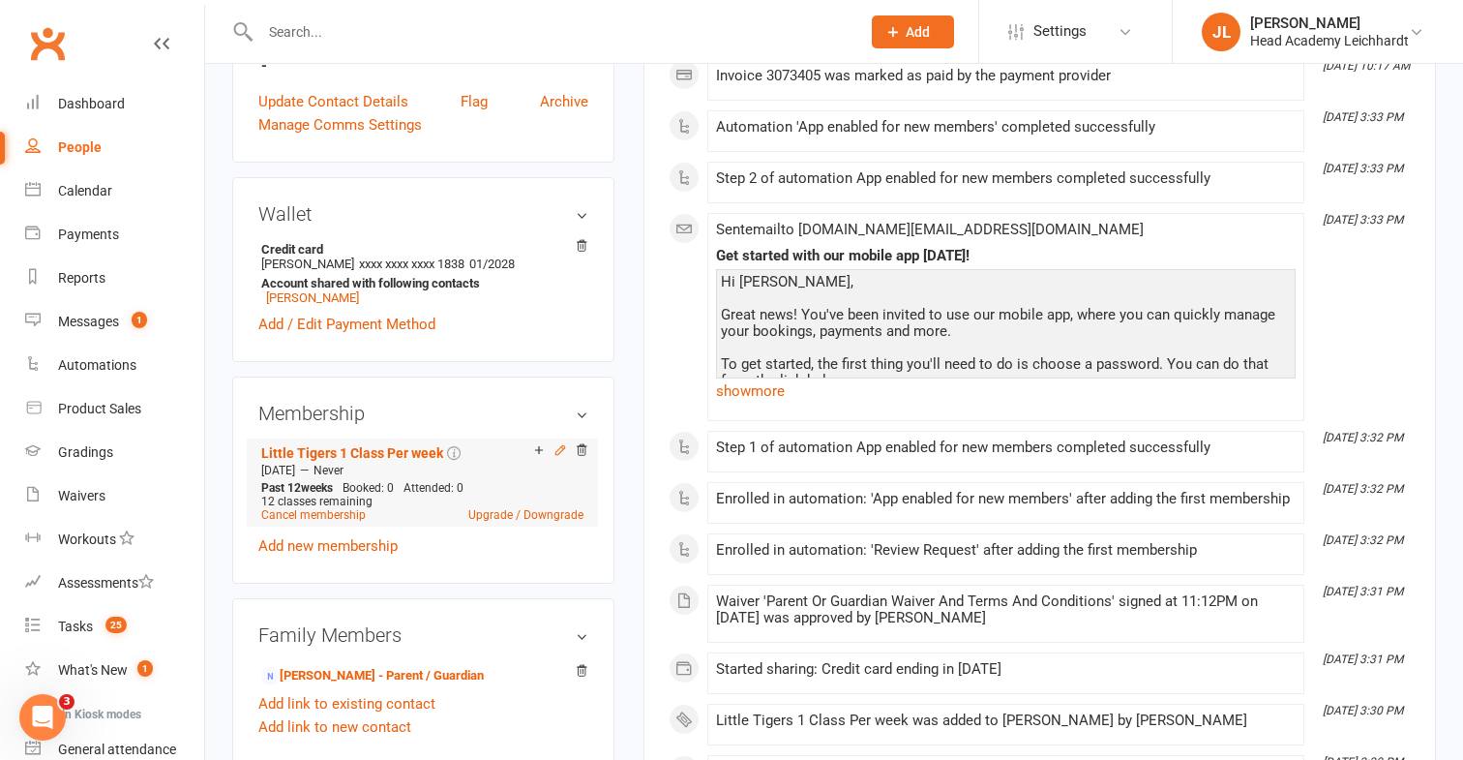
click at [557, 443] on icon at bounding box center [561, 450] width 14 height 14
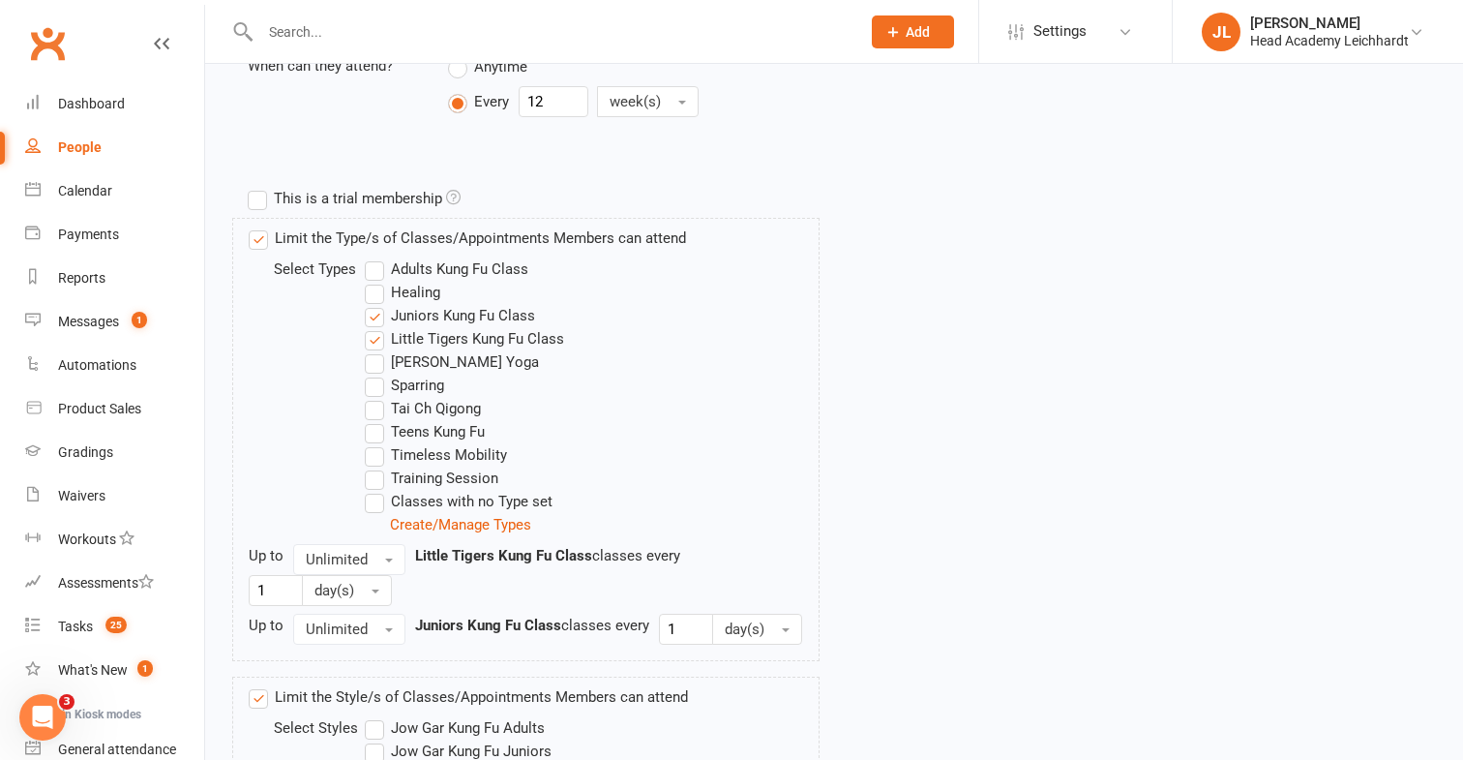
scroll to position [608, 0]
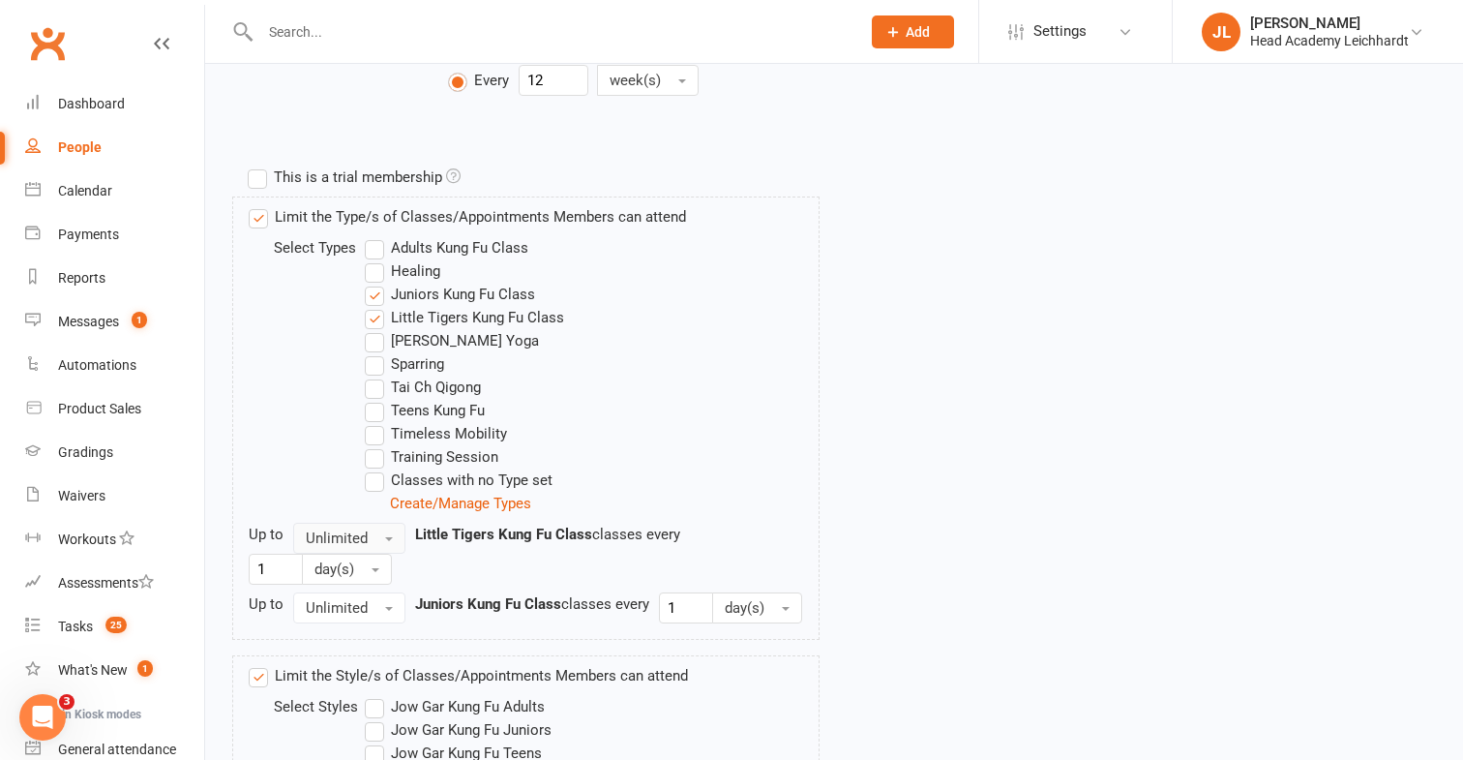
click at [385, 537] on span "button" at bounding box center [389, 539] width 8 height 4
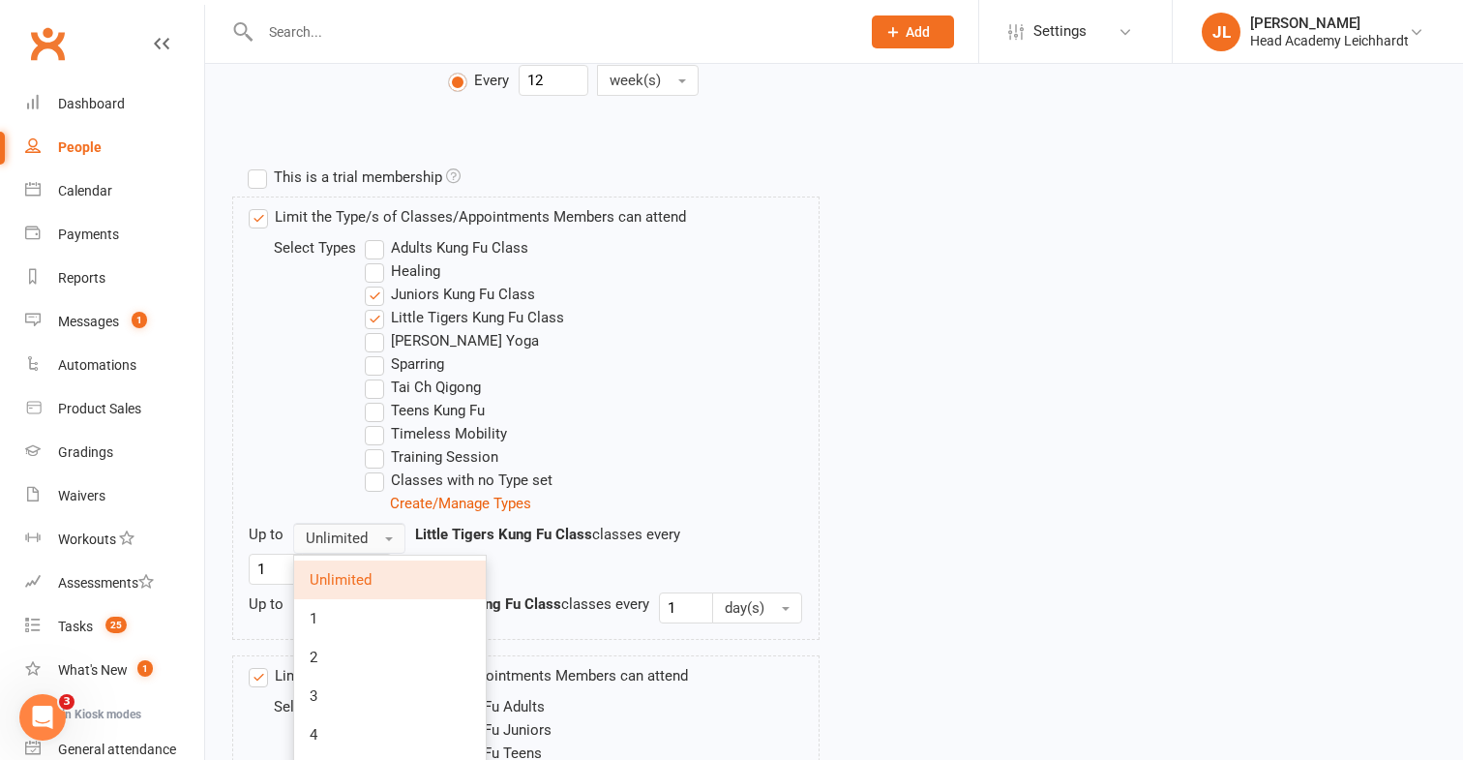
click at [385, 537] on span "button" at bounding box center [389, 539] width 8 height 4
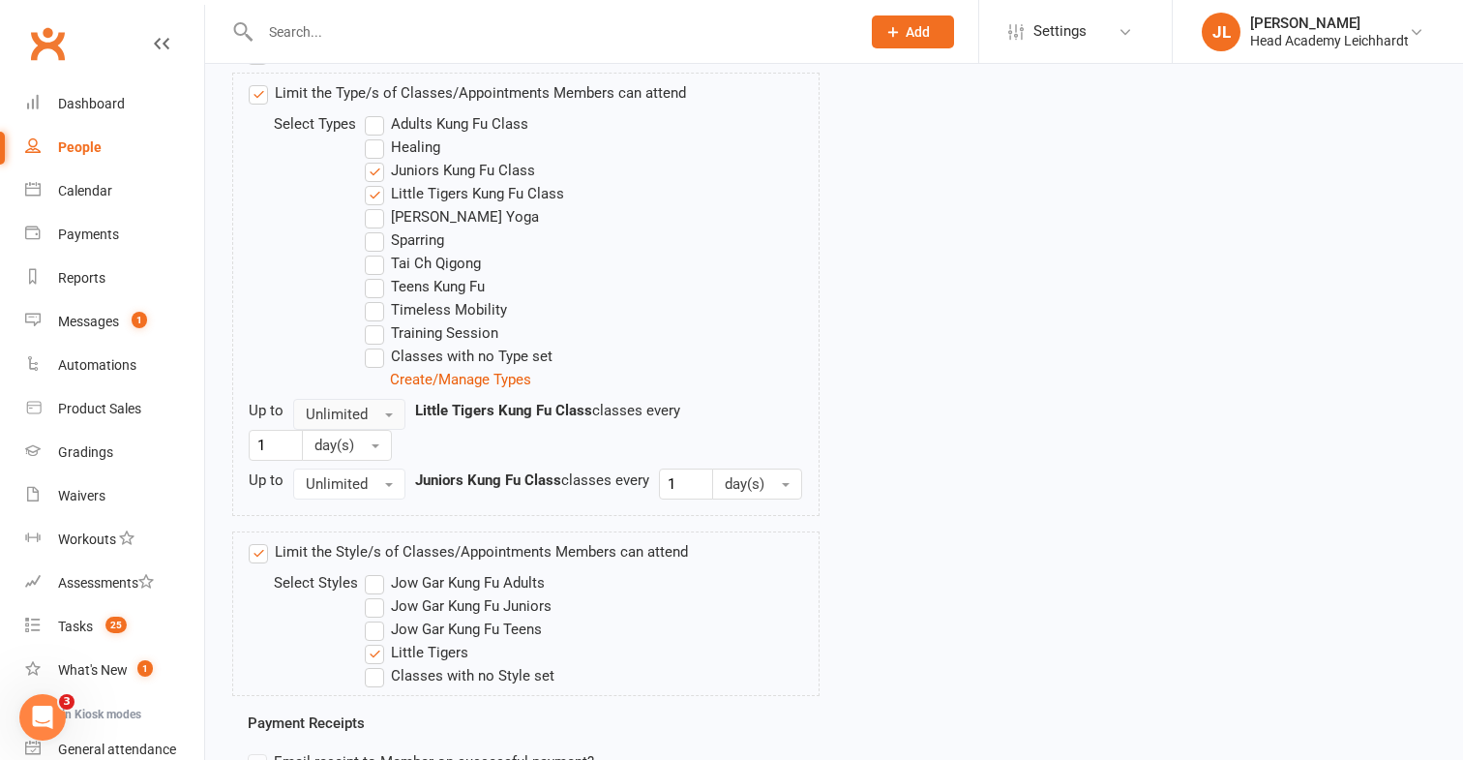
scroll to position [734, 0]
click at [382, 614] on label "Jow Gar Kung Fu Juniors" at bounding box center [458, 603] width 187 height 23
click at [377, 592] on input "Jow Gar Kung Fu Juniors" at bounding box center [371, 592] width 13 height 0
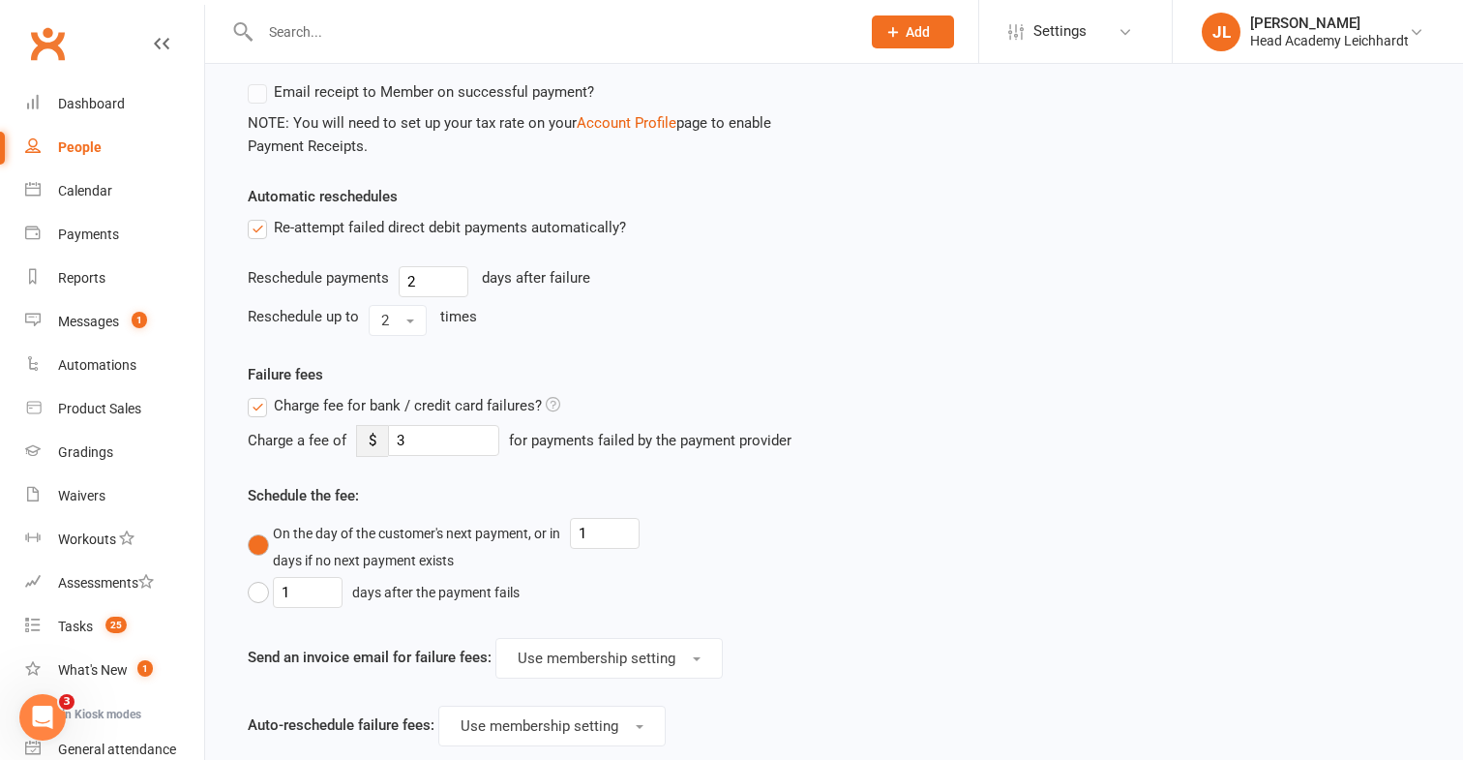
scroll to position [1608, 0]
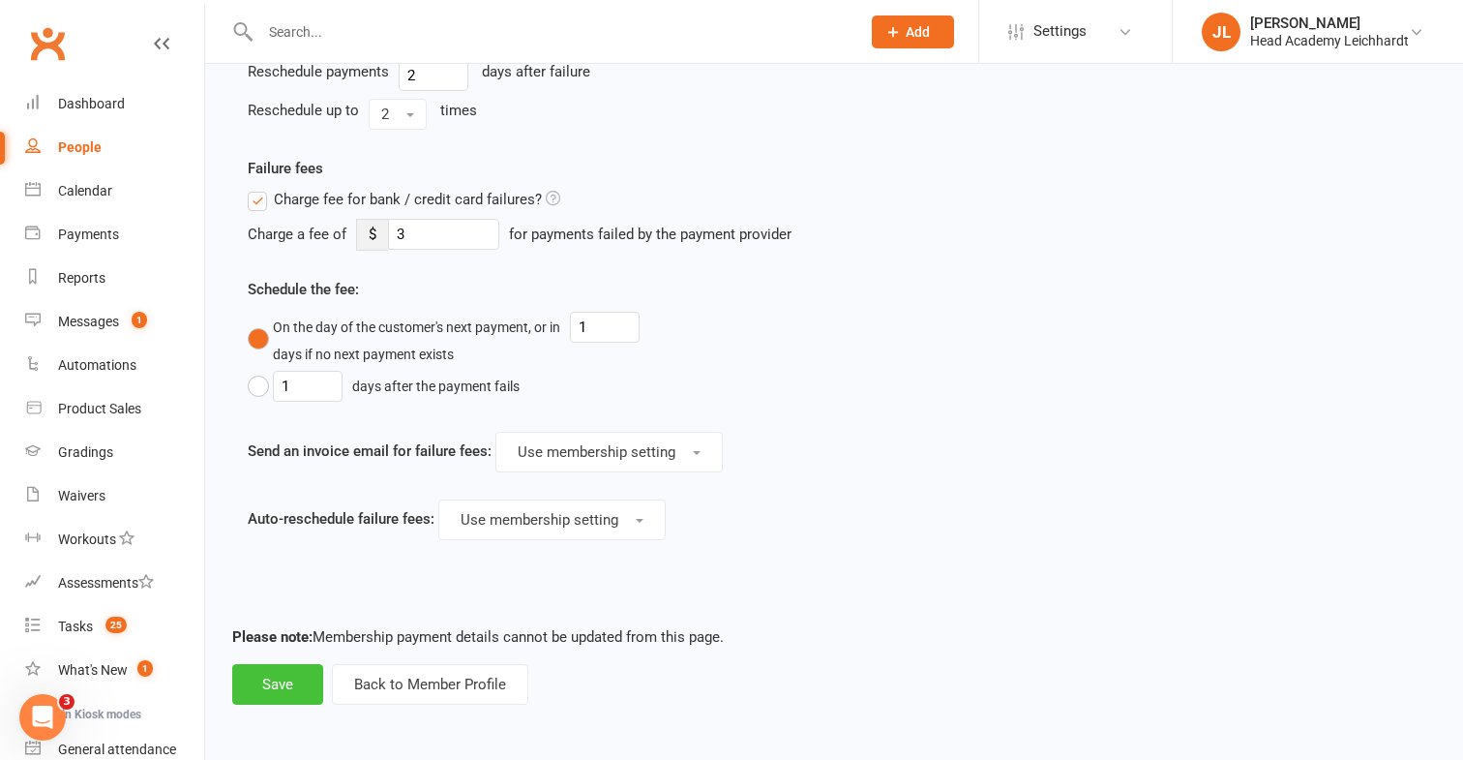
click at [278, 686] on button "Save" at bounding box center [277, 684] width 91 height 41
